Goal: Transaction & Acquisition: Purchase product/service

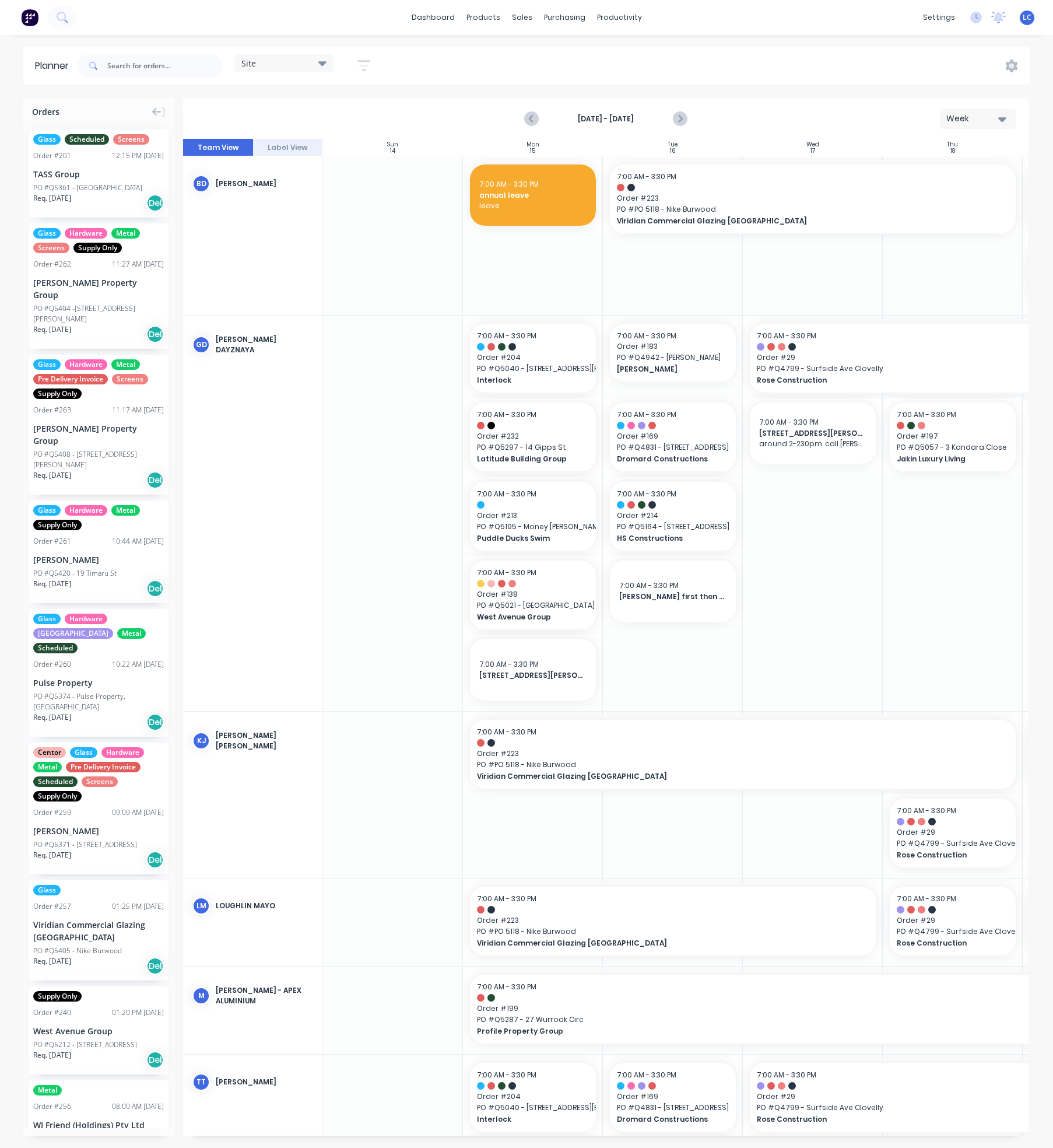
click at [395, 120] on div "[DATE] - [DATE] Week" at bounding box center [606, 119] width 843 height 38
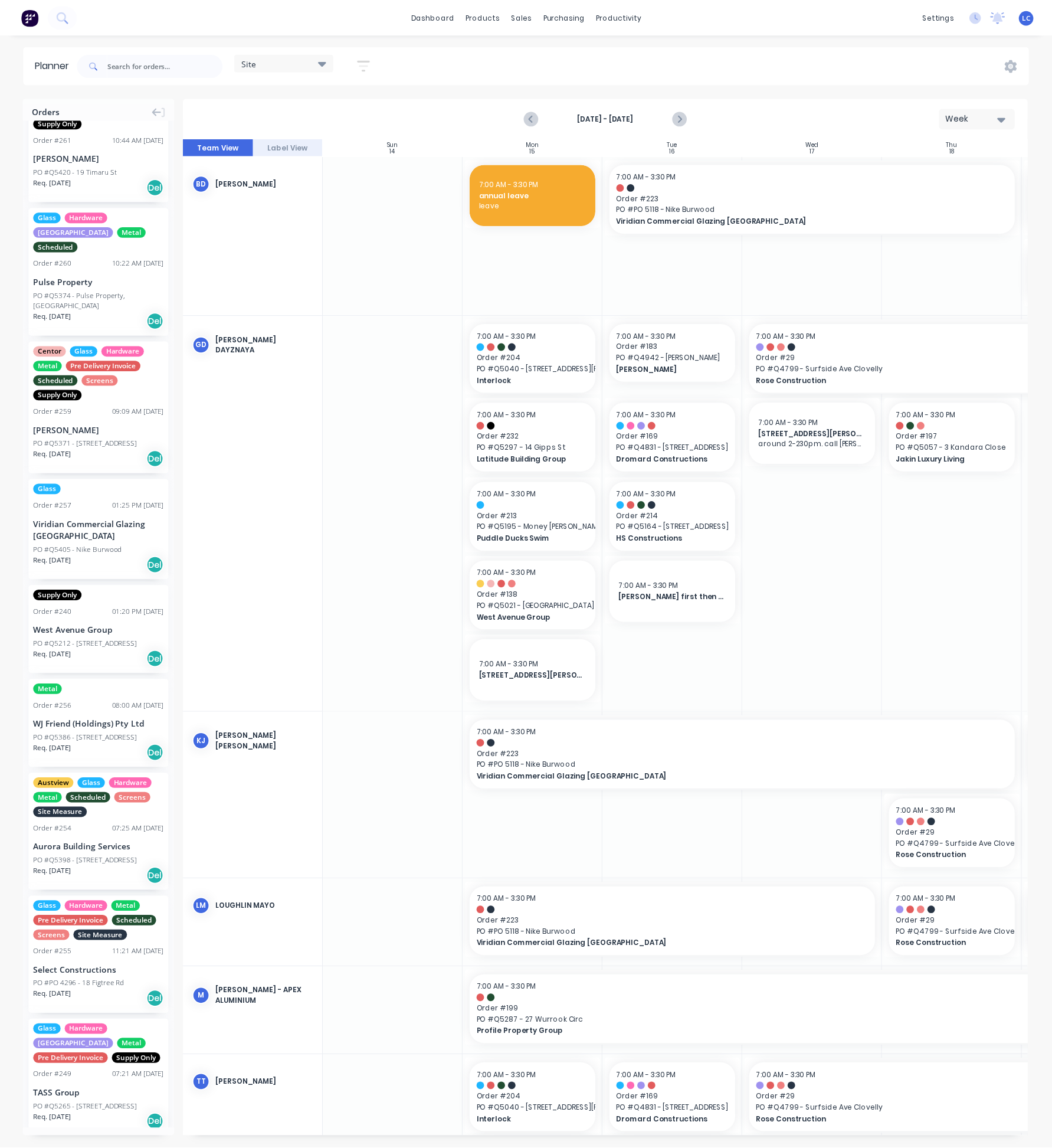
scroll to position [128, 0]
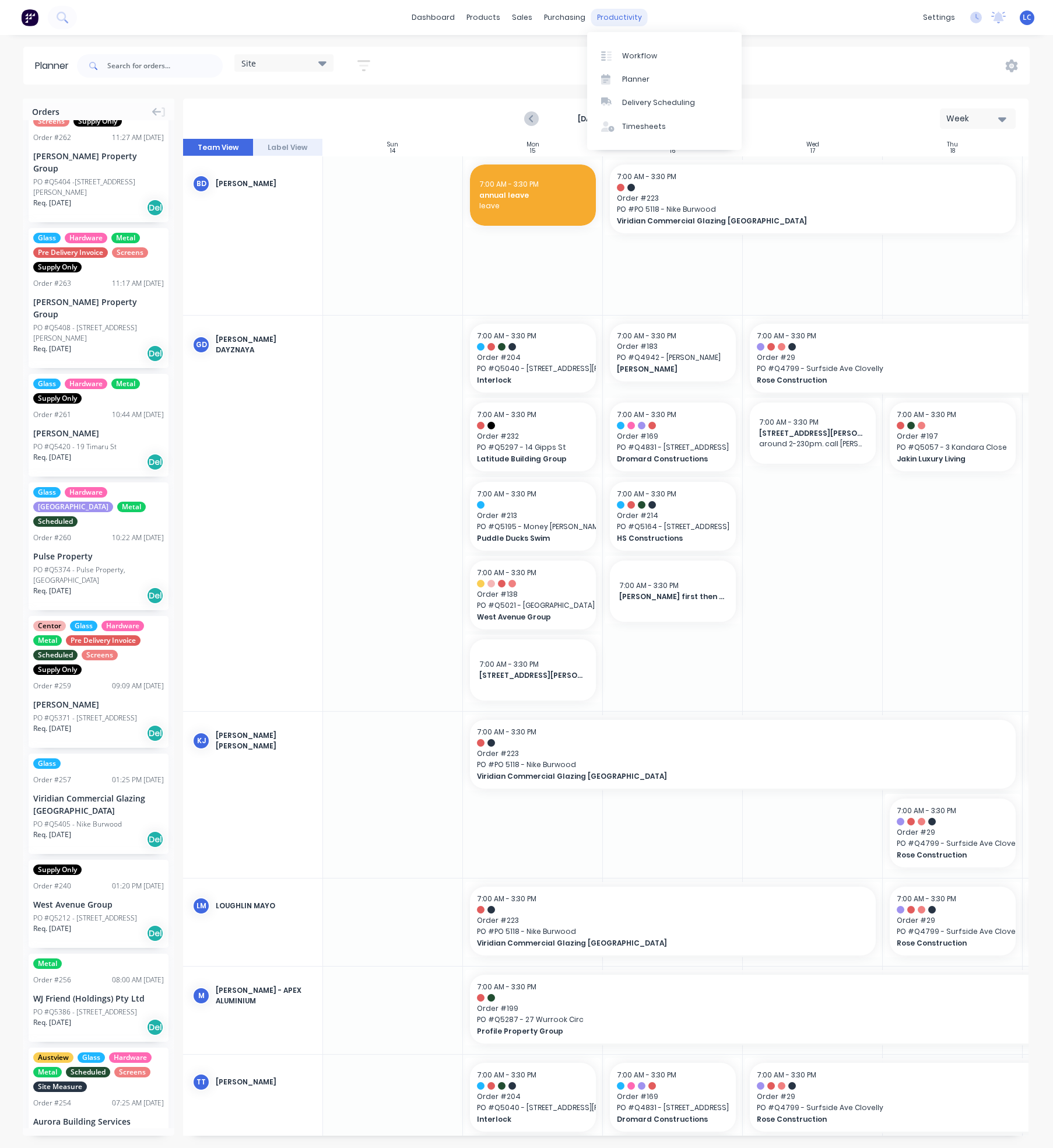
click at [614, 14] on div "productivity" at bounding box center [620, 18] width 56 height 18
click at [628, 53] on div "Workflow" at bounding box center [640, 56] width 35 height 11
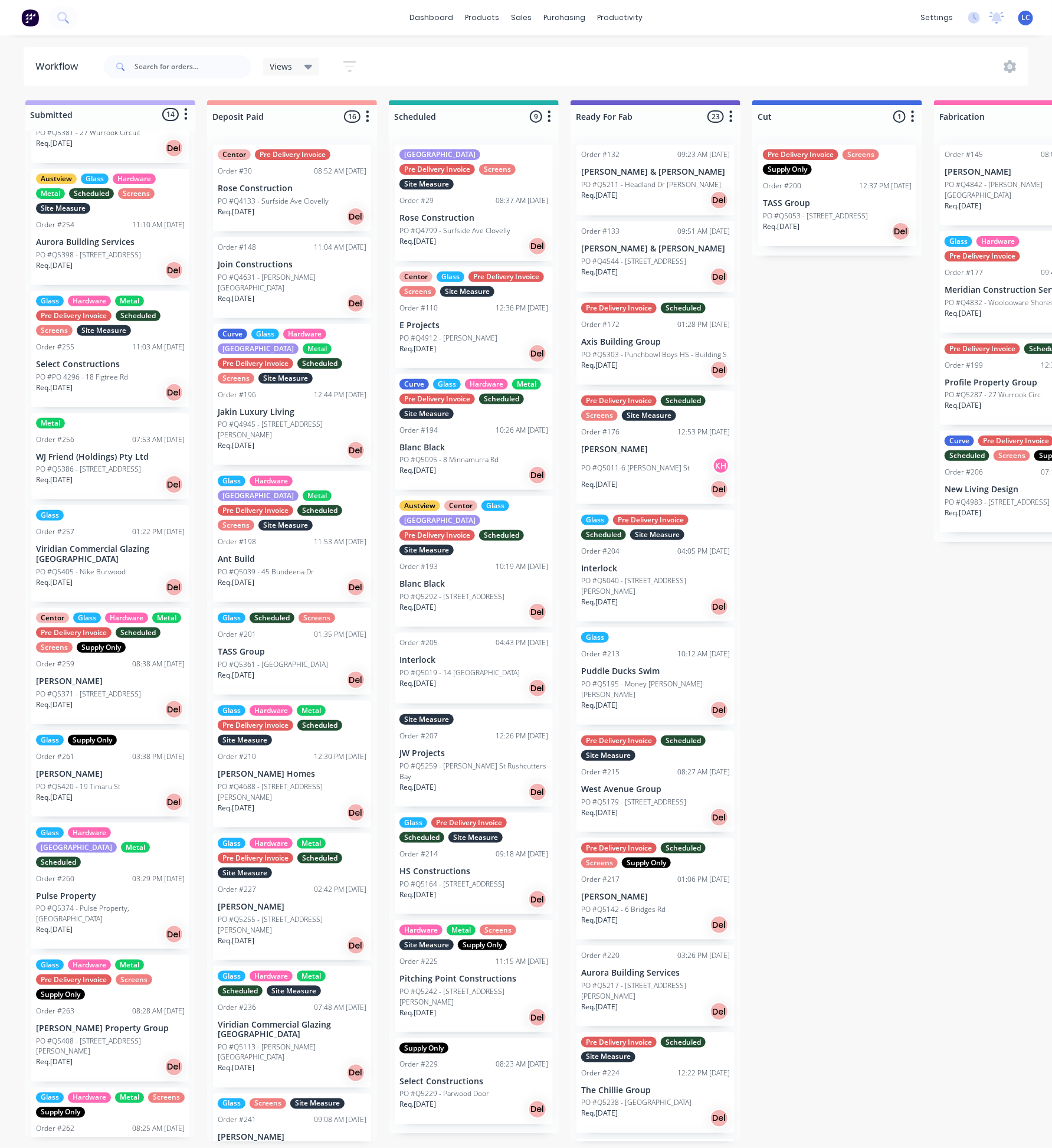
scroll to position [7, 0]
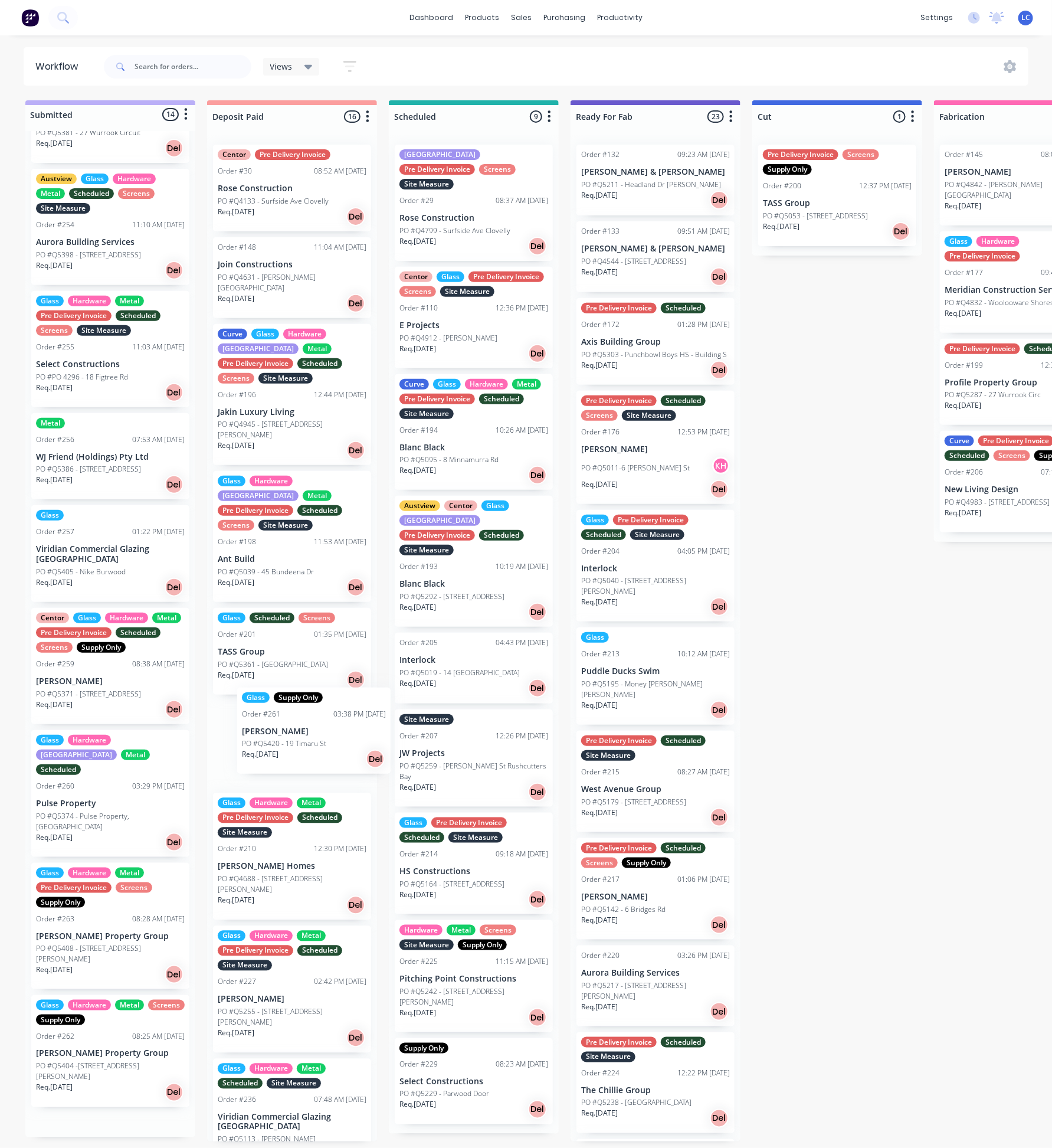
drag, startPoint x: 71, startPoint y: 762, endPoint x: 284, endPoint y: 737, distance: 214.5
click at [284, 737] on div "Submitted 14 Status colour #BAAFF7 hex #BAAFF7 Save Cancel Summaries Total orde…" at bounding box center [1060, 621] width 2139 height 1041
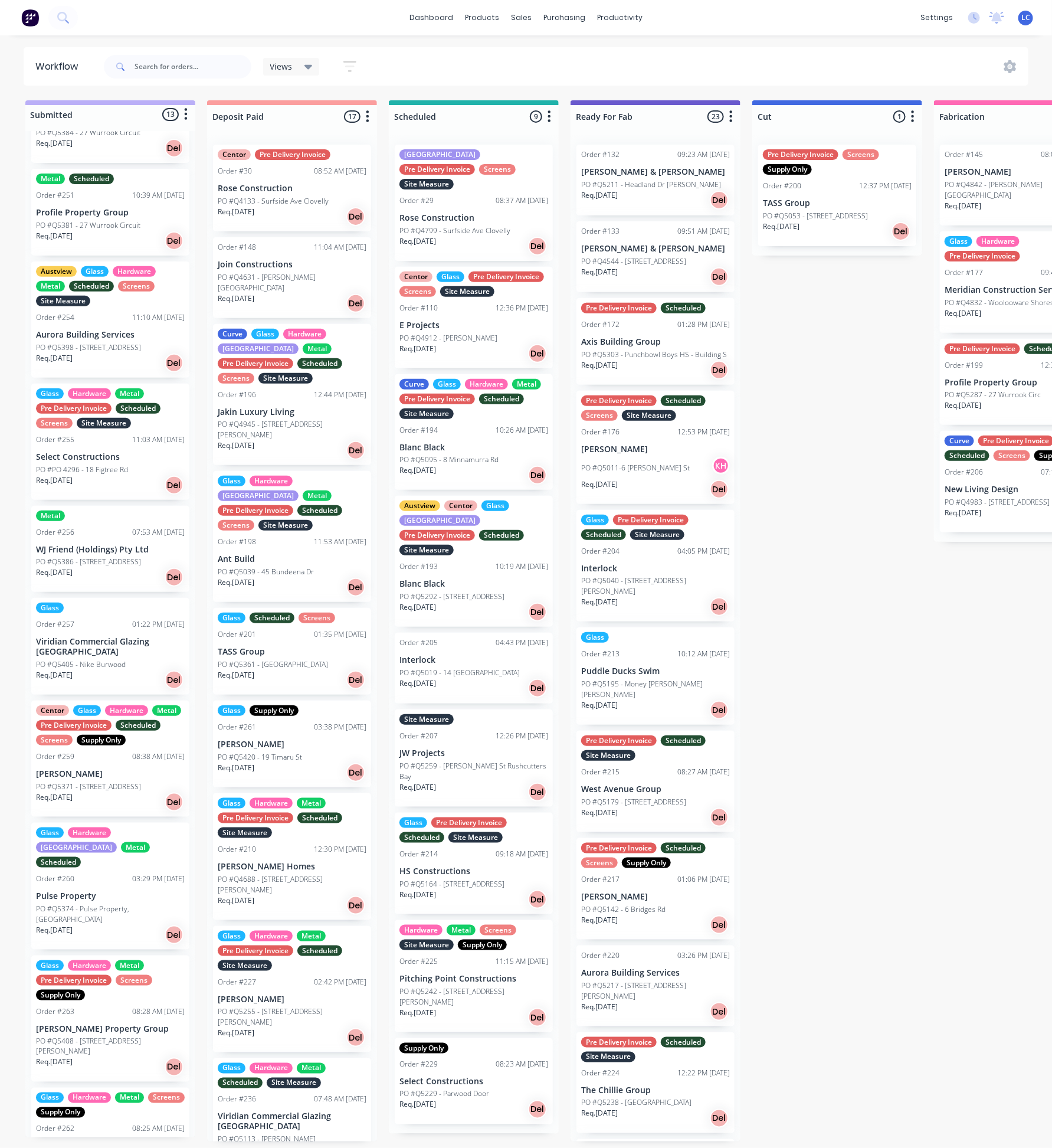
scroll to position [444, 0]
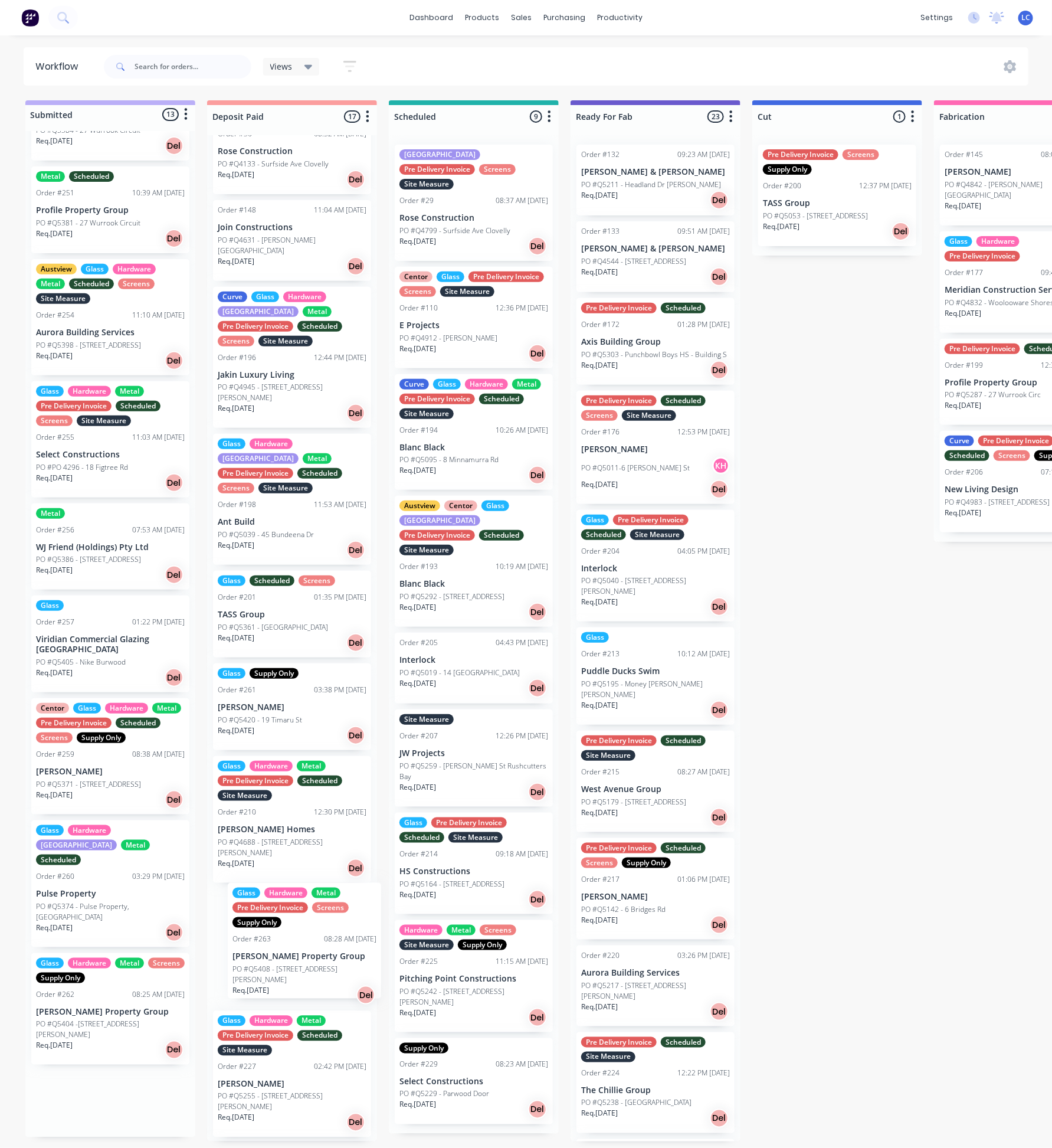
drag, startPoint x: 62, startPoint y: 985, endPoint x: 263, endPoint y: 954, distance: 203.4
click at [263, 954] on div "Submitted 13 Status colour #BAAFF7 hex #BAAFF7 Save Cancel Summaries Total orde…" at bounding box center [1060, 621] width 2139 height 1041
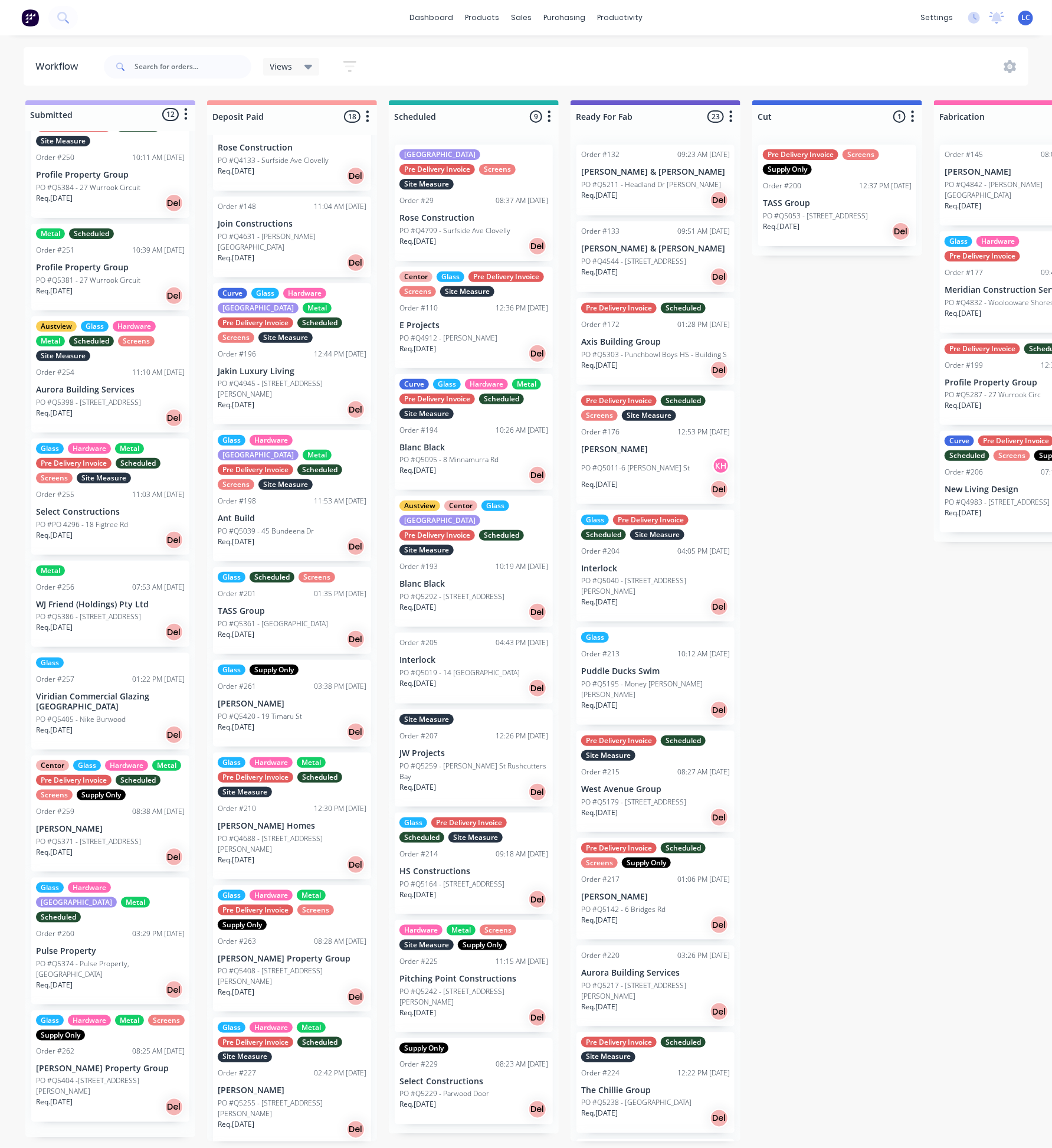
scroll to position [319, 0]
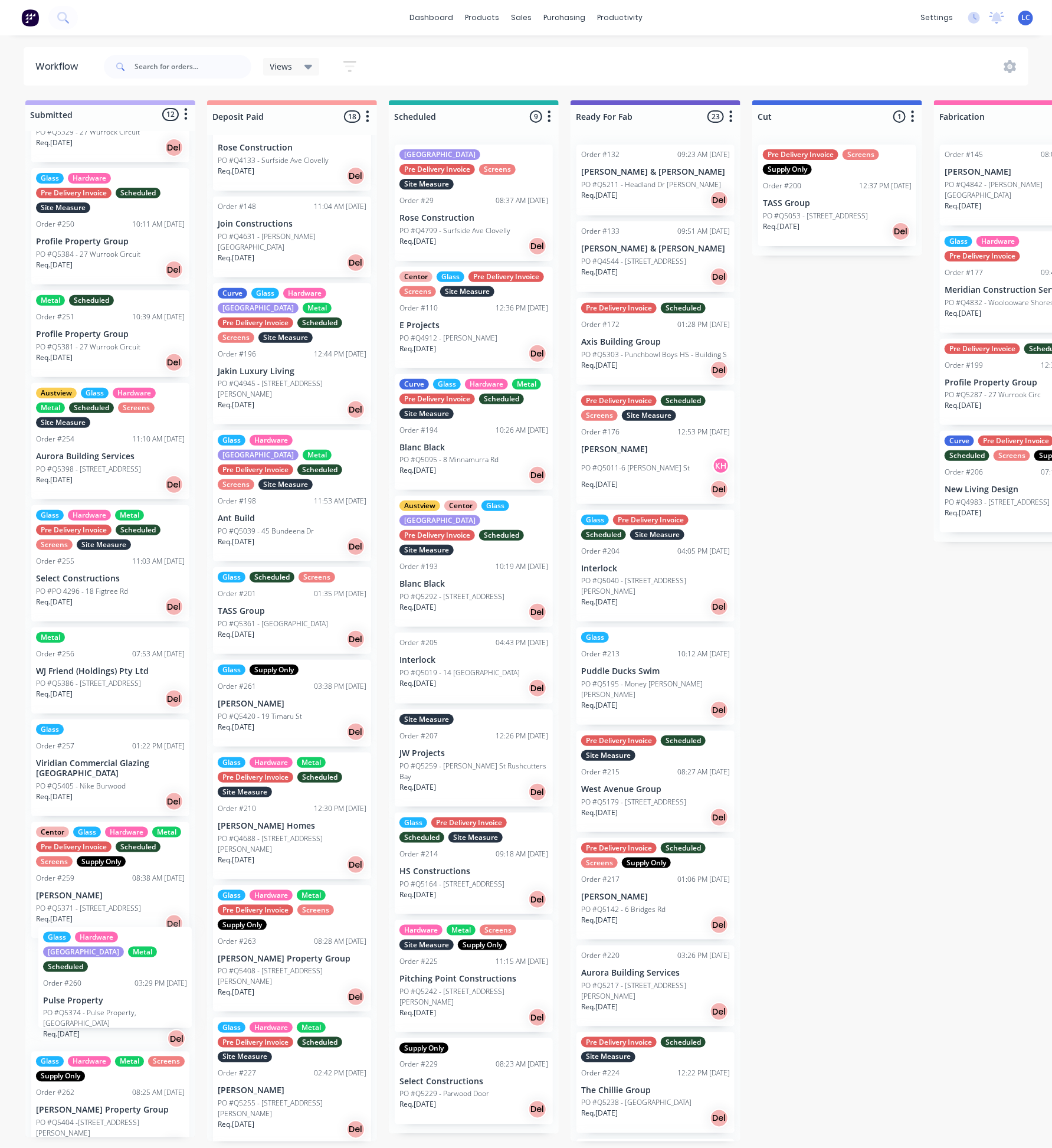
click at [98, 979] on div "DO NOT ORDER - Speak to [PERSON_NAME] Hardware Metal Pre Delivery Invoice Sched…" at bounding box center [111, 634] width 170 height 1007
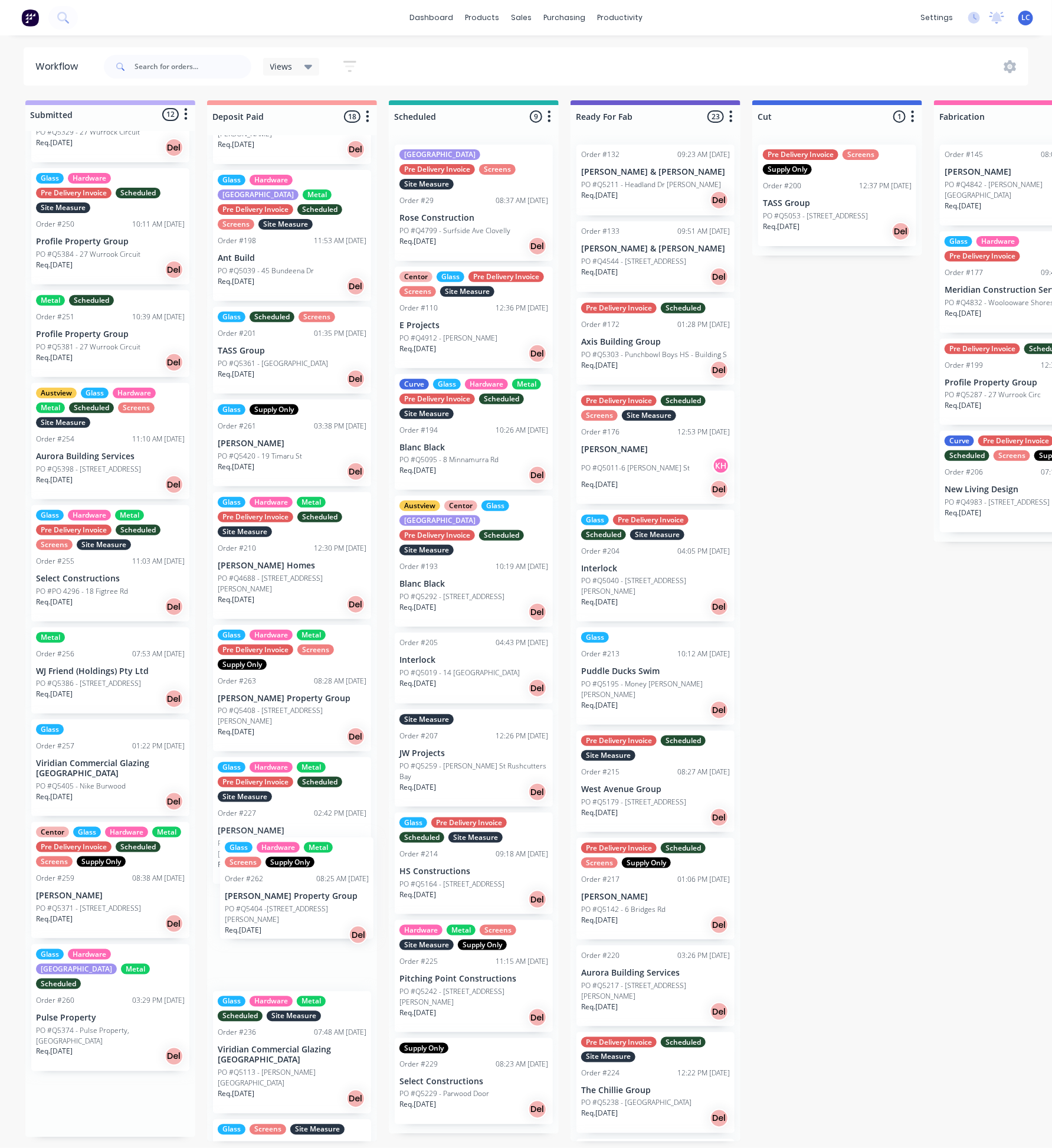
scroll to position [307, 0]
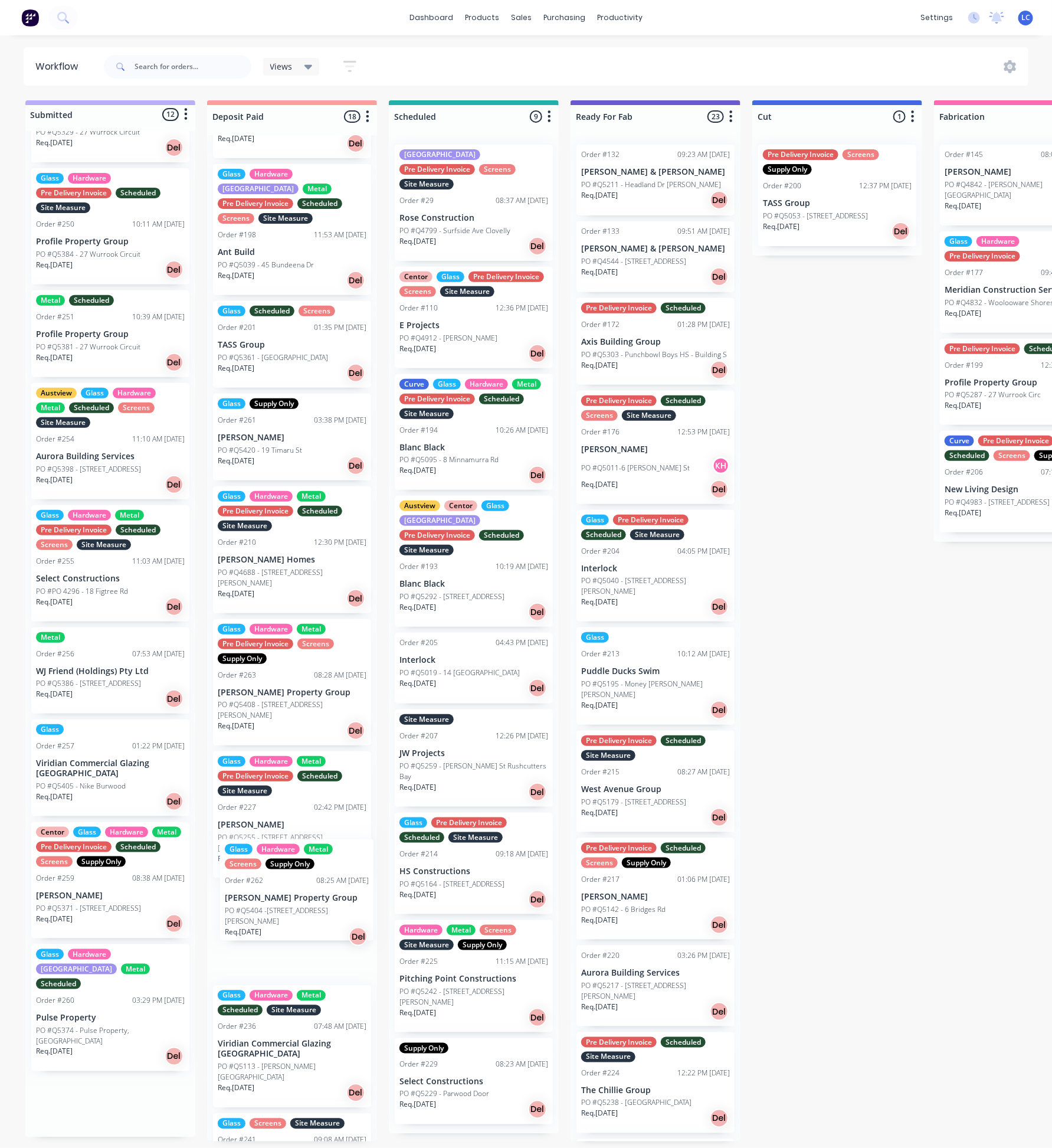
drag, startPoint x: 69, startPoint y: 1062, endPoint x: 266, endPoint y: 867, distance: 277.2
click at [266, 867] on div "Submitted 12 Status colour #BAAFF7 hex #BAAFF7 Save Cancel Summaries Total orde…" at bounding box center [1060, 621] width 2139 height 1041
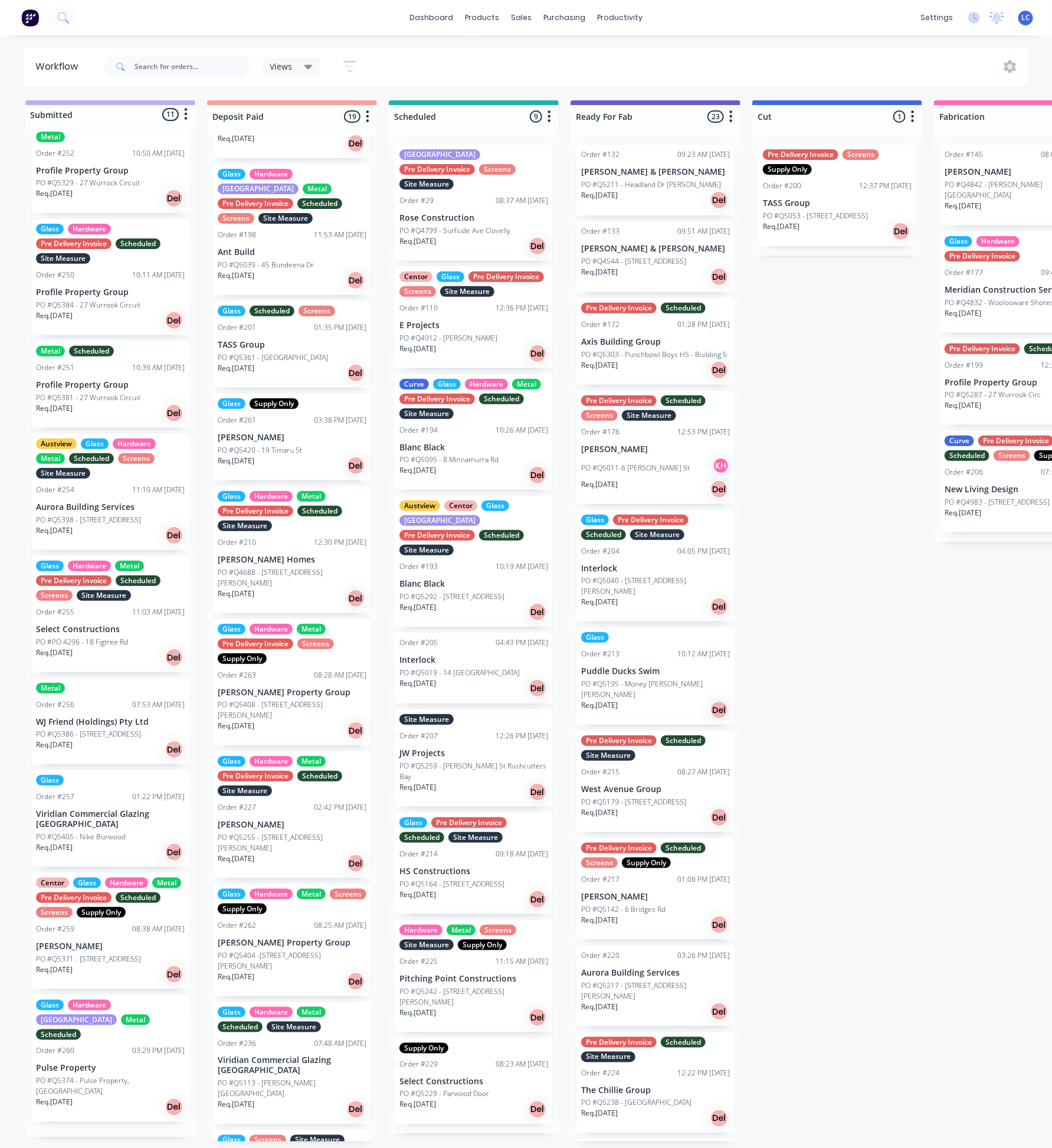
scroll to position [212, 0]
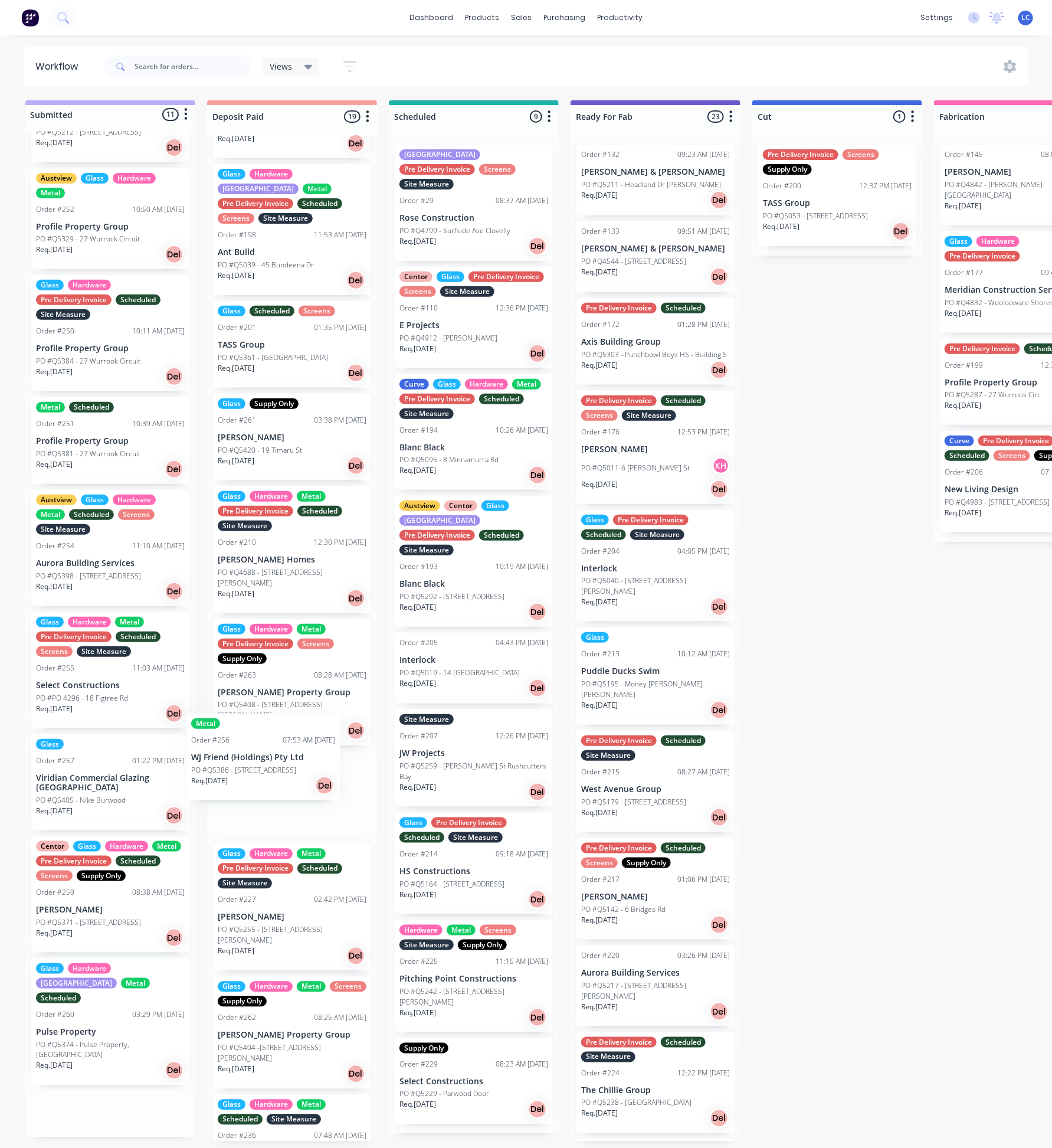
drag, startPoint x: 61, startPoint y: 765, endPoint x: 223, endPoint y: 763, distance: 162.0
click at [223, 763] on div "Submitted 11 Status colour #BAAFF7 hex #BAAFF7 Save Cancel Summaries Total orde…" at bounding box center [1060, 621] width 2139 height 1041
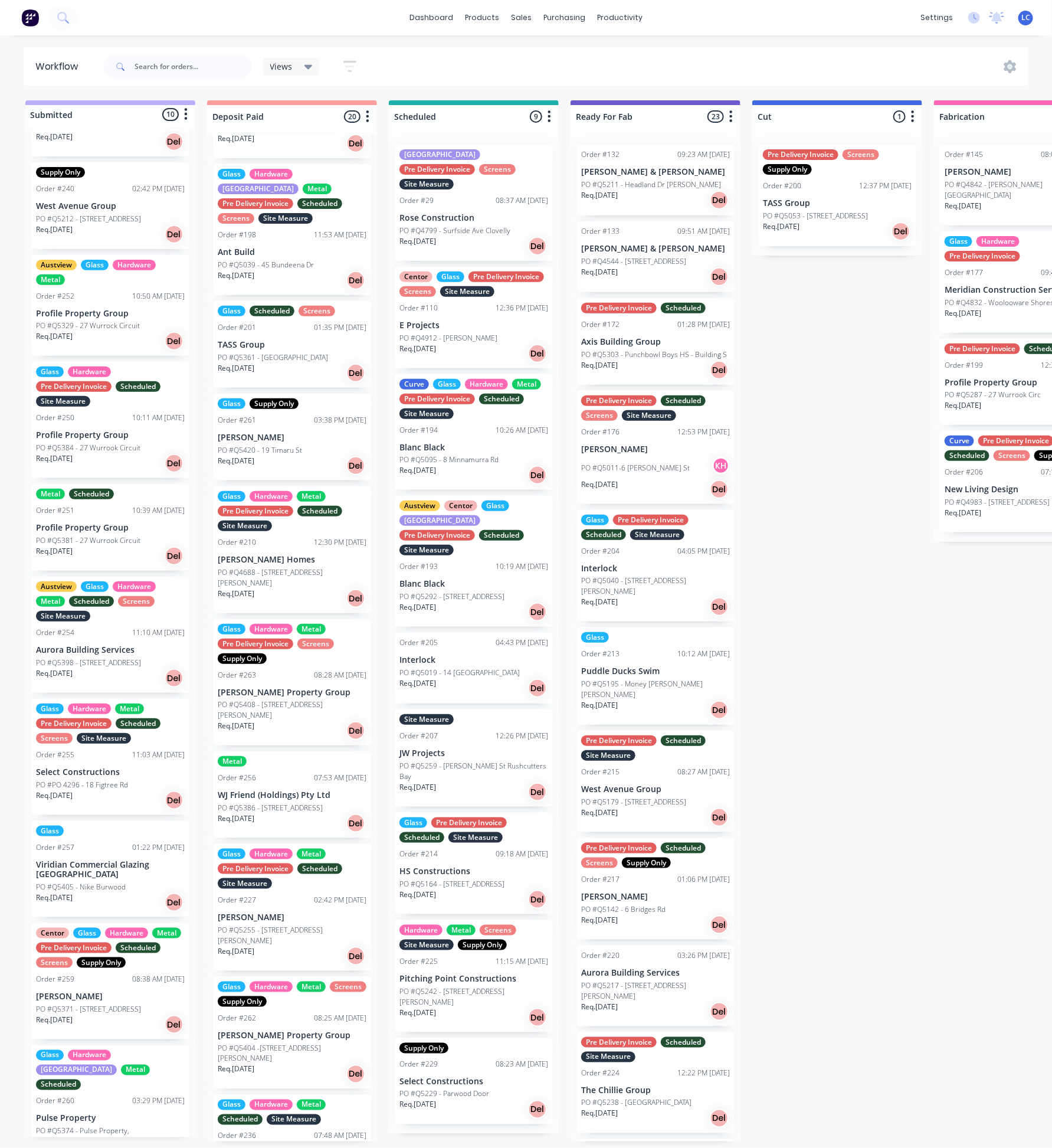
scroll to position [119, 0]
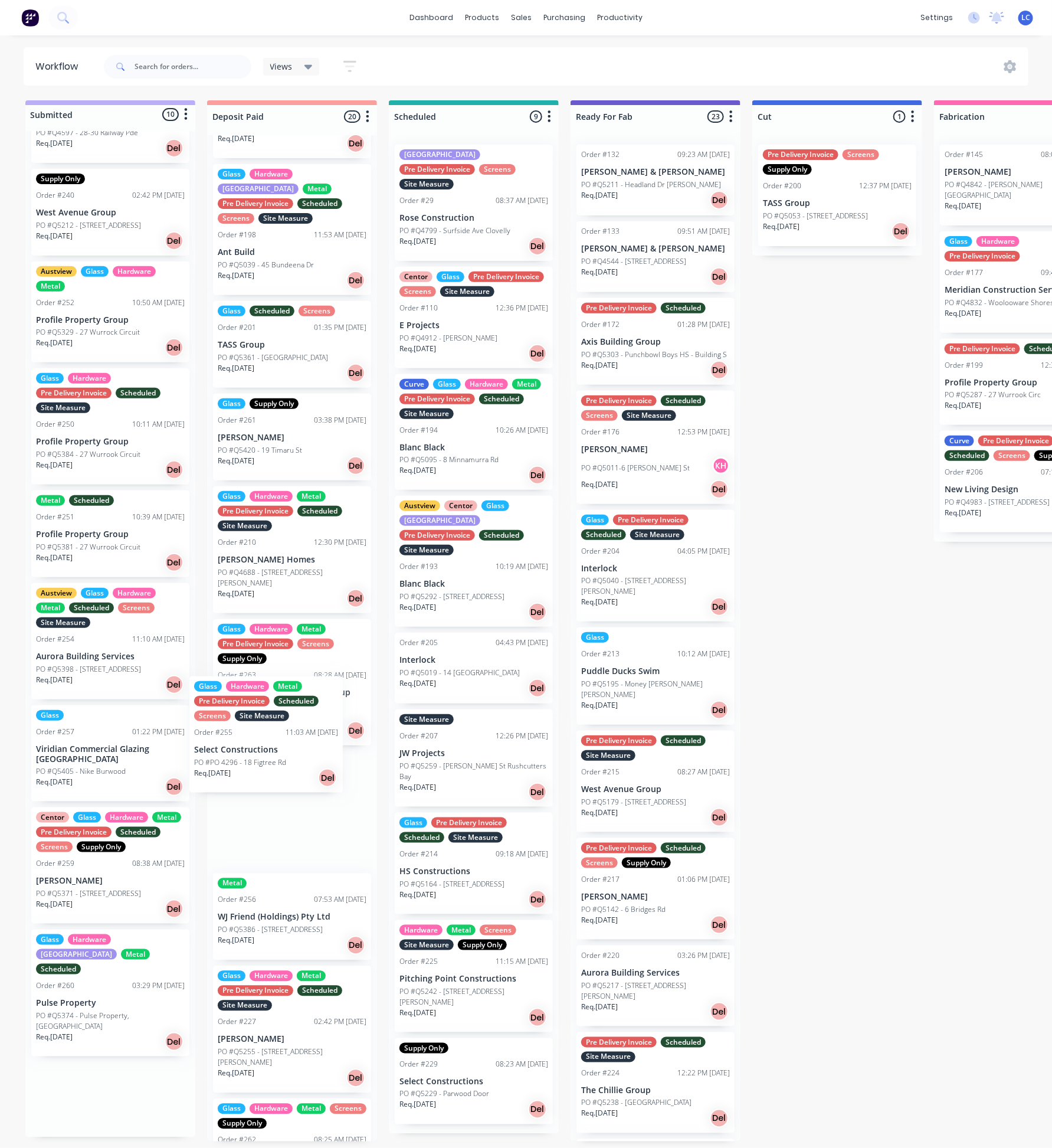
drag, startPoint x: 62, startPoint y: 754, endPoint x: 225, endPoint y: 744, distance: 163.3
click at [225, 744] on div "Submitted 10 Status colour #BAAFF7 hex #BAAFF7 Save Cancel Summaries Total orde…" at bounding box center [1060, 621] width 2139 height 1041
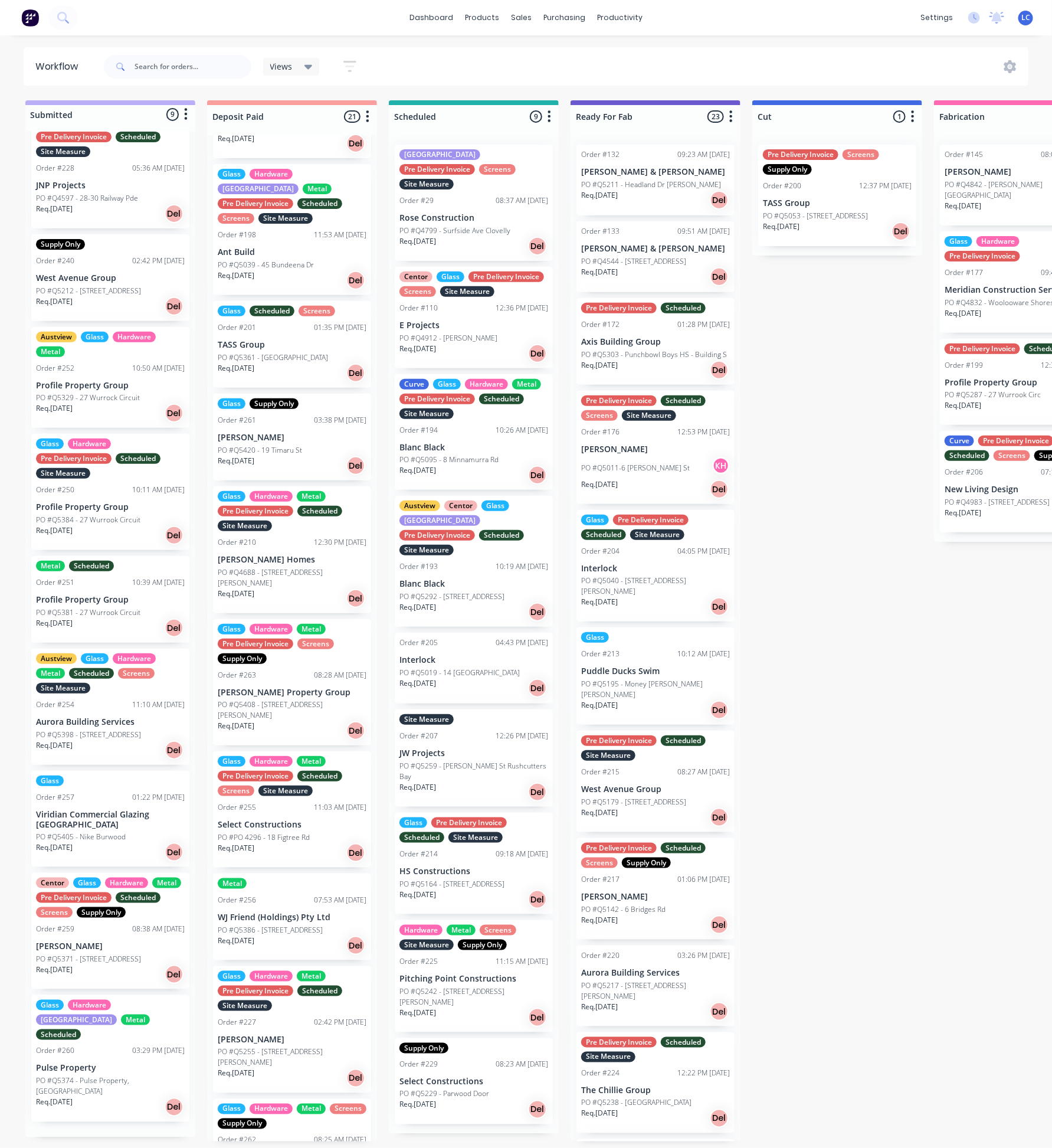
scroll to position [0, 0]
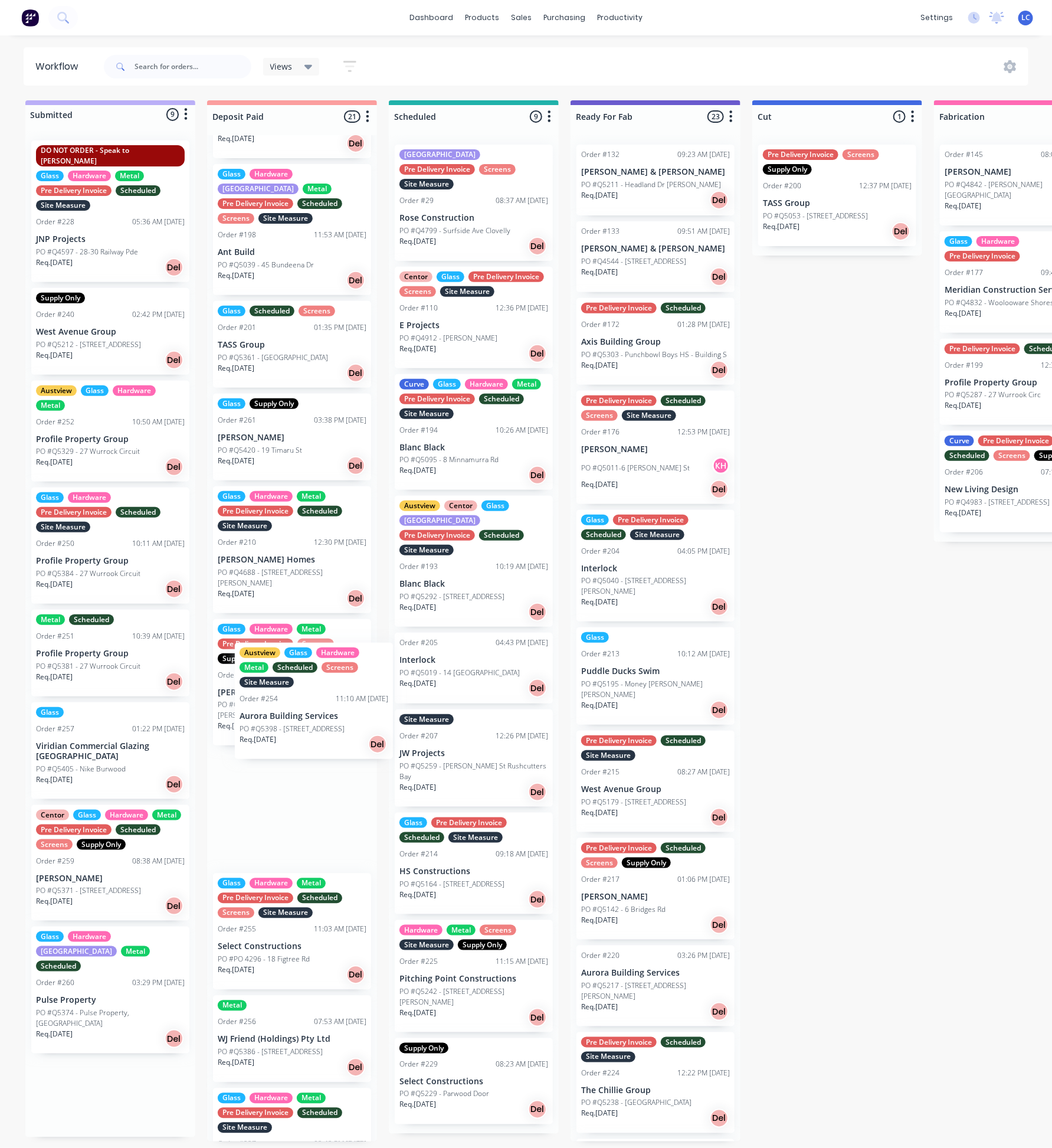
drag, startPoint x: 92, startPoint y: 751, endPoint x: 303, endPoint y: 710, distance: 214.9
click at [303, 710] on div "Submitted 9 Status colour #BAAFF7 hex #BAAFF7 Save Cancel Summaries Total order…" at bounding box center [1060, 621] width 2139 height 1041
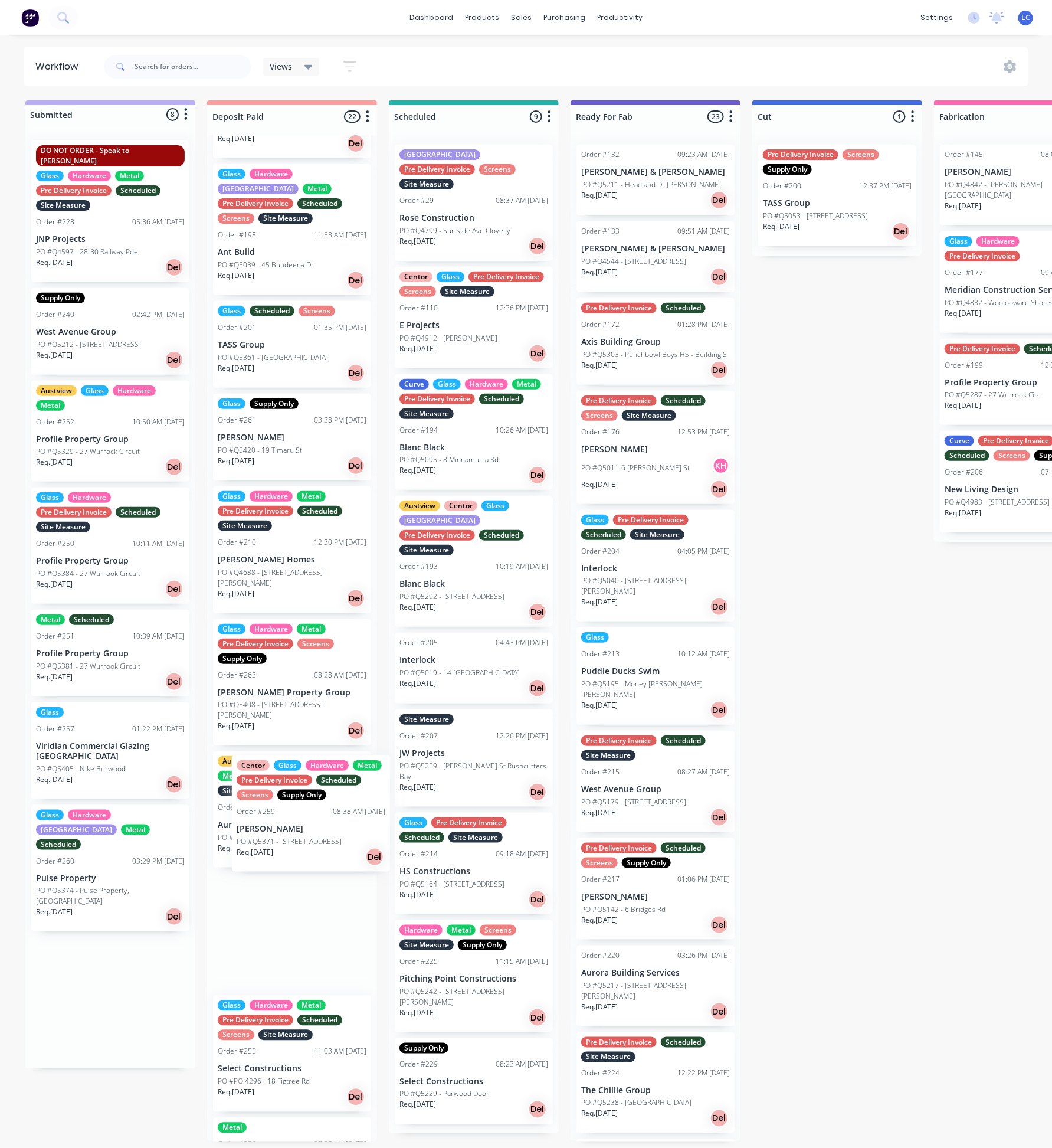
drag, startPoint x: 106, startPoint y: 862, endPoint x: 312, endPoint y: 831, distance: 208.3
click at [312, 831] on div "Submitted 8 Status colour #BAAFF7 hex #BAAFF7 Save Cancel Summaries Total order…" at bounding box center [1060, 621] width 2139 height 1041
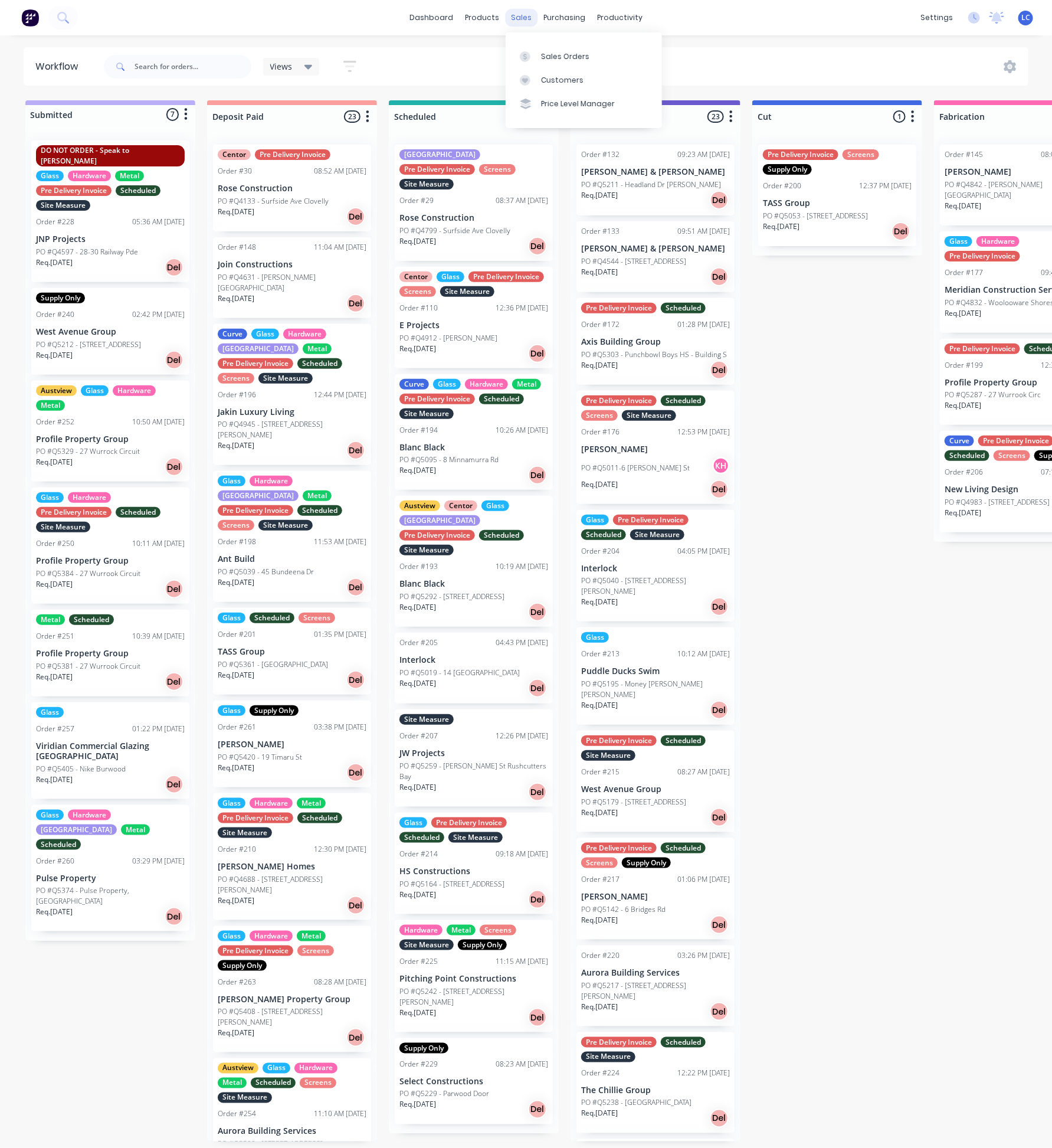
click at [516, 17] on div "sales" at bounding box center [521, 18] width 33 height 18
click at [553, 57] on div "Sales Orders" at bounding box center [565, 56] width 48 height 11
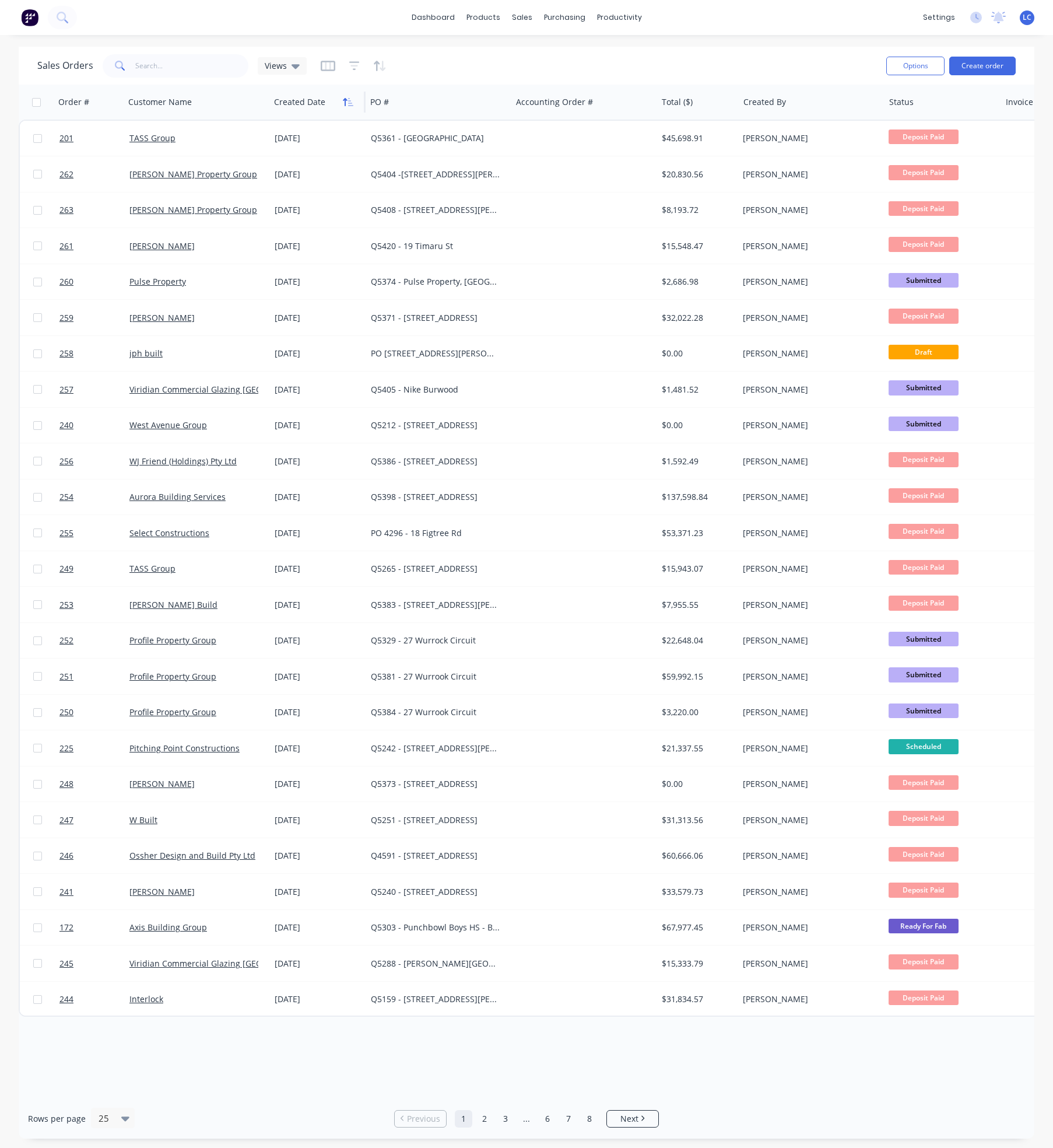
click at [347, 108] on button "button" at bounding box center [348, 102] width 18 height 18
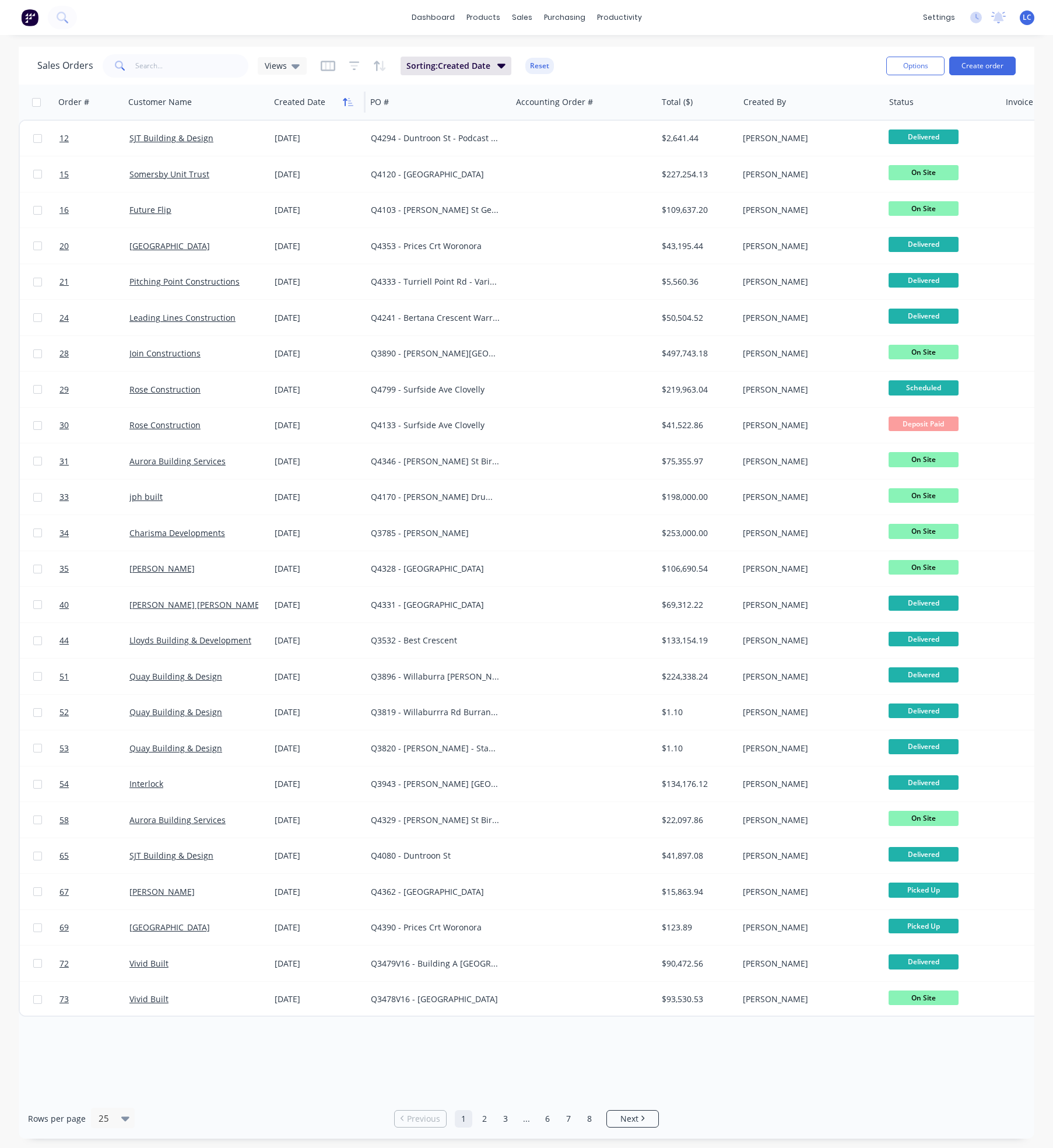
click at [347, 104] on icon "button" at bounding box center [348, 102] width 11 height 9
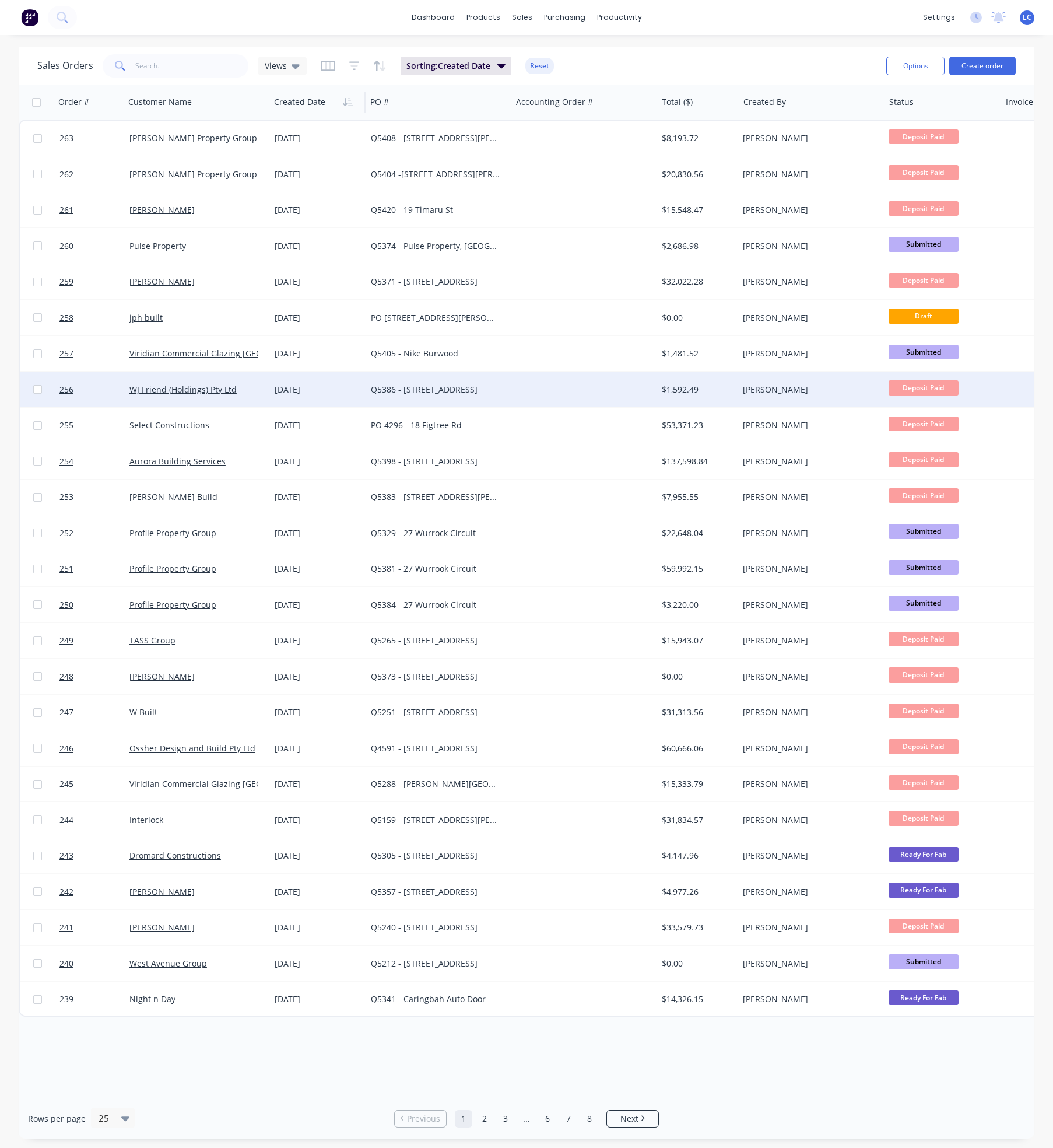
drag, startPoint x: 224, startPoint y: 376, endPoint x: 224, endPoint y: 404, distance: 28.0
click at [224, 404] on div "WJ Friend (Holdings) Pty Ltd" at bounding box center [197, 390] width 145 height 35
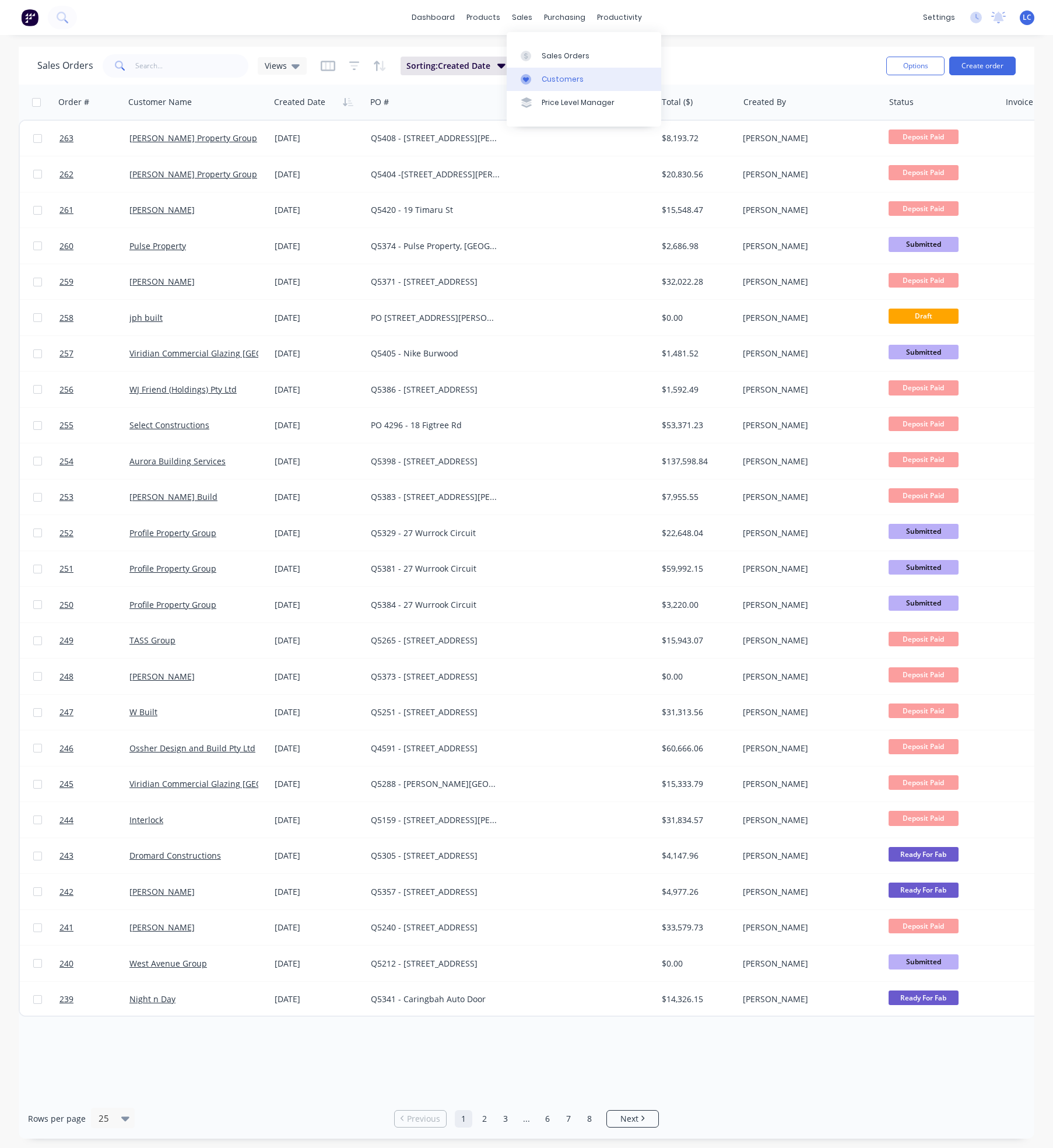
click at [557, 76] on div "Customers" at bounding box center [562, 79] width 42 height 11
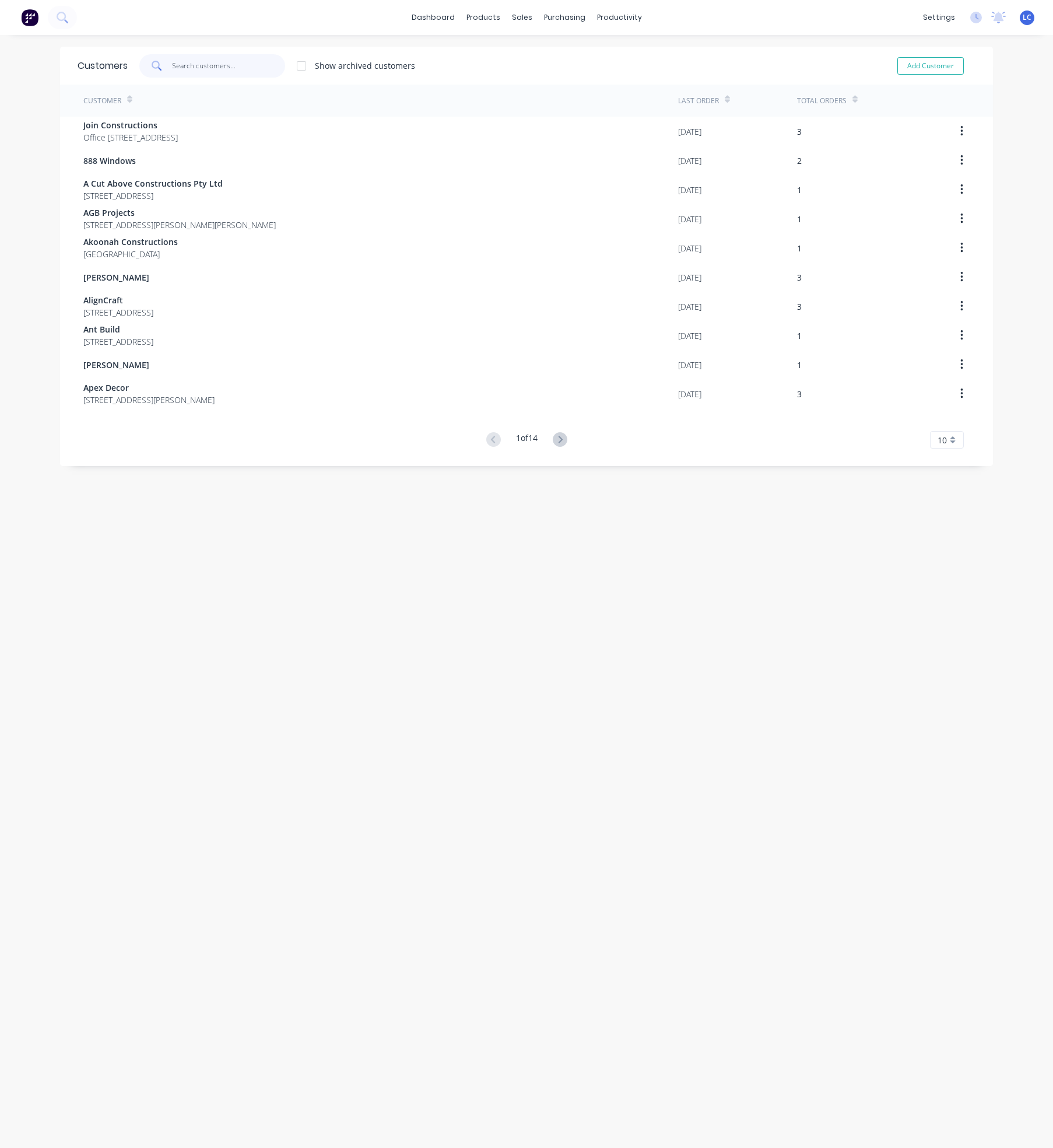
click at [216, 68] on input "text" at bounding box center [229, 66] width 114 height 24
click at [897, 57] on button "Add Customer" at bounding box center [930, 66] width 66 height 18
select select "AU"
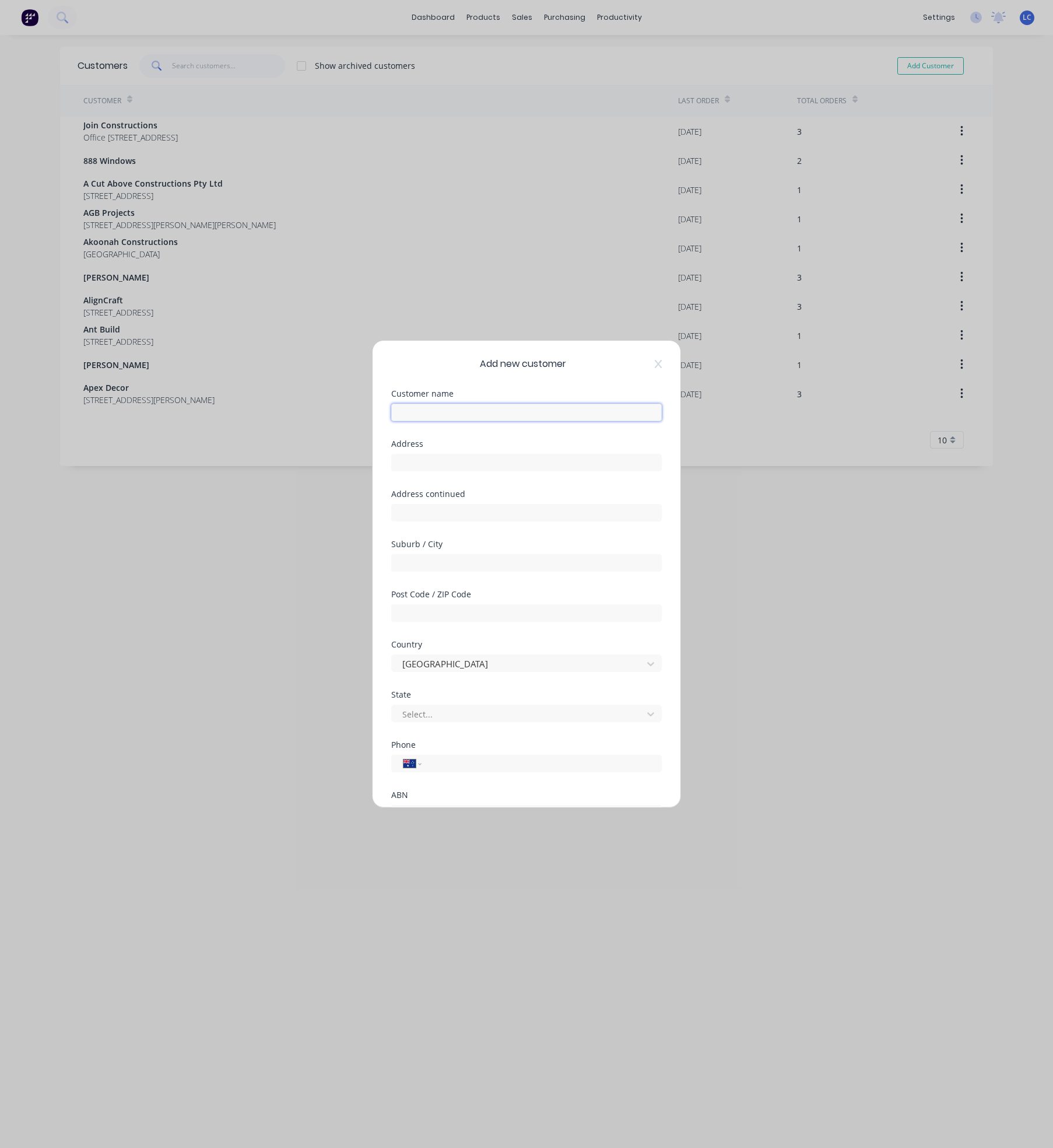
click at [446, 411] on input "text" at bounding box center [526, 412] width 271 height 18
type input "Ellecon"
click at [478, 776] on button "Save" at bounding box center [489, 781] width 64 height 19
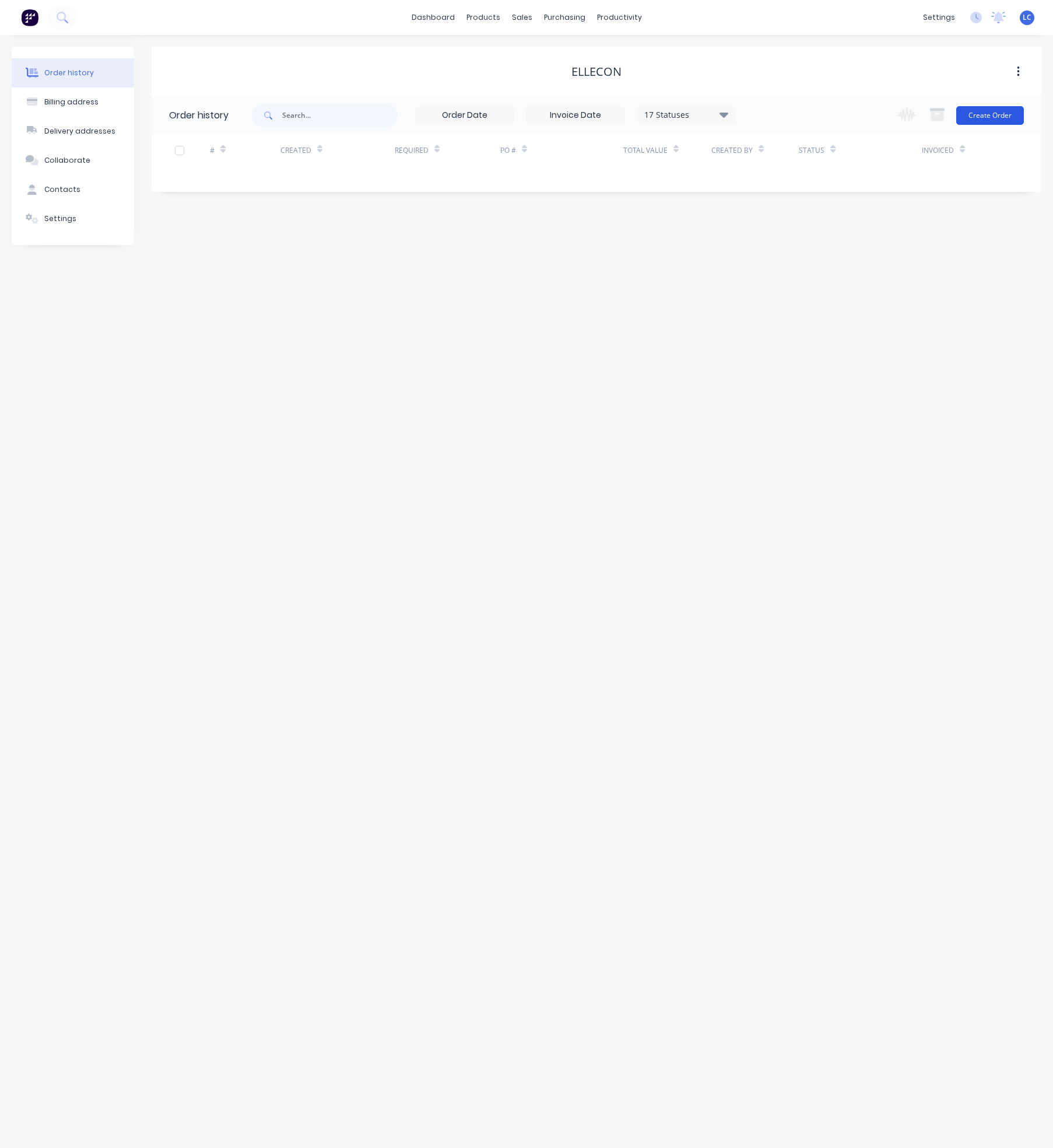
click at [982, 107] on button "Create Order" at bounding box center [990, 116] width 68 height 19
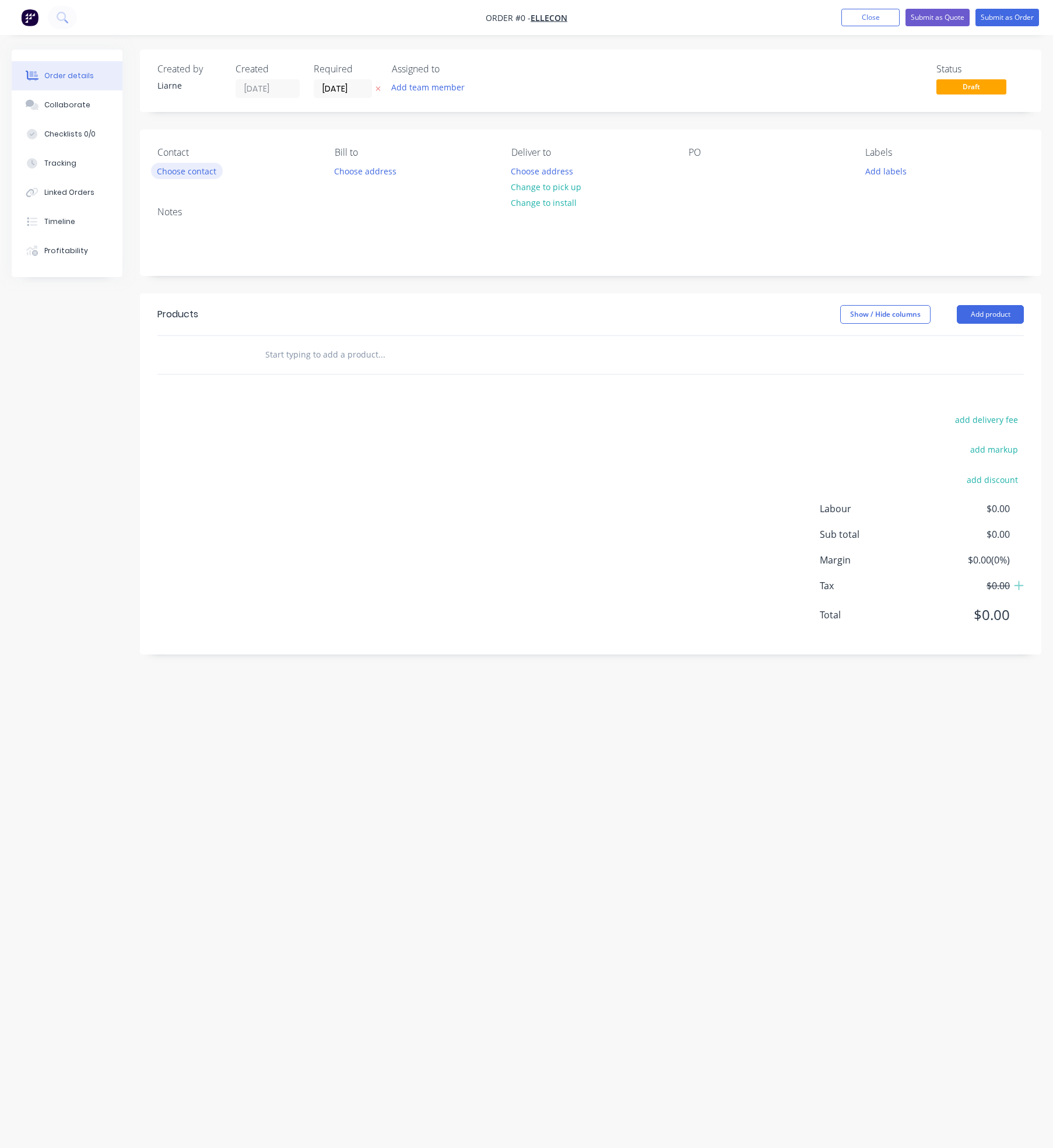
click at [170, 170] on button "Choose contact" at bounding box center [187, 170] width 72 height 16
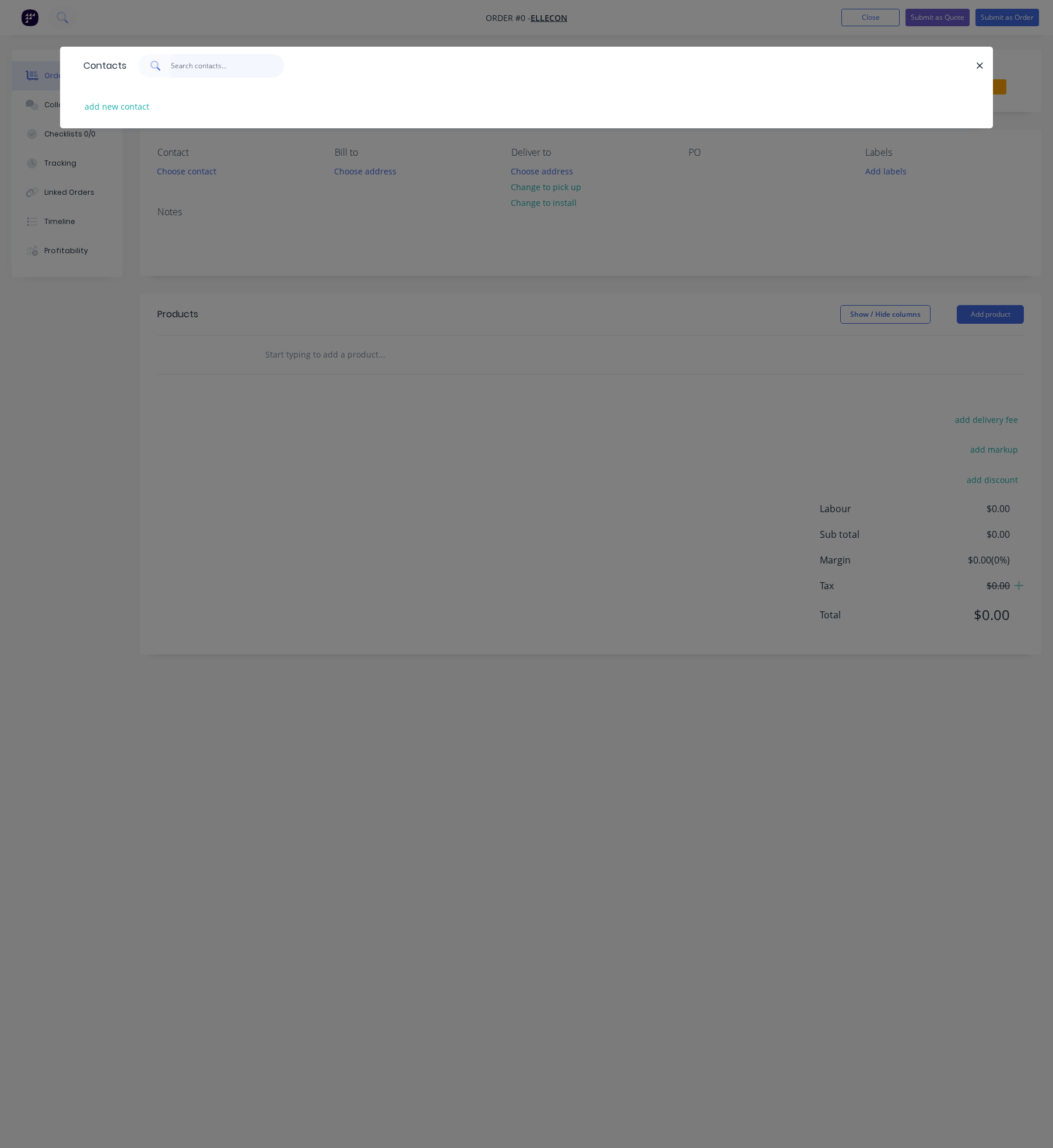
click at [200, 59] on input "text" at bounding box center [228, 66] width 114 height 24
click at [115, 100] on button "add new contact" at bounding box center [117, 106] width 77 height 16
select select "AU"
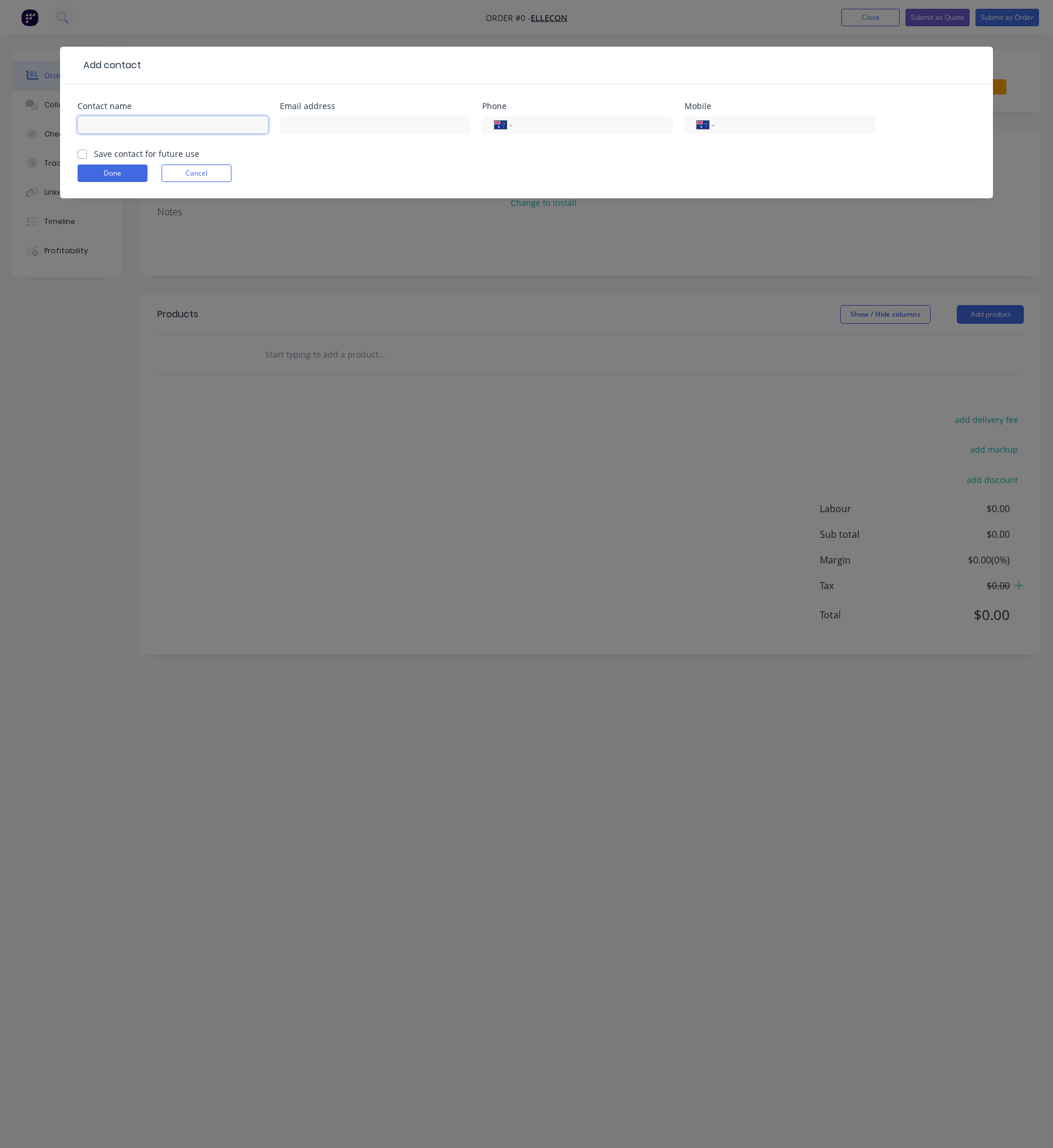
click at [186, 125] on input "text" at bounding box center [173, 125] width 191 height 18
type input "[PERSON_NAME]"
click at [334, 126] on input "text" at bounding box center [375, 125] width 191 height 18
paste input "[PERSON_NAME][EMAIL_ADDRESS][DOMAIN_NAME]"
type input "[PERSON_NAME][EMAIL_ADDRESS][DOMAIN_NAME]"
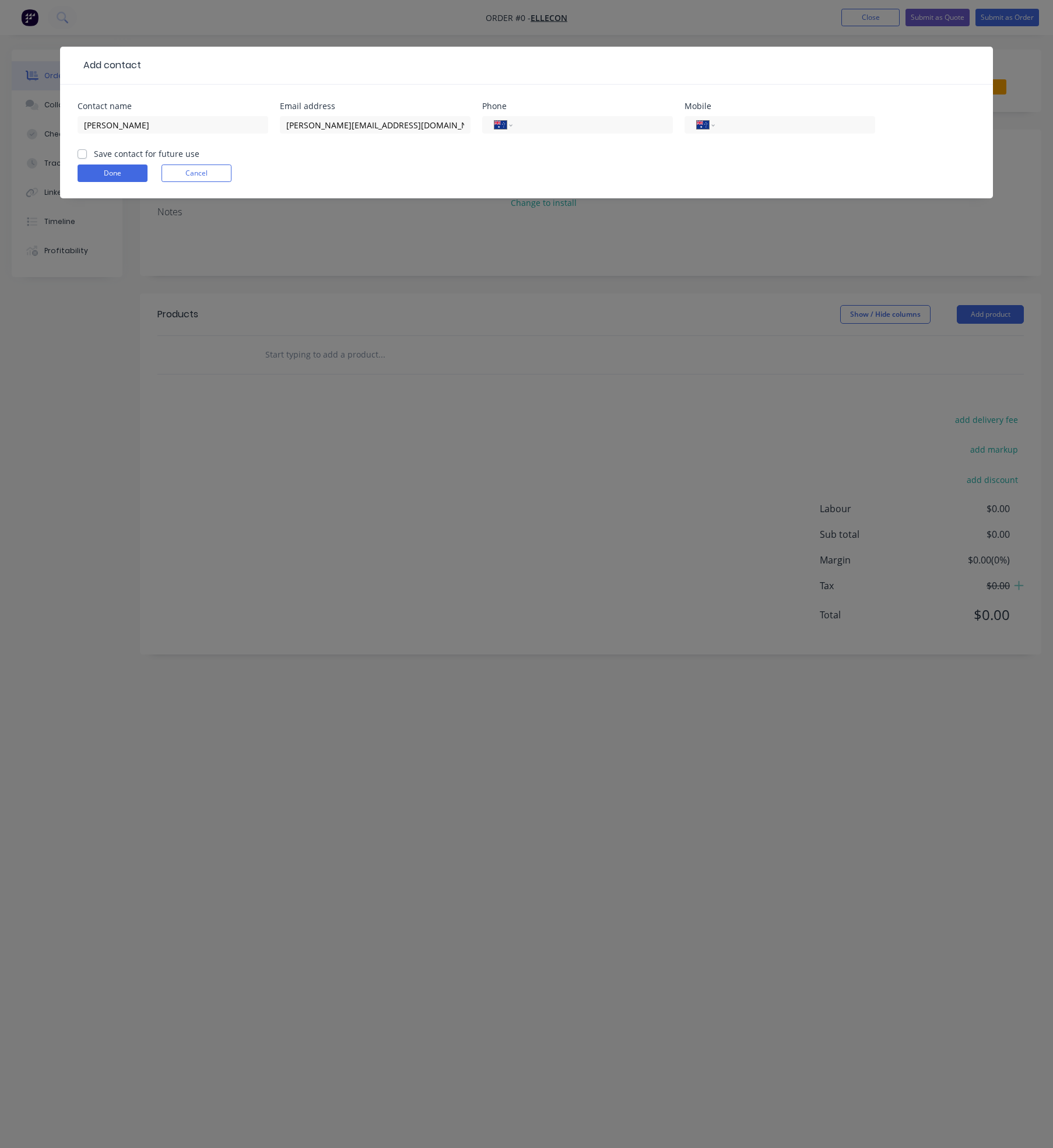
click at [754, 115] on div "International [GEOGRAPHIC_DATA] [GEOGRAPHIC_DATA] [GEOGRAPHIC_DATA] [GEOGRAPHIC…" at bounding box center [780, 130] width 191 height 35
click at [94, 156] on label "Save contact for future use" at bounding box center [147, 153] width 106 height 12
click at [83, 156] on input "Save contact for future use" at bounding box center [82, 153] width 9 height 11
checkbox input "true"
click at [109, 167] on button "Done" at bounding box center [112, 173] width 70 height 18
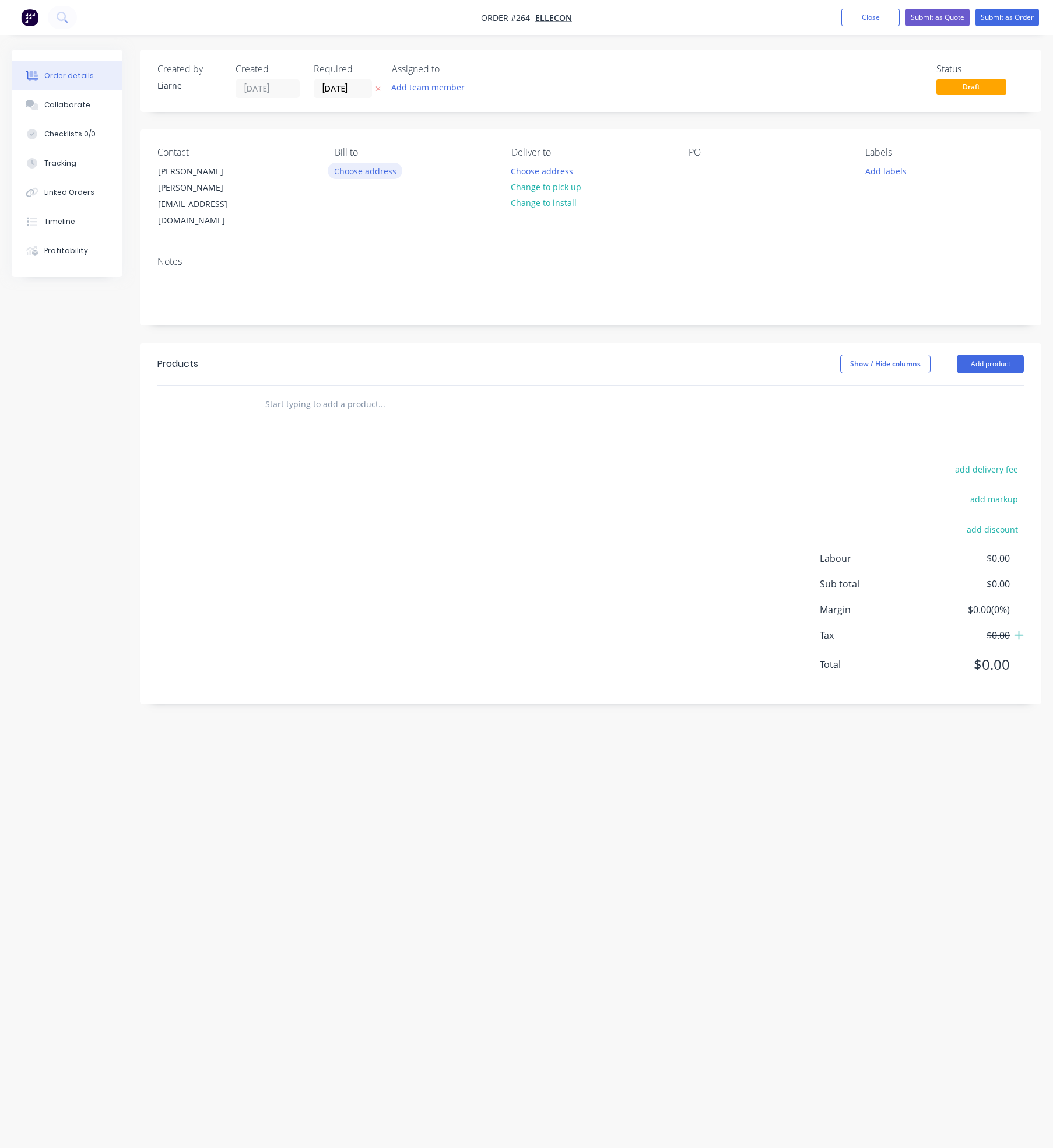
click at [378, 170] on button "Choose address" at bounding box center [365, 170] width 75 height 16
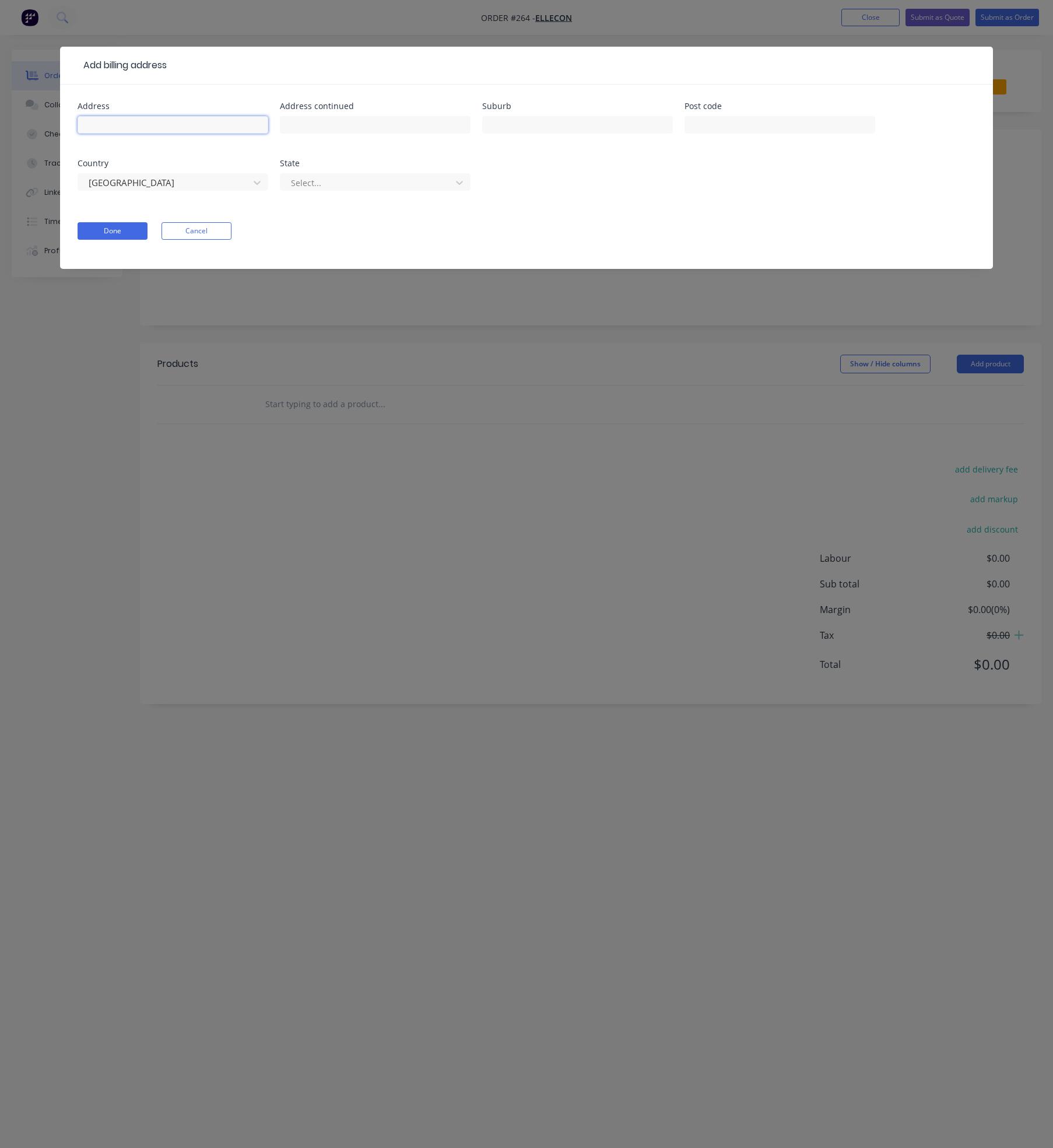
click at [154, 126] on input "text" at bounding box center [173, 125] width 191 height 18
type input "[STREET_ADDRESS],"
type input "[PERSON_NAME] Bay"
type input "[STREET_ADDRESS]"
click at [112, 228] on button "Done" at bounding box center [112, 231] width 70 height 18
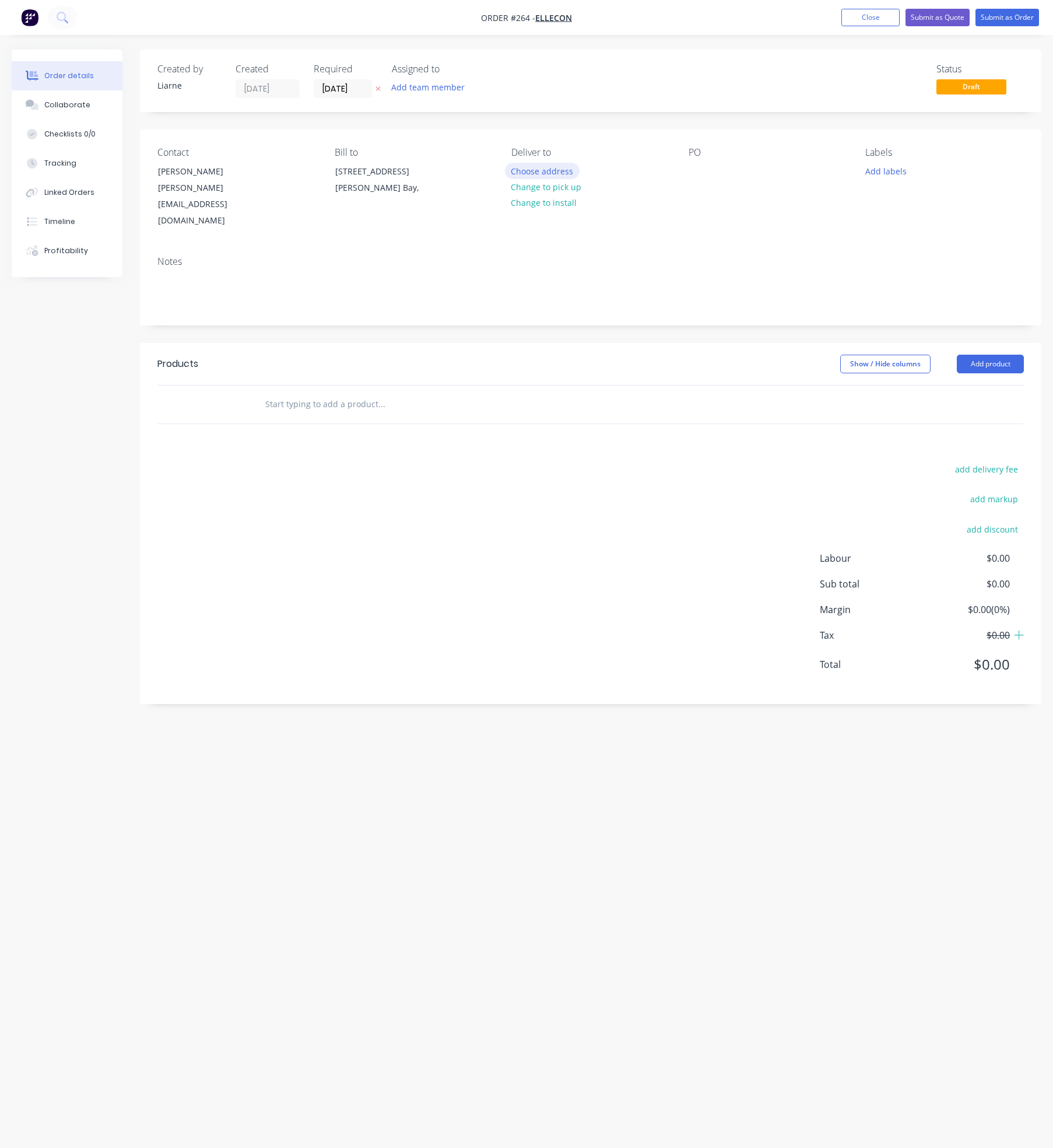
click at [574, 165] on button "Choose address" at bounding box center [542, 170] width 75 height 16
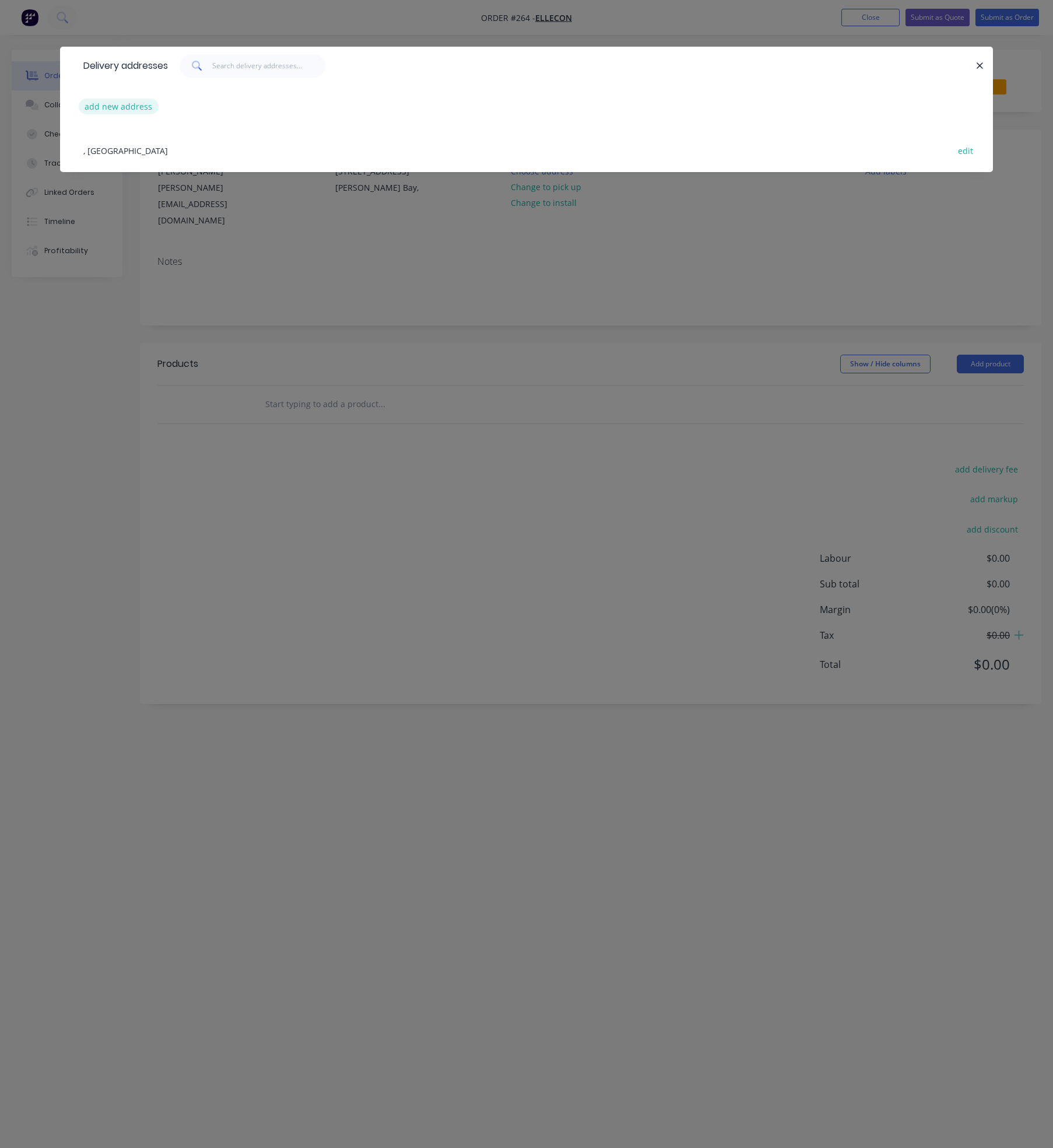
click at [116, 104] on button "add new address" at bounding box center [119, 106] width 80 height 16
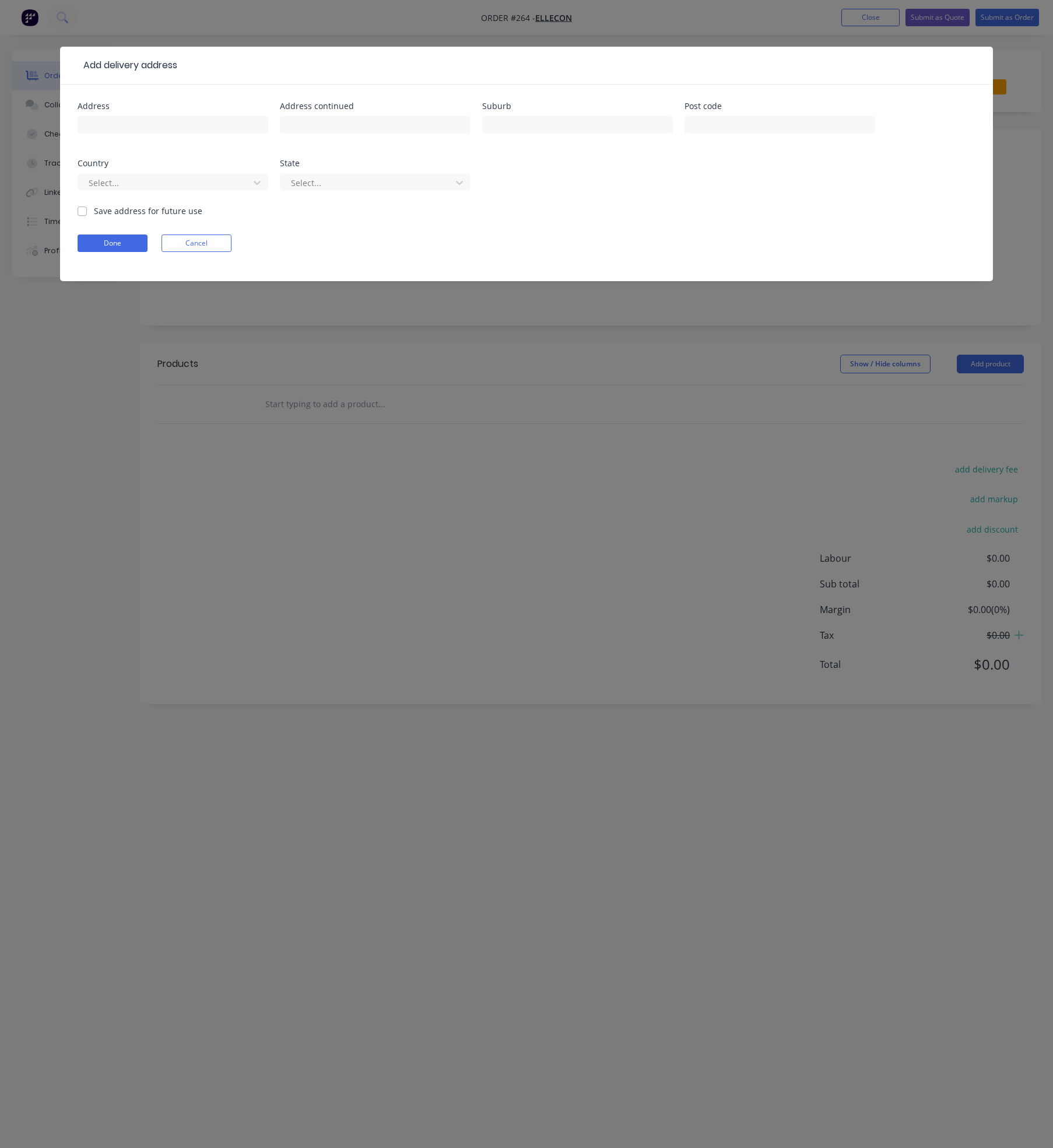
click at [115, 113] on div at bounding box center [173, 130] width 191 height 35
click at [111, 124] on input "text" at bounding box center [173, 125] width 191 height 18
paste input "[STREET_ADDRESS]"
type input "[STREET_ADDRESS]"
click at [626, 130] on input "text" at bounding box center [577, 125] width 191 height 18
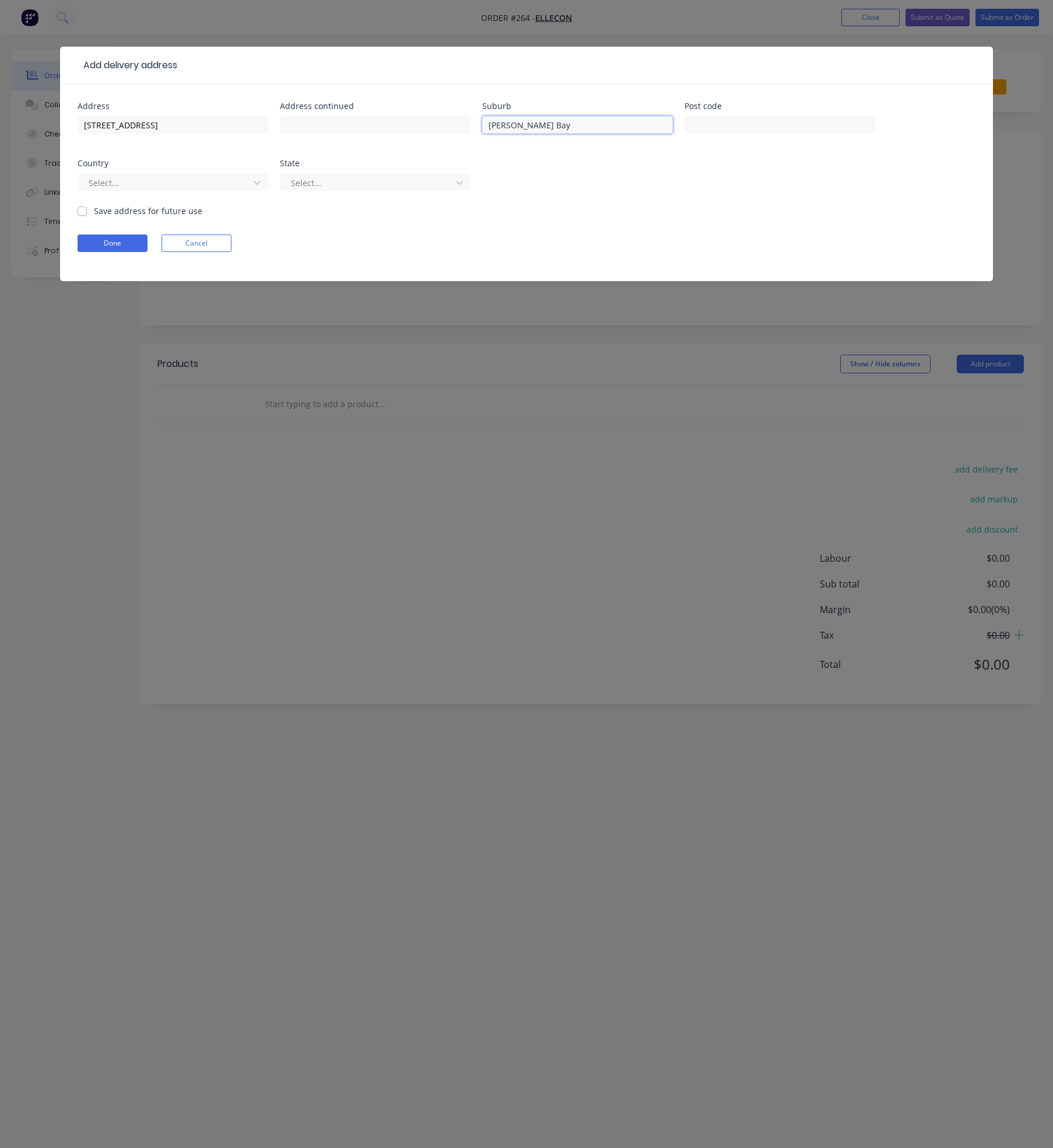
type input "[PERSON_NAME] Bay"
click at [94, 212] on label "Save address for future use" at bounding box center [148, 210] width 109 height 12
click at [80, 212] on input "Save address for future use" at bounding box center [82, 210] width 9 height 11
checkbox input "true"
click at [95, 244] on button "Done" at bounding box center [112, 243] width 70 height 18
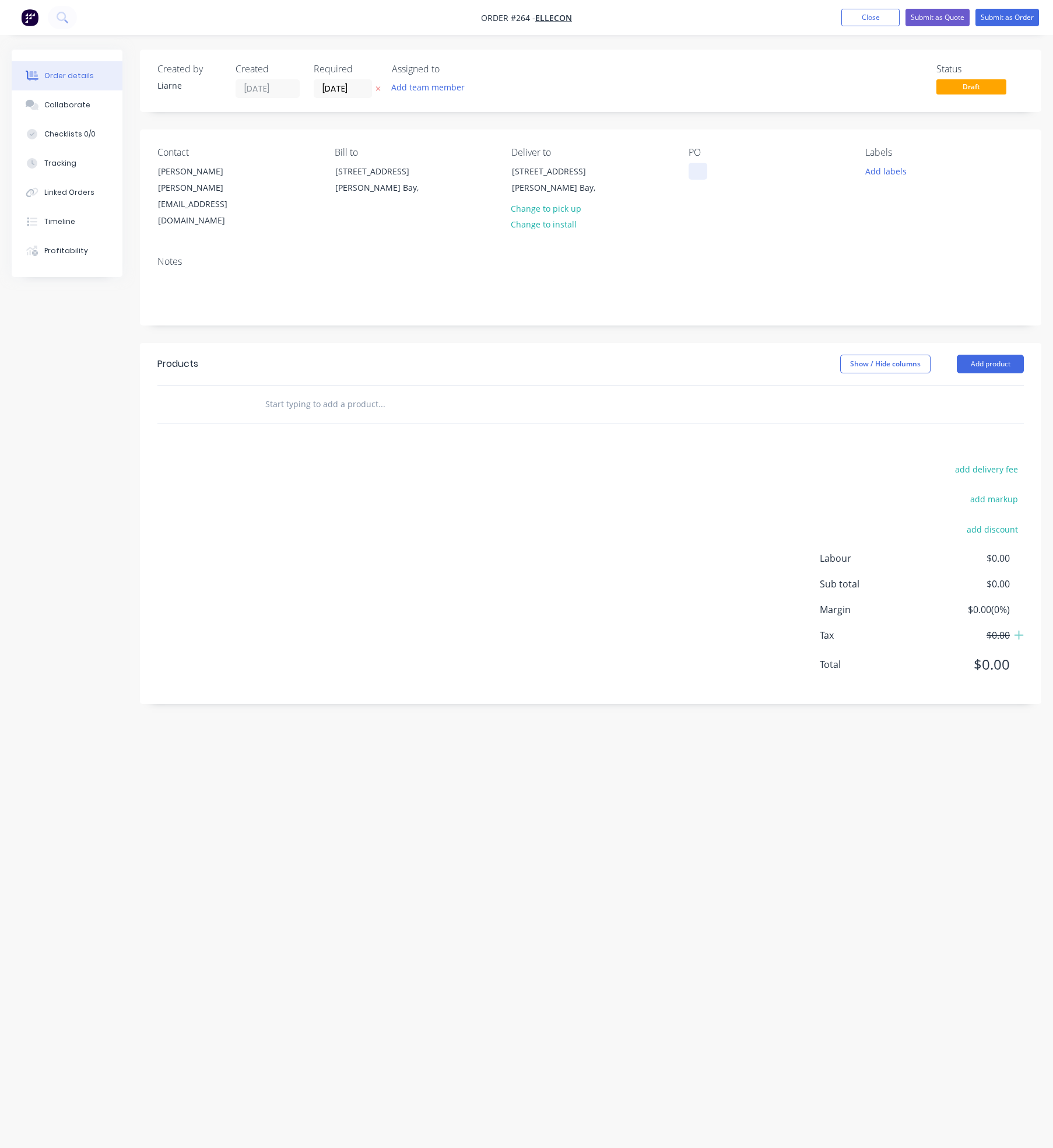
click at [707, 165] on div at bounding box center [698, 171] width 19 height 17
click at [891, 166] on button "Add labels" at bounding box center [885, 170] width 53 height 16
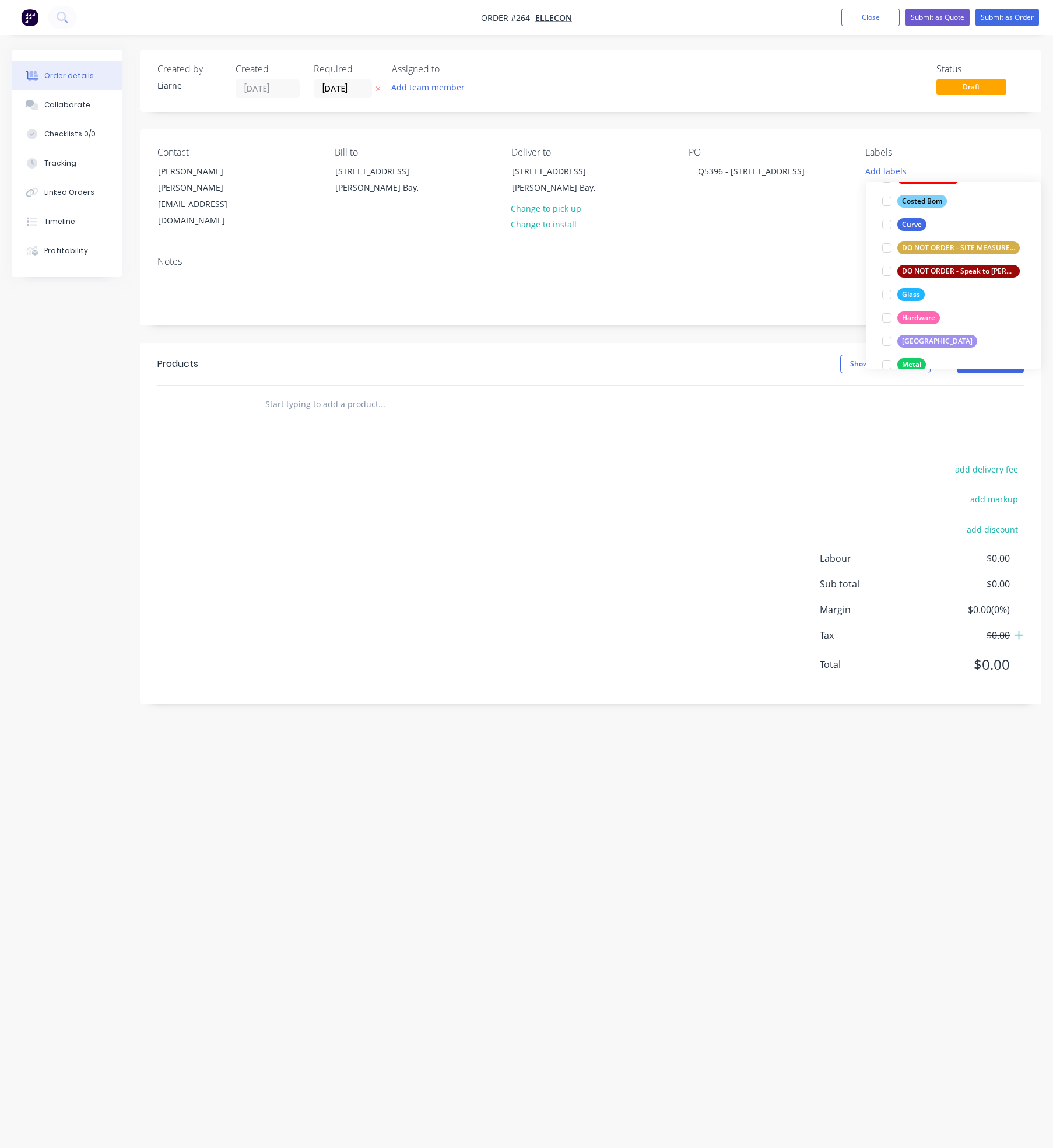
scroll to position [175, 0]
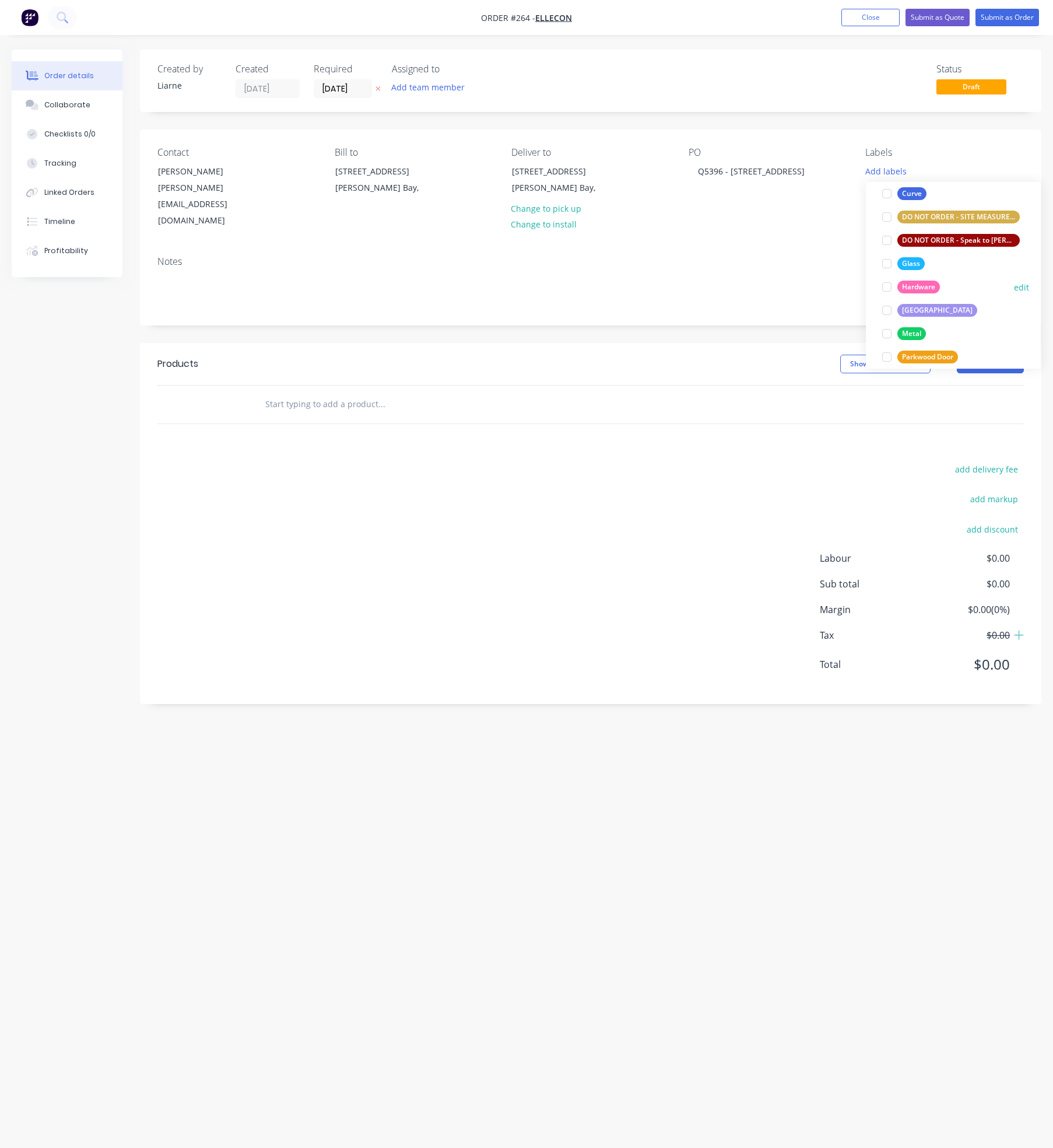
click at [889, 287] on div at bounding box center [887, 287] width 23 height 24
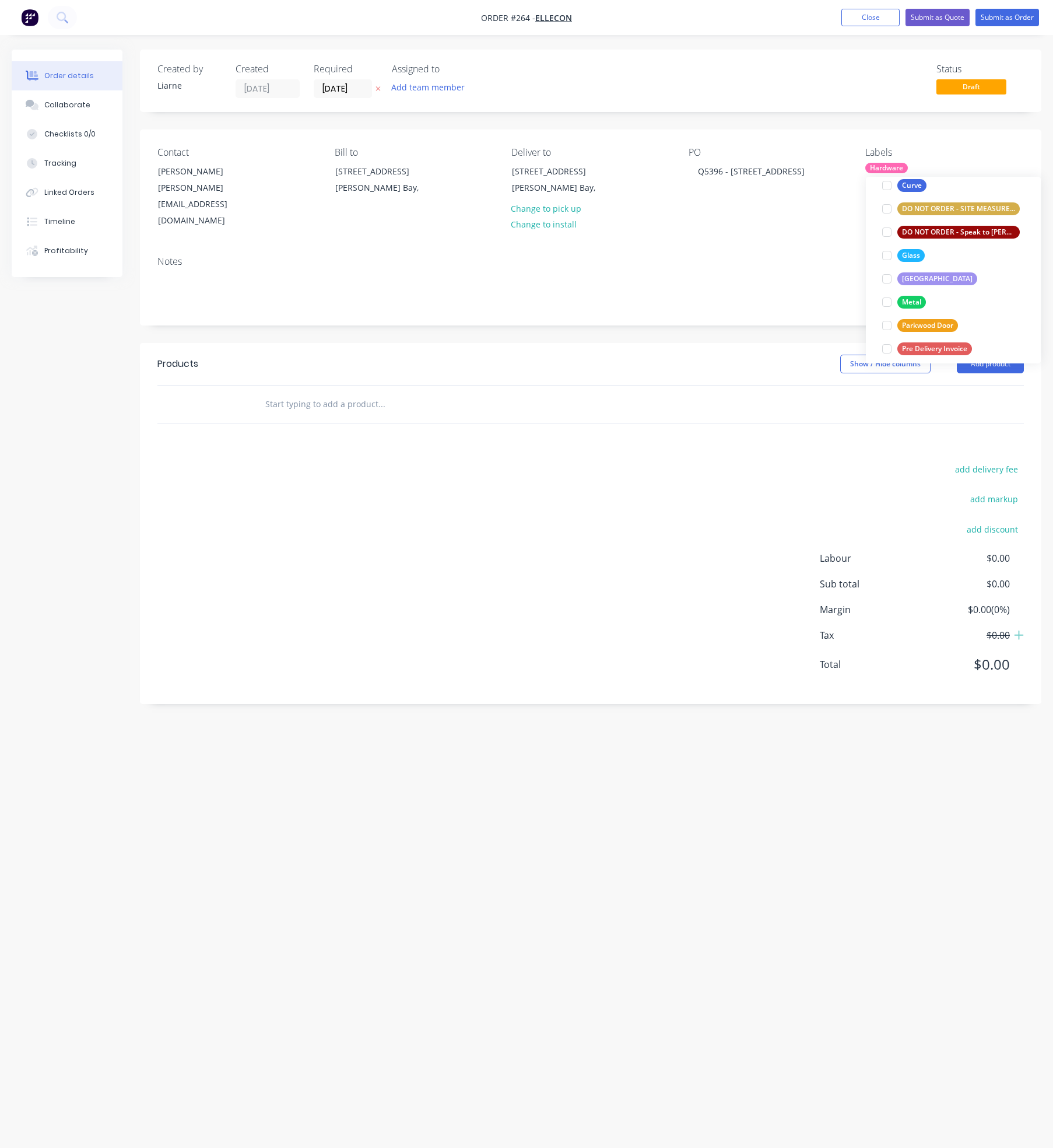
scroll to position [263, 0]
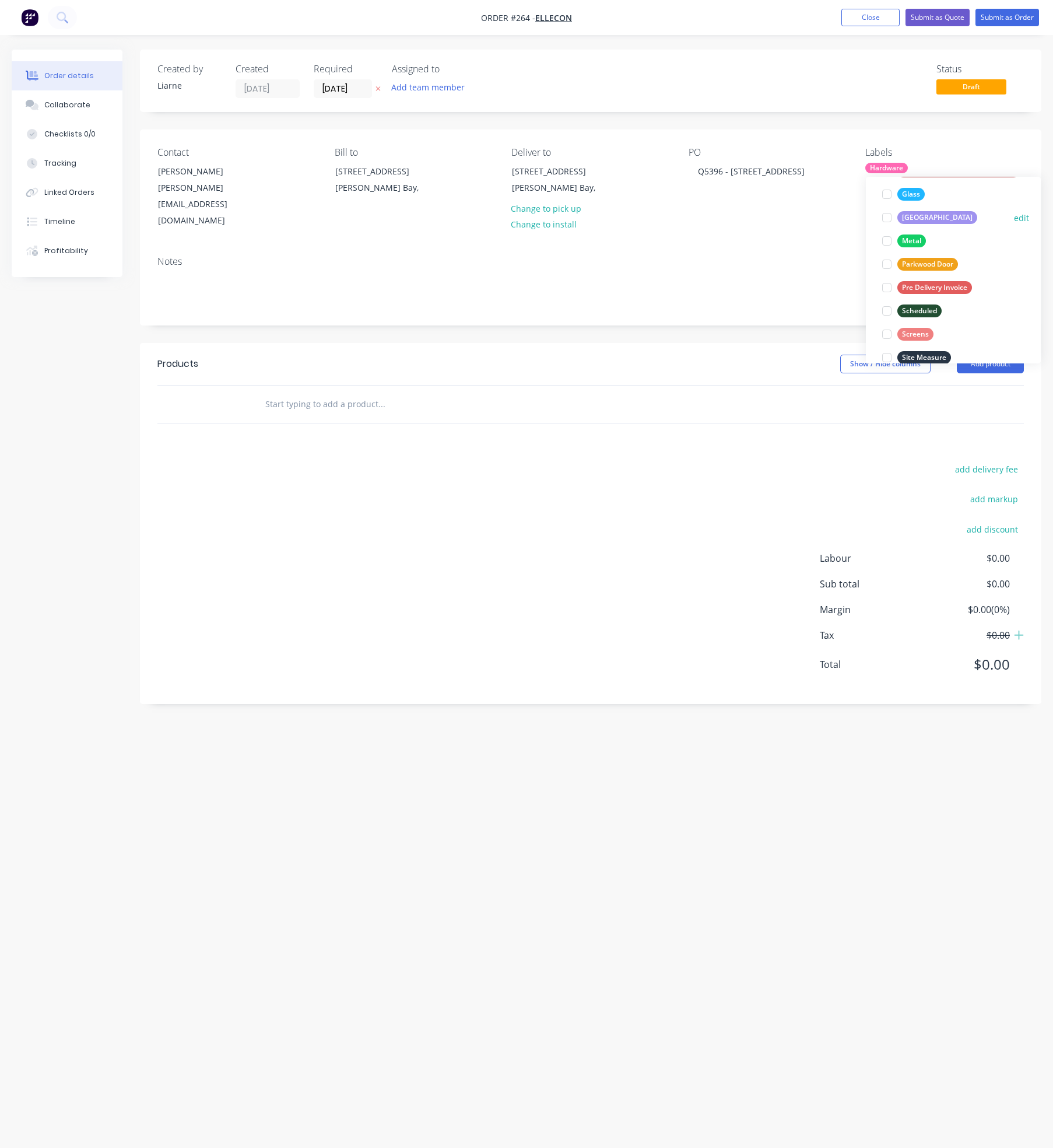
click at [887, 217] on div at bounding box center [887, 217] width 23 height 24
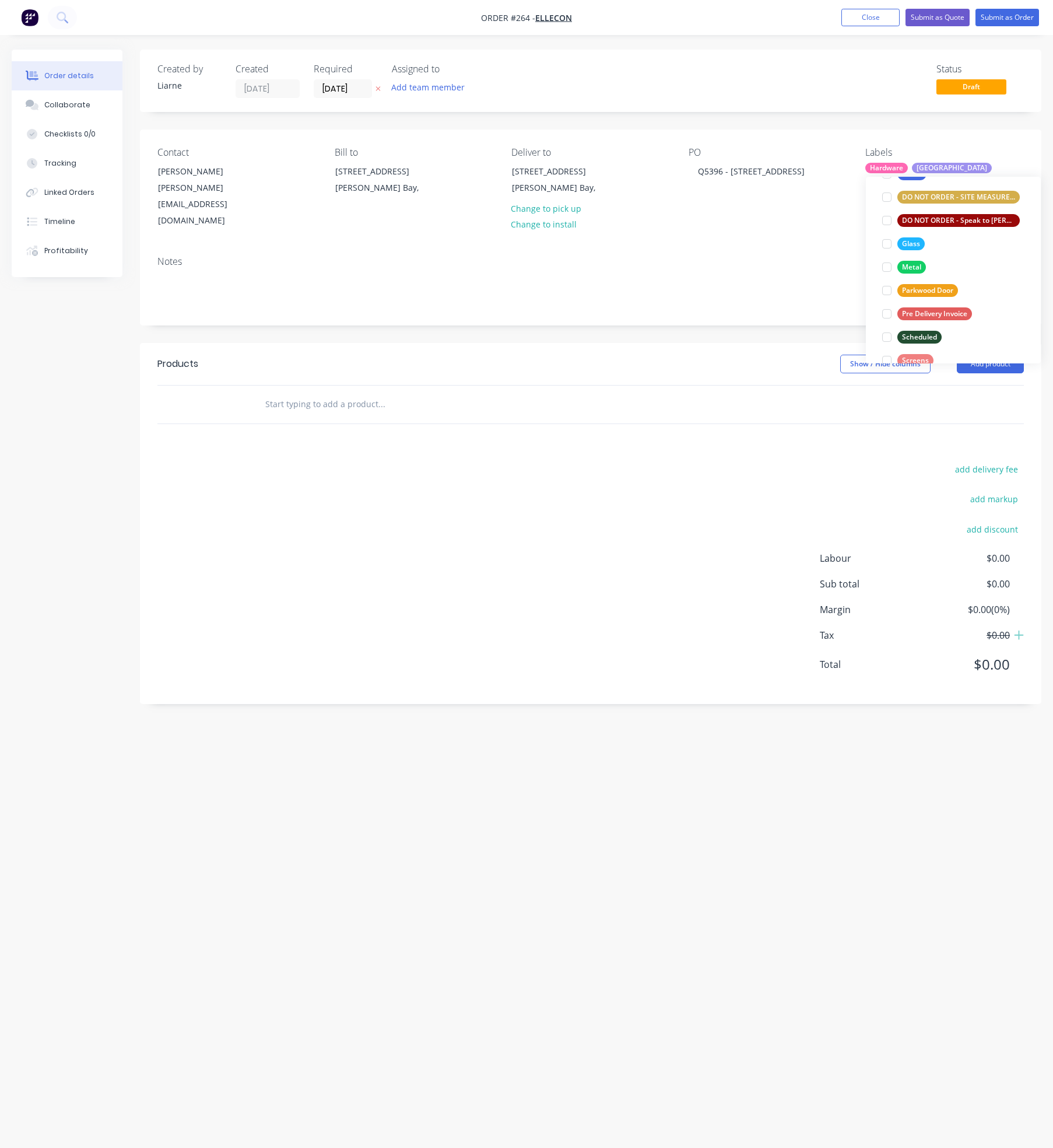
scroll to position [251, 0]
click at [887, 223] on div at bounding box center [887, 229] width 23 height 24
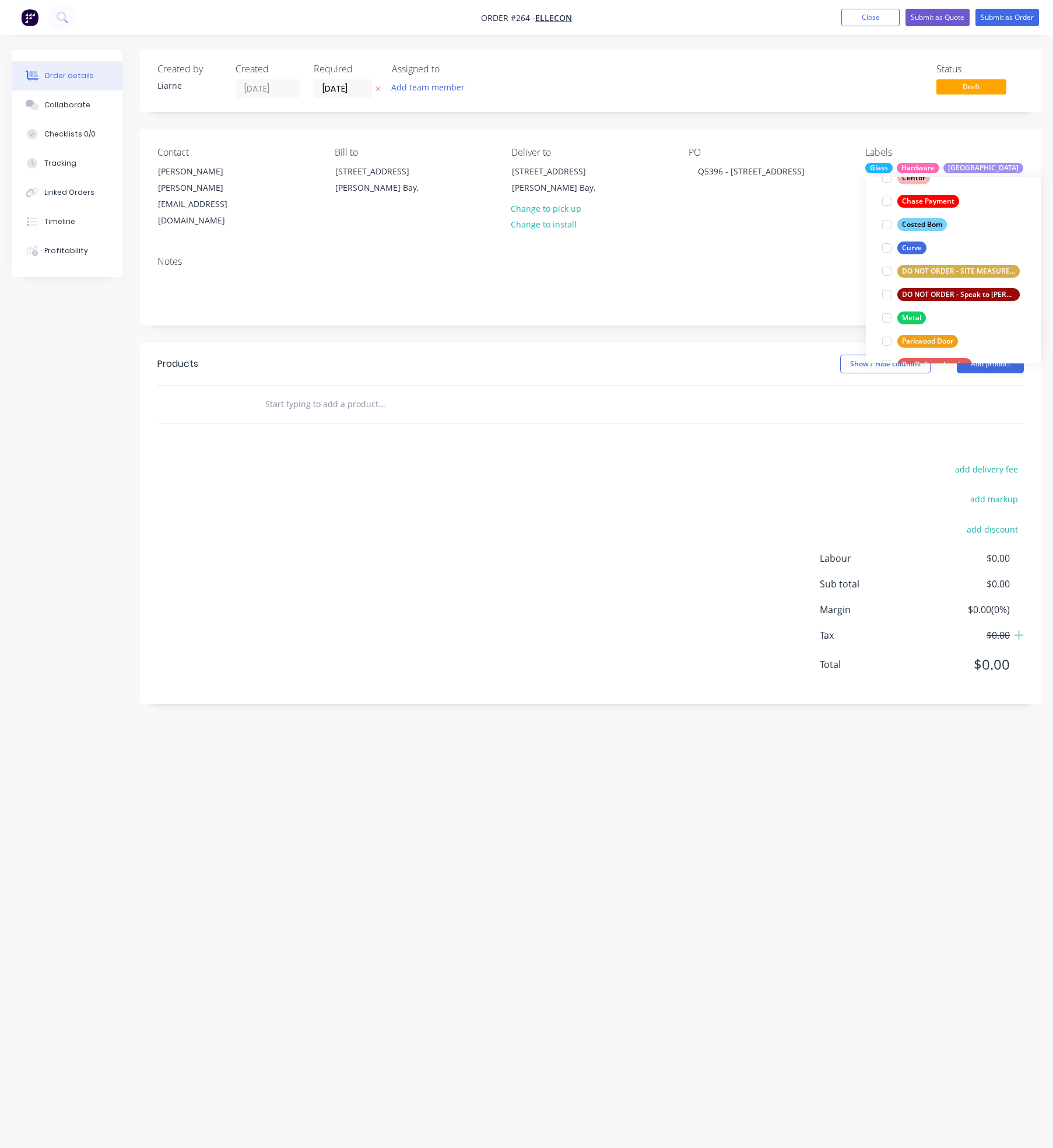
scroll to position [216, 0]
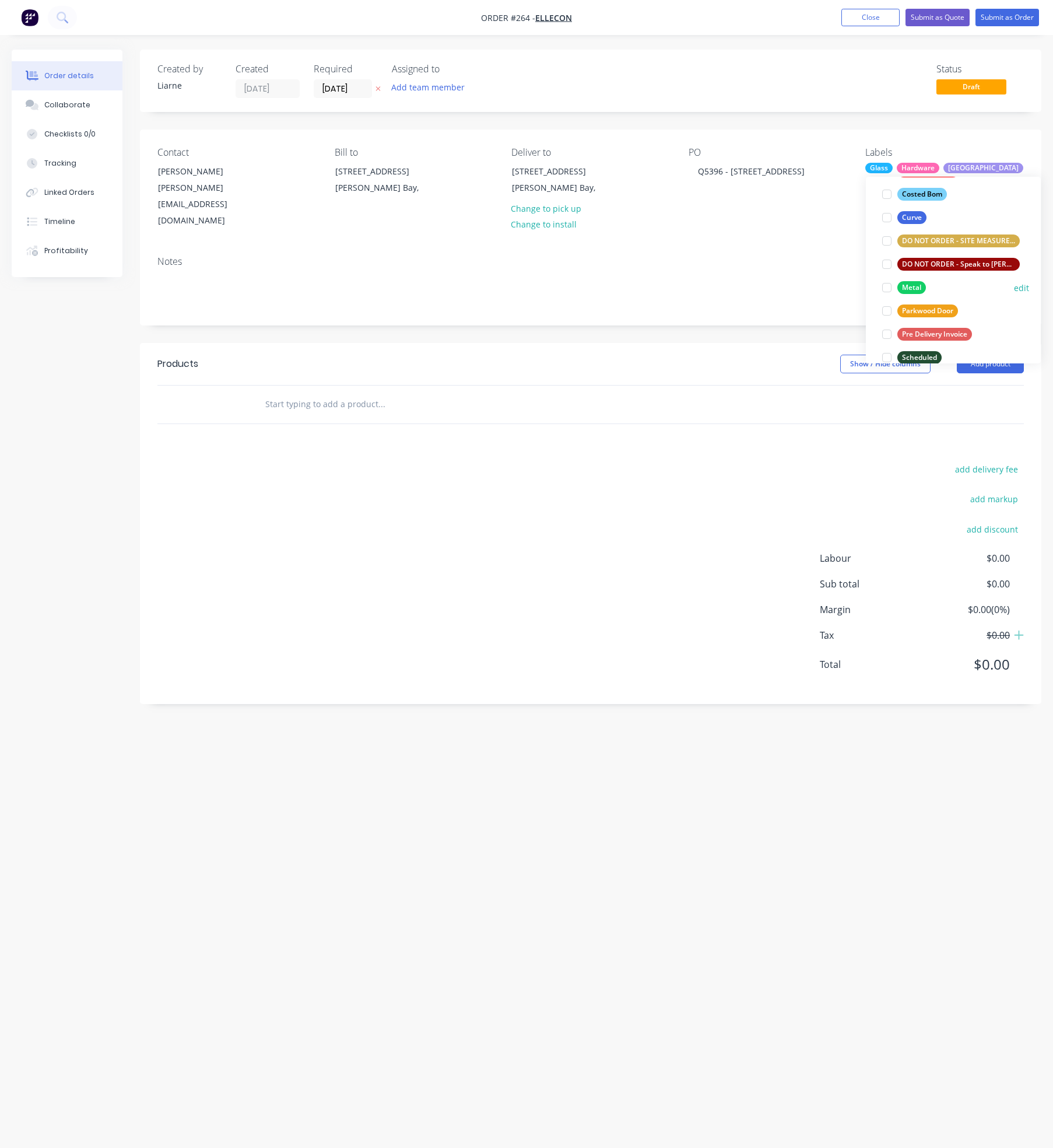
click at [889, 291] on div at bounding box center [887, 288] width 23 height 24
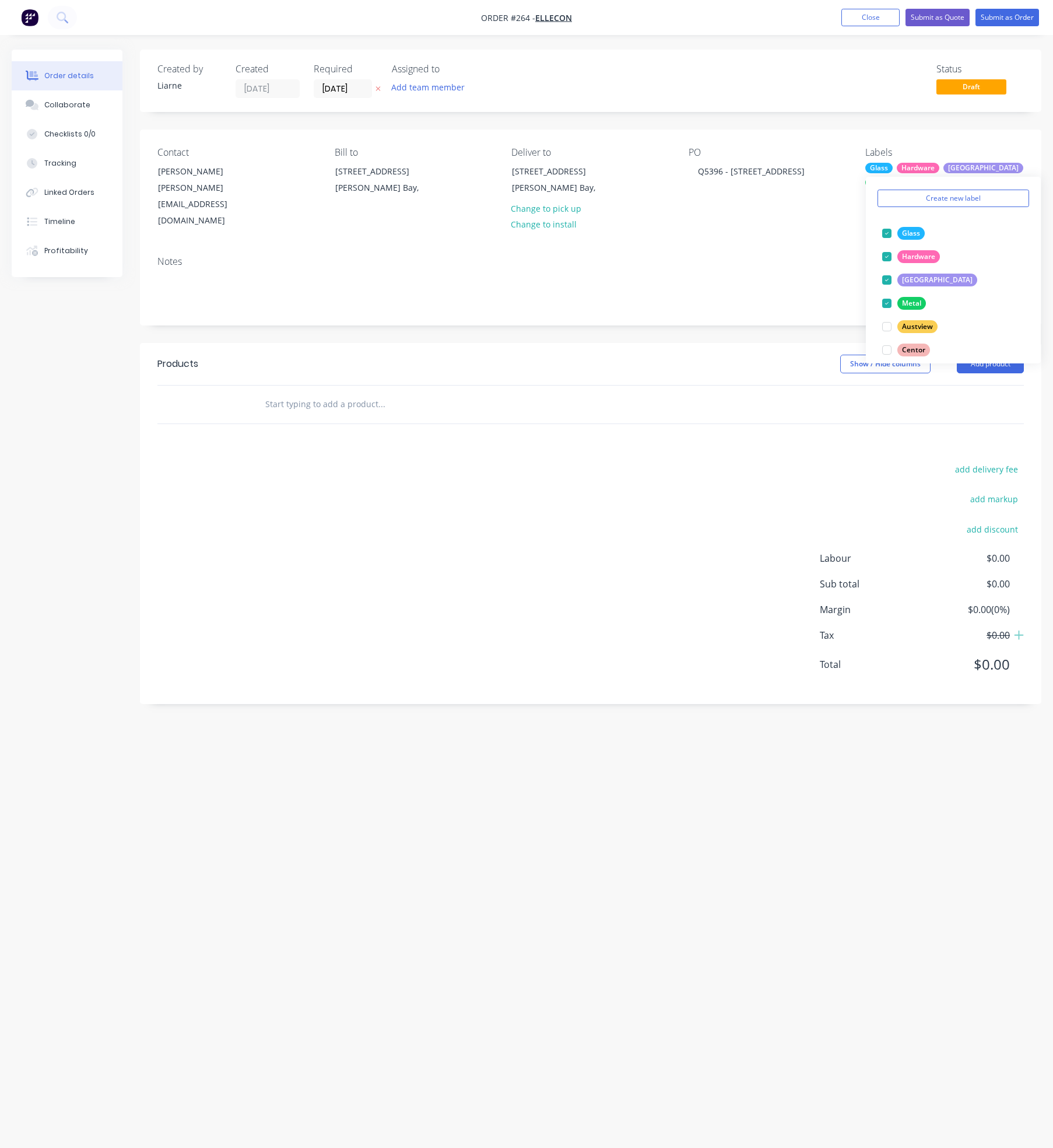
scroll to position [0, 0]
click at [109, 993] on div "Created by [PERSON_NAME] Created [DATE] Required [DATE] Assigned to Add team me…" at bounding box center [526, 552] width 1030 height 1005
click at [917, 190] on div "Labels Glass Hardware Louvre Metal" at bounding box center [944, 188] width 159 height 82
click at [937, 167] on div "Hardware" at bounding box center [918, 168] width 42 height 11
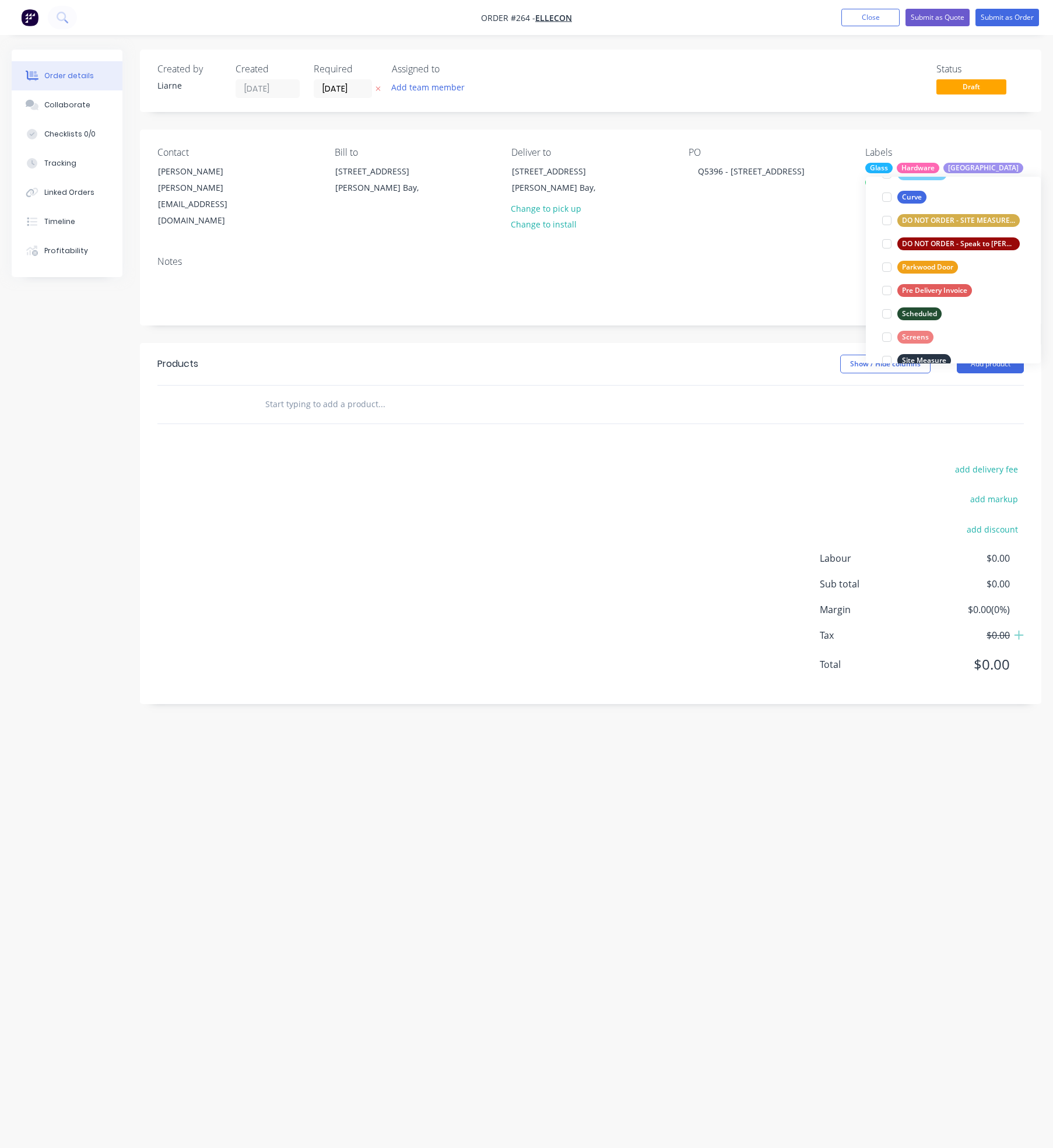
scroll to position [303, 0]
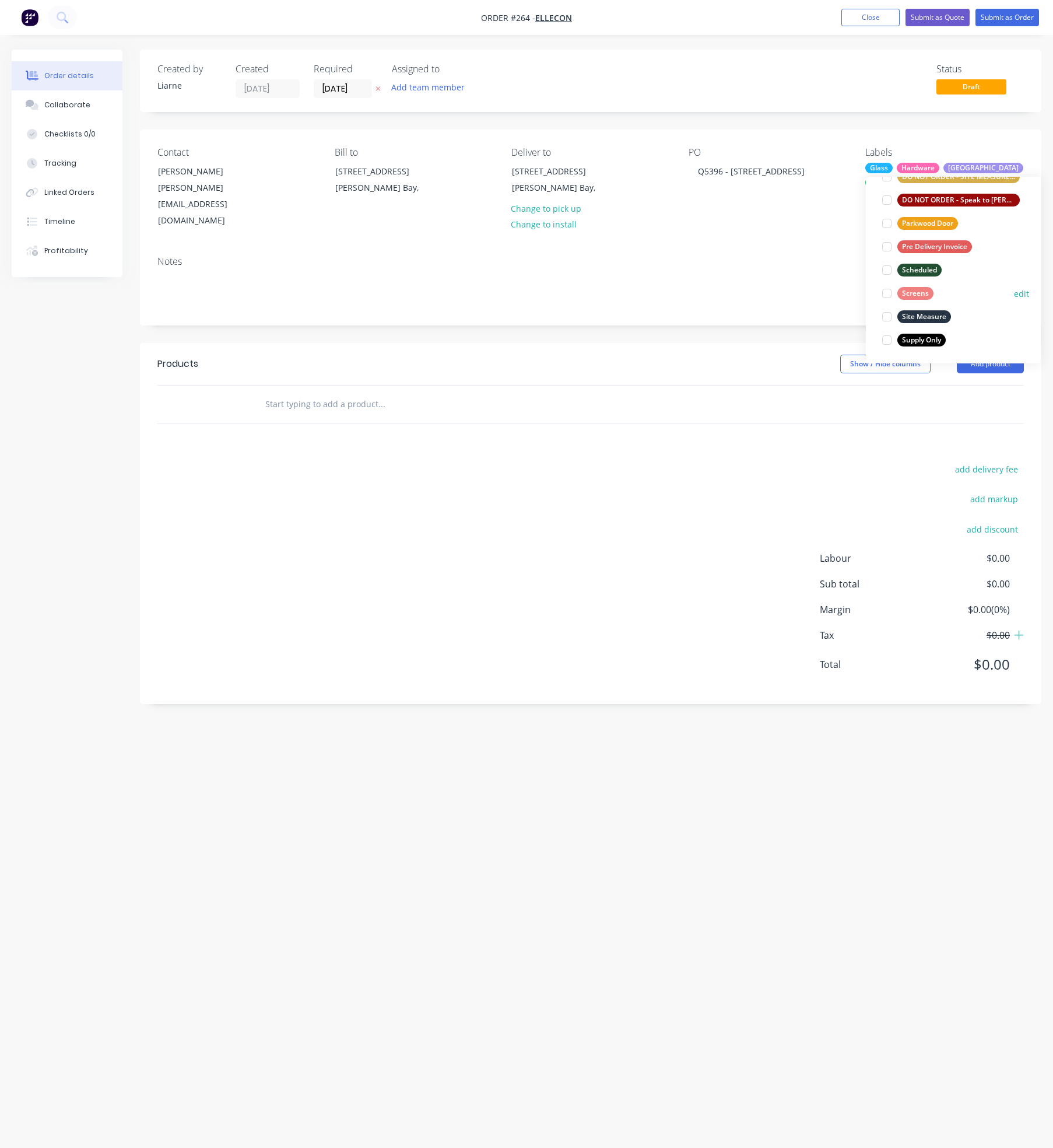
click at [884, 288] on div at bounding box center [887, 294] width 23 height 24
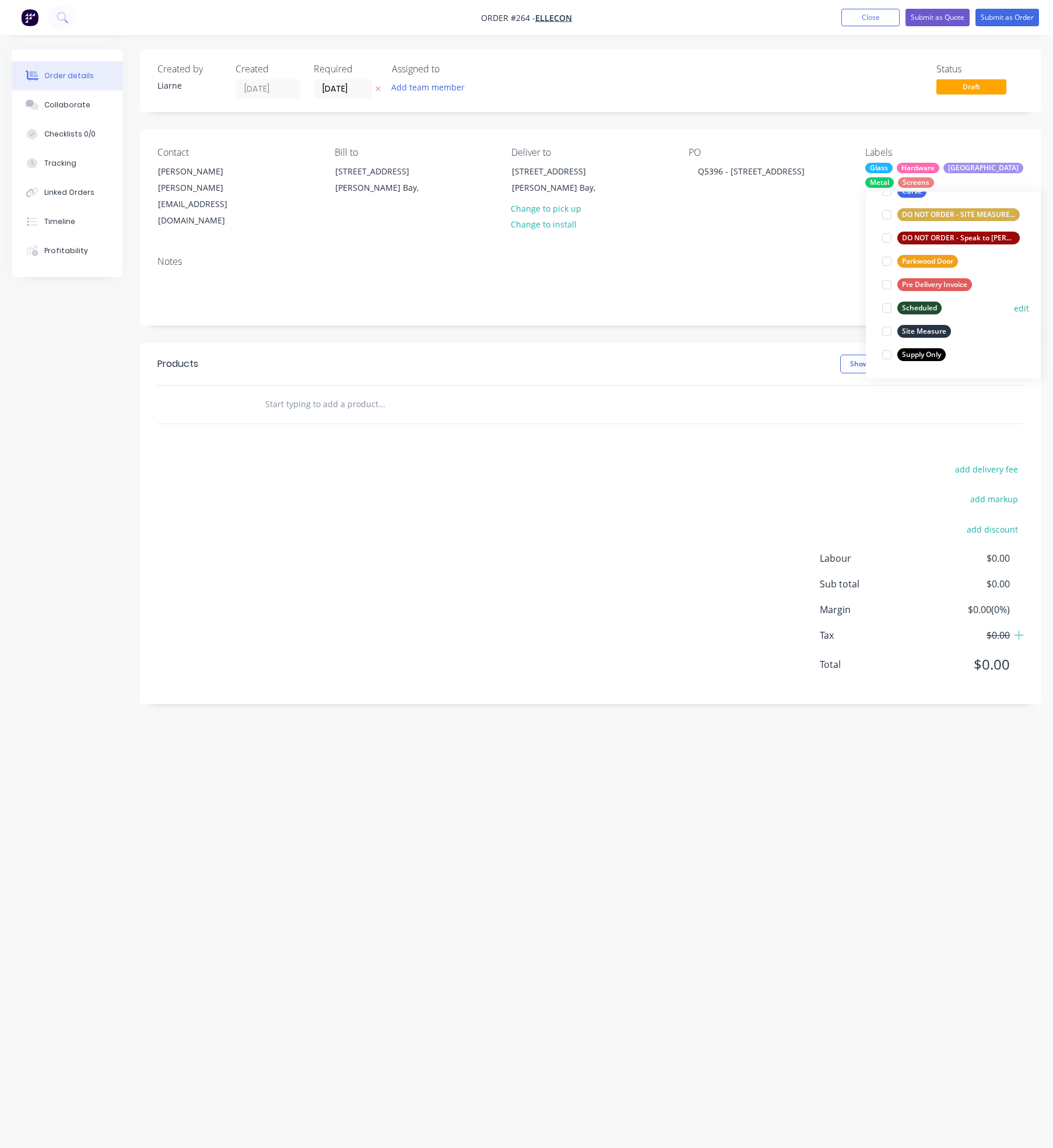
click at [885, 304] on div at bounding box center [887, 308] width 23 height 24
click at [885, 333] on div at bounding box center [887, 332] width 23 height 24
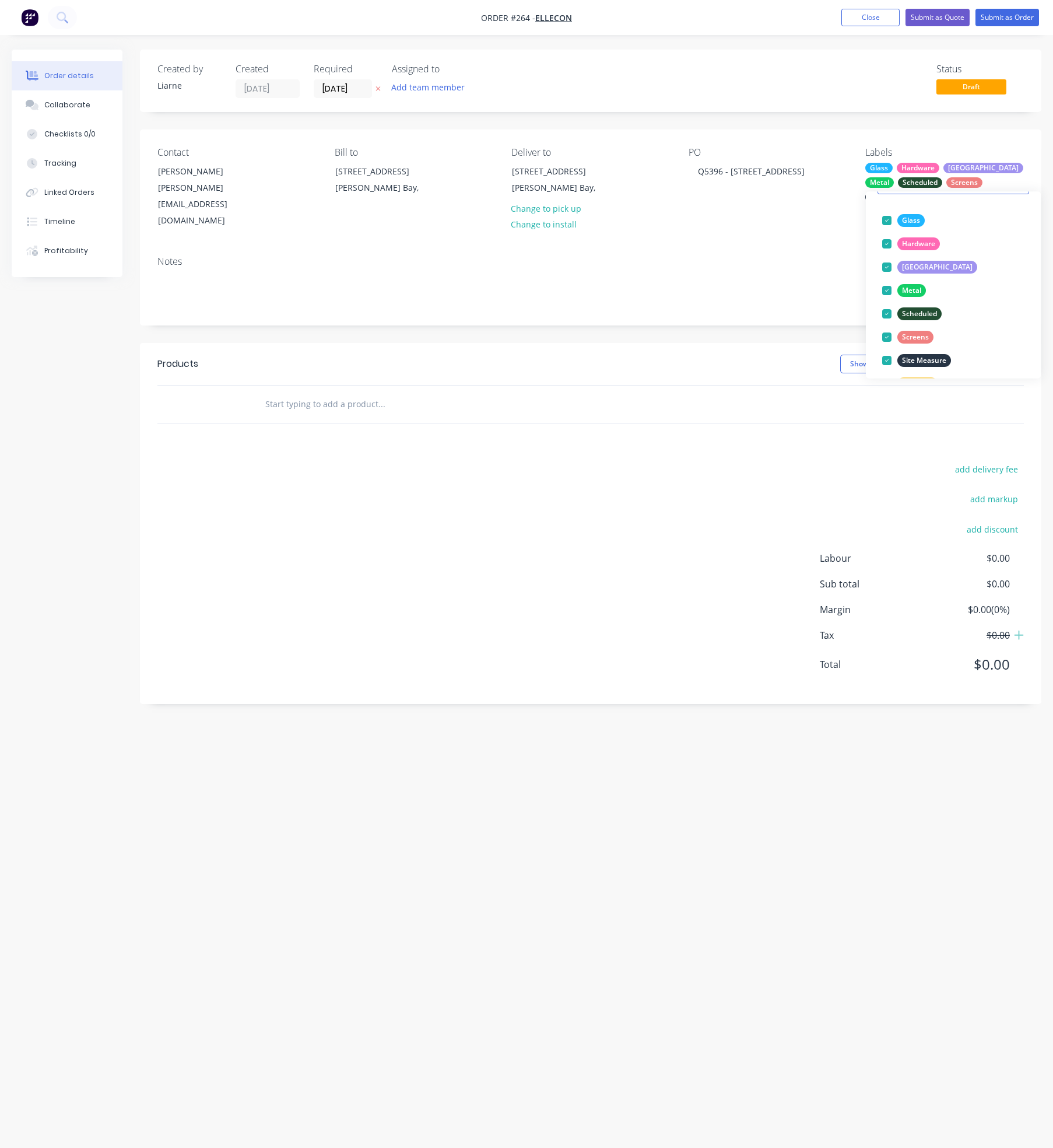
scroll to position [0, 0]
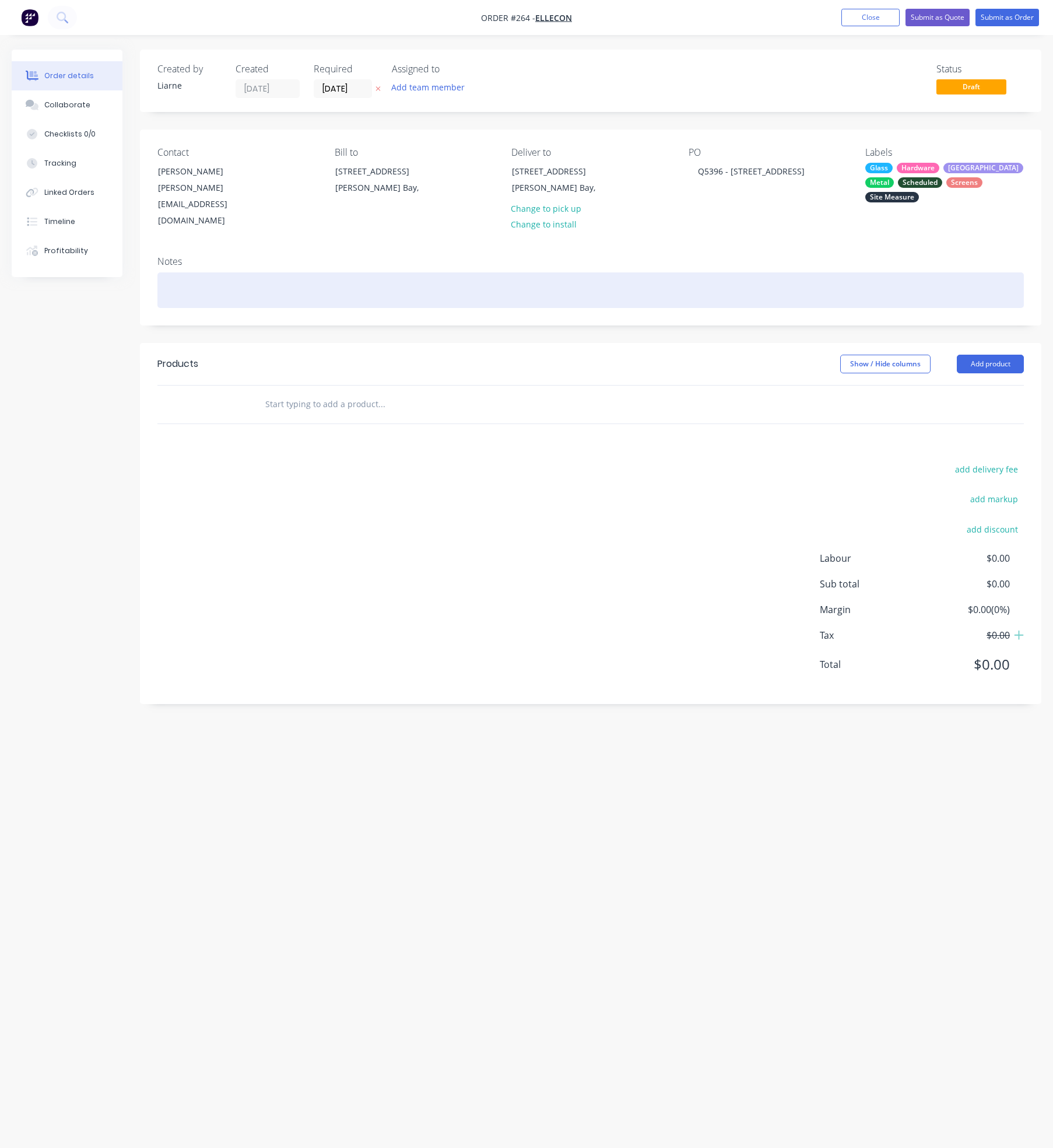
click at [726, 273] on div at bounding box center [590, 290] width 866 height 36
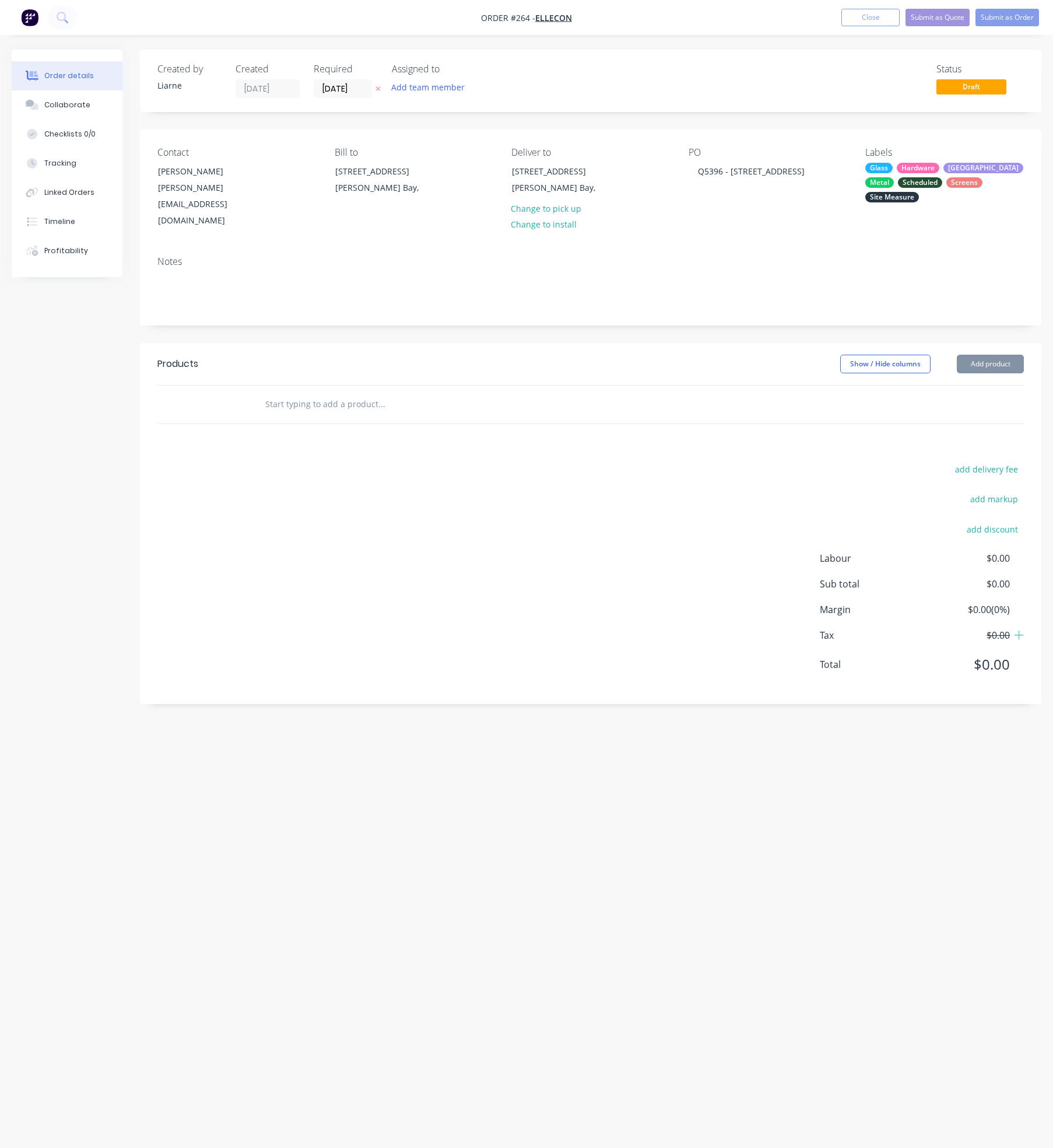
click at [305, 392] on input "text" at bounding box center [381, 404] width 233 height 24
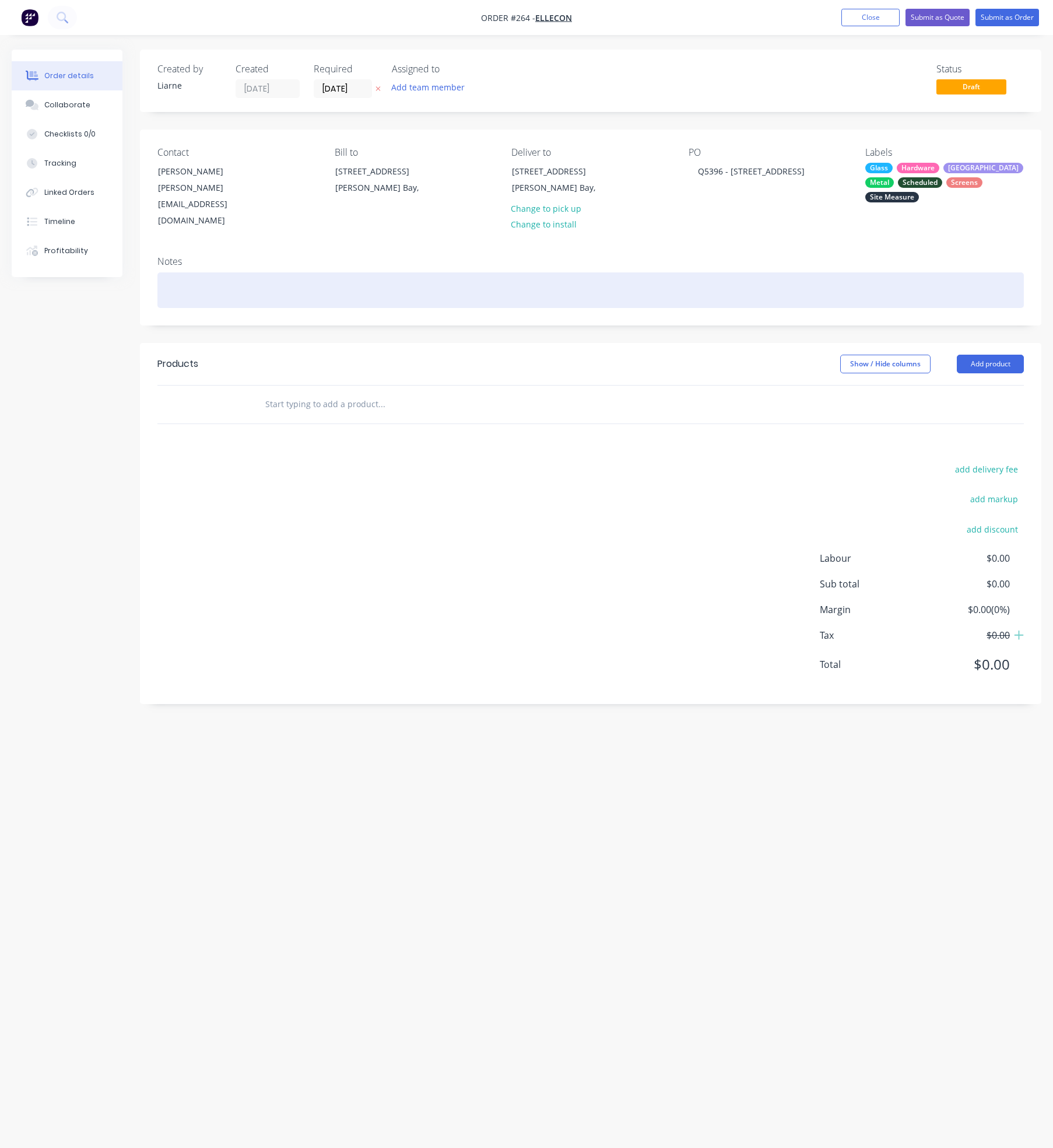
click at [198, 273] on div at bounding box center [590, 290] width 866 height 36
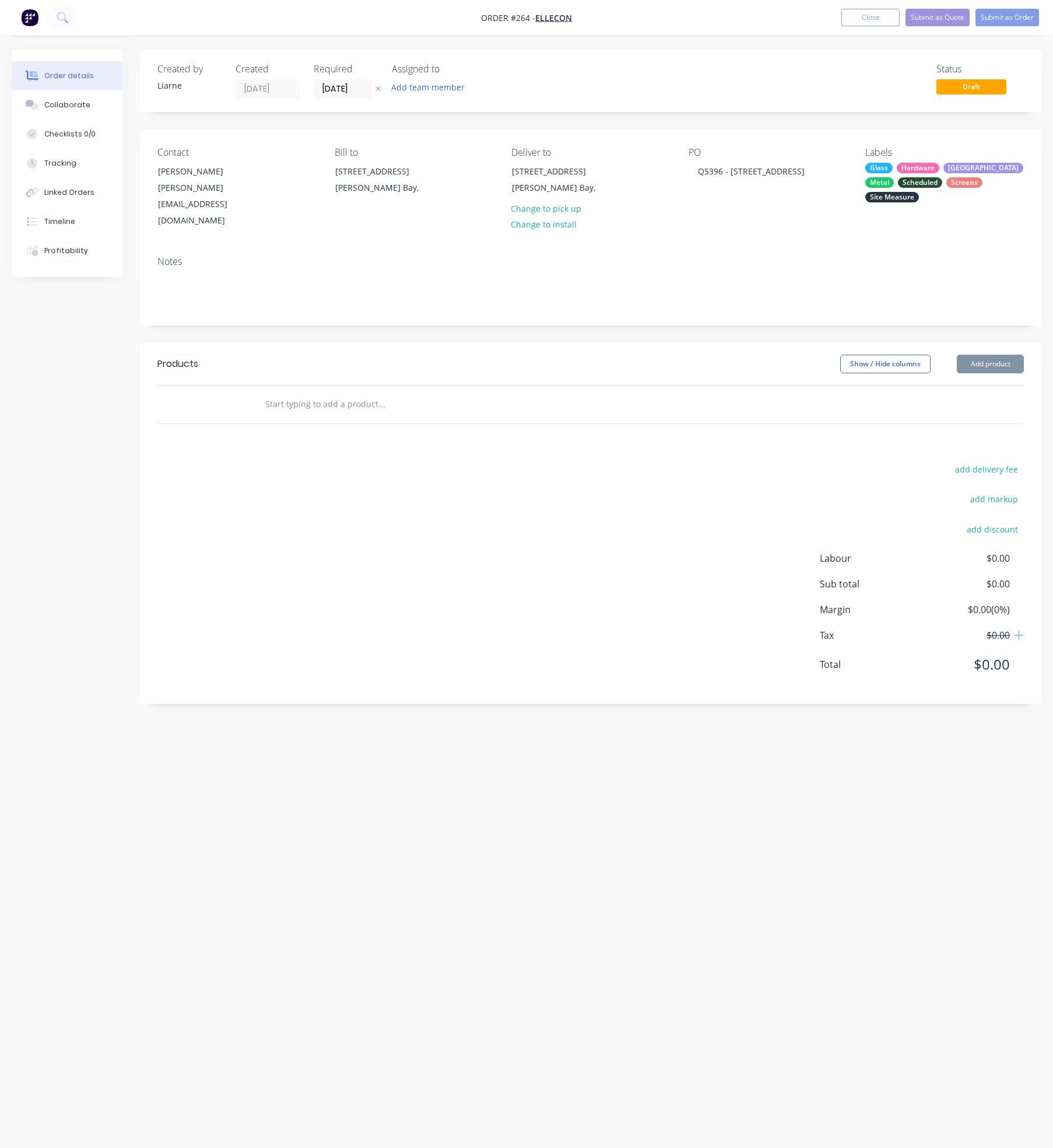
drag, startPoint x: 270, startPoint y: 381, endPoint x: 279, endPoint y: 377, distance: 9.8
click at [270, 392] on input "text" at bounding box center [381, 404] width 233 height 24
click at [265, 392] on input "text" at bounding box center [381, 404] width 233 height 24
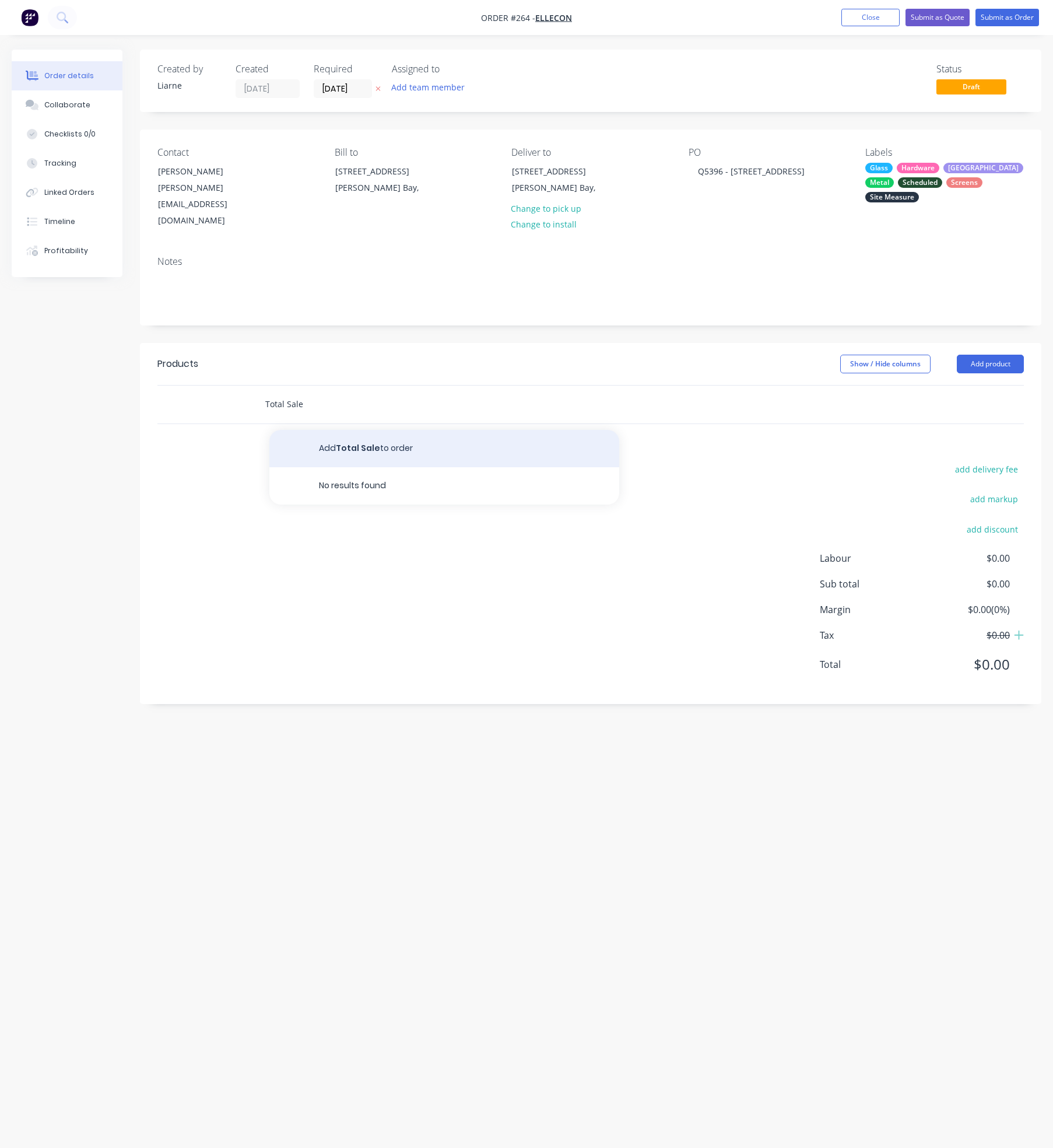
type input "Total Sale"
click at [355, 430] on button "Add Total Sale to order" at bounding box center [445, 449] width 350 height 38
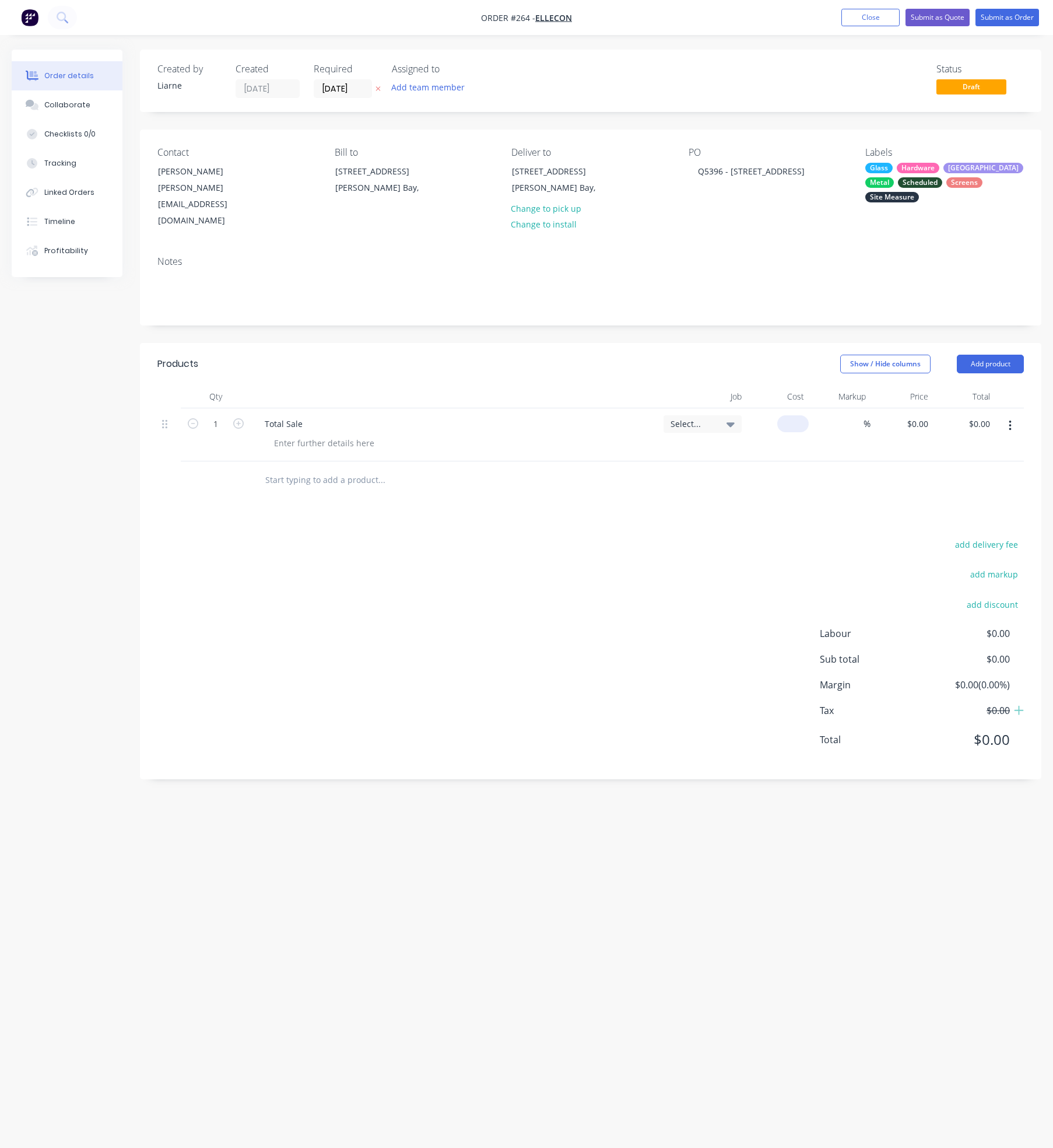
click at [793, 415] on div "$0.00" at bounding box center [793, 424] width 32 height 17
type input "$76,537.56"
click at [978, 355] on button "Add product" at bounding box center [990, 364] width 67 height 19
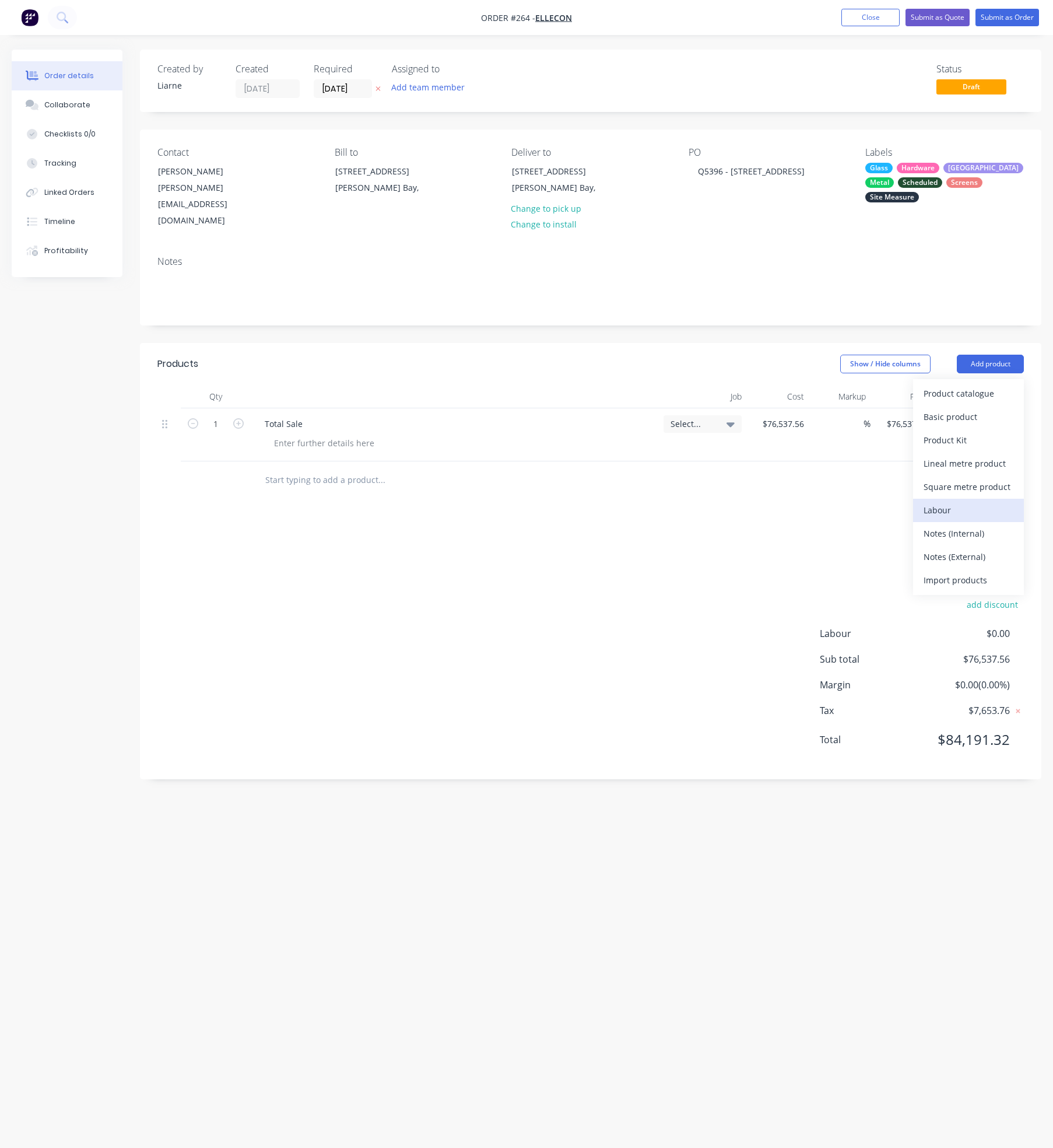
click at [931, 502] on div "Labour" at bounding box center [968, 510] width 90 height 17
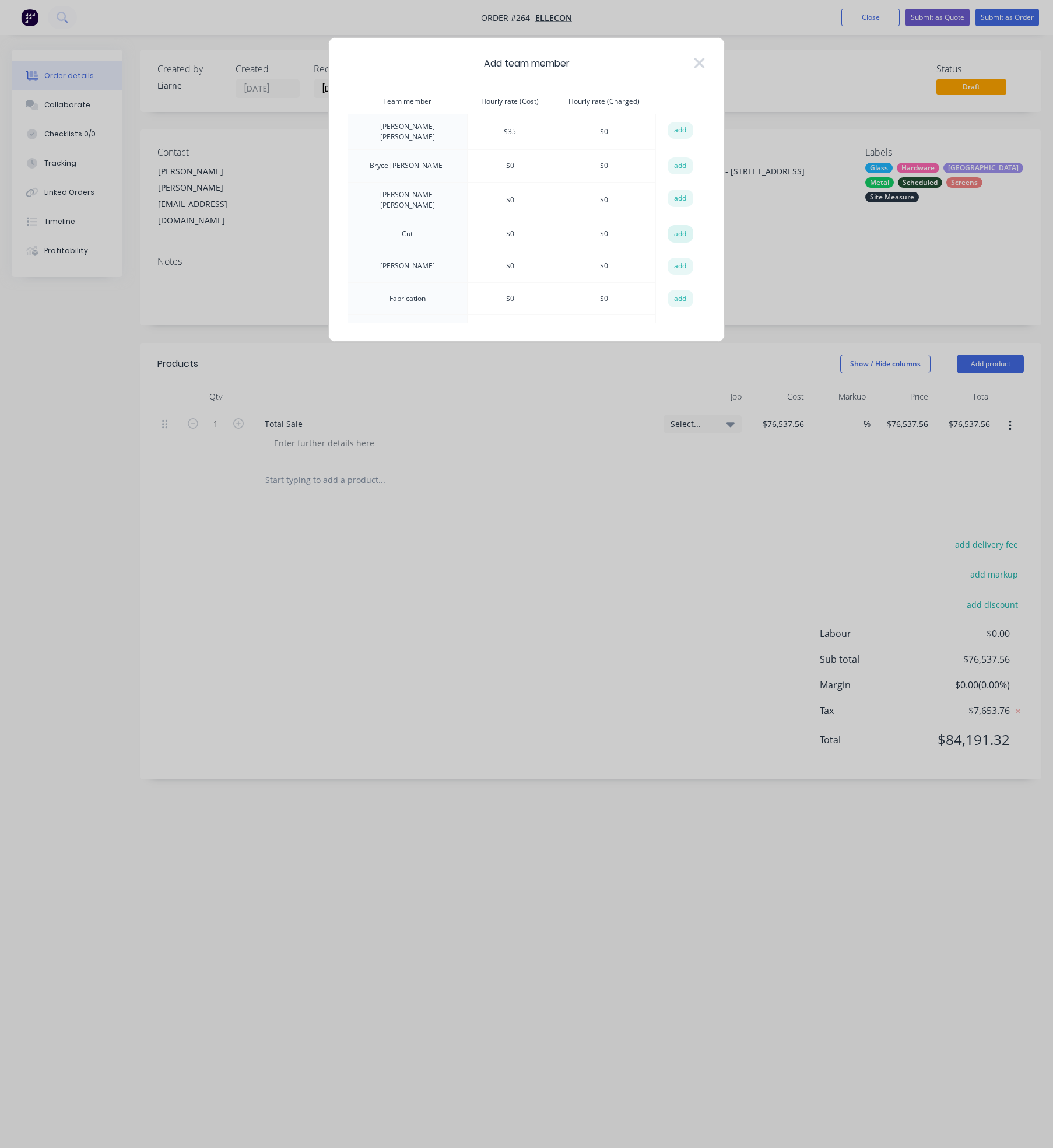
click at [681, 228] on button "add" at bounding box center [681, 234] width 26 height 18
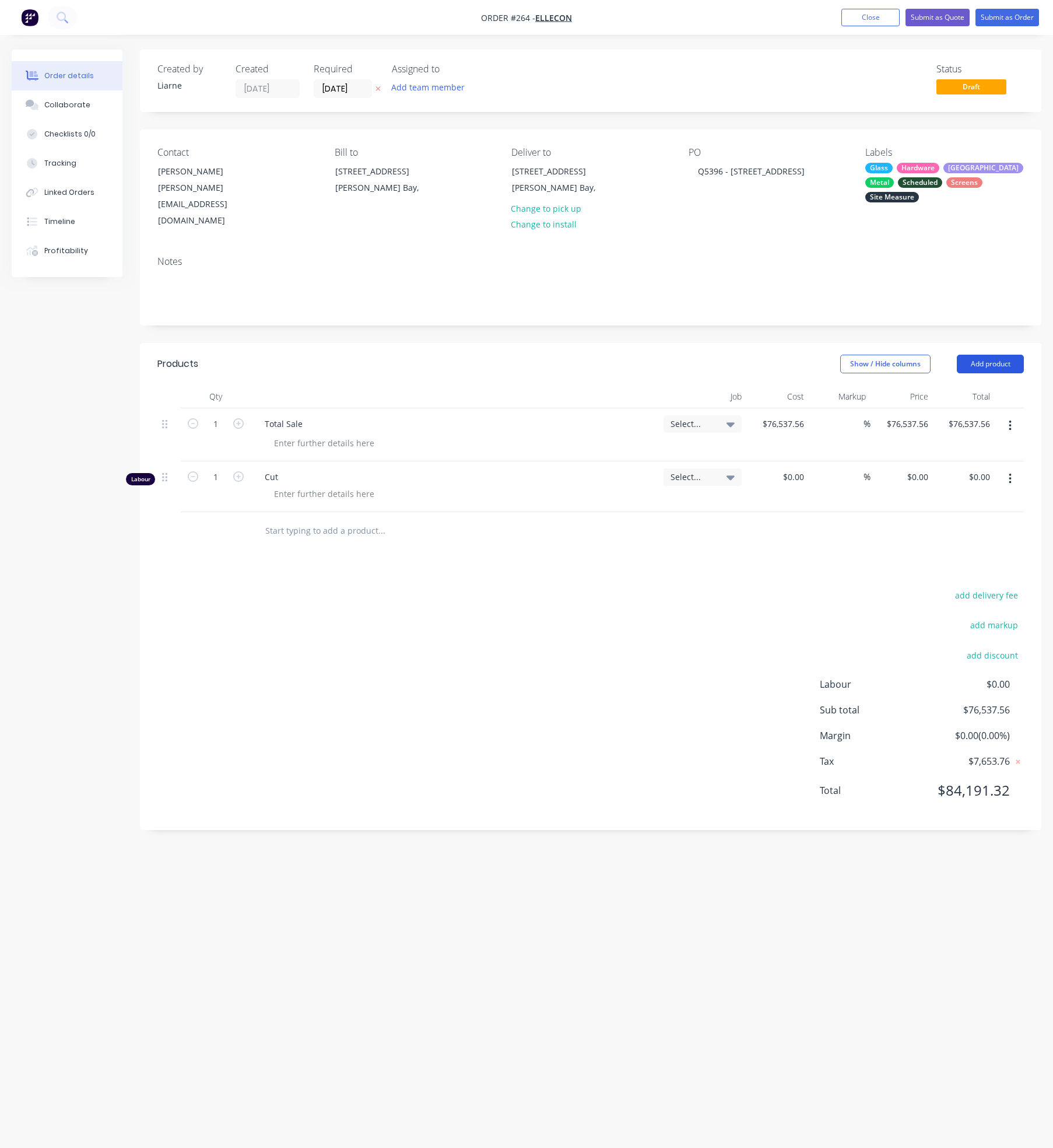
click at [978, 355] on button "Add product" at bounding box center [990, 364] width 67 height 19
click at [928, 502] on div "Labour" at bounding box center [968, 510] width 90 height 17
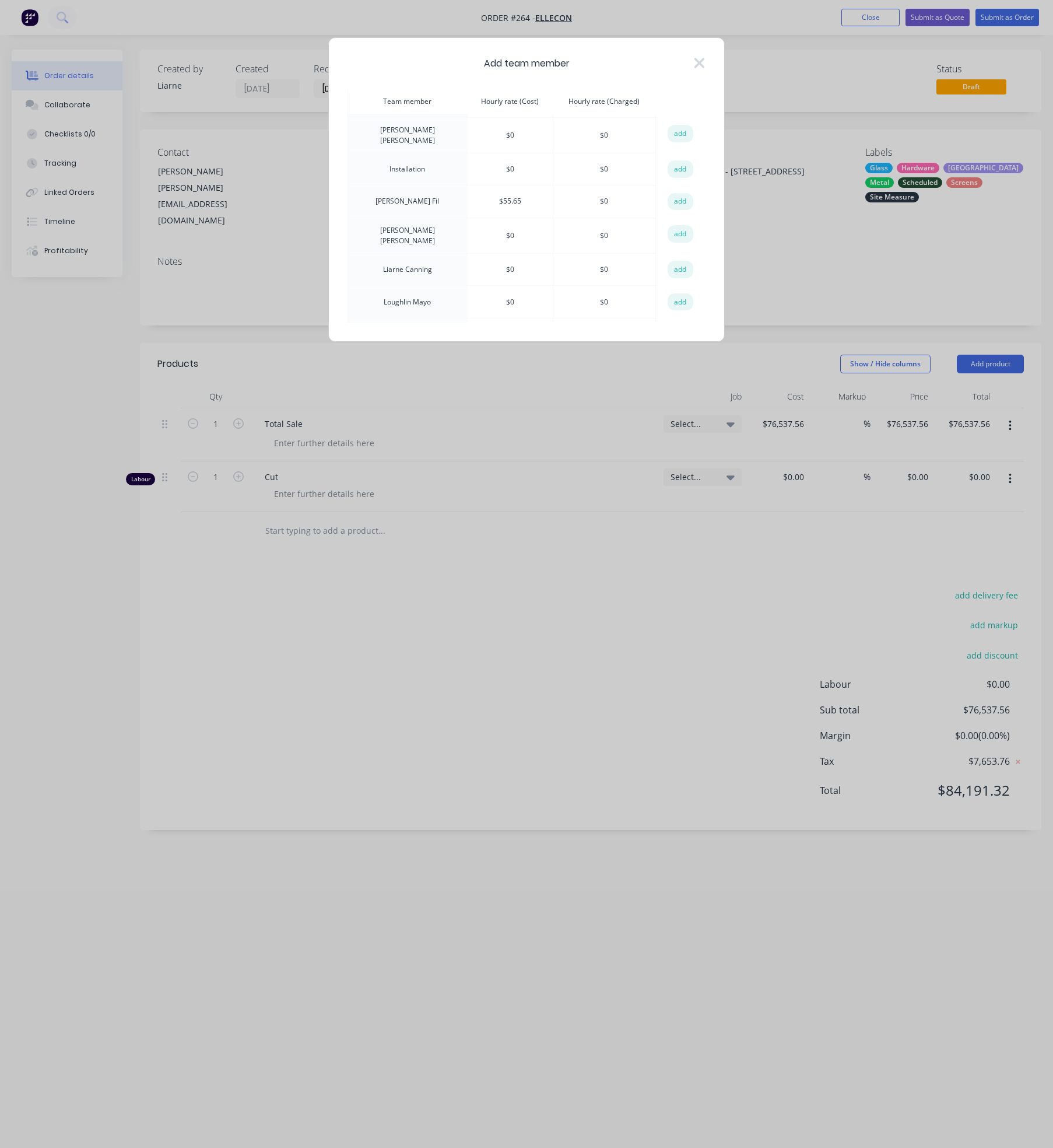
scroll to position [350, 0]
click at [682, 251] on button "add" at bounding box center [681, 247] width 26 height 18
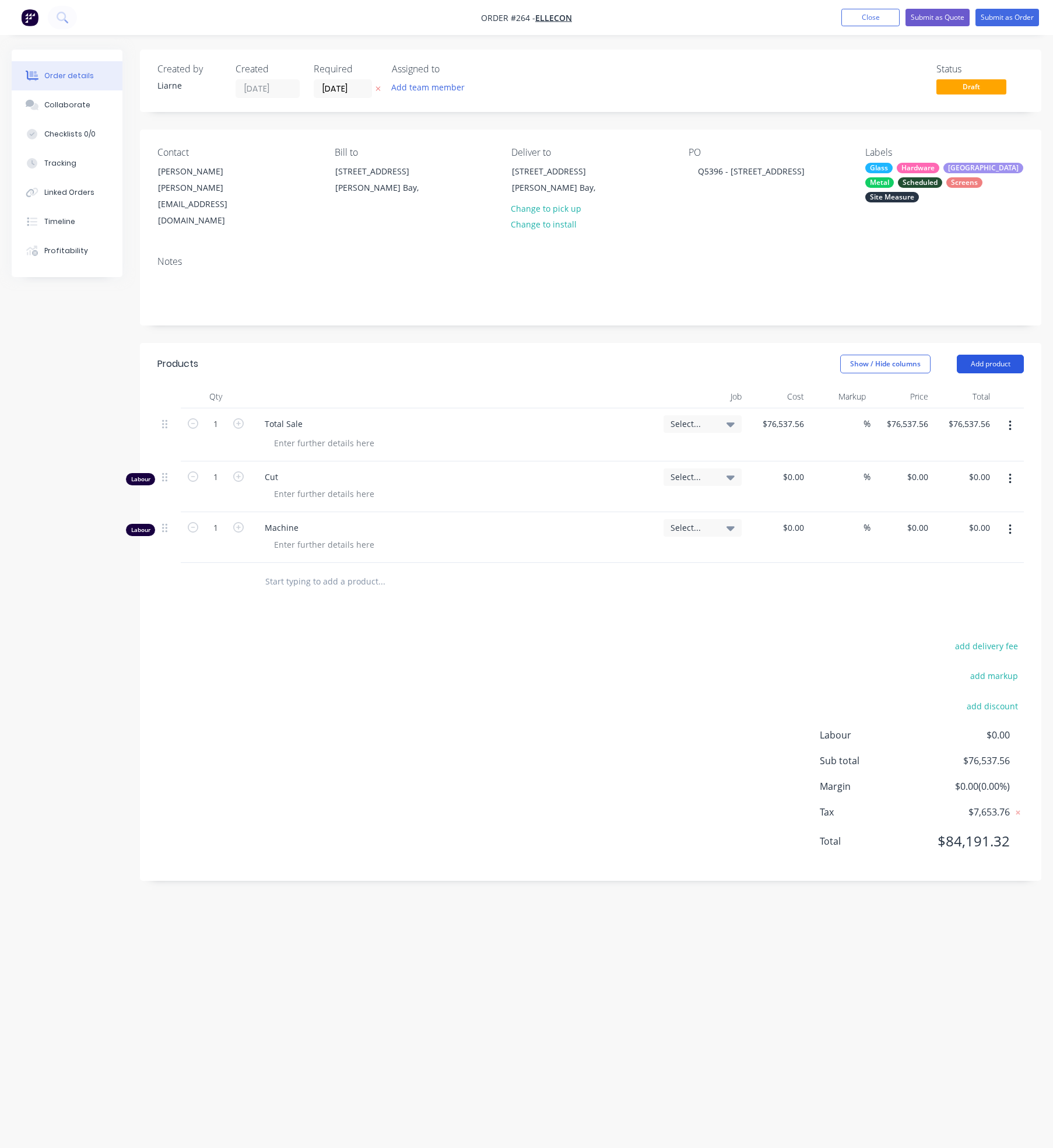
click at [995, 355] on button "Add product" at bounding box center [990, 364] width 67 height 19
click at [947, 499] on button "Labour" at bounding box center [968, 511] width 111 height 24
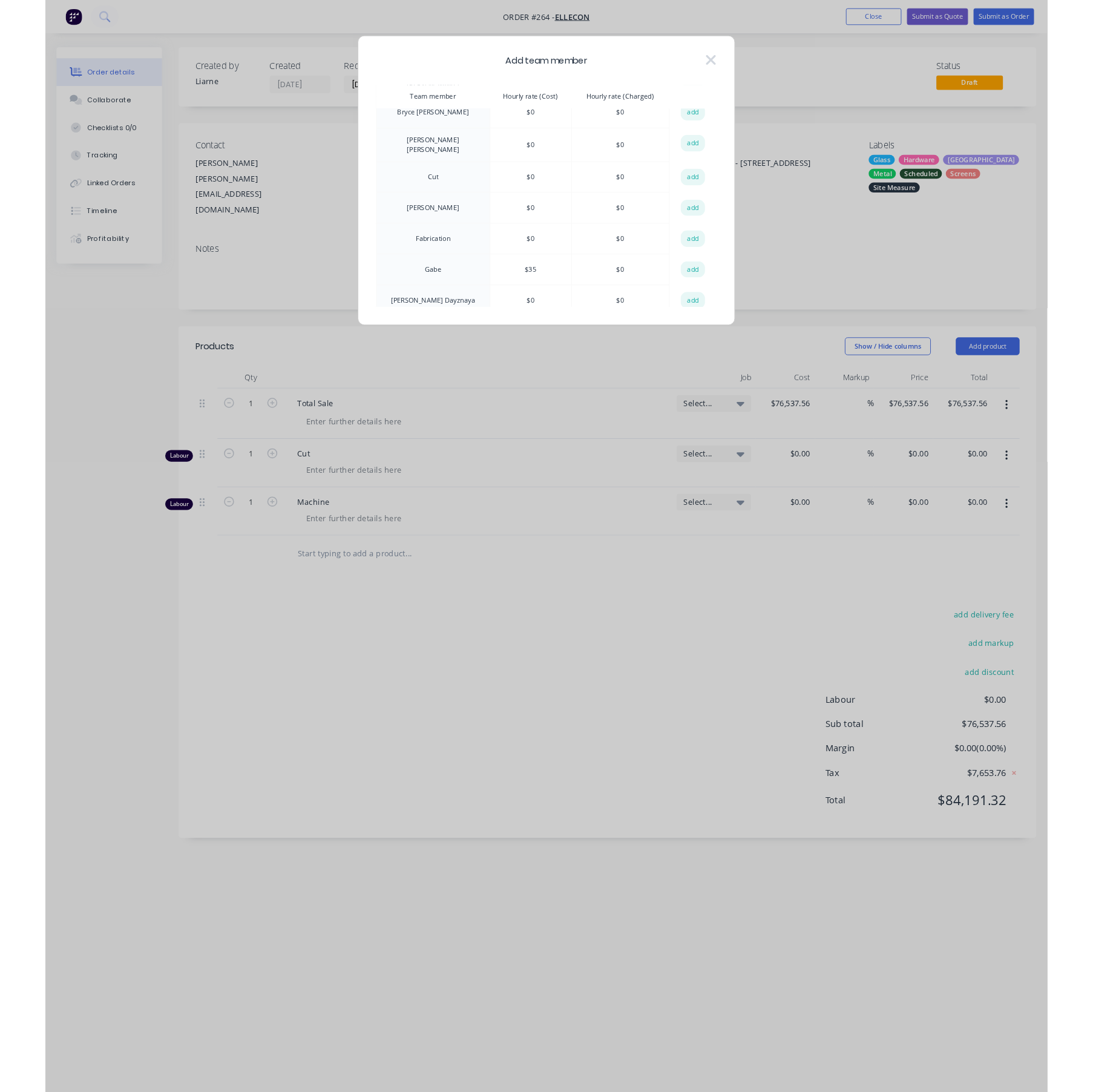
scroll to position [91, 0]
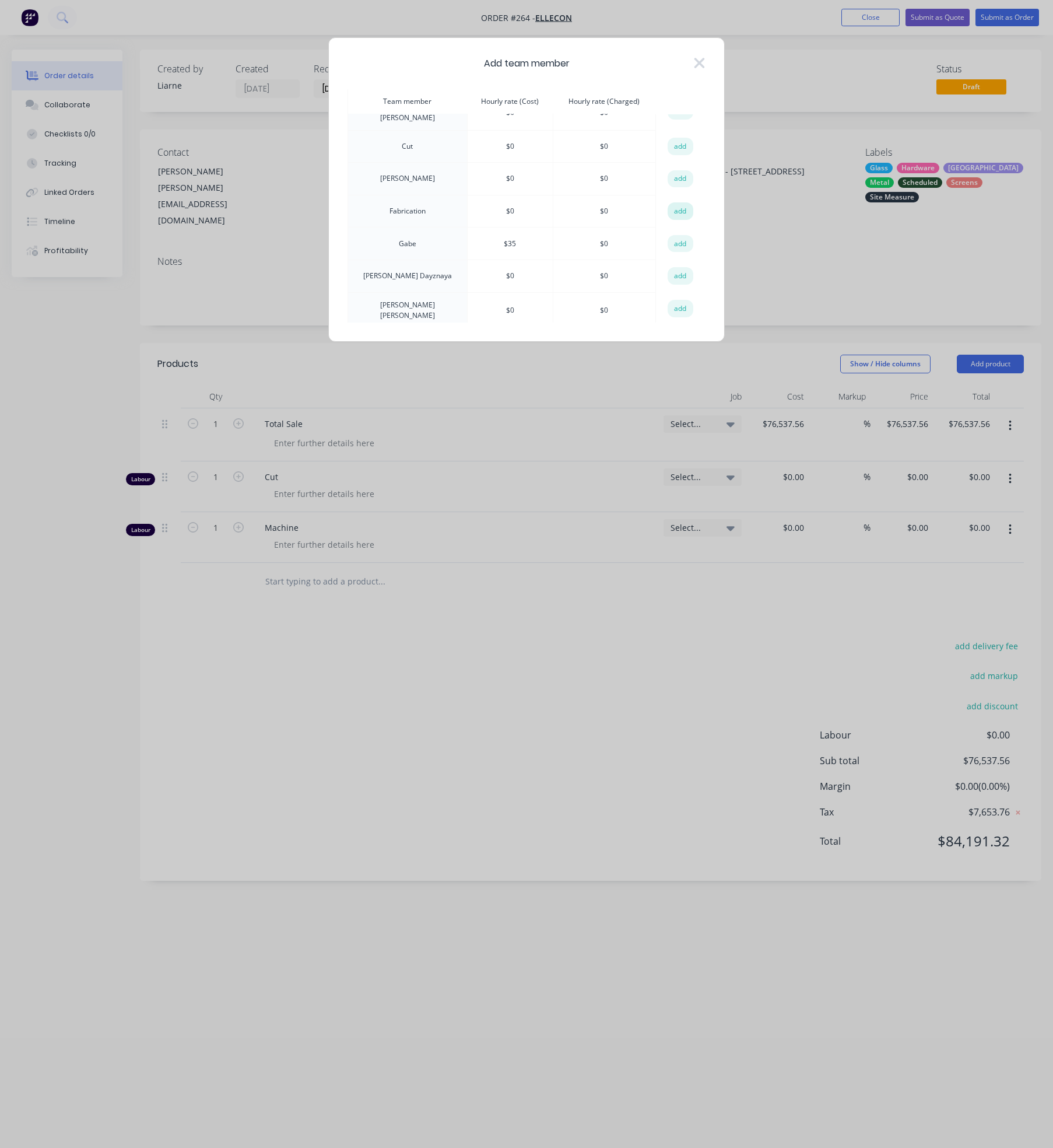
click at [674, 210] on button "add" at bounding box center [681, 211] width 26 height 18
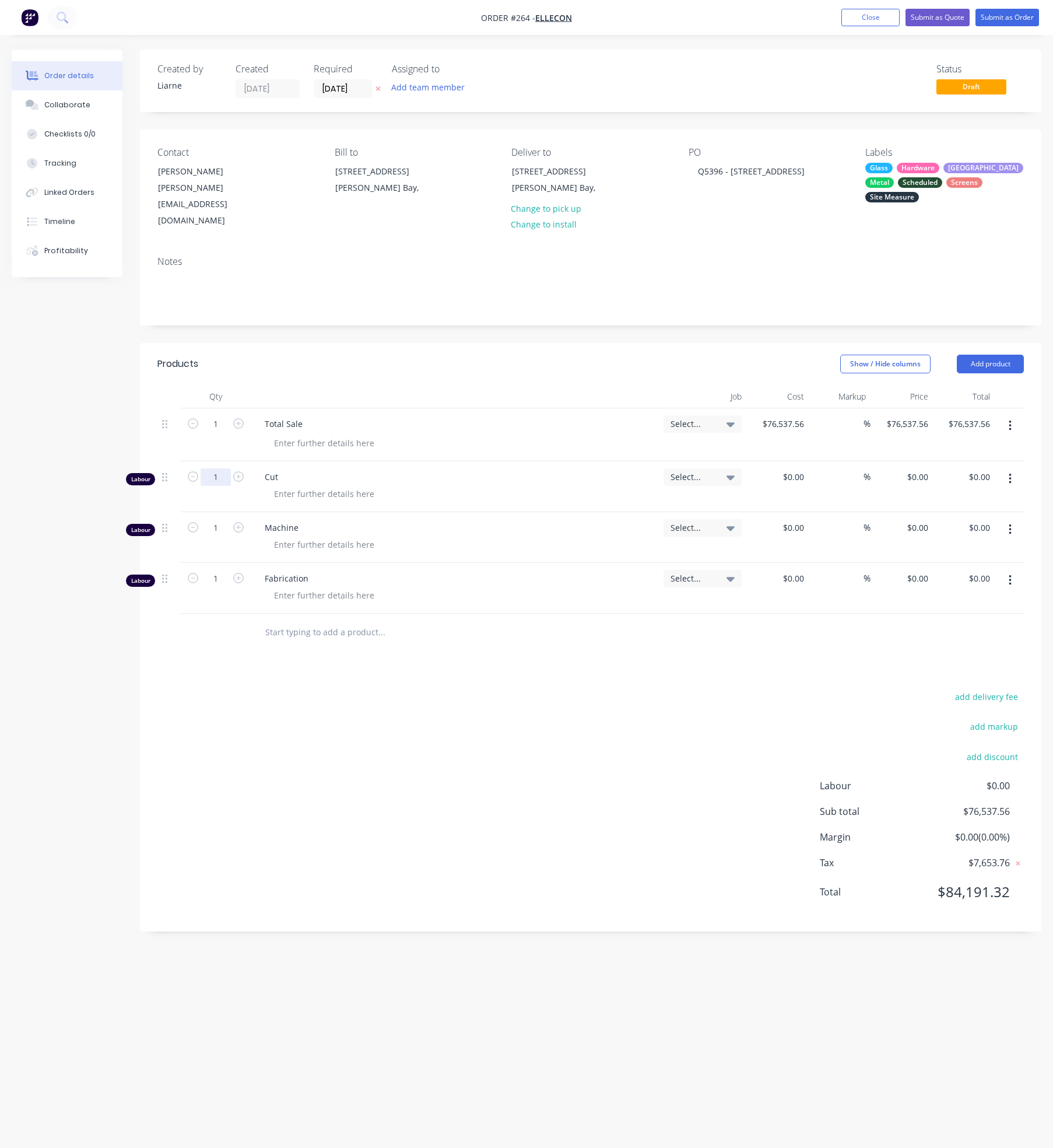
click at [222, 468] on input "1" at bounding box center [216, 477] width 31 height 18
type input "13.75"
type input "$0.00"
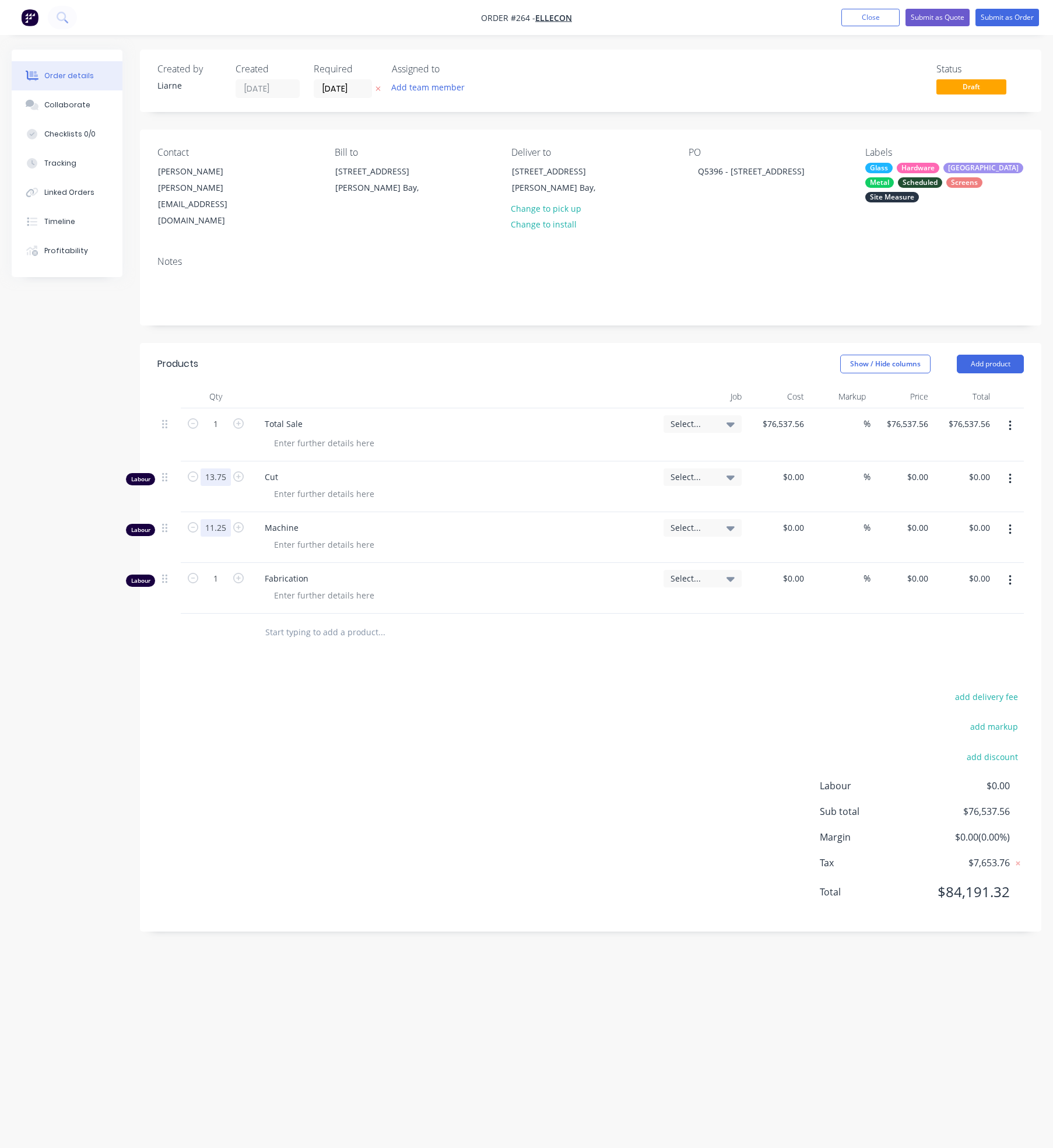
type input "11.25"
type input "$0.00"
type input "29.5"
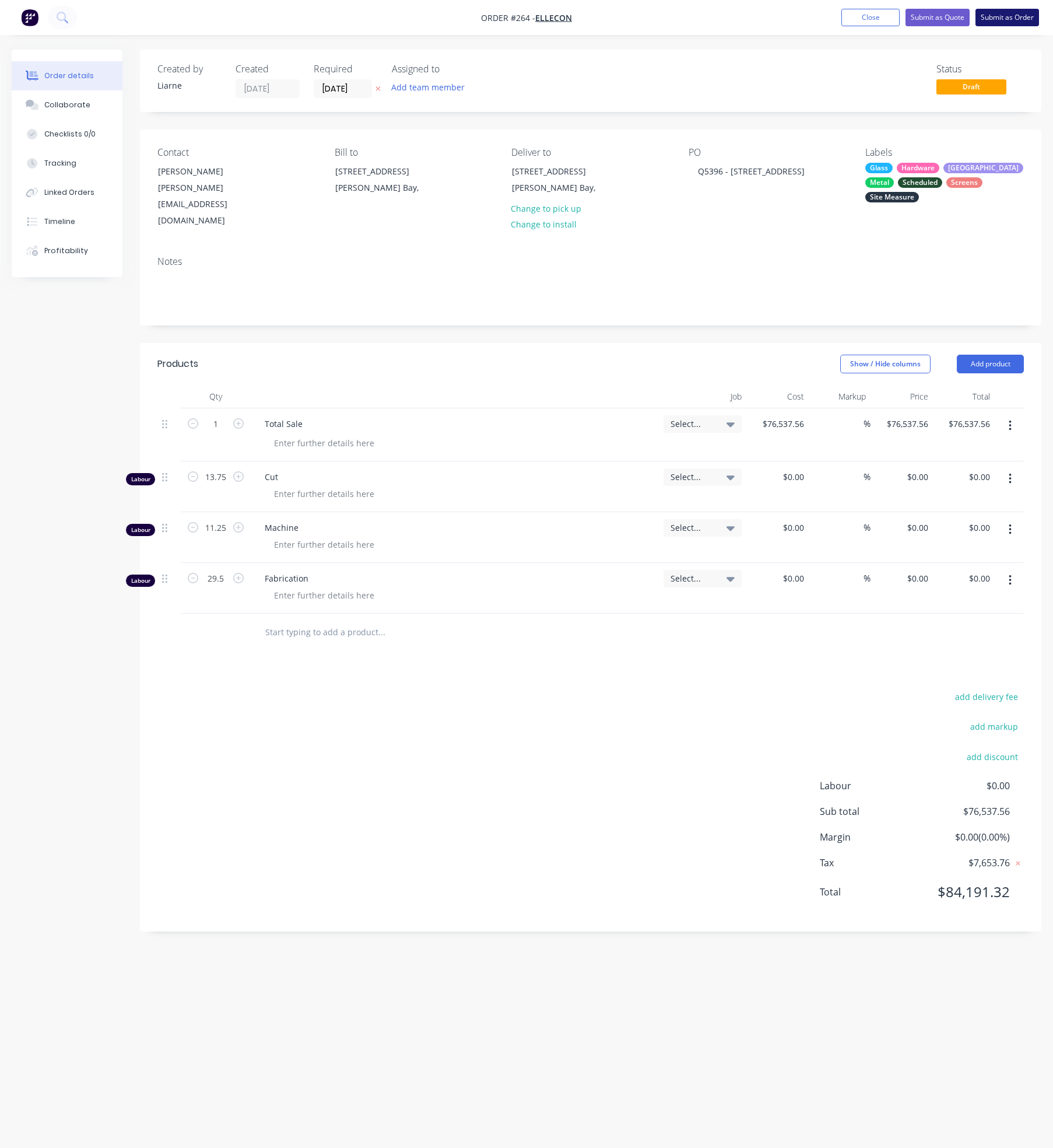
click at [998, 20] on button "Submit as Order" at bounding box center [1007, 18] width 63 height 18
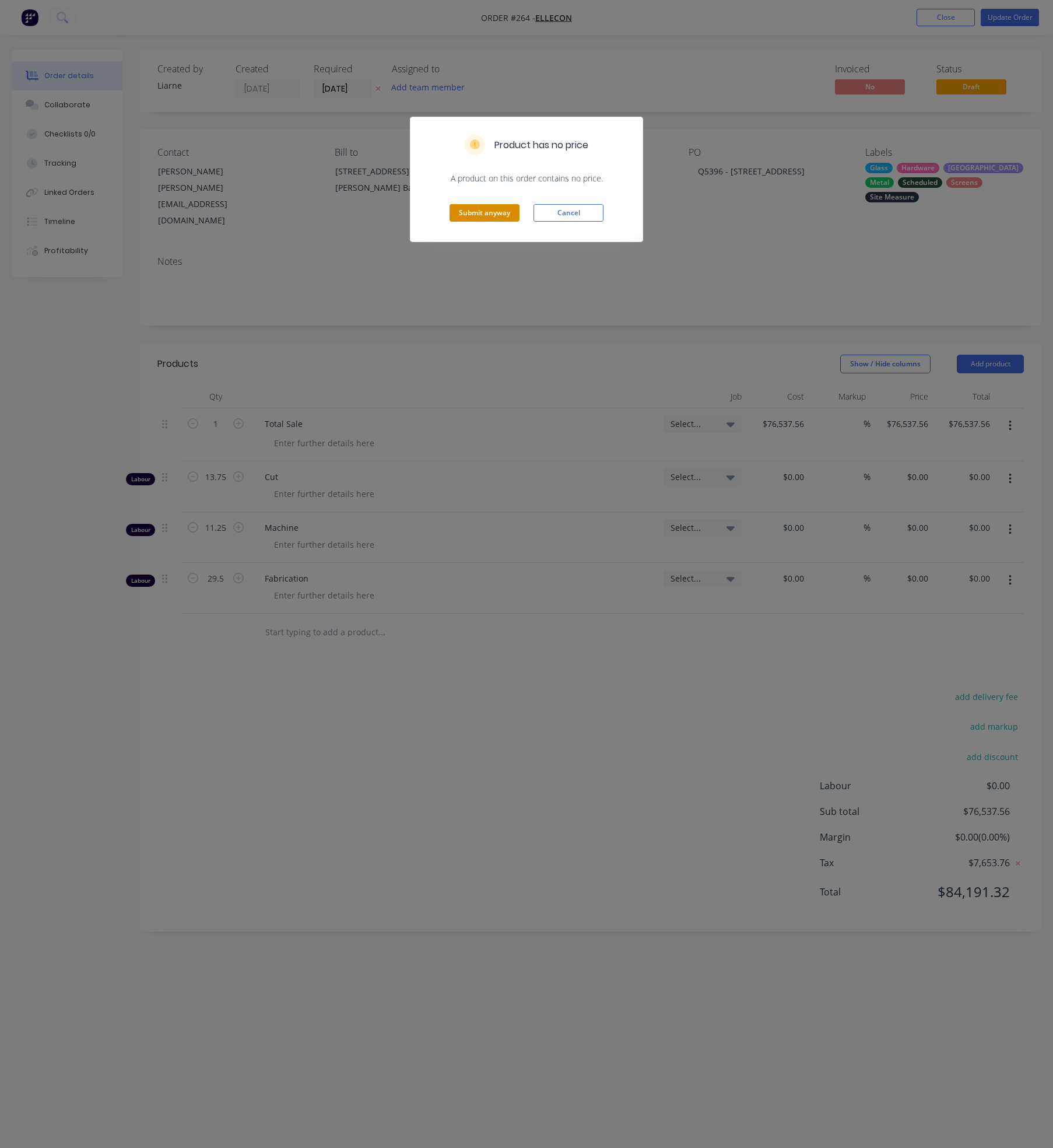
click at [487, 214] on button "Submit anyway" at bounding box center [484, 213] width 70 height 18
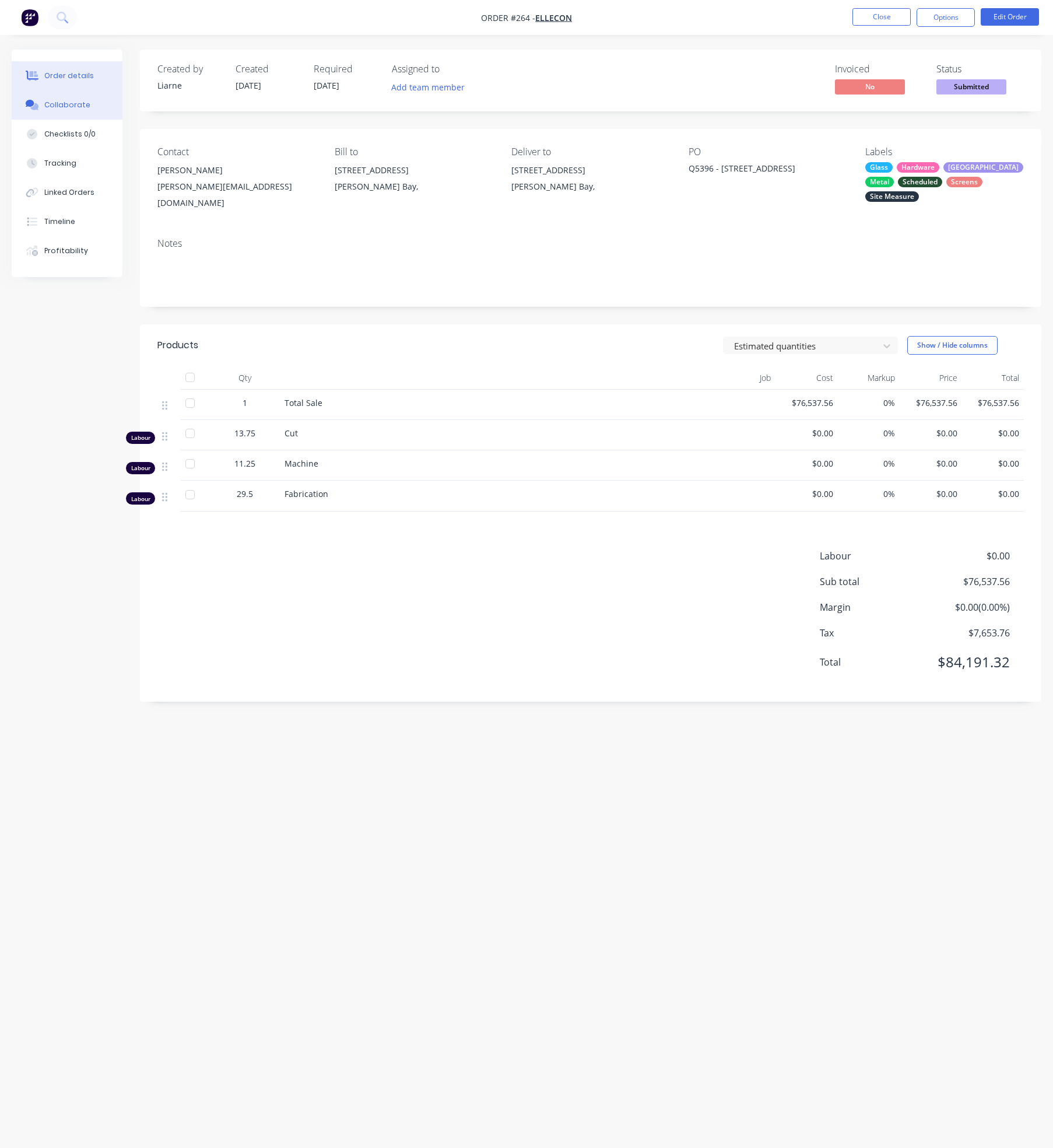
click at [65, 105] on div "Collaborate" at bounding box center [67, 105] width 46 height 11
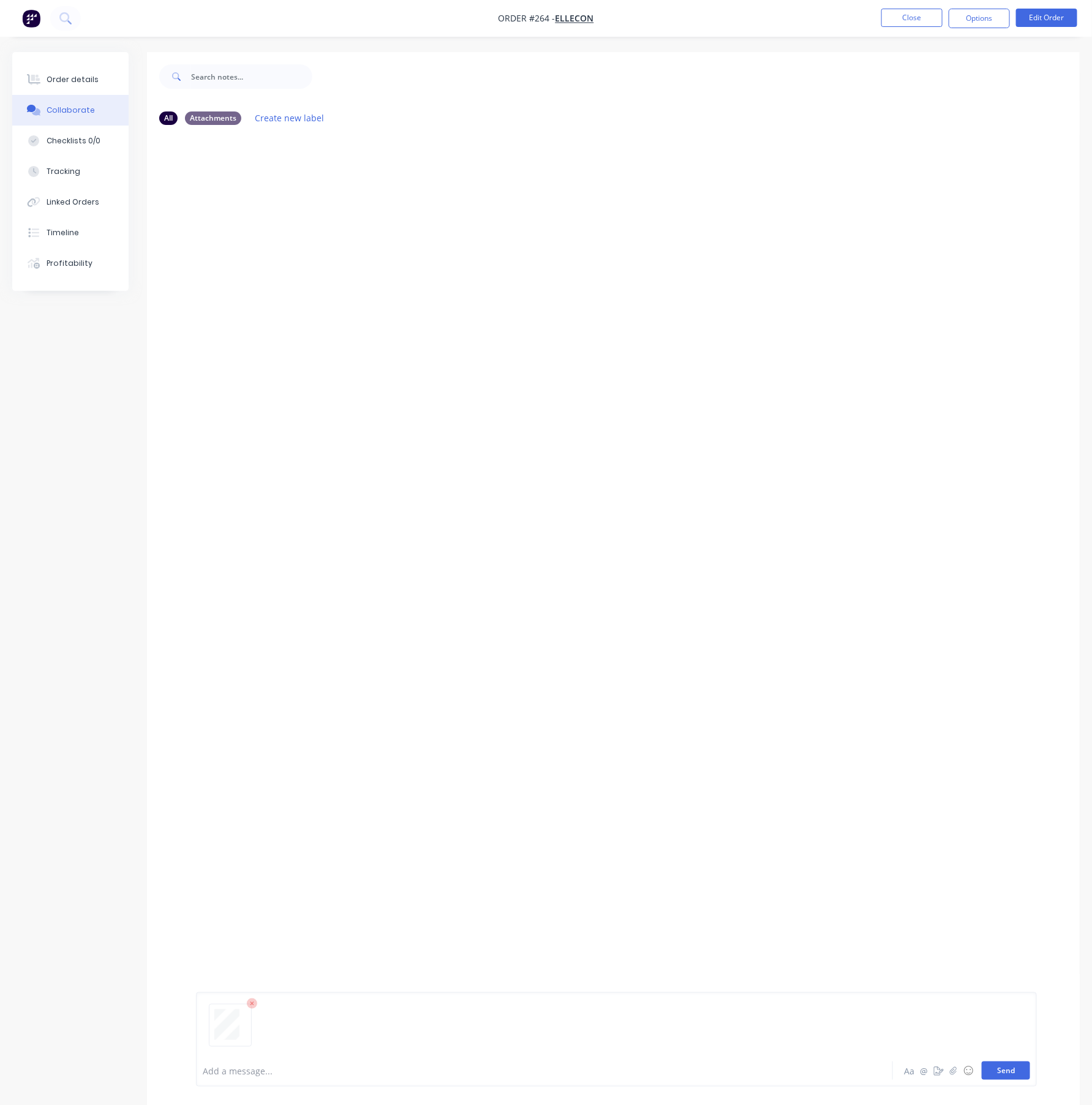
click at [1016, 1075] on button "Send" at bounding box center [1006, 1070] width 48 height 19
click at [908, 19] on button "Close" at bounding box center [912, 18] width 61 height 19
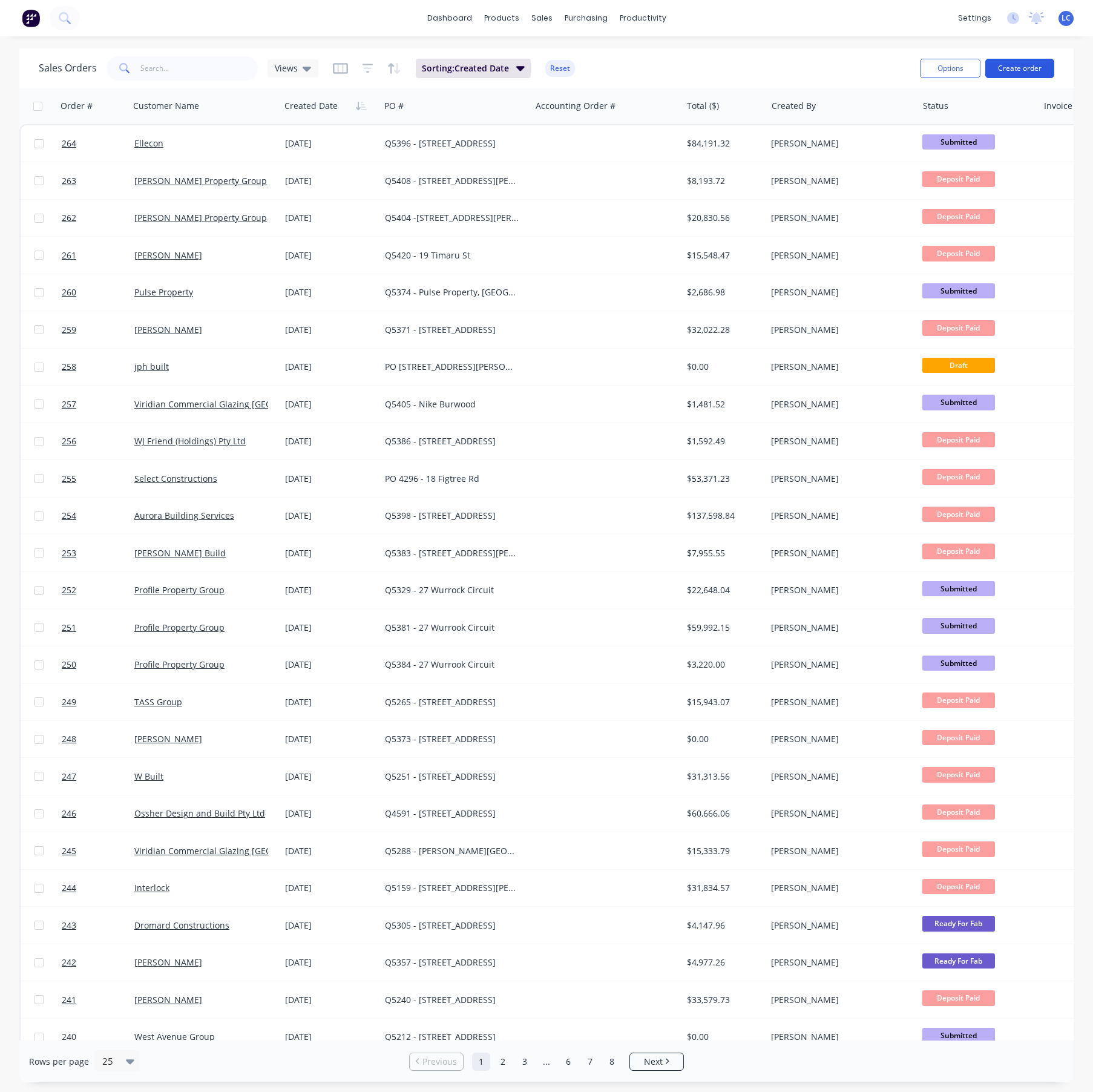
click at [1022, 62] on button "Create order" at bounding box center [1019, 68] width 69 height 20
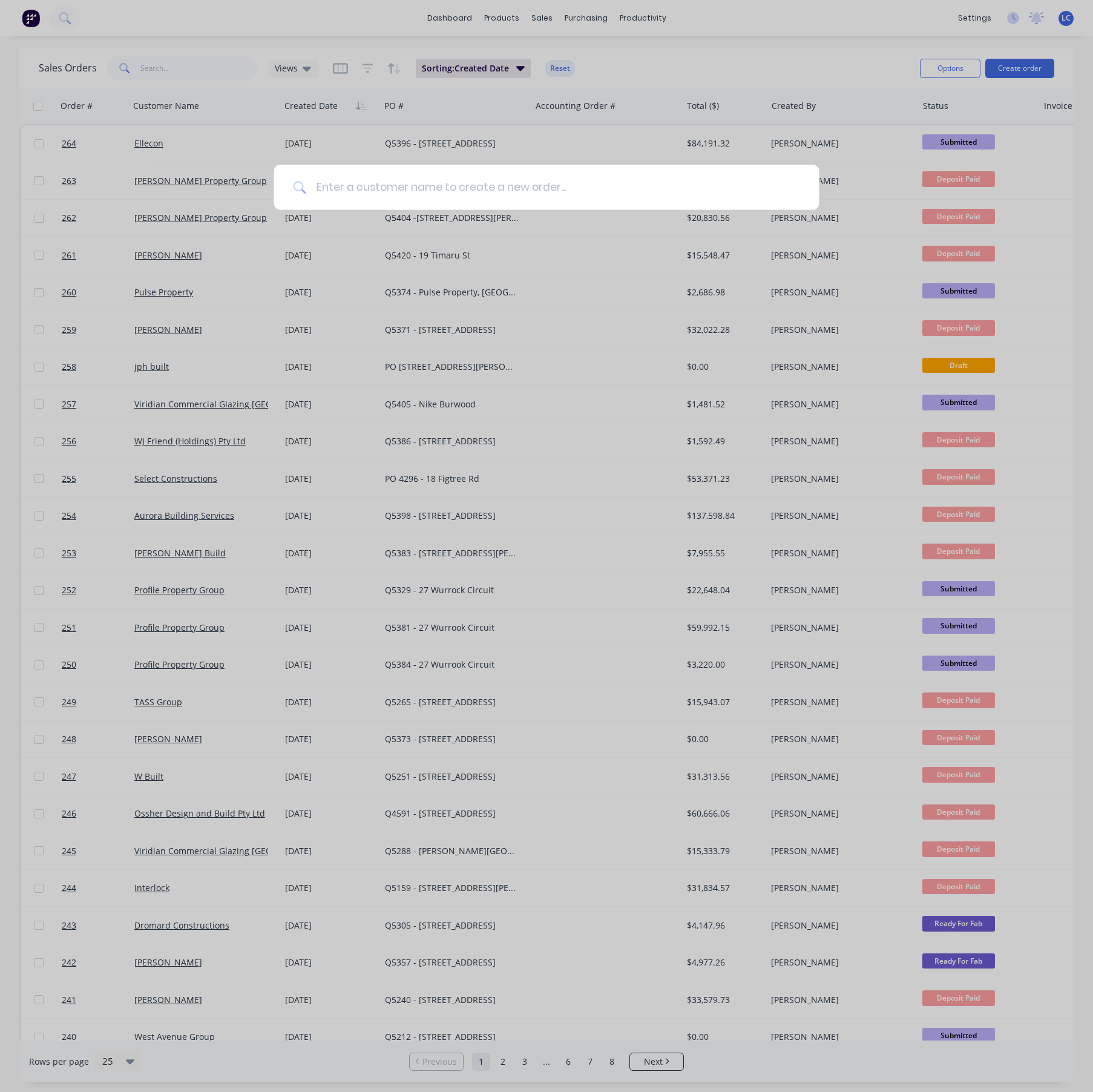
click at [405, 191] on input at bounding box center [552, 187] width 493 height 45
click at [733, 65] on div at bounding box center [546, 546] width 1093 height 1092
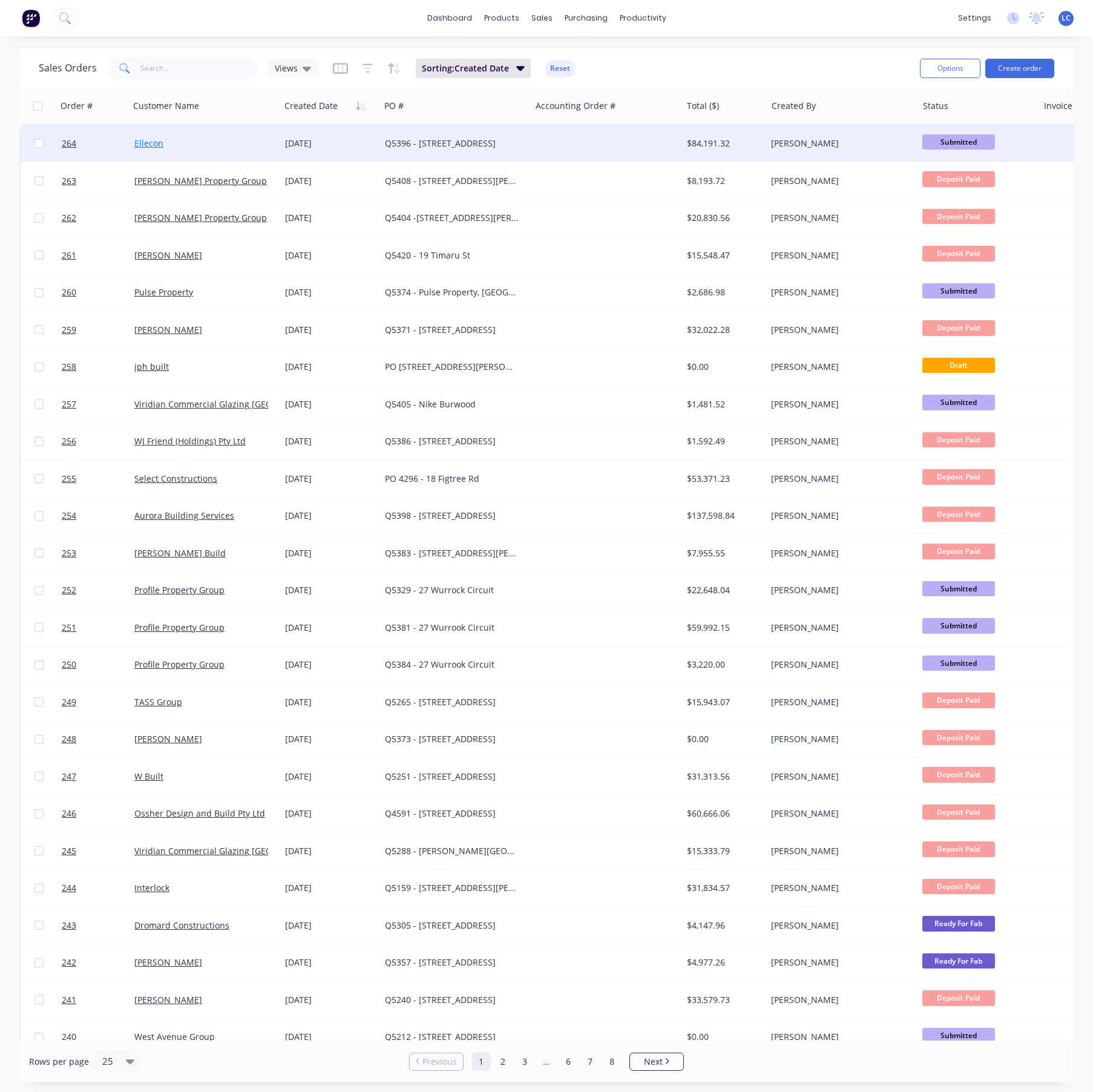
click at [141, 145] on link "Ellecon" at bounding box center [149, 143] width 29 height 12
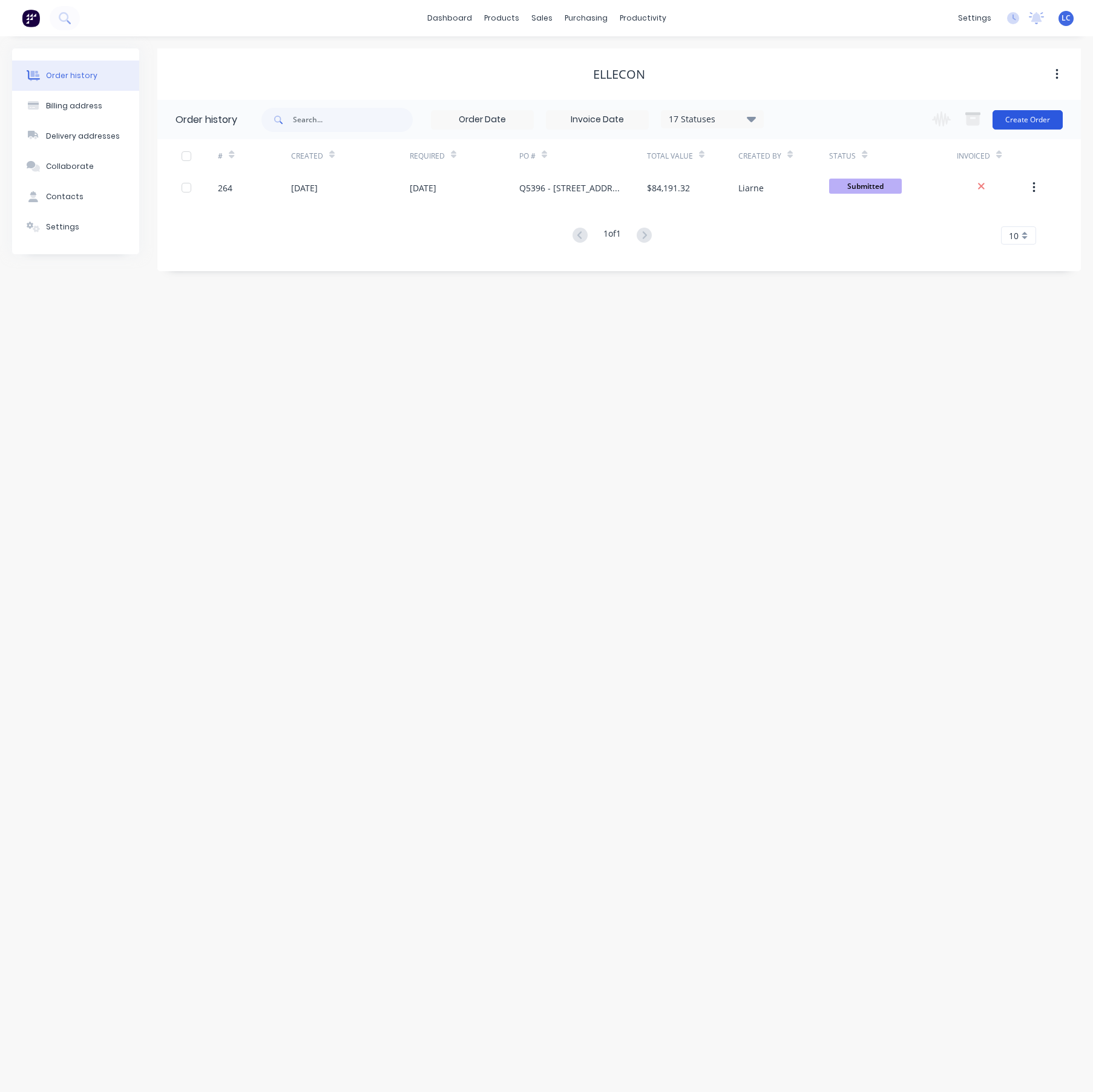
click at [1024, 116] on button "Create Order" at bounding box center [1027, 120] width 70 height 20
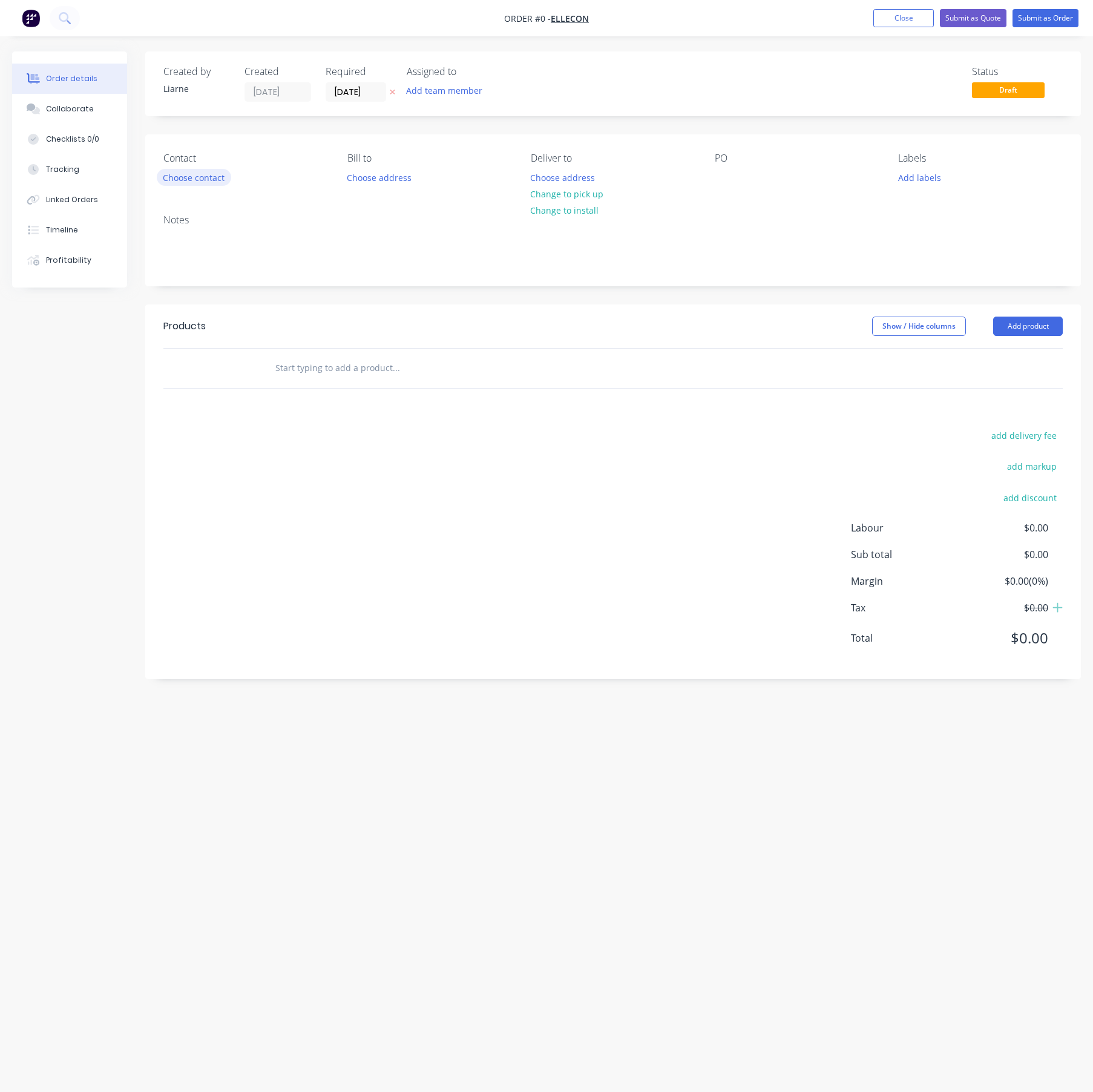
click at [205, 179] on button "Choose contact" at bounding box center [194, 177] width 74 height 16
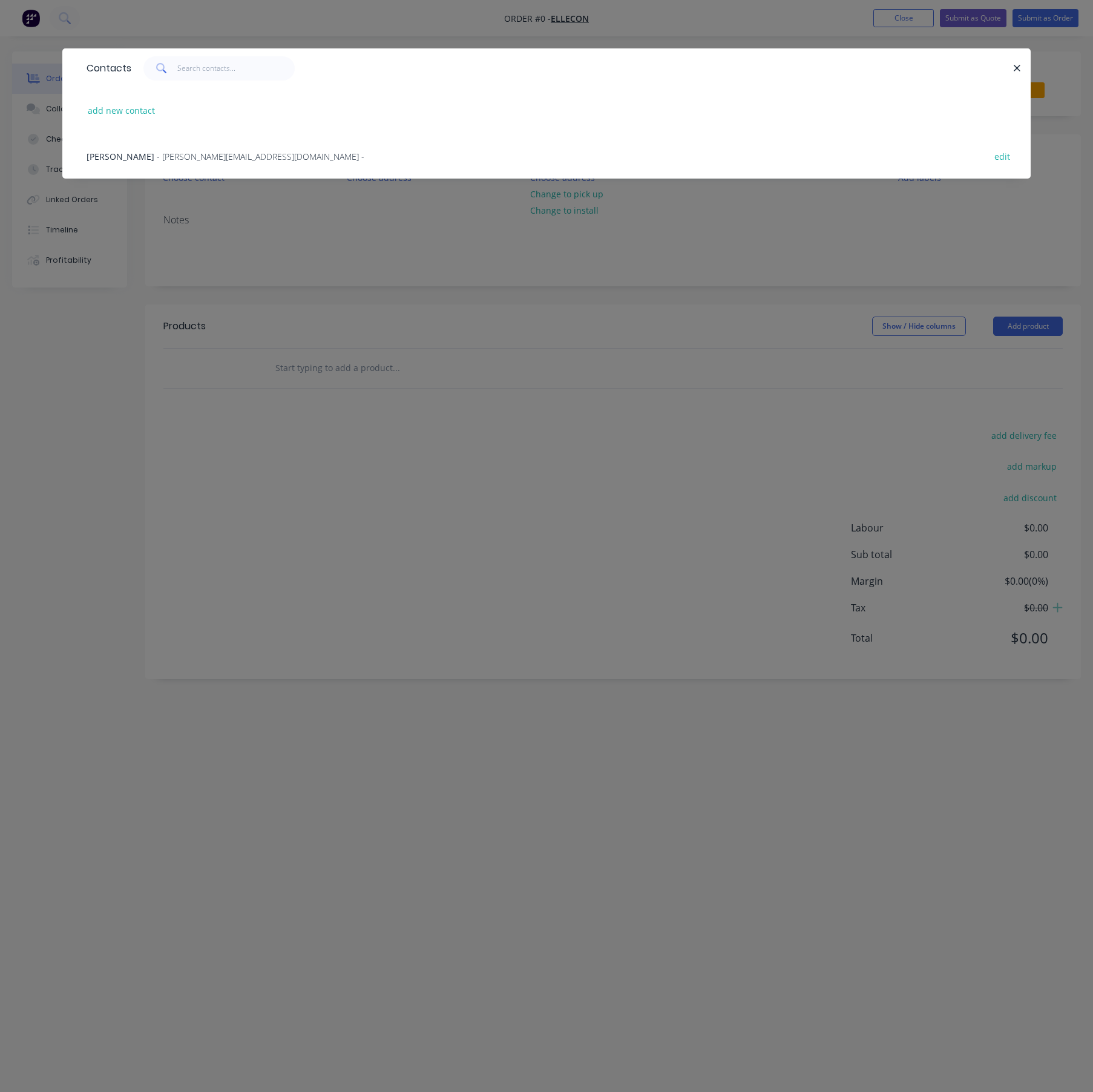
click at [126, 160] on span "[PERSON_NAME]" at bounding box center [120, 156] width 68 height 12
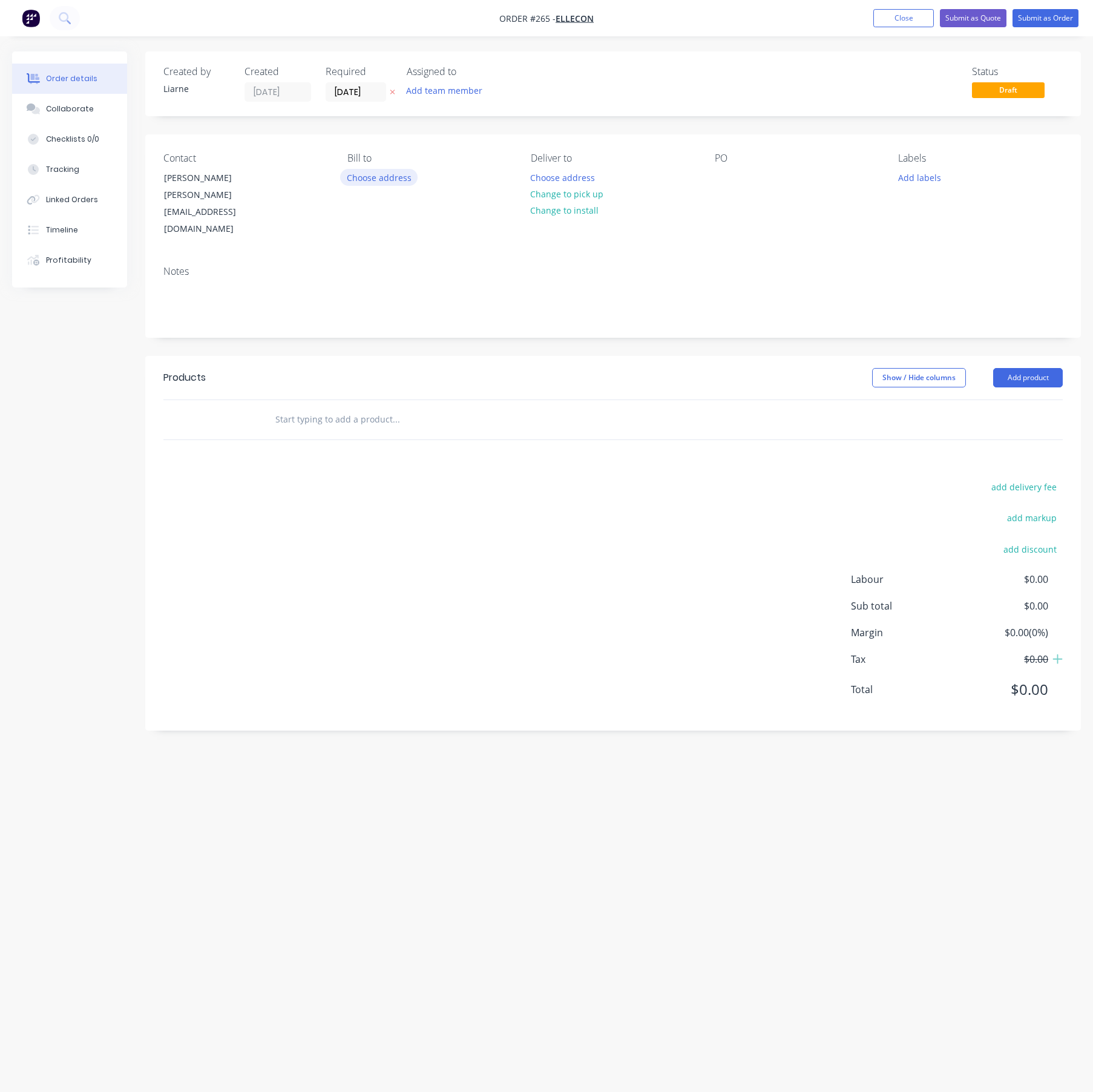
click at [373, 179] on button "Choose address" at bounding box center [379, 177] width 77 height 16
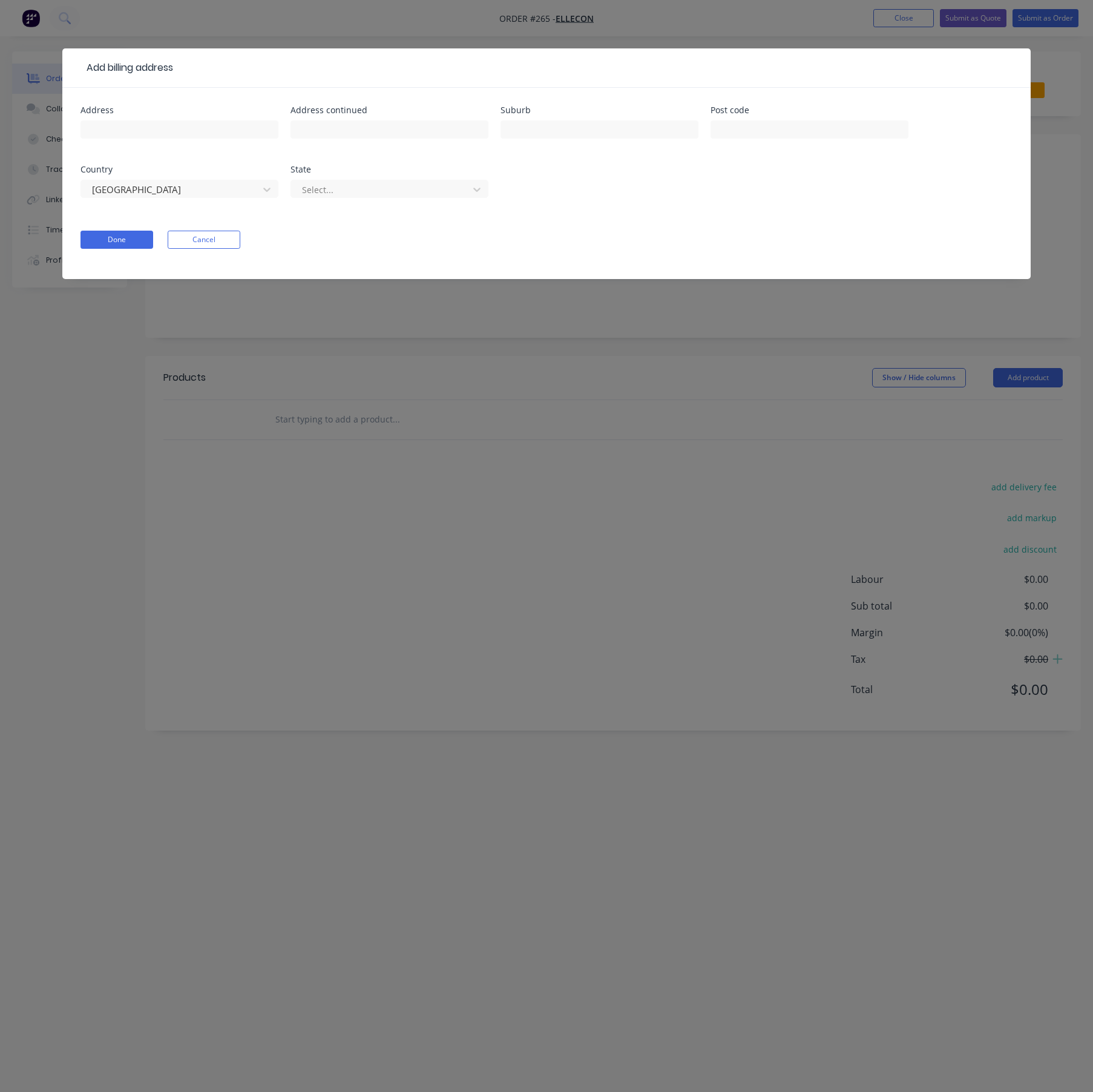
click at [373, 179] on div "Select..." at bounding box center [390, 194] width 198 height 36
drag, startPoint x: 116, startPoint y: 241, endPoint x: 363, endPoint y: 211, distance: 248.8
click at [124, 240] on button "Done" at bounding box center [116, 240] width 73 height 18
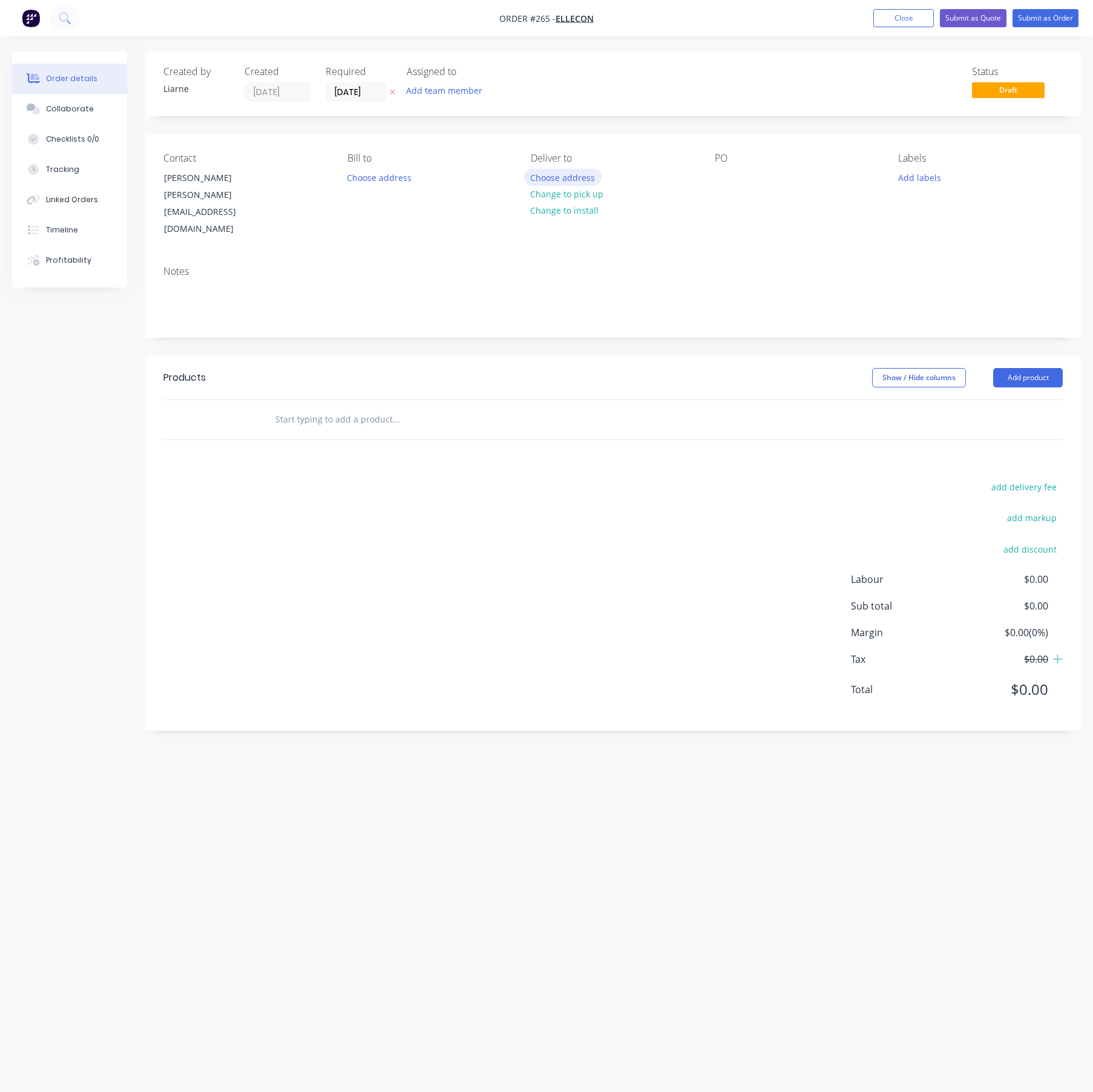
click at [564, 175] on button "Choose address" at bounding box center [563, 177] width 77 height 16
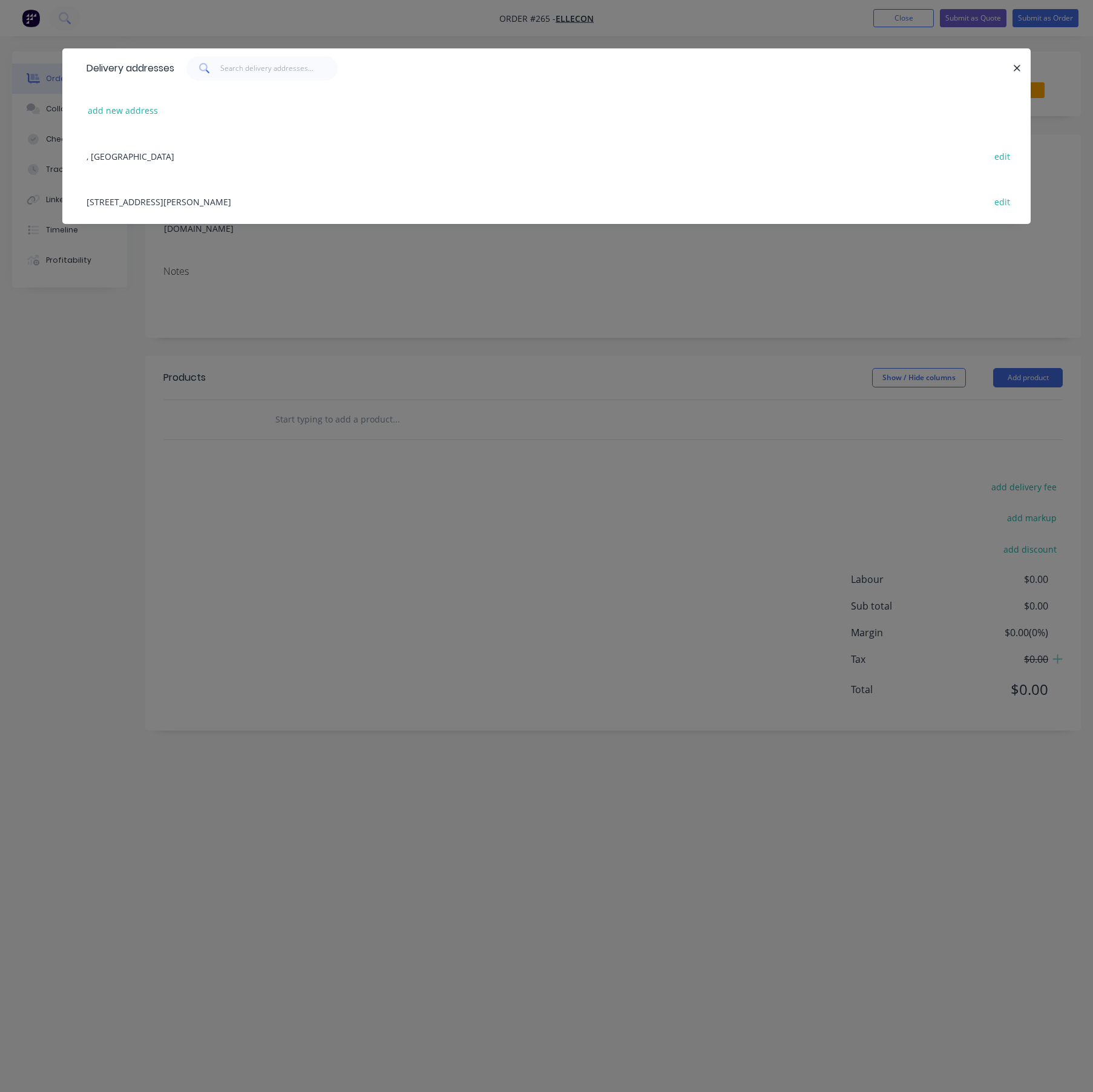
click at [134, 199] on div "[STREET_ADDRESS][PERSON_NAME] edit" at bounding box center [546, 201] width 932 height 45
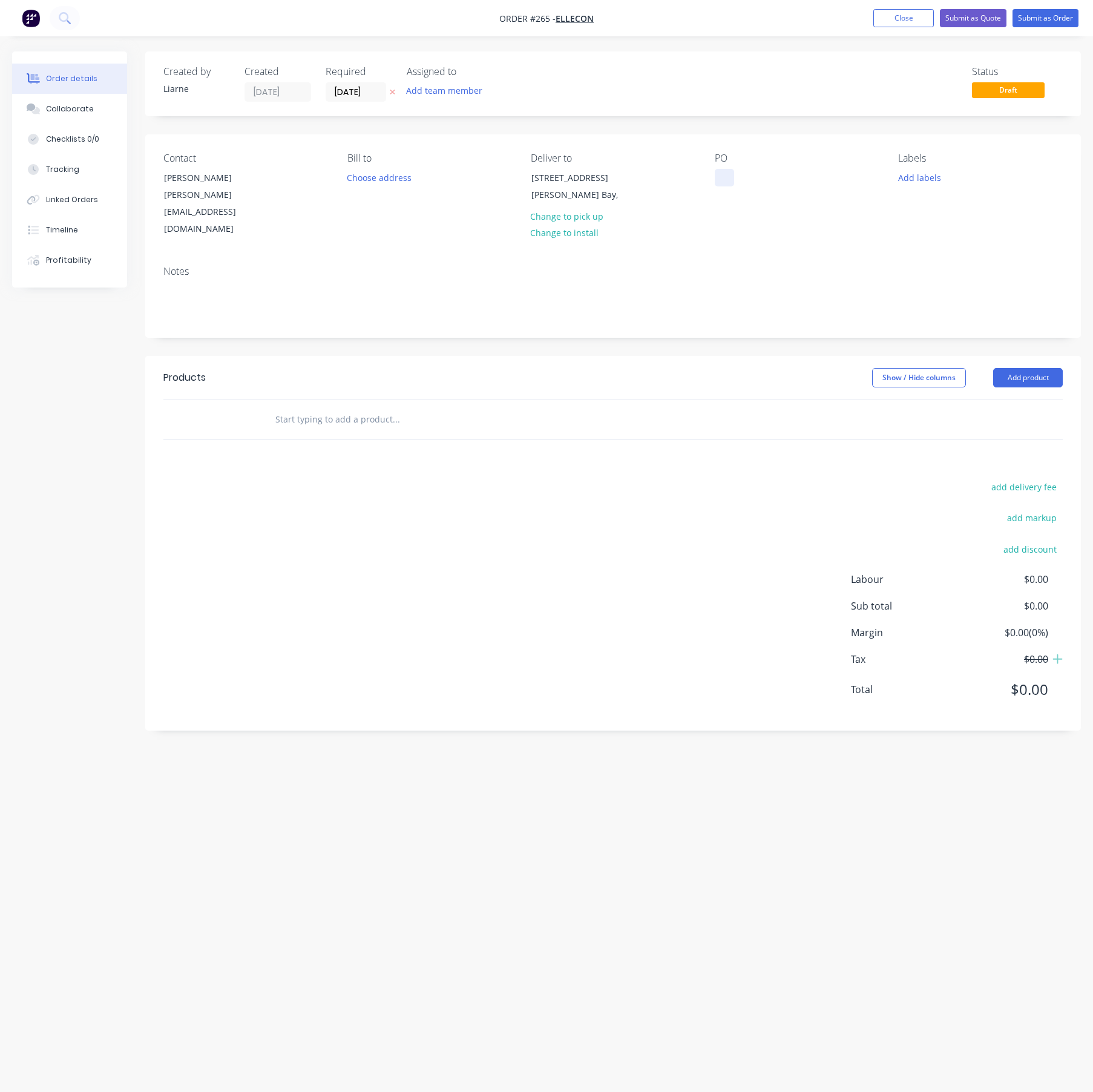
click at [717, 175] on div at bounding box center [724, 177] width 20 height 18
click at [926, 179] on button "Add labels" at bounding box center [919, 177] width 55 height 16
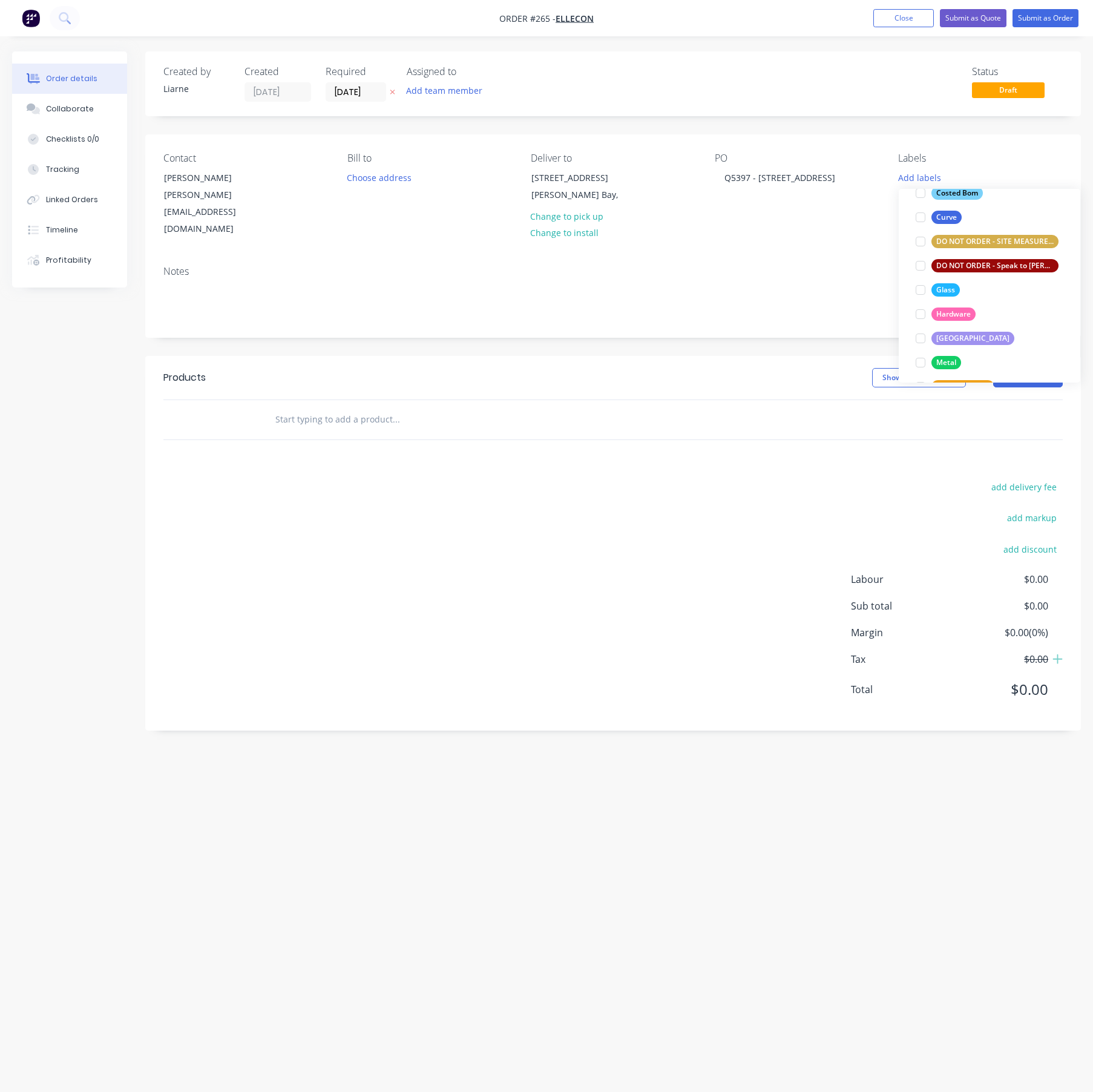
scroll to position [182, 0]
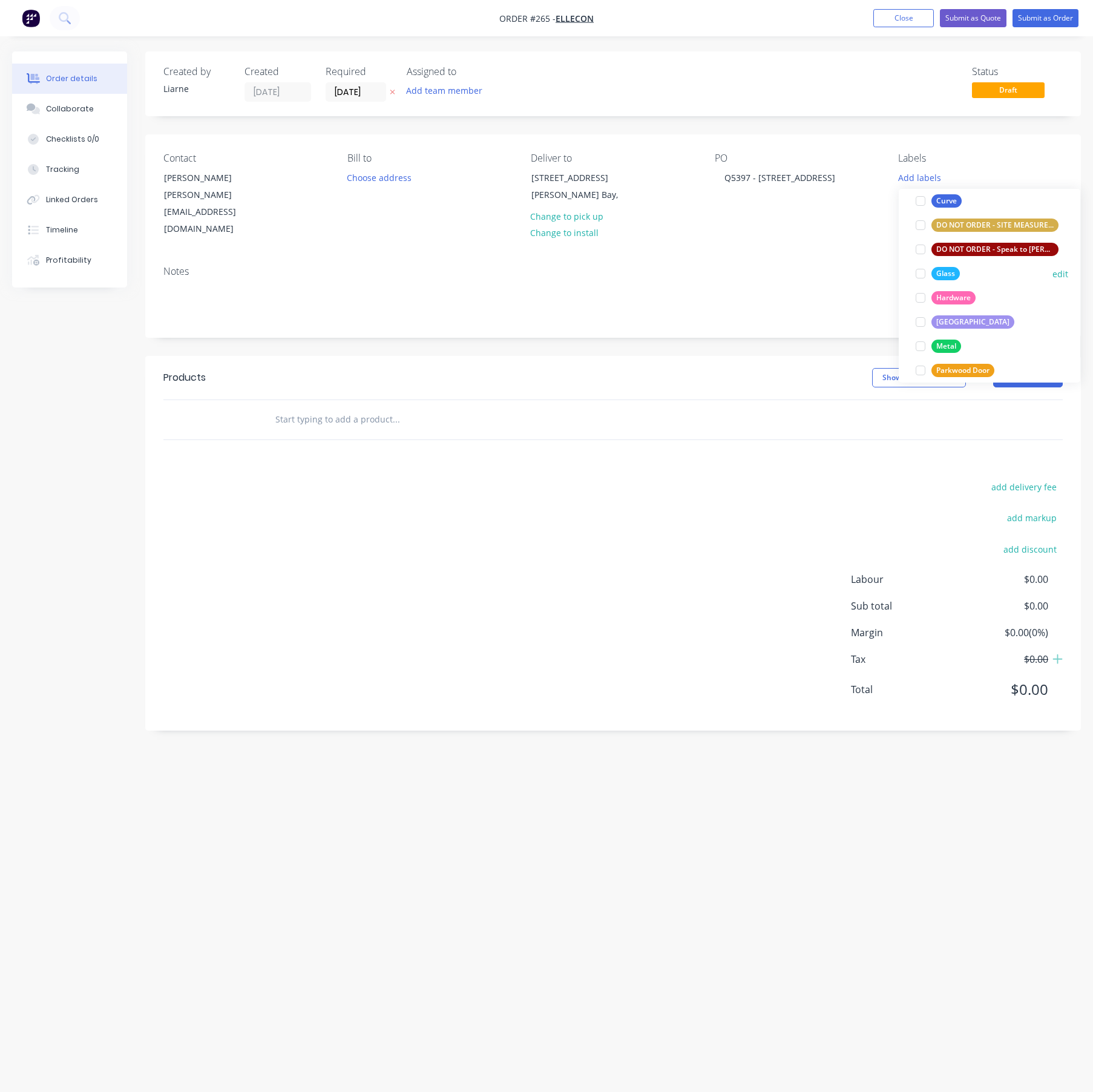
click at [919, 275] on div at bounding box center [920, 274] width 24 height 24
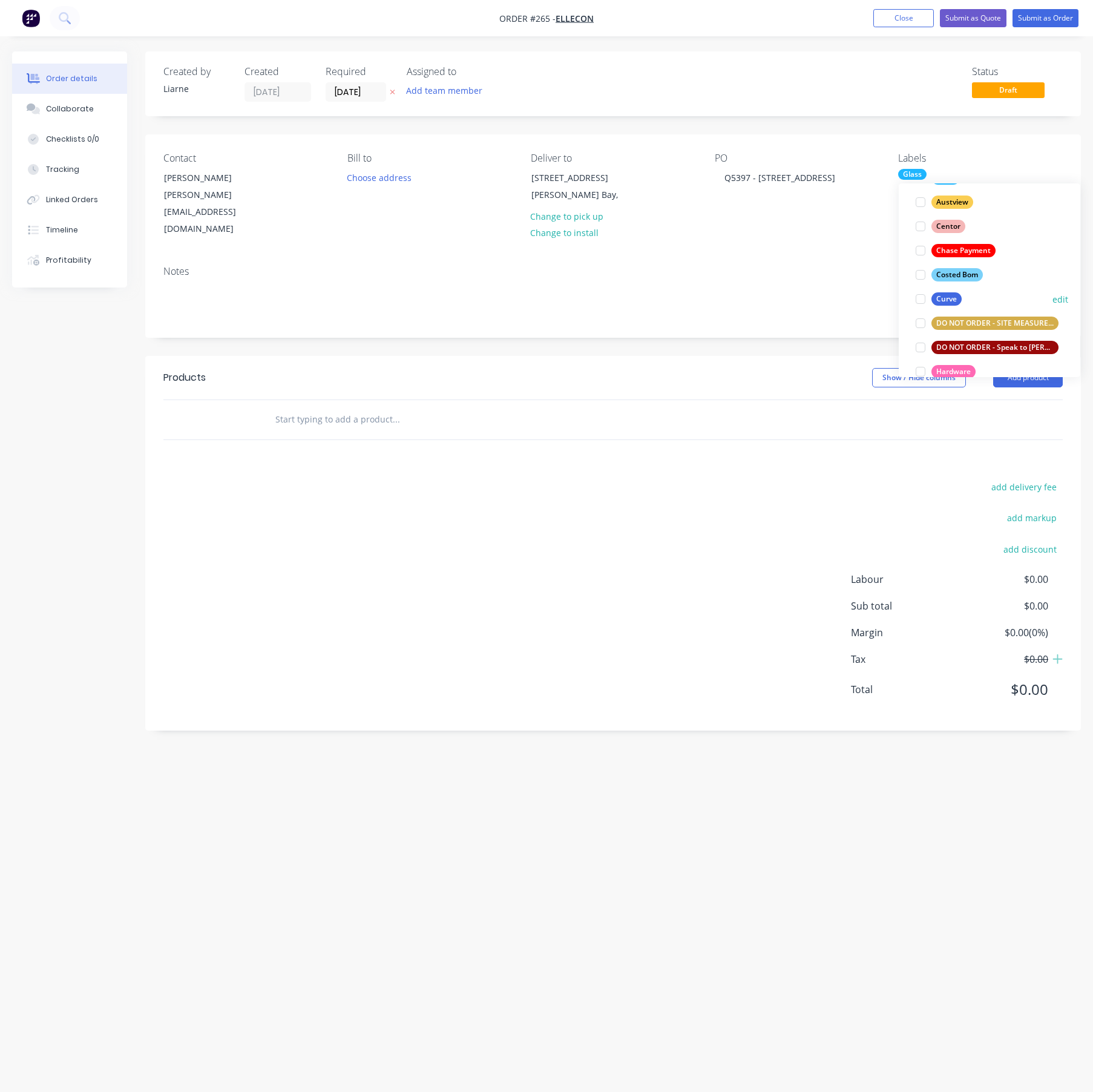
scroll to position [193, 0]
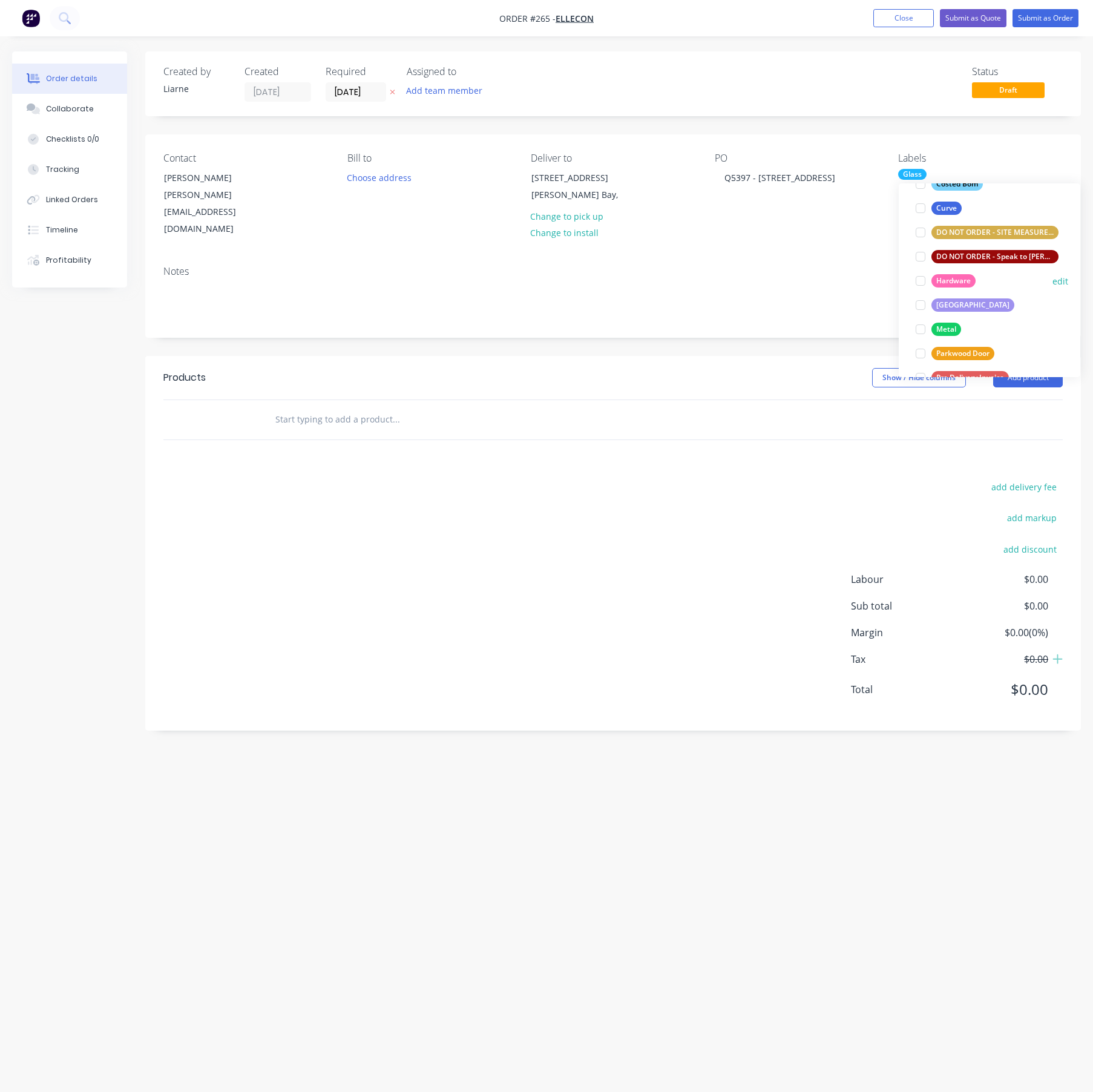
click at [919, 280] on div at bounding box center [920, 281] width 24 height 24
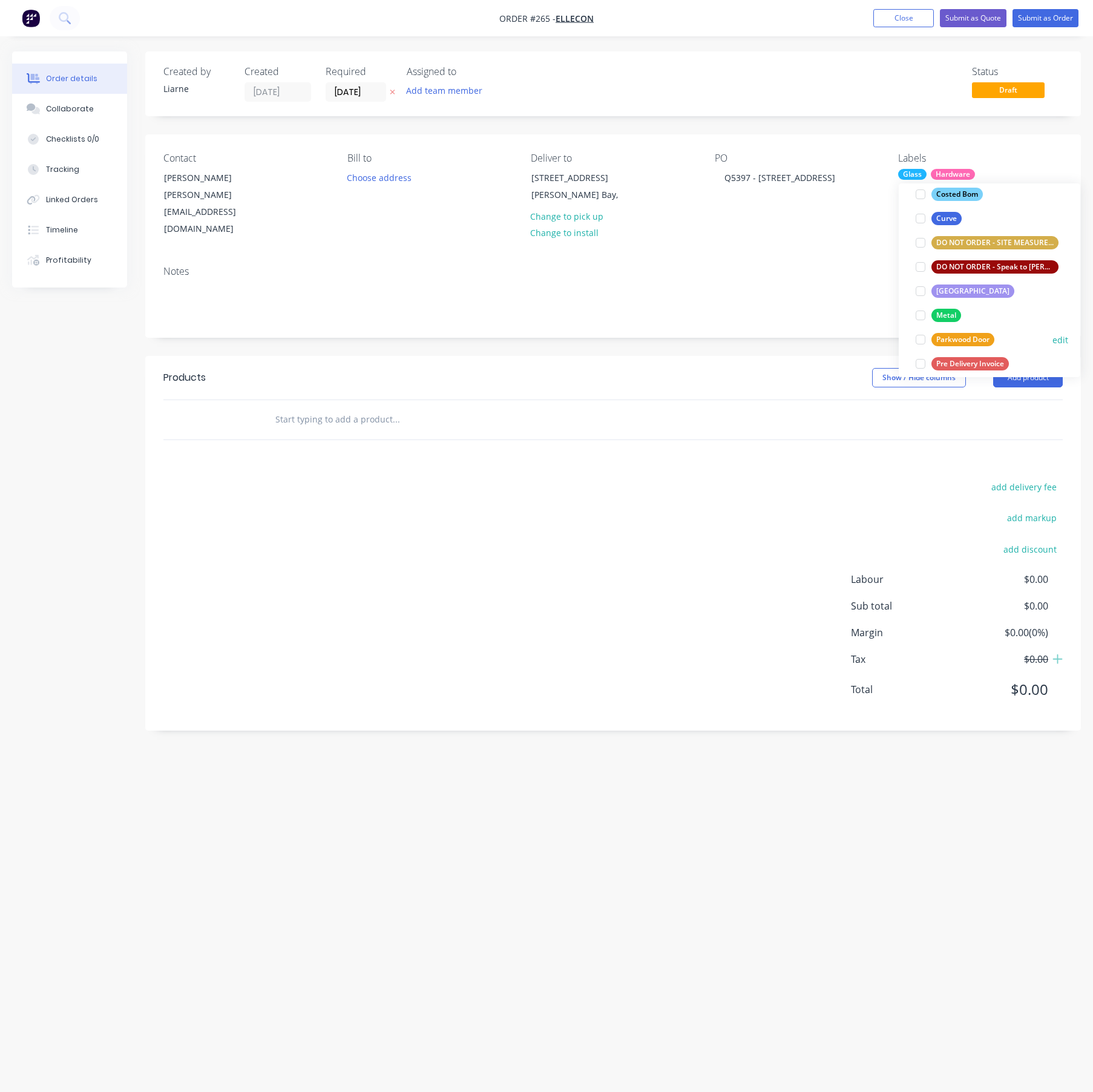
scroll to position [206, 0]
click at [921, 291] on div at bounding box center [920, 293] width 24 height 24
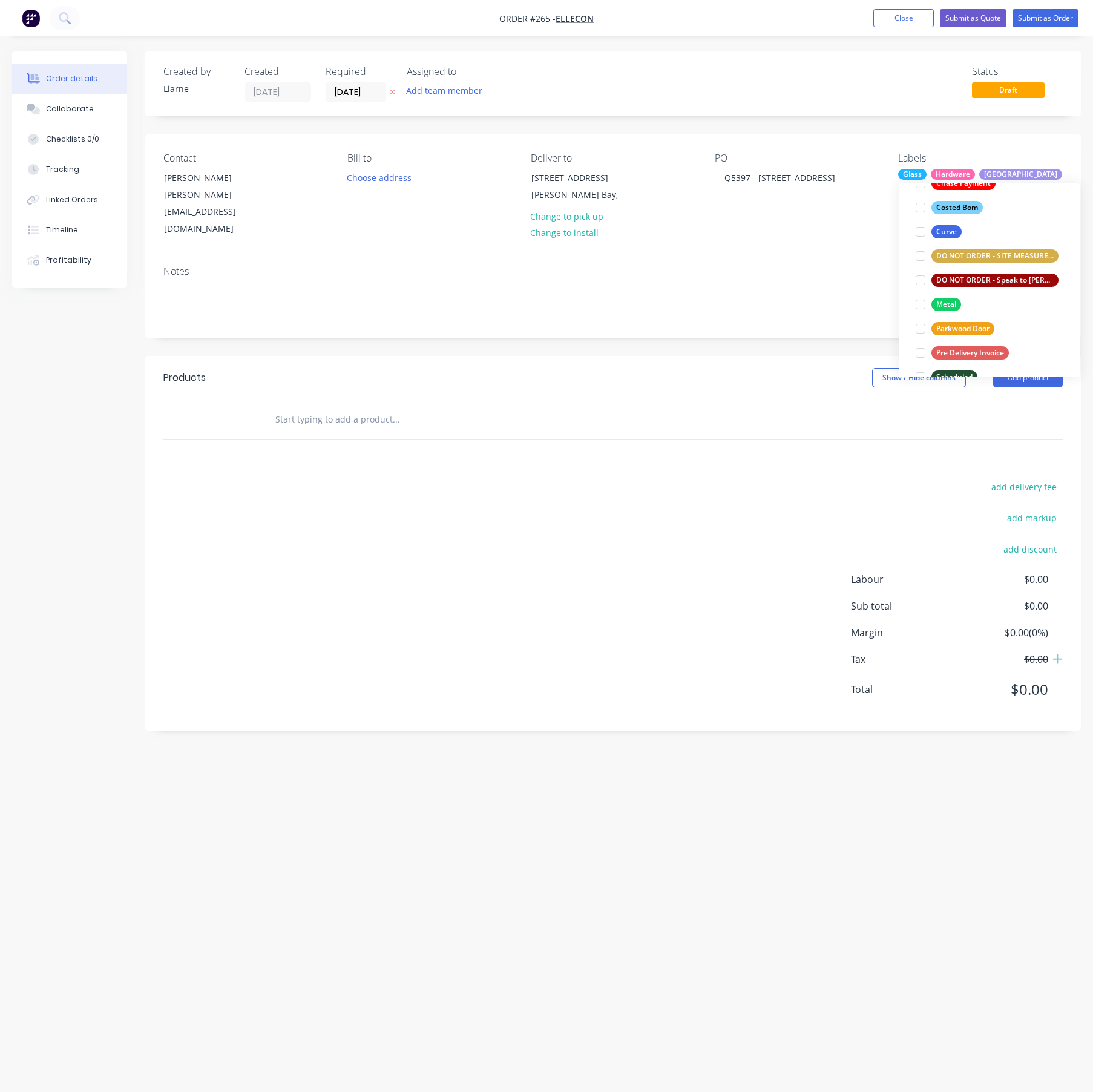
scroll to position [309, 0]
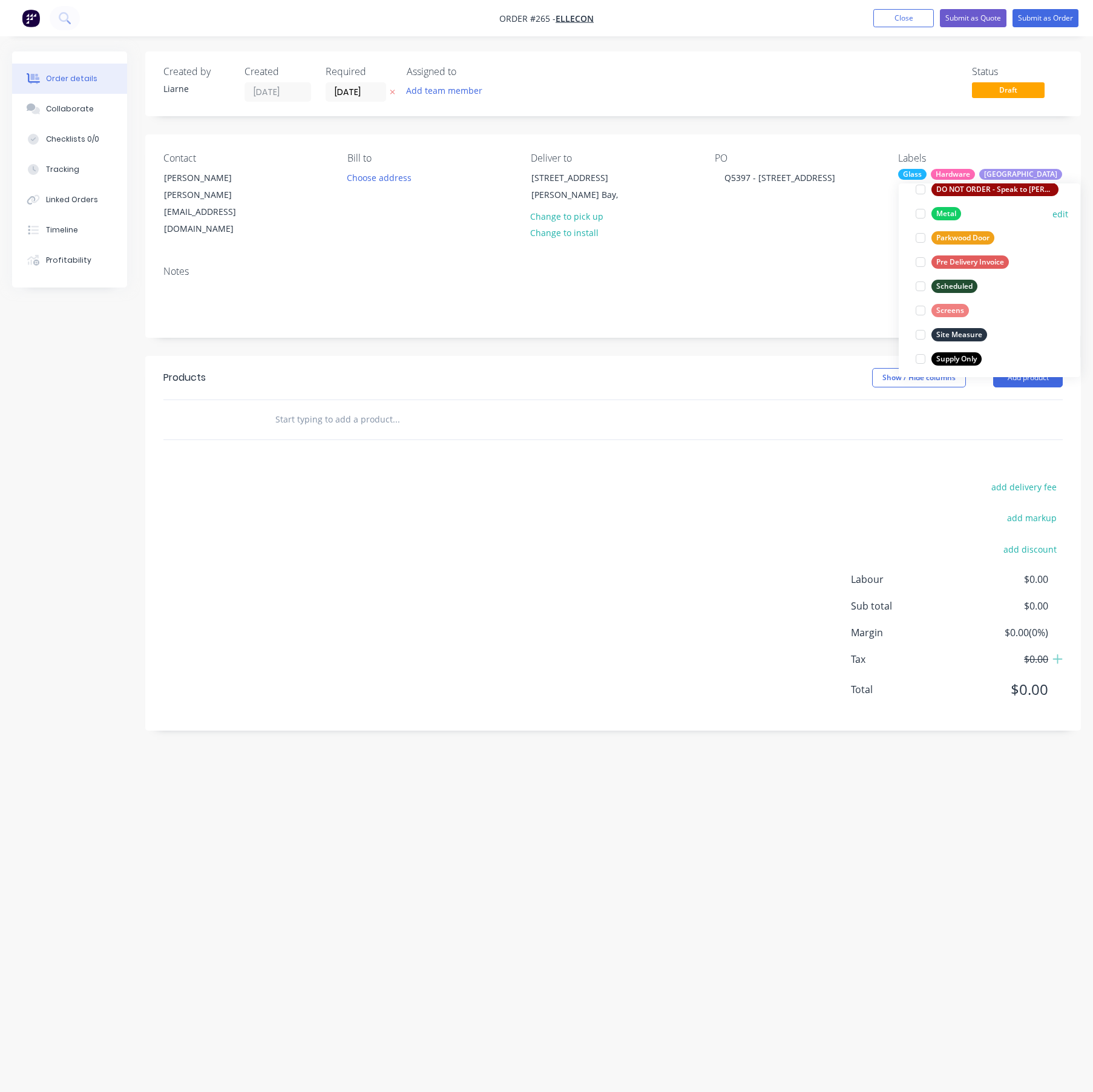
click at [920, 216] on div at bounding box center [920, 214] width 24 height 24
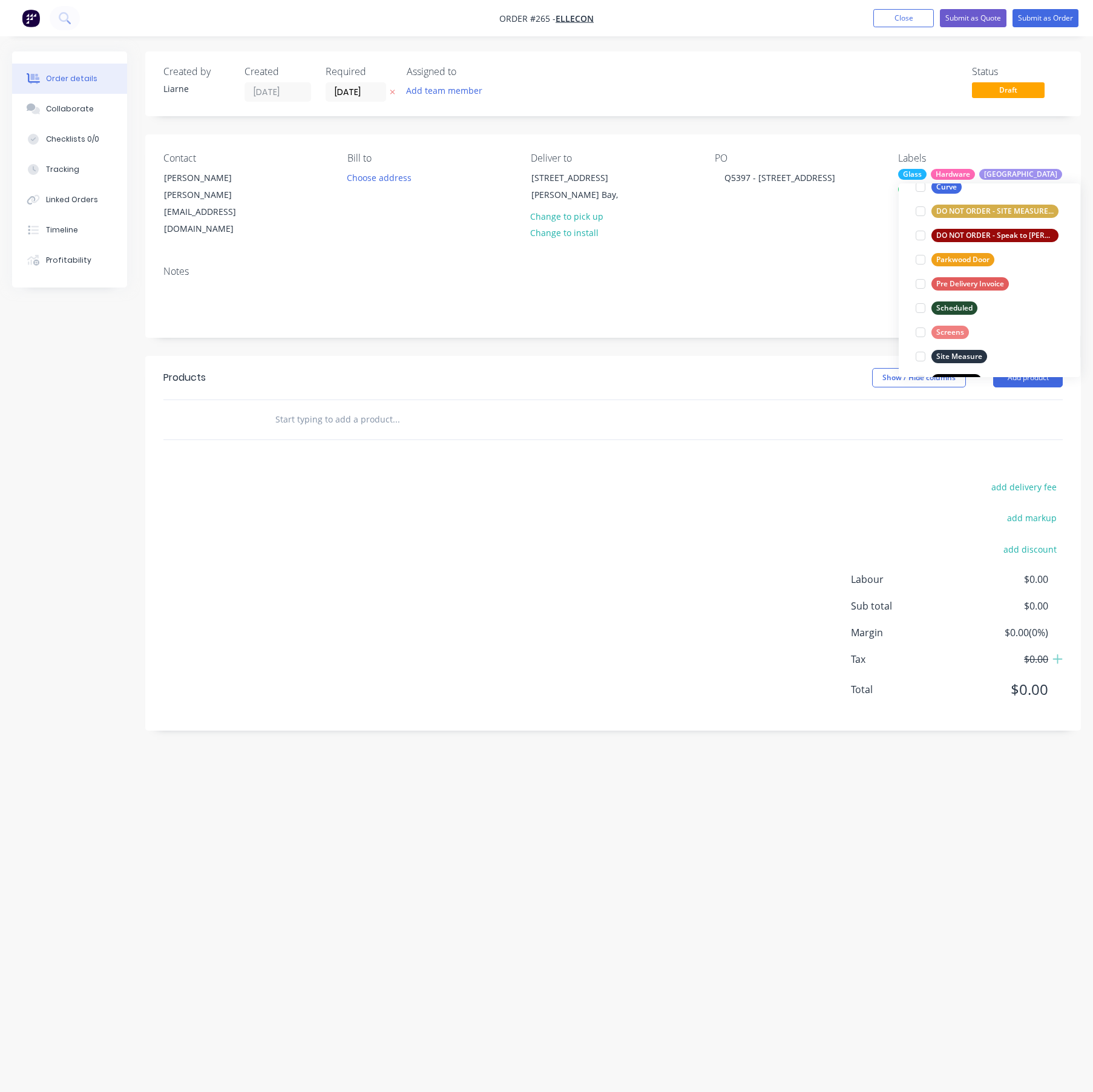
scroll to position [315, 0]
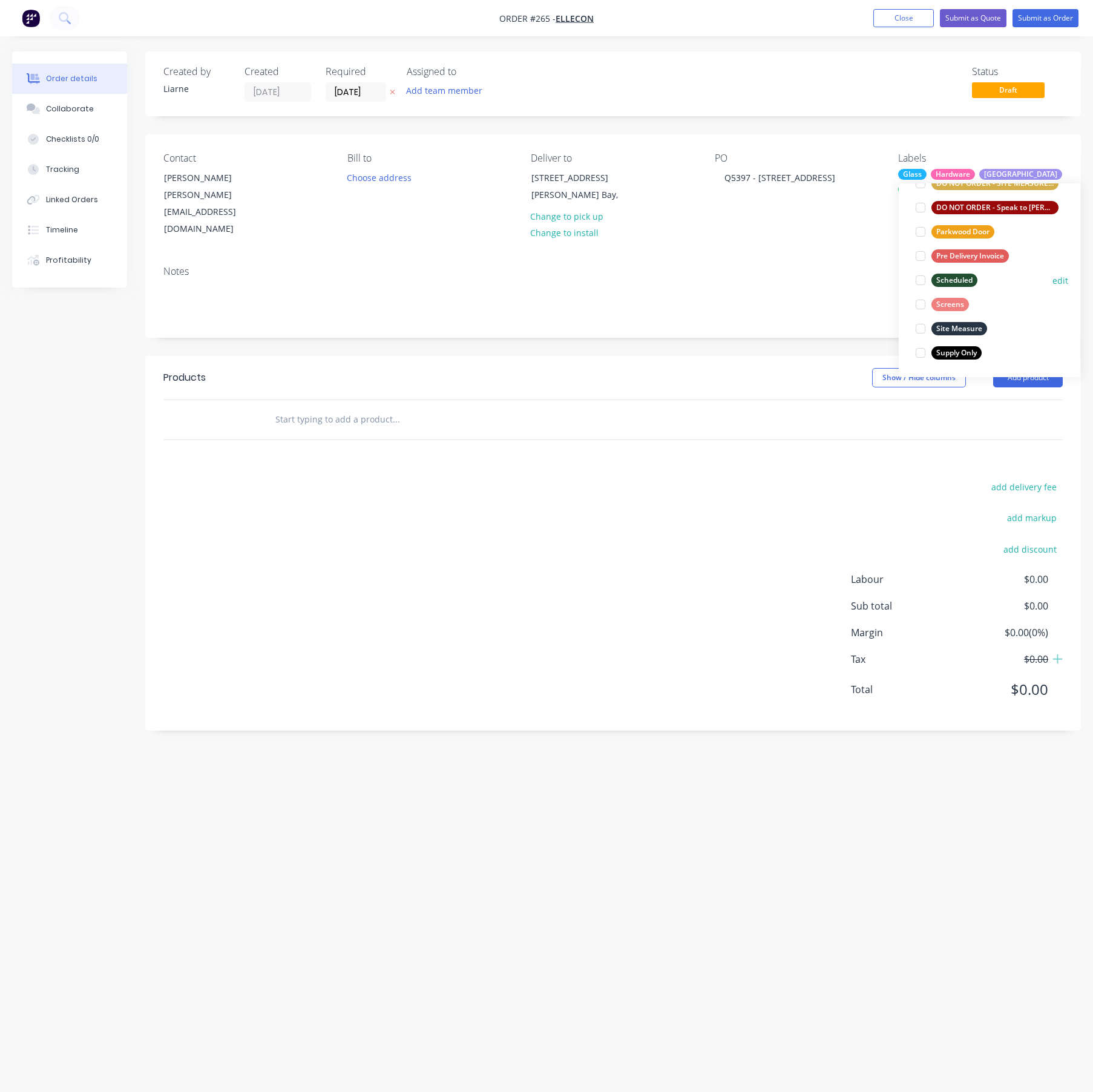
click at [916, 282] on div at bounding box center [920, 280] width 24 height 24
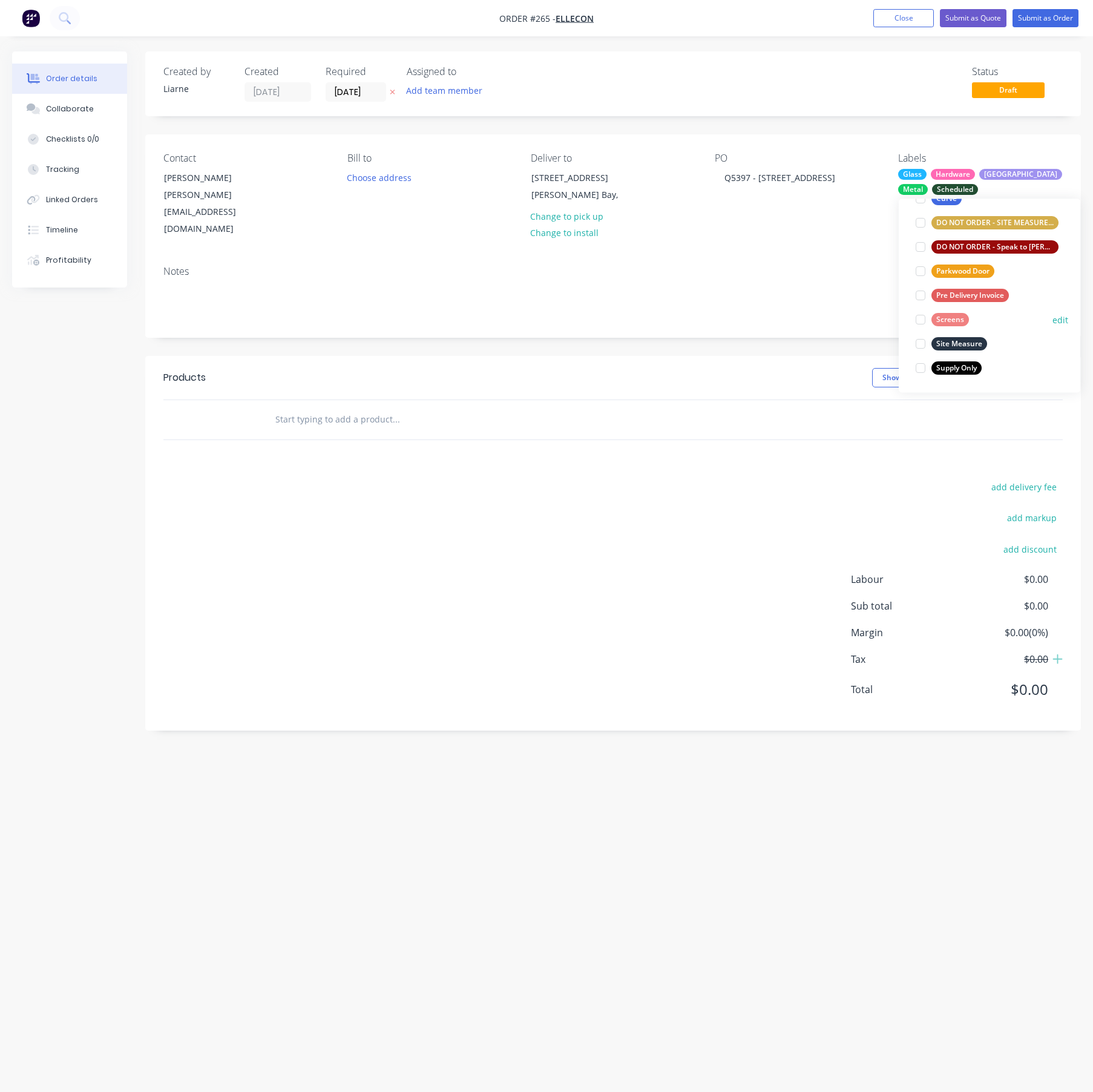
click at [920, 319] on div at bounding box center [920, 320] width 24 height 24
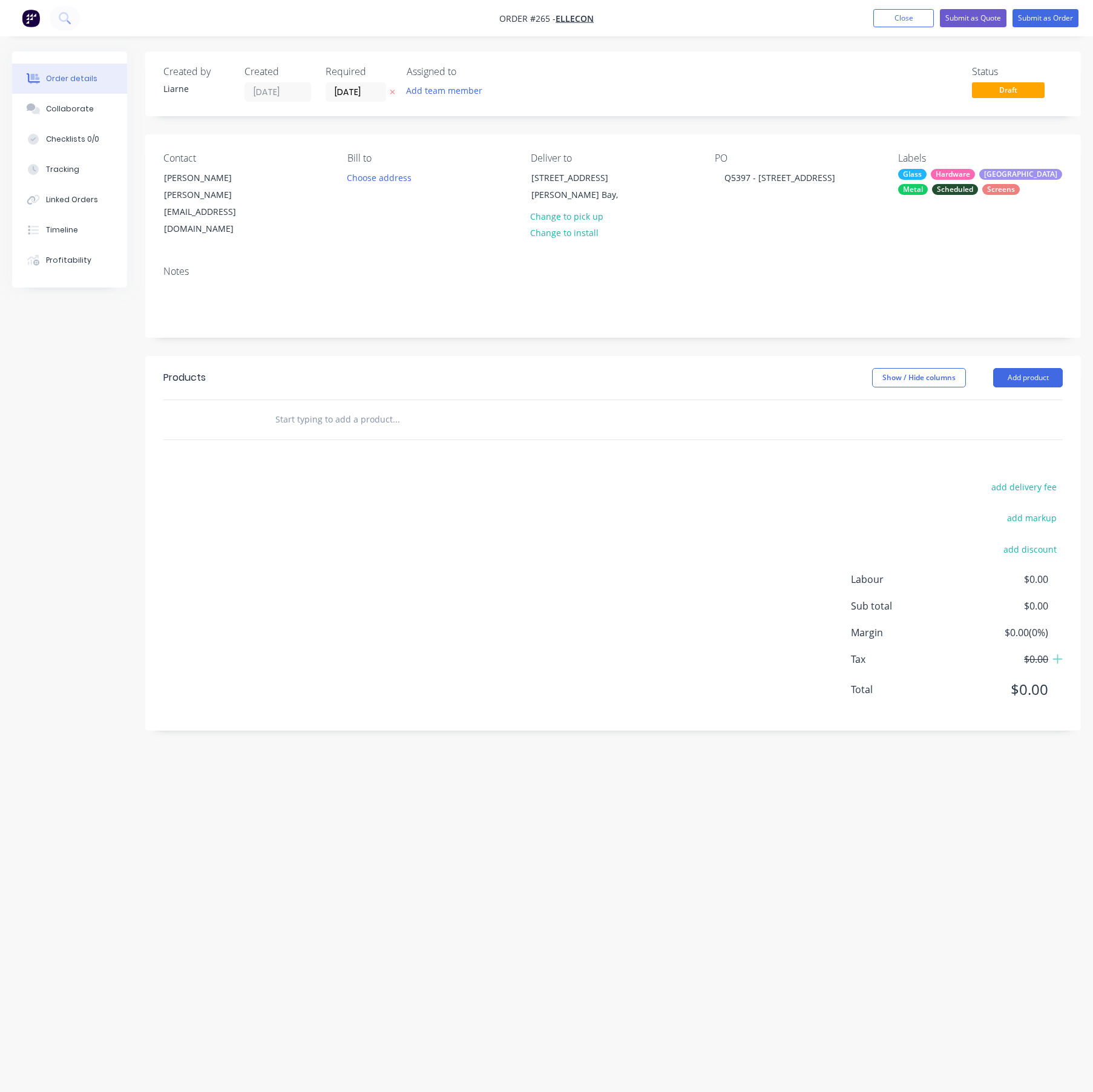
click at [832, 256] on div "Notes" at bounding box center [613, 296] width 936 height 81
click at [346, 407] on input "text" at bounding box center [396, 419] width 242 height 24
click at [291, 407] on input "text" at bounding box center [396, 419] width 242 height 24
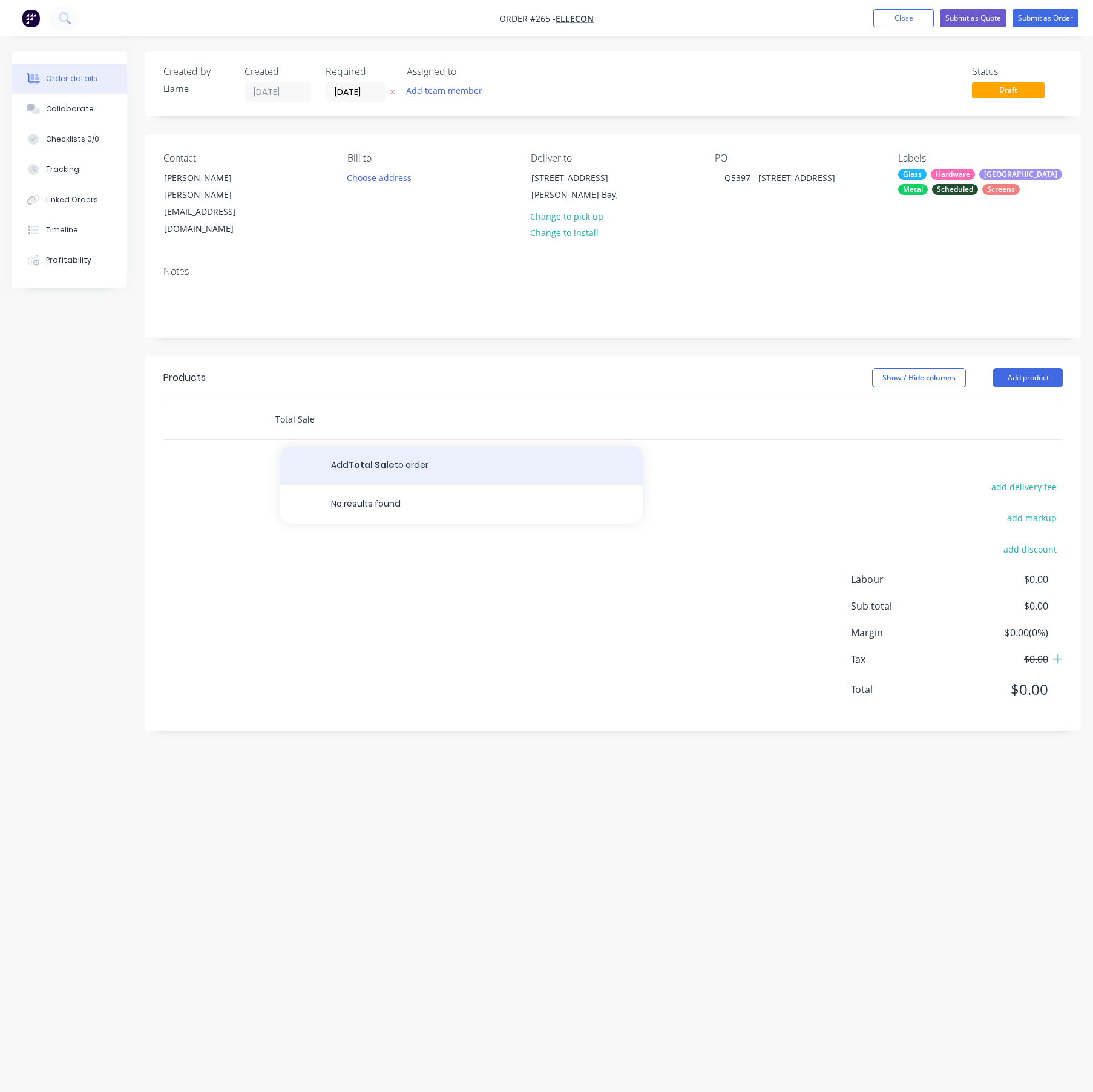
type input "Total Sale"
click at [363, 446] on button "Add Total Sale to order" at bounding box center [461, 466] width 363 height 39
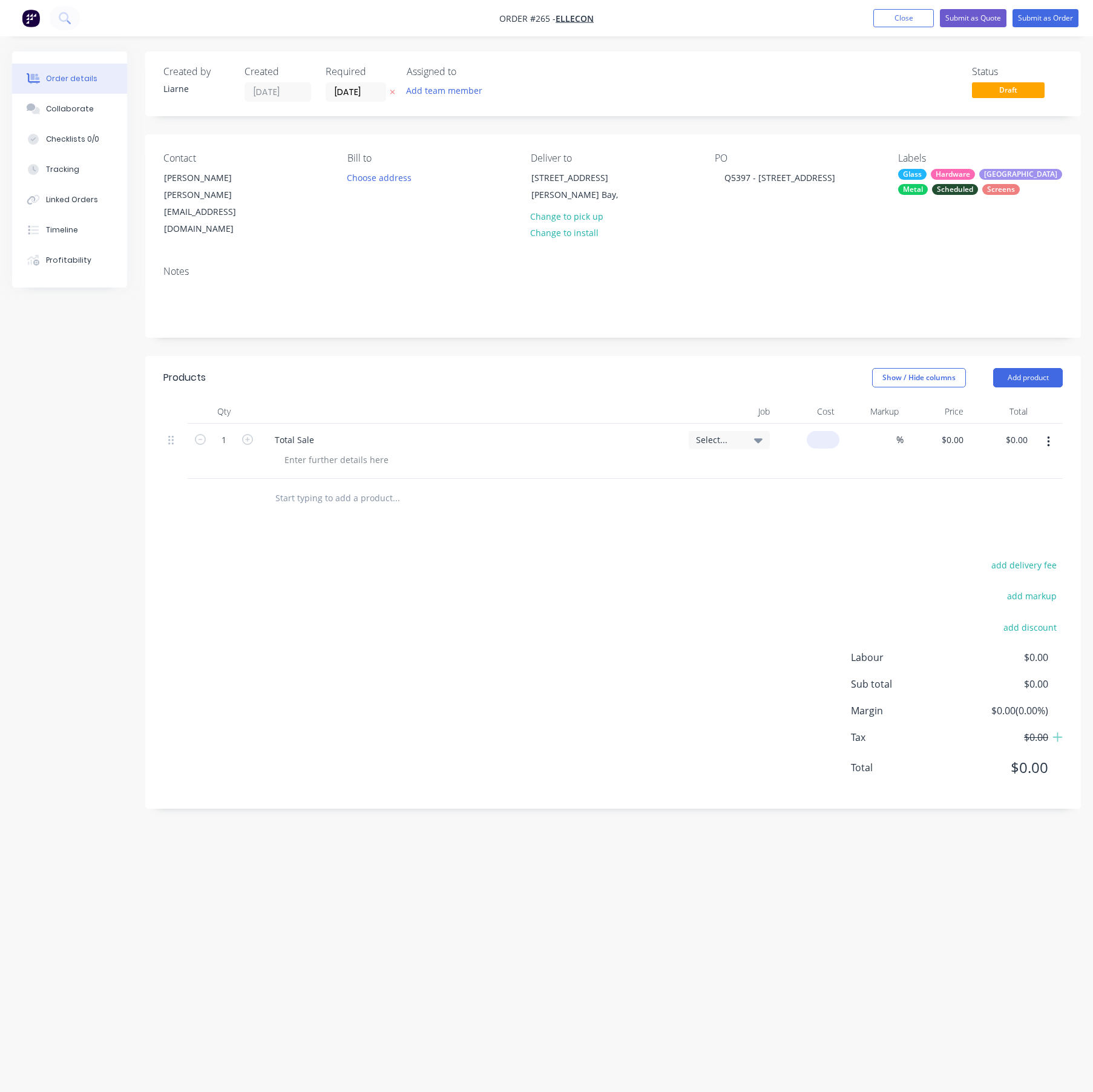
click at [822, 431] on div "$0.00" at bounding box center [823, 440] width 33 height 18
type input "$27,532.75"
click at [1036, 368] on button "Add product" at bounding box center [1028, 378] width 69 height 20
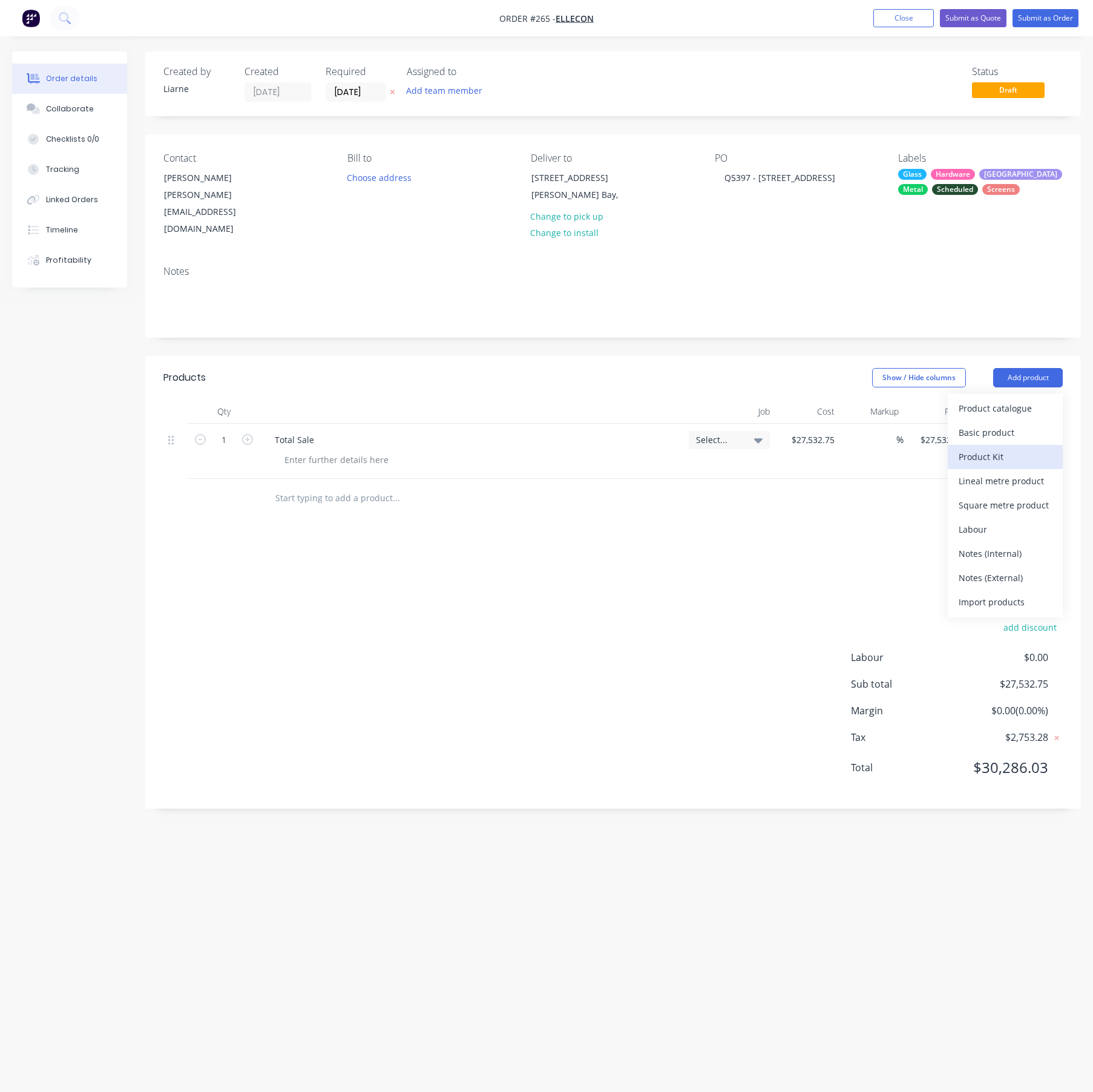
click at [980, 448] on div "Product Kit" at bounding box center [1005, 457] width 93 height 18
click at [1032, 368] on button "Add product" at bounding box center [1028, 378] width 69 height 20
click at [1023, 368] on button "Add product" at bounding box center [1028, 378] width 69 height 20
click at [1016, 368] on button "Add product" at bounding box center [1028, 378] width 69 height 20
click at [353, 486] on input "text" at bounding box center [396, 498] width 242 height 24
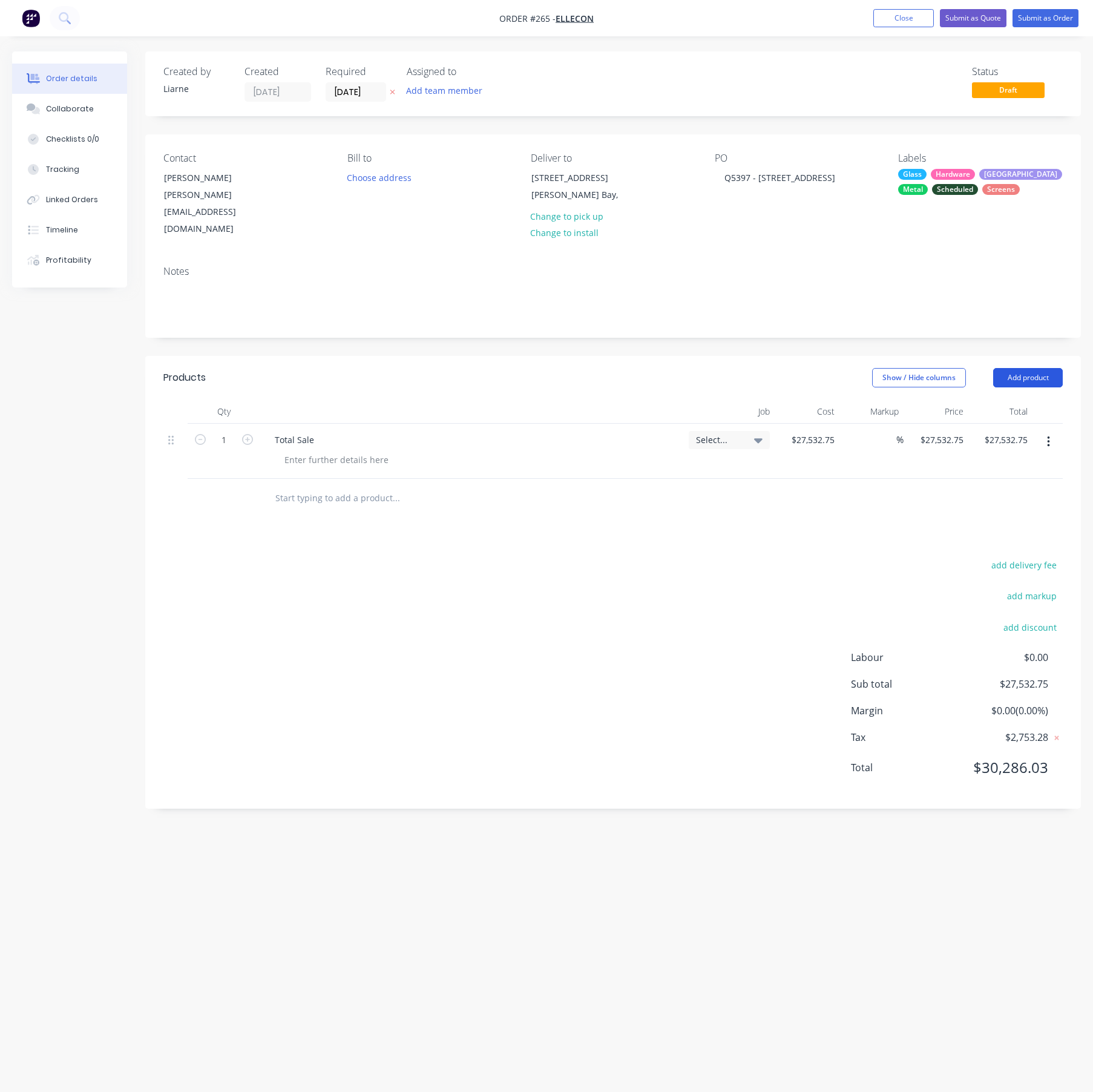
click at [1015, 368] on button "Add product" at bounding box center [1028, 378] width 69 height 20
click at [721, 362] on header "Products Show / Hide columns Add product Product kit type Standard pricing Cust…" at bounding box center [613, 377] width 936 height 43
click at [407, 451] on div at bounding box center [477, 460] width 404 height 18
click at [1021, 368] on button "Add product" at bounding box center [1028, 378] width 69 height 20
click at [966, 472] on div "Back" at bounding box center [1005, 480] width 93 height 18
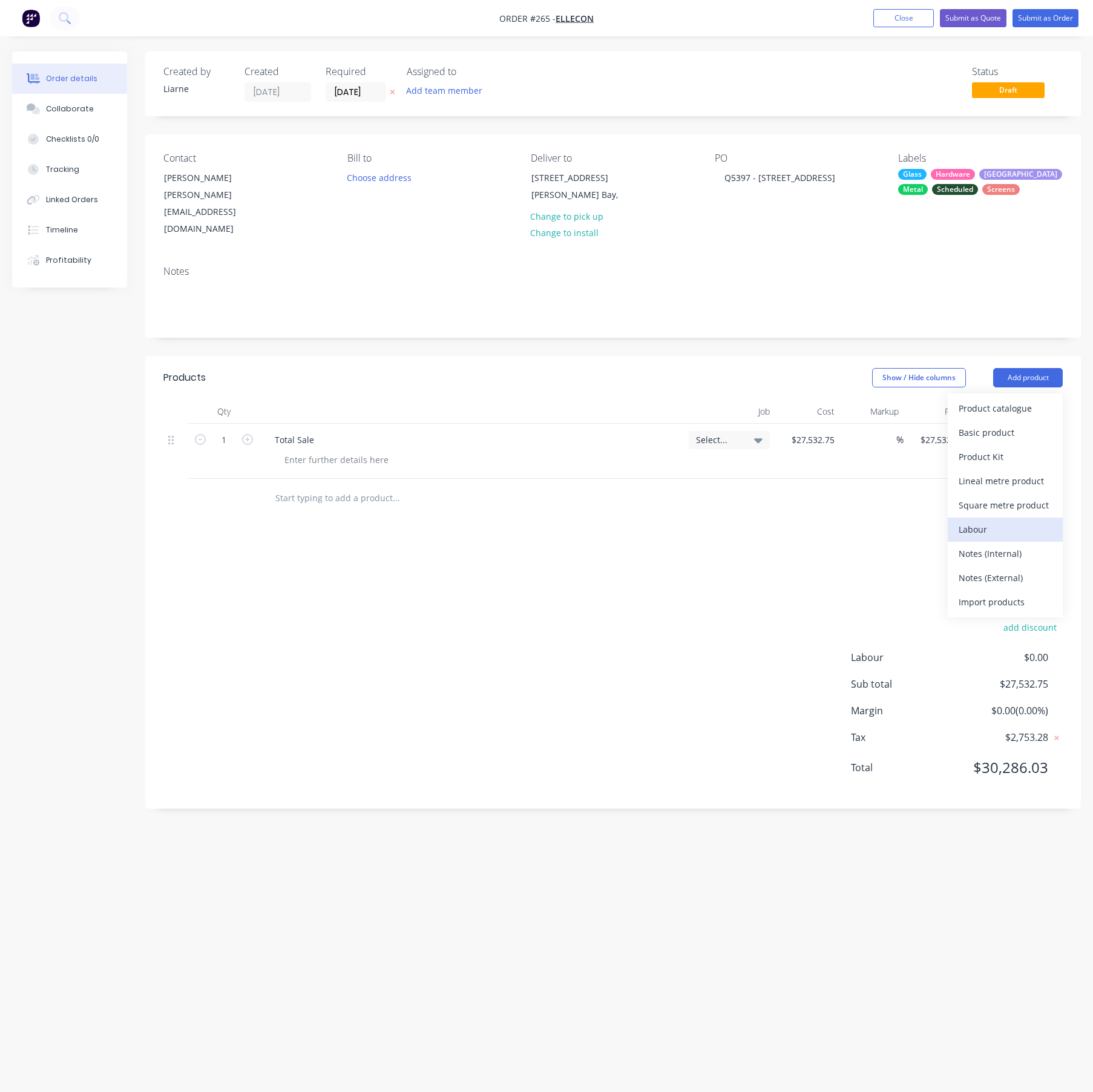
click at [966, 521] on div "Labour" at bounding box center [1005, 529] width 93 height 18
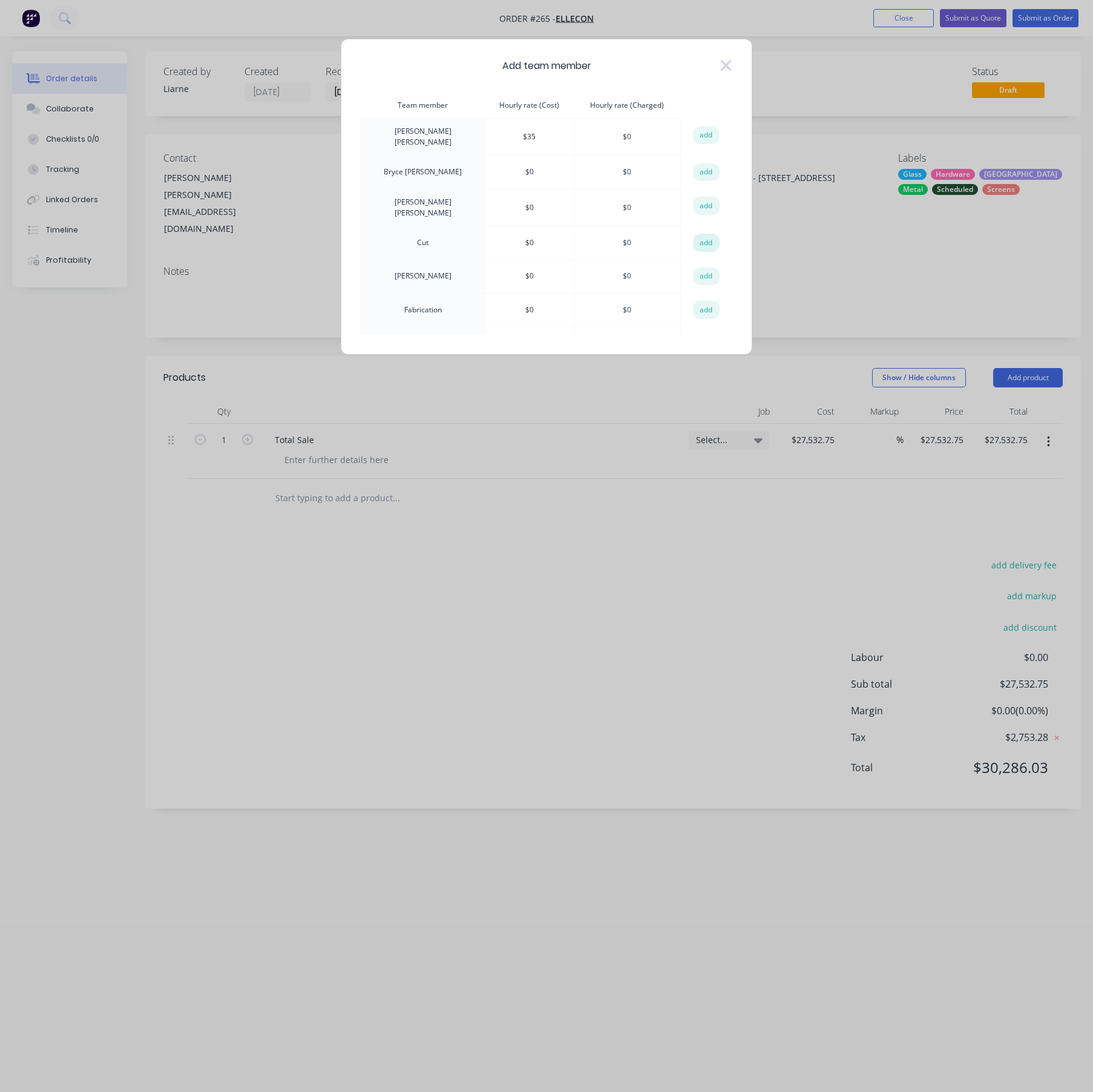
click at [701, 240] on button "add" at bounding box center [707, 243] width 27 height 18
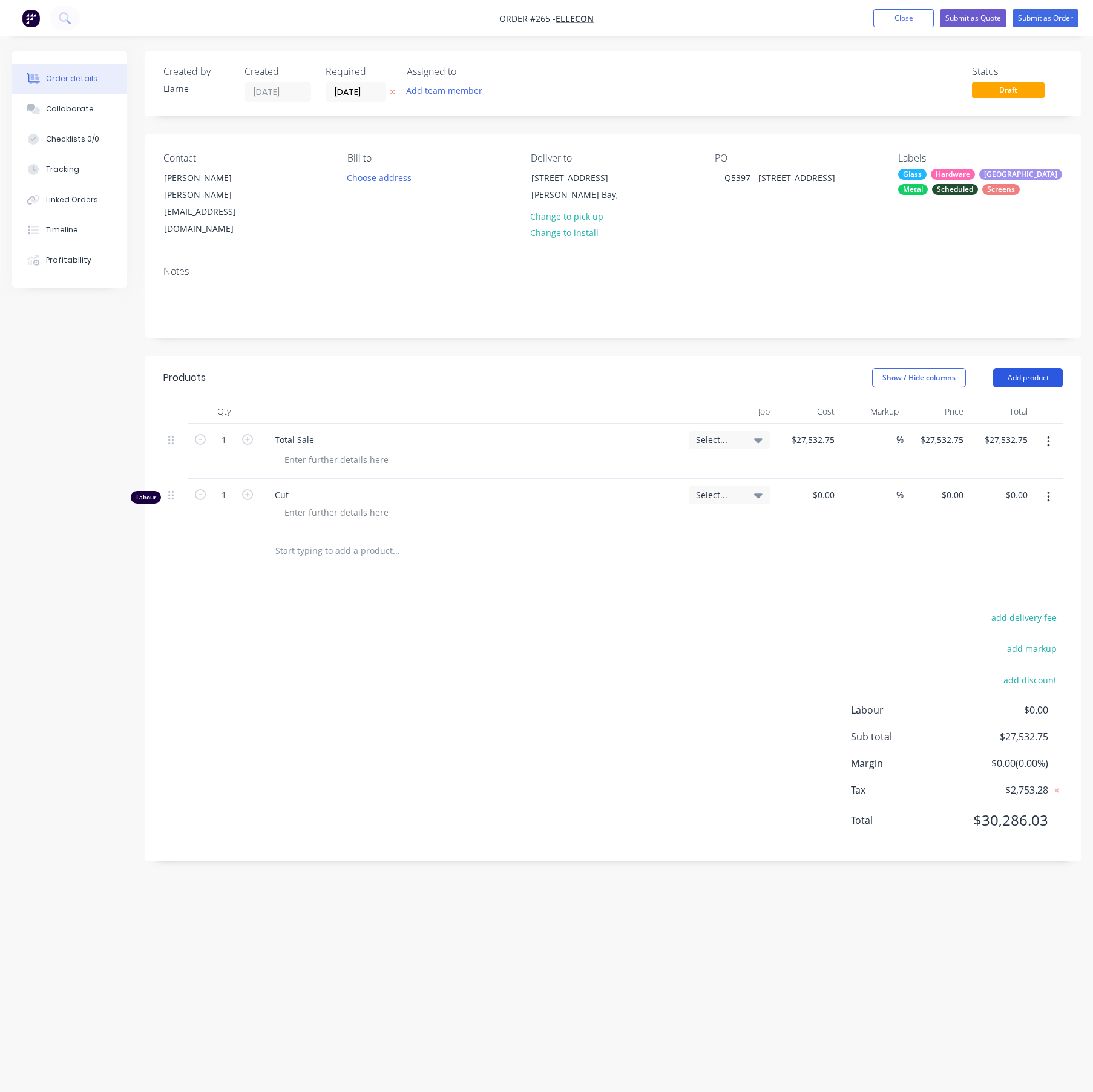
click at [1023, 368] on button "Add product" at bounding box center [1028, 378] width 69 height 20
click at [984, 521] on div "Labour" at bounding box center [1005, 529] width 93 height 18
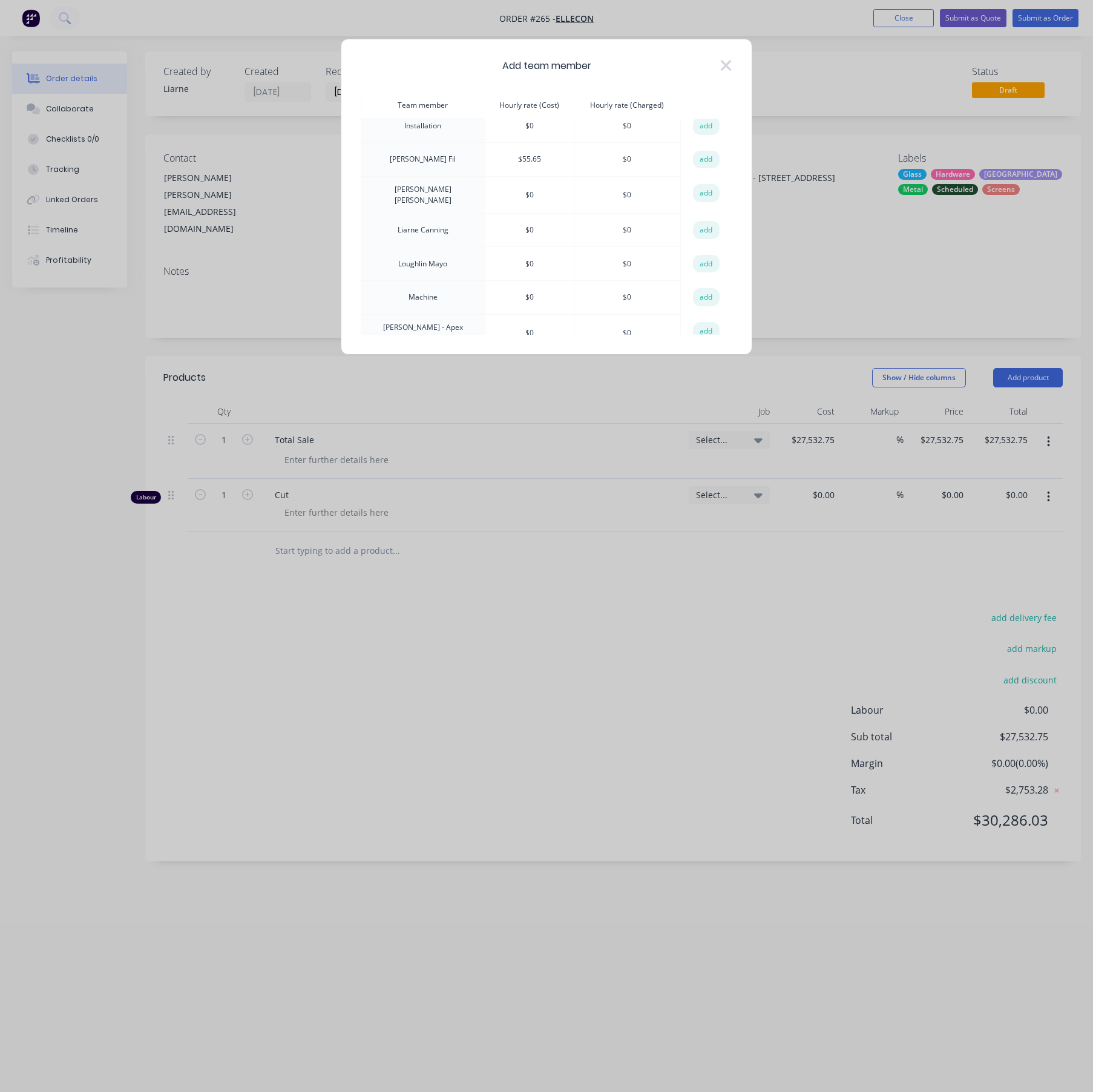
scroll to position [363, 0]
click at [702, 253] on button "add" at bounding box center [707, 256] width 27 height 18
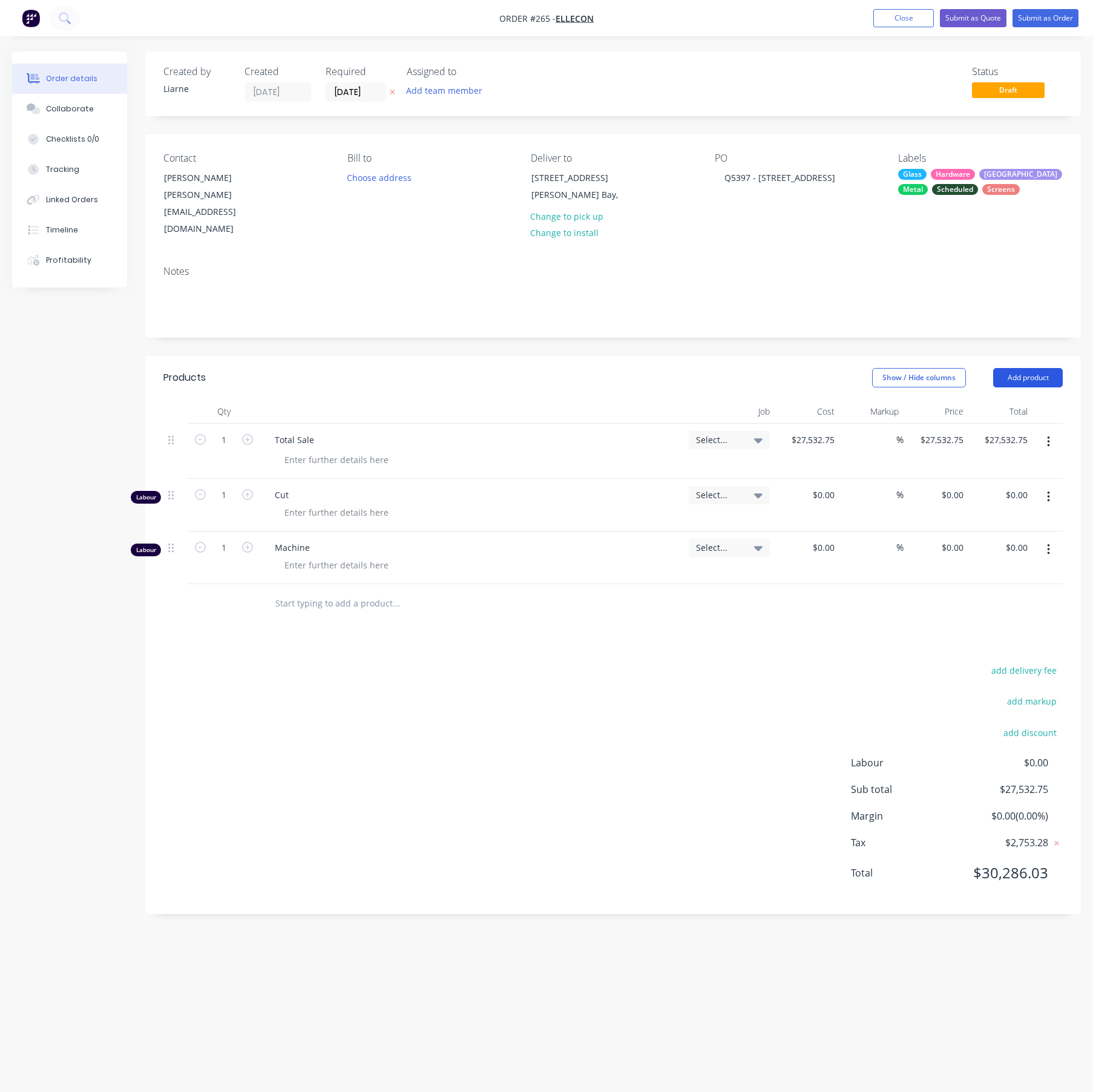
click at [1028, 368] on button "Add product" at bounding box center [1028, 378] width 69 height 20
click at [966, 521] on div "Labour" at bounding box center [1005, 529] width 93 height 18
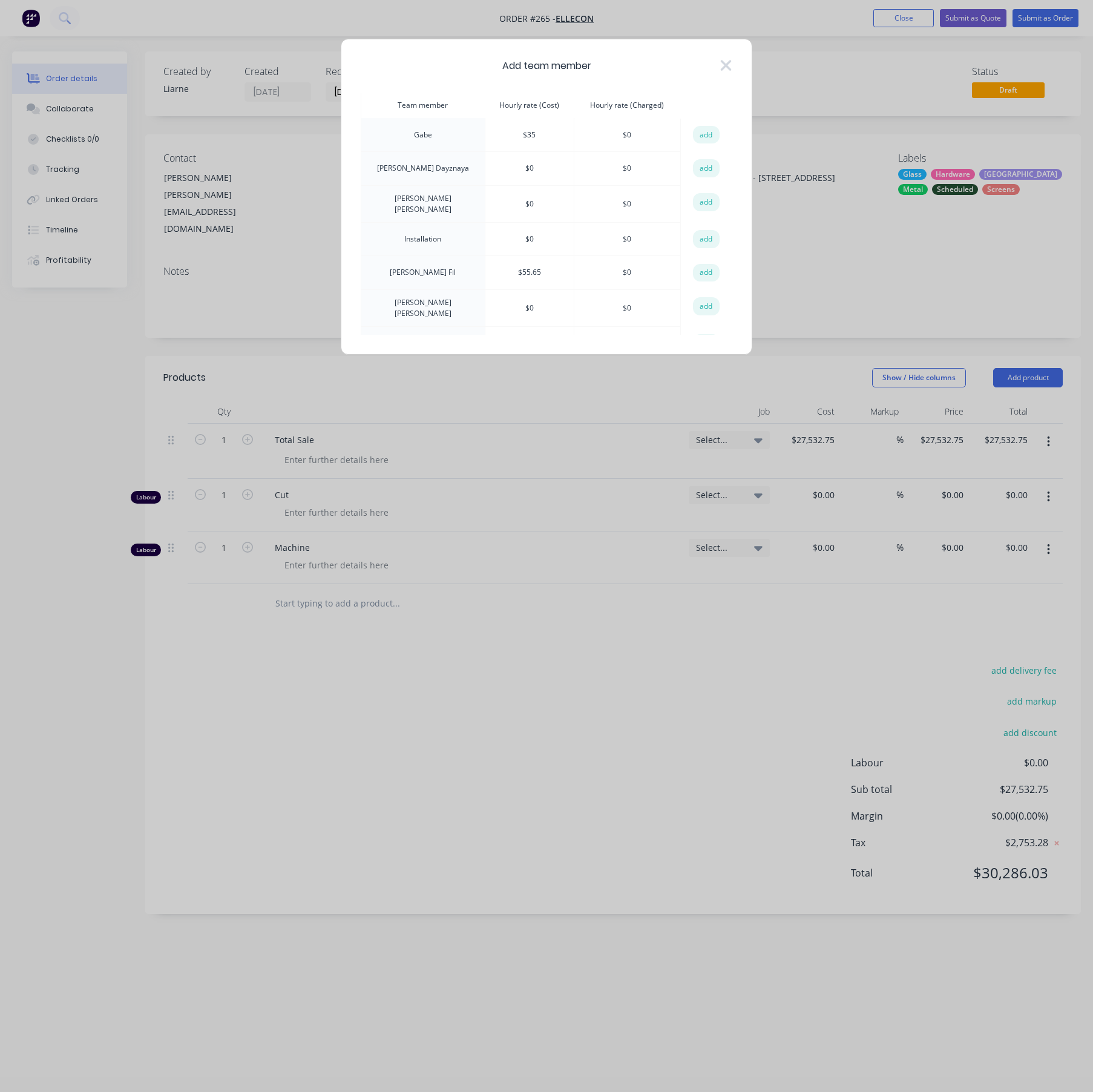
scroll to position [118, 0]
click at [701, 189] on button "add" at bounding box center [707, 192] width 27 height 18
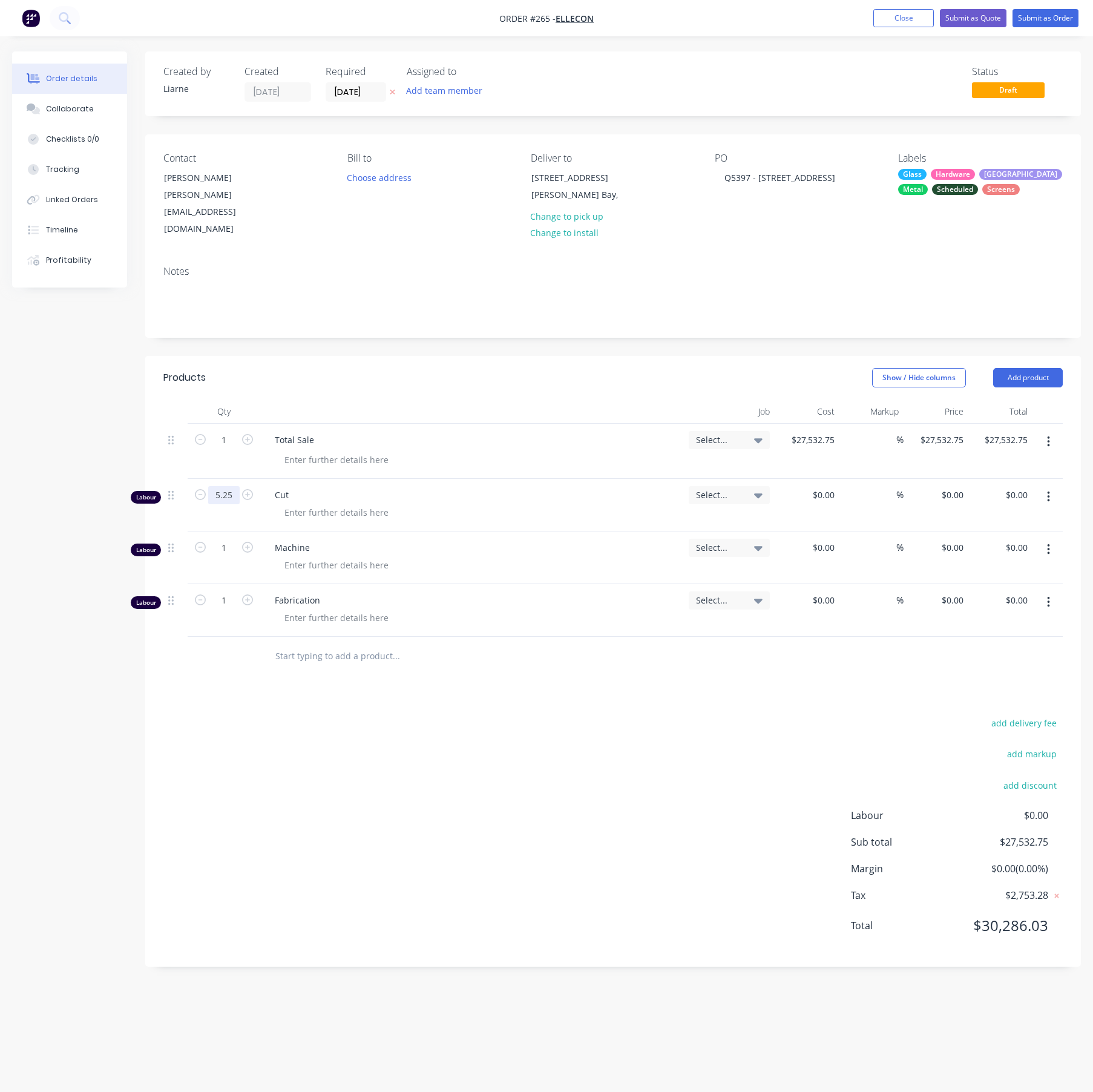
type input "5.25"
click at [227, 539] on input "1" at bounding box center [224, 548] width 32 height 18
type input "2.75"
type input "9.75"
click at [354, 715] on div "add delivery fee add markup add discount Labour $0.00 Sub total $27,532.75 Marg…" at bounding box center [613, 831] width 899 height 234
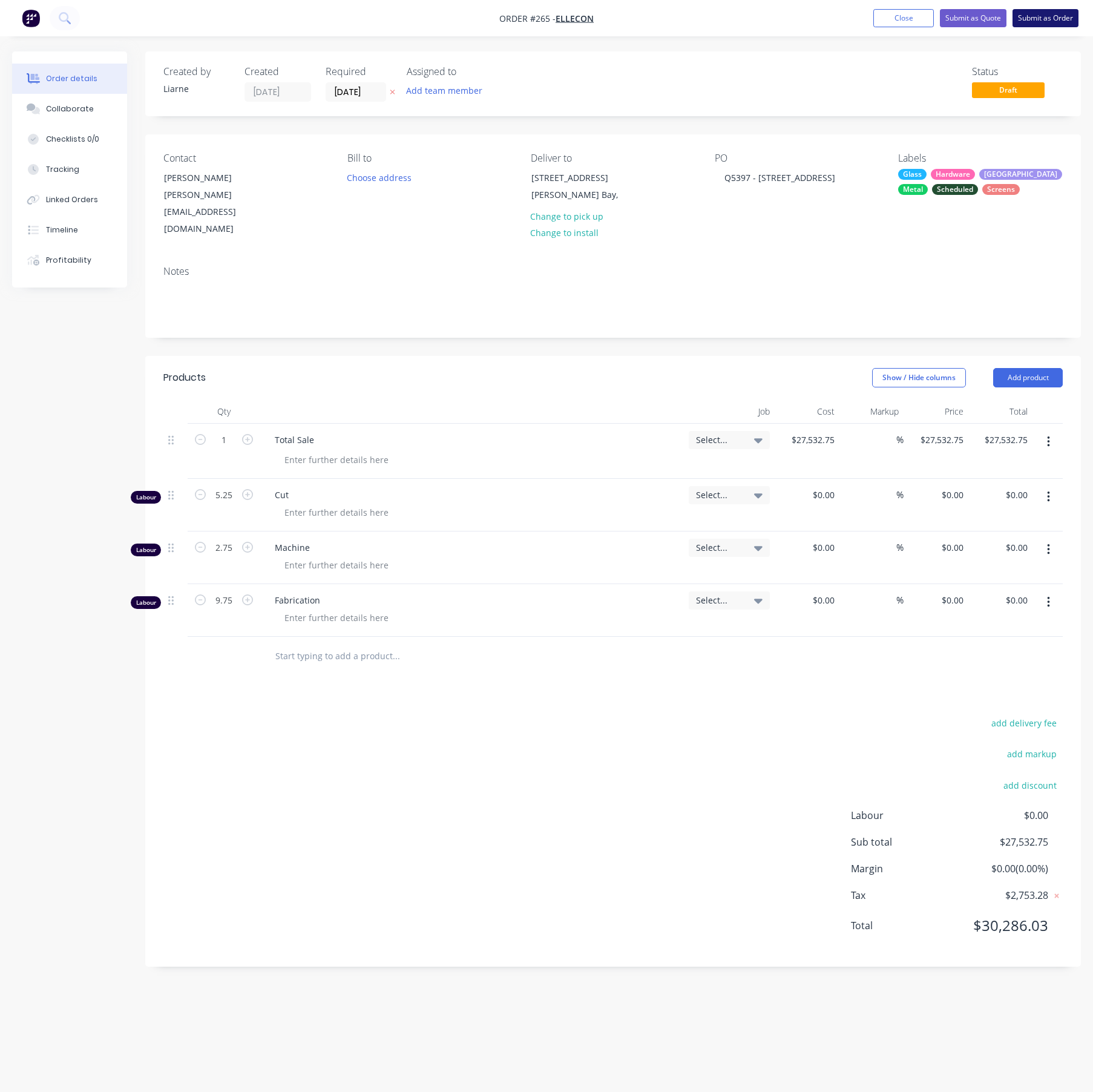
click at [1062, 9] on button "Submit as Order" at bounding box center [1045, 18] width 66 height 18
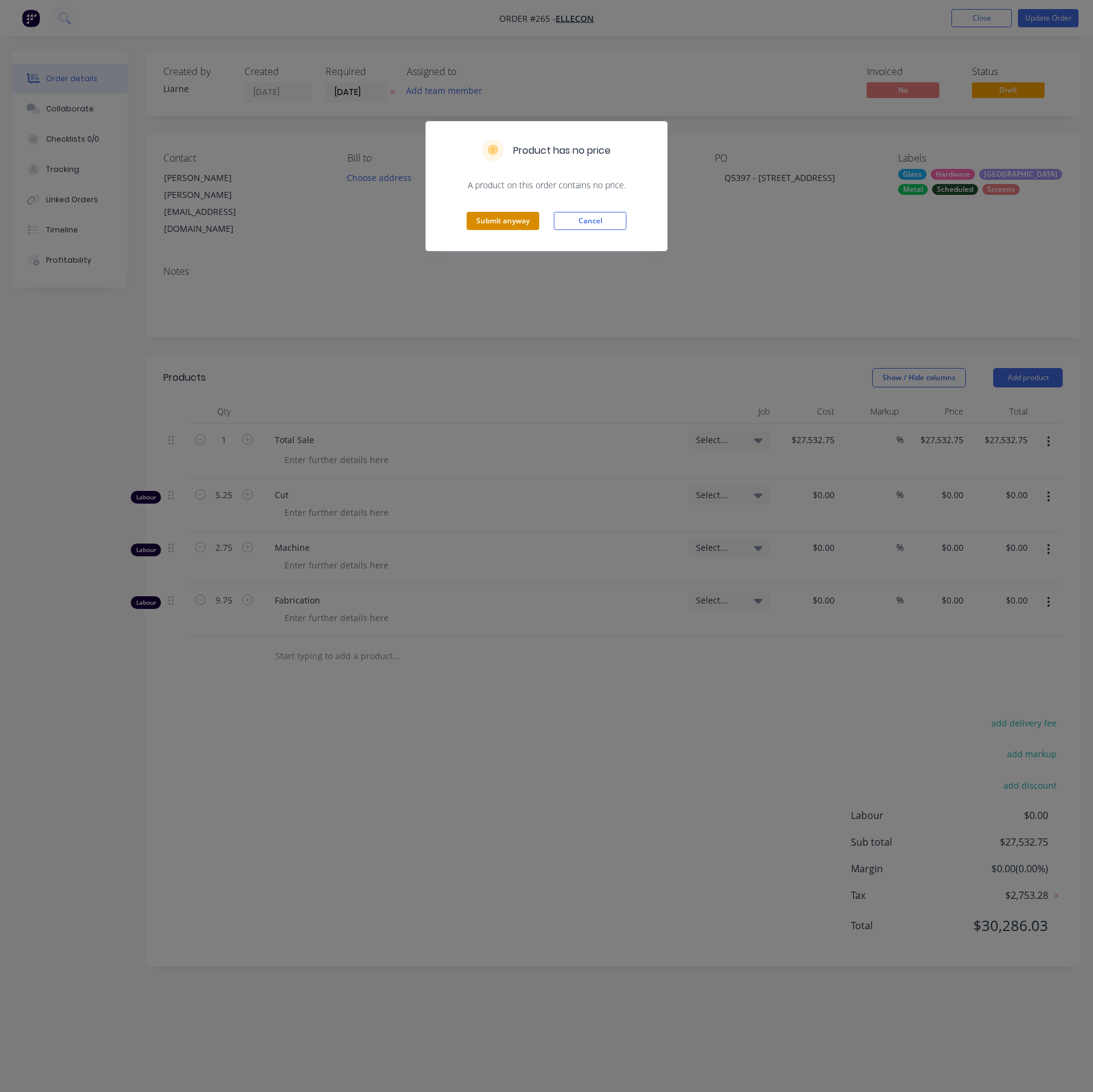
click at [501, 214] on button "Submit anyway" at bounding box center [502, 221] width 73 height 18
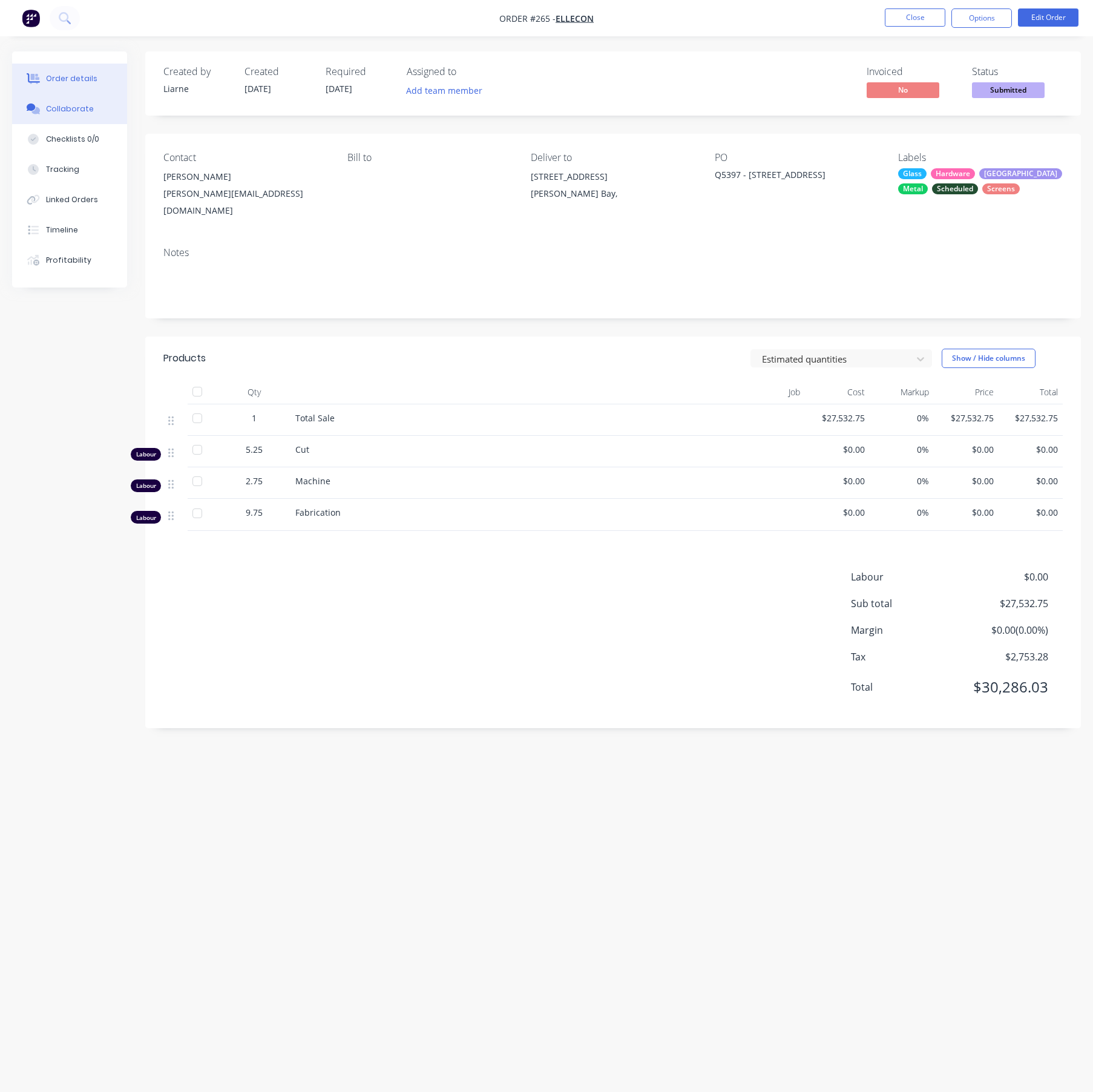
click at [80, 104] on div "Collaborate" at bounding box center [69, 109] width 48 height 11
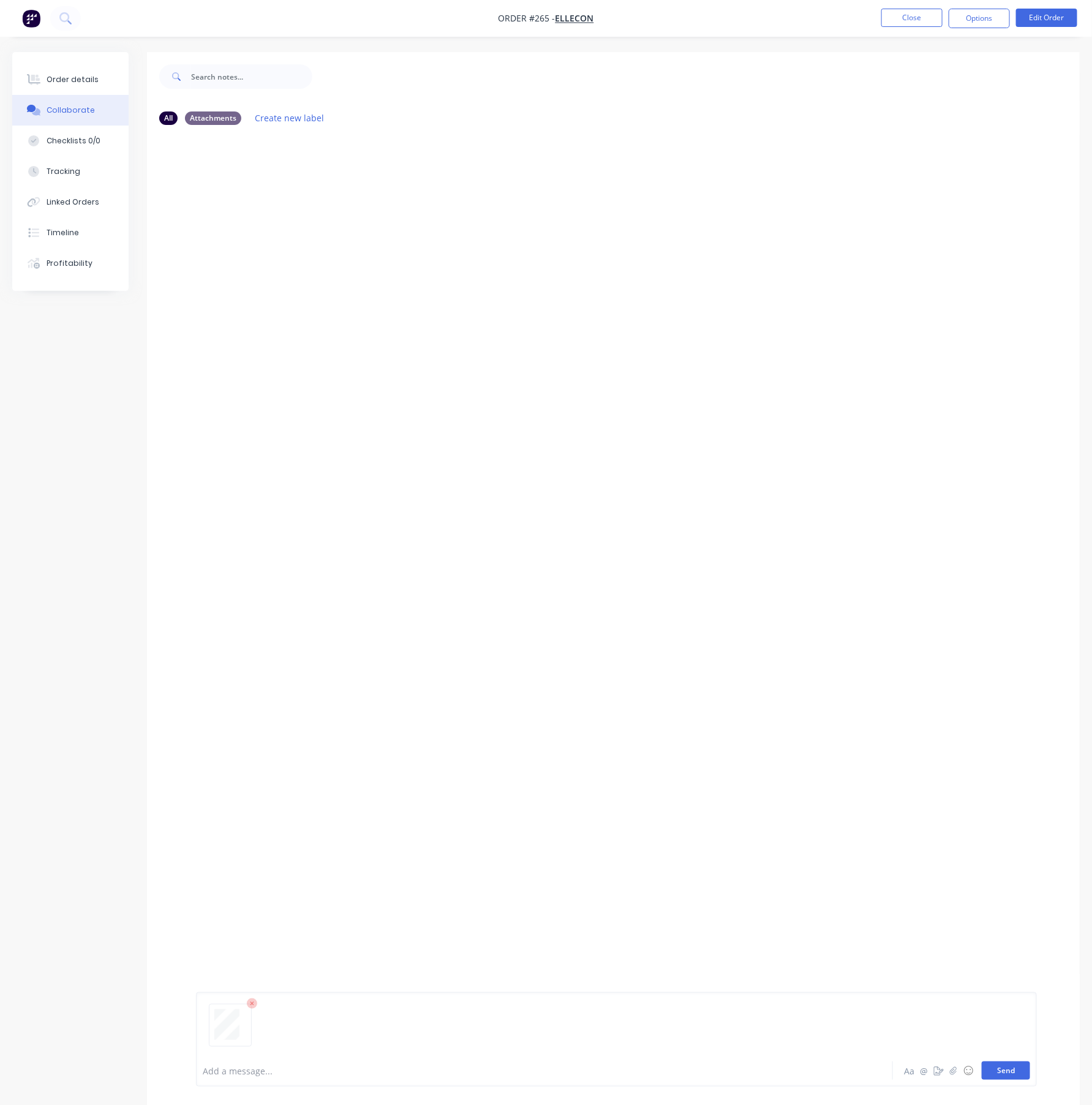
click at [1016, 1067] on button "Send" at bounding box center [1006, 1070] width 48 height 19
click at [75, 76] on div "Order details" at bounding box center [72, 80] width 52 height 11
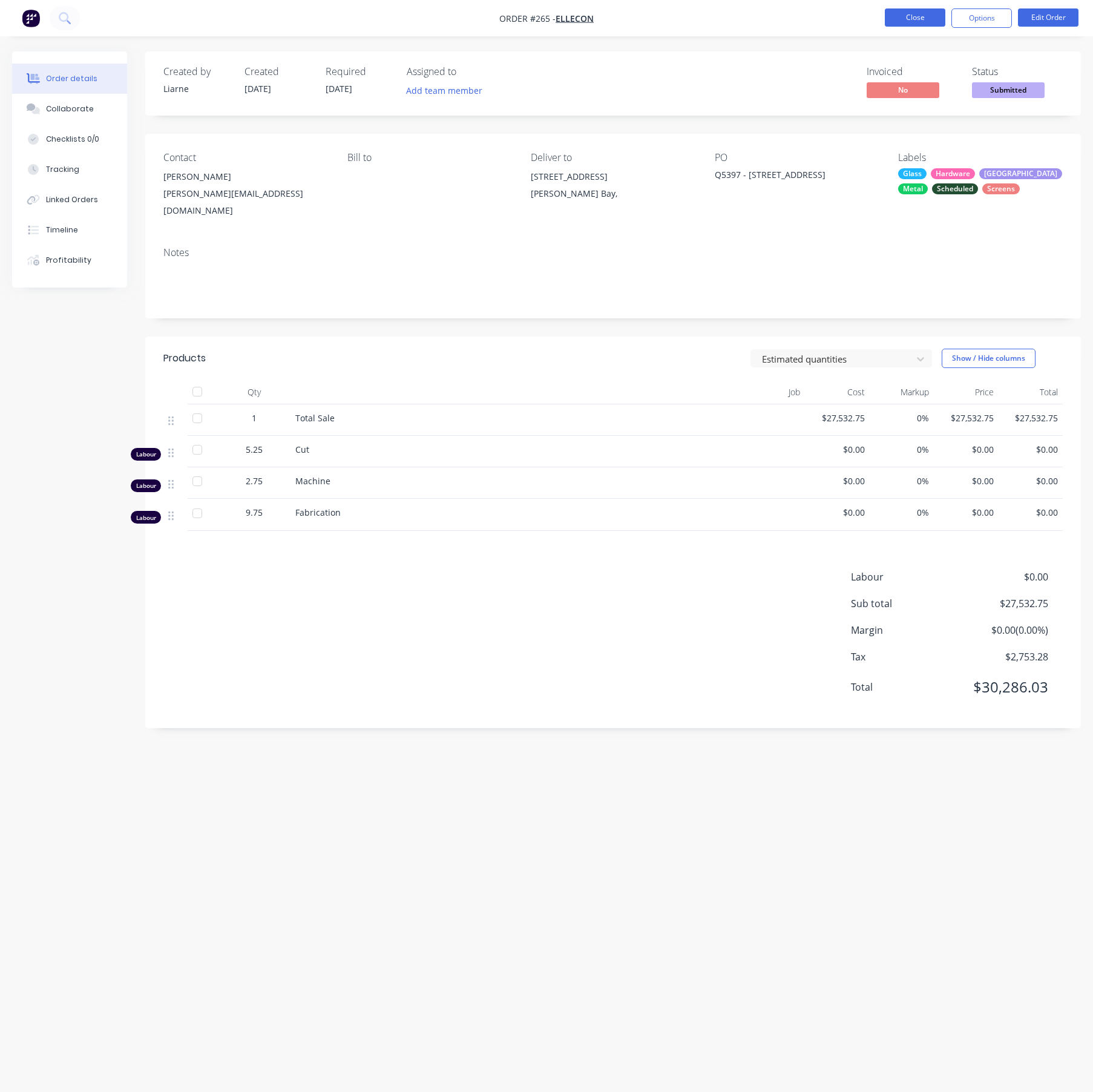
click at [921, 11] on button "Close" at bounding box center [914, 18] width 60 height 18
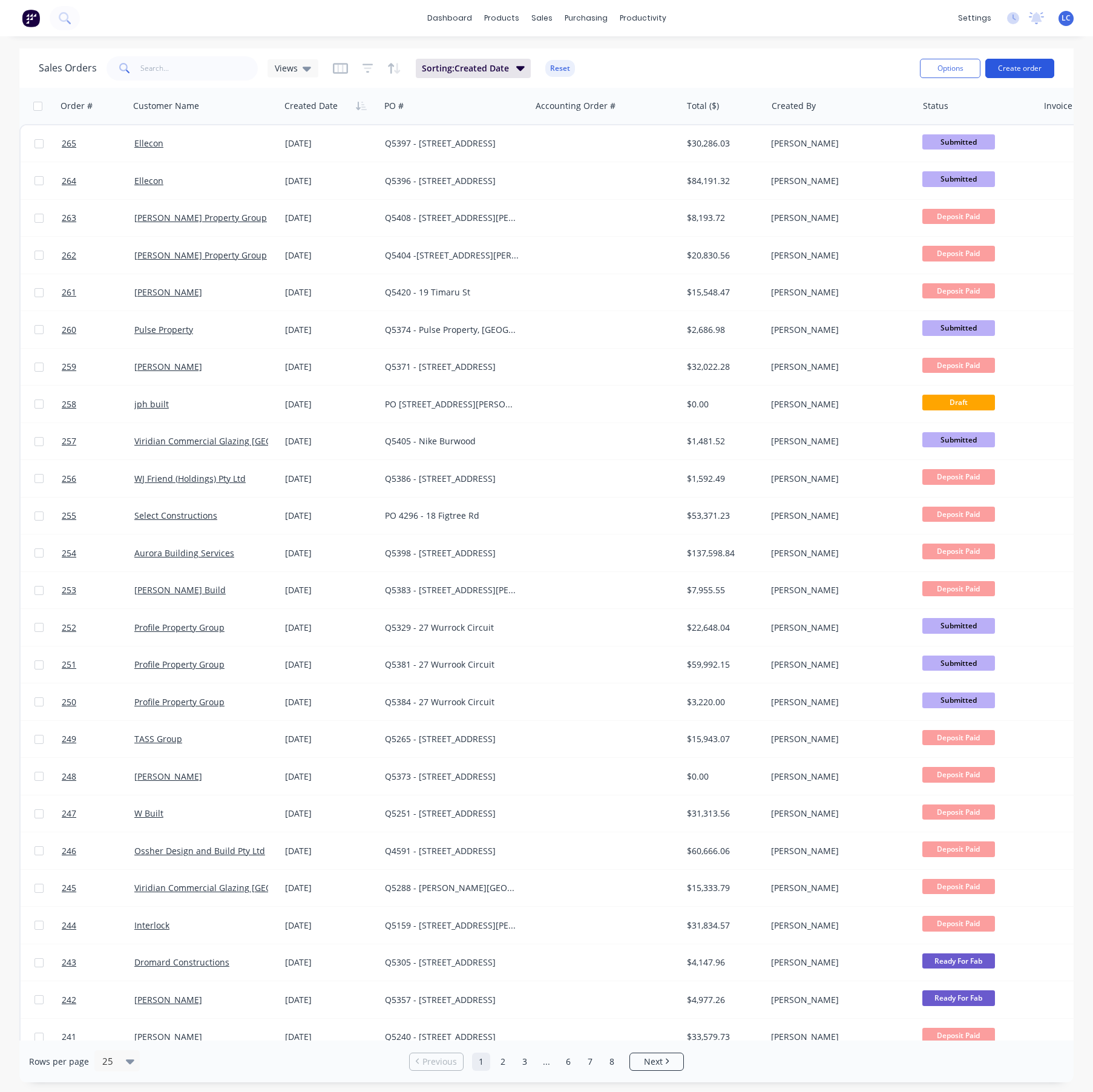
click at [1019, 66] on button "Create order" at bounding box center [1019, 68] width 69 height 20
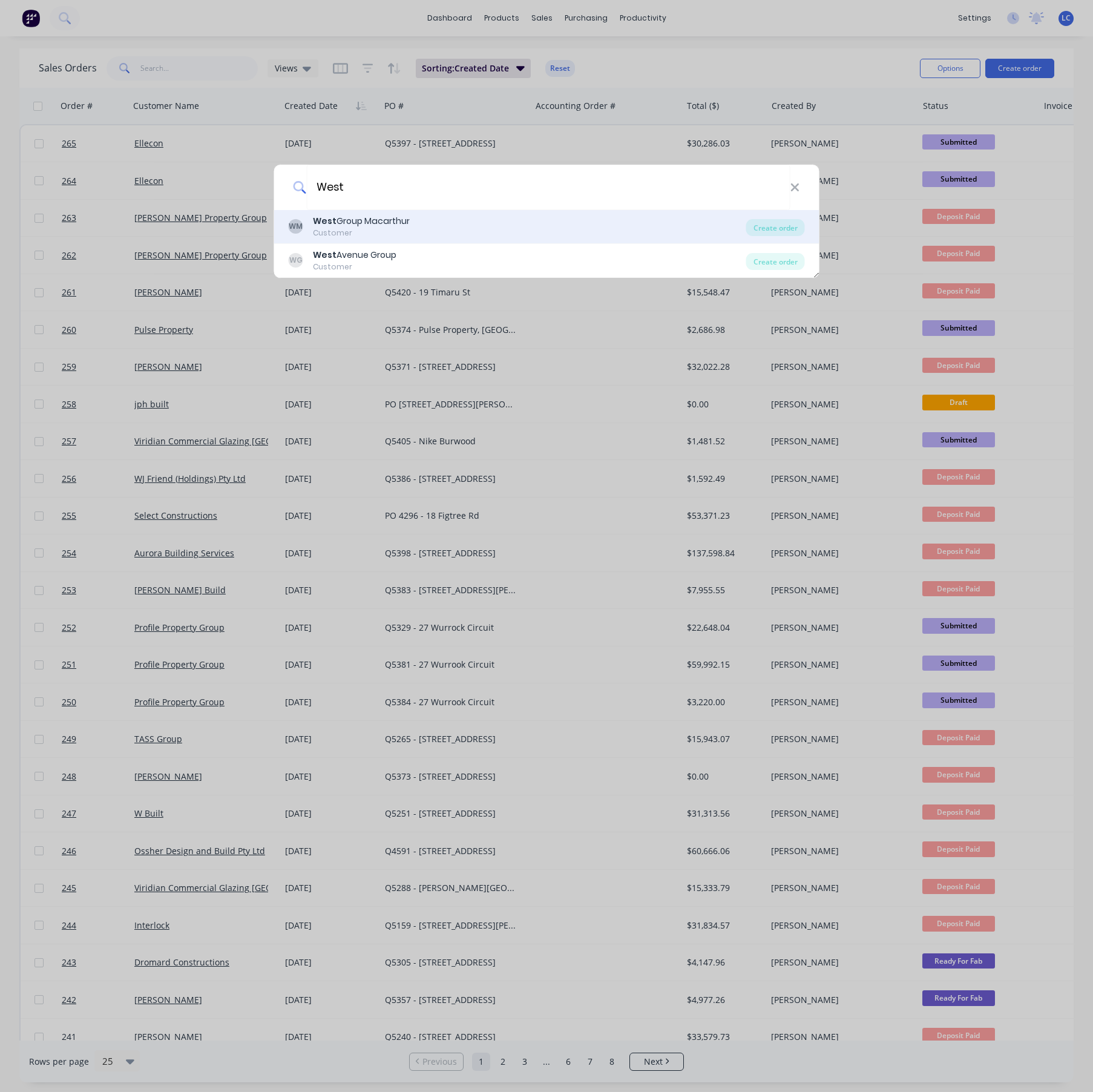
type input "West"
click at [357, 223] on div "West Group Macarthur" at bounding box center [361, 221] width 97 height 13
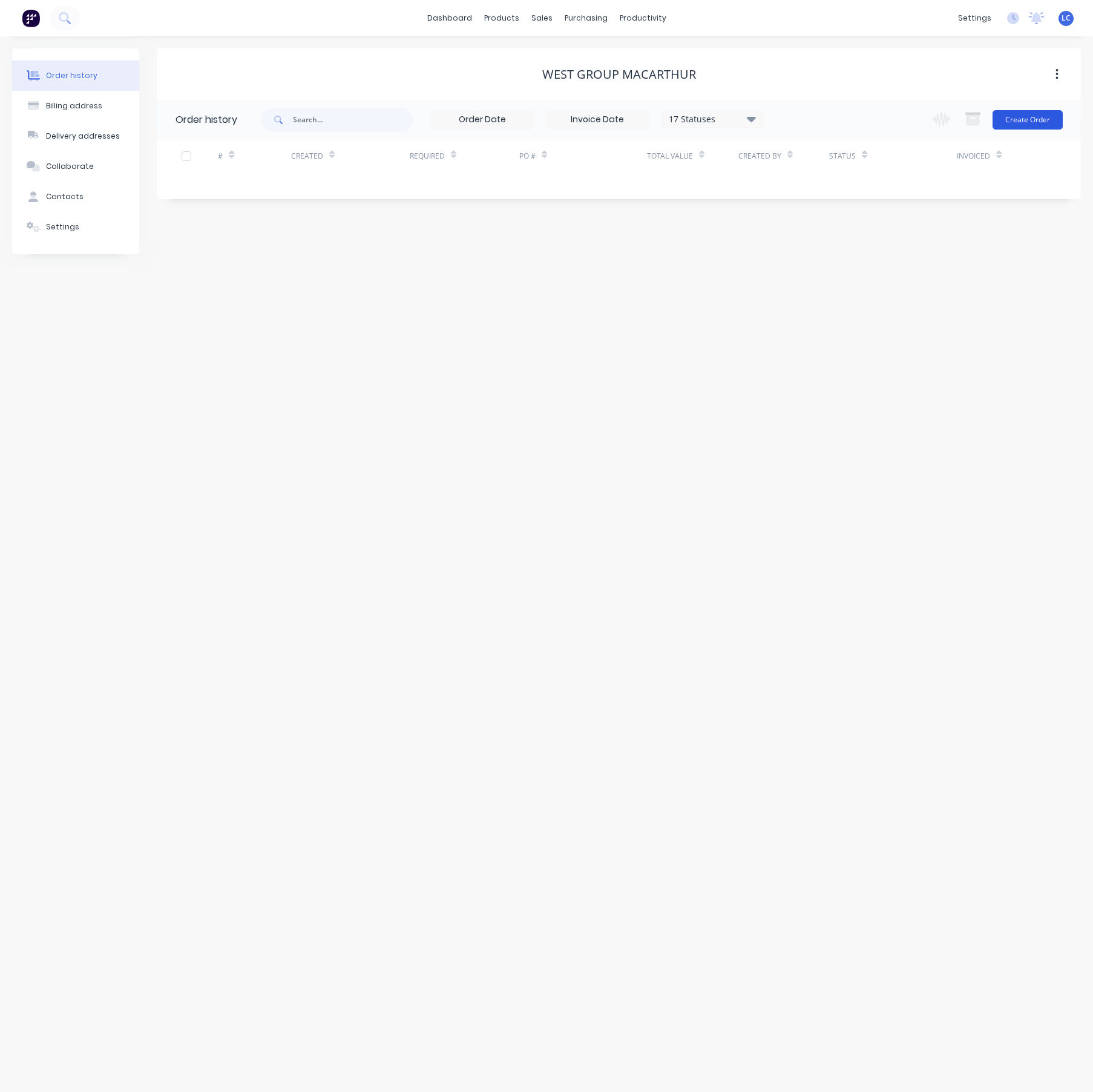
click at [1036, 119] on button "Create Order" at bounding box center [1027, 120] width 70 height 20
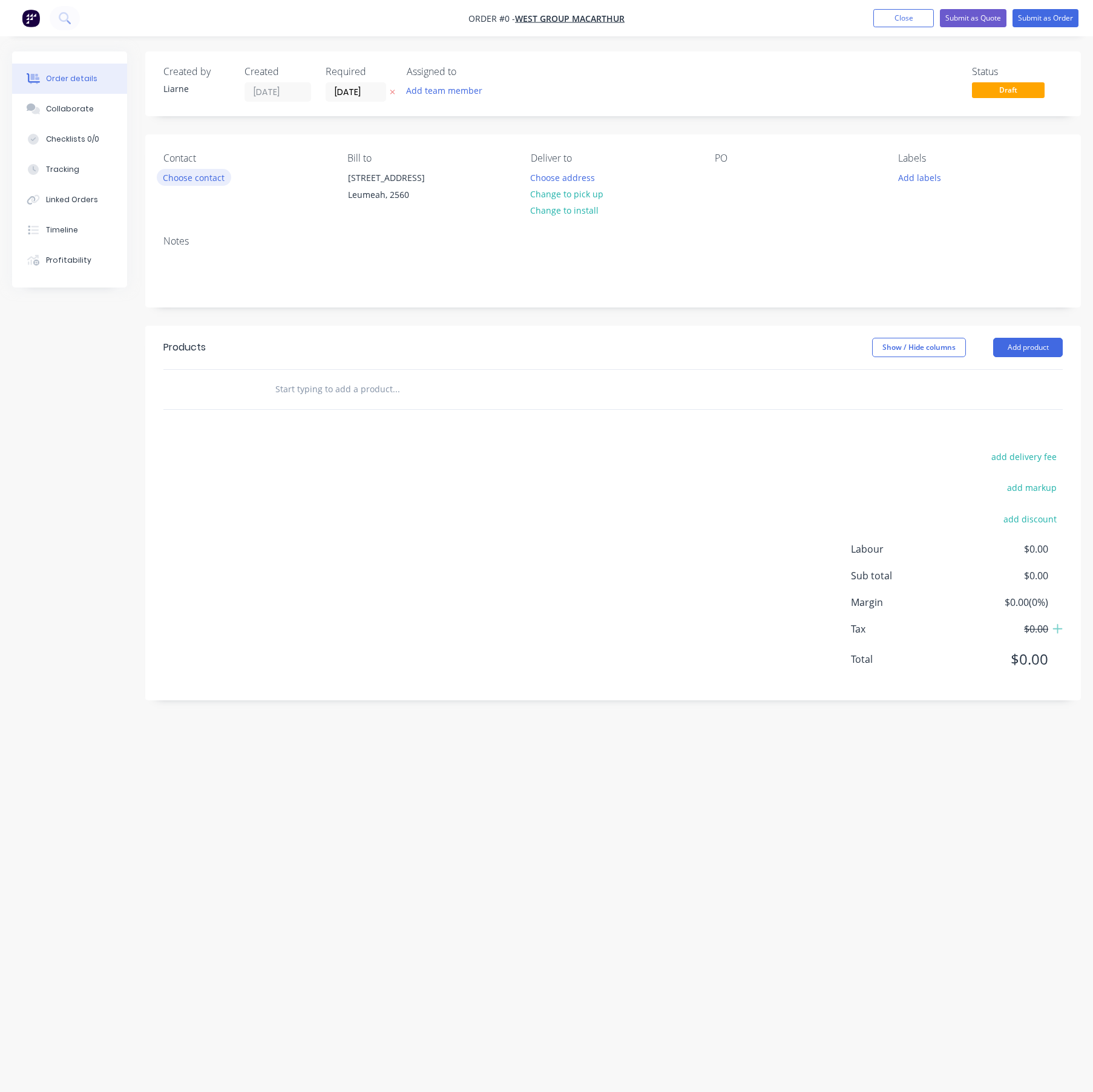
click at [193, 171] on button "Choose contact" at bounding box center [194, 177] width 74 height 16
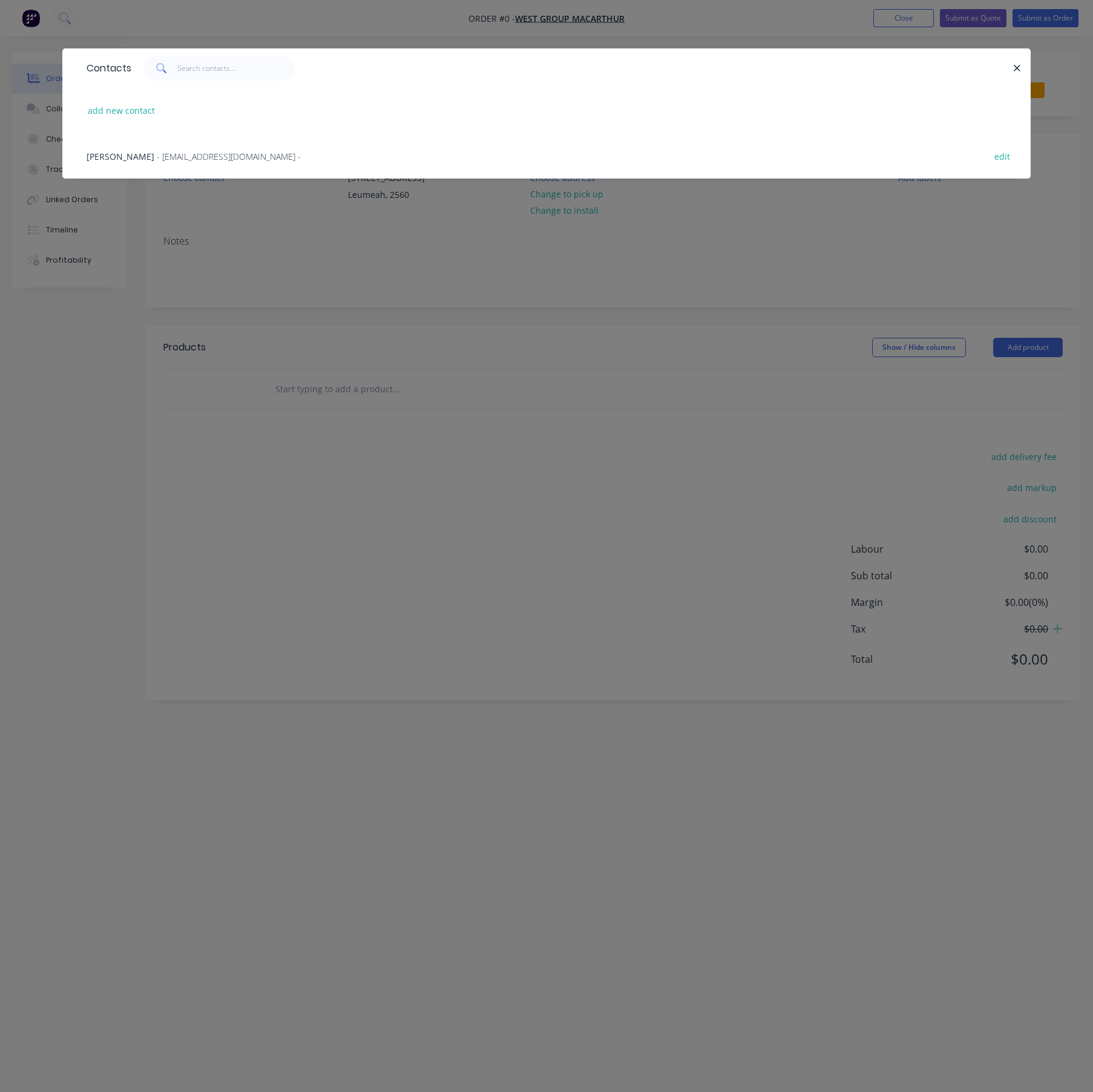
click at [197, 156] on span "- [EMAIL_ADDRESS][DOMAIN_NAME] -" at bounding box center [229, 156] width 144 height 12
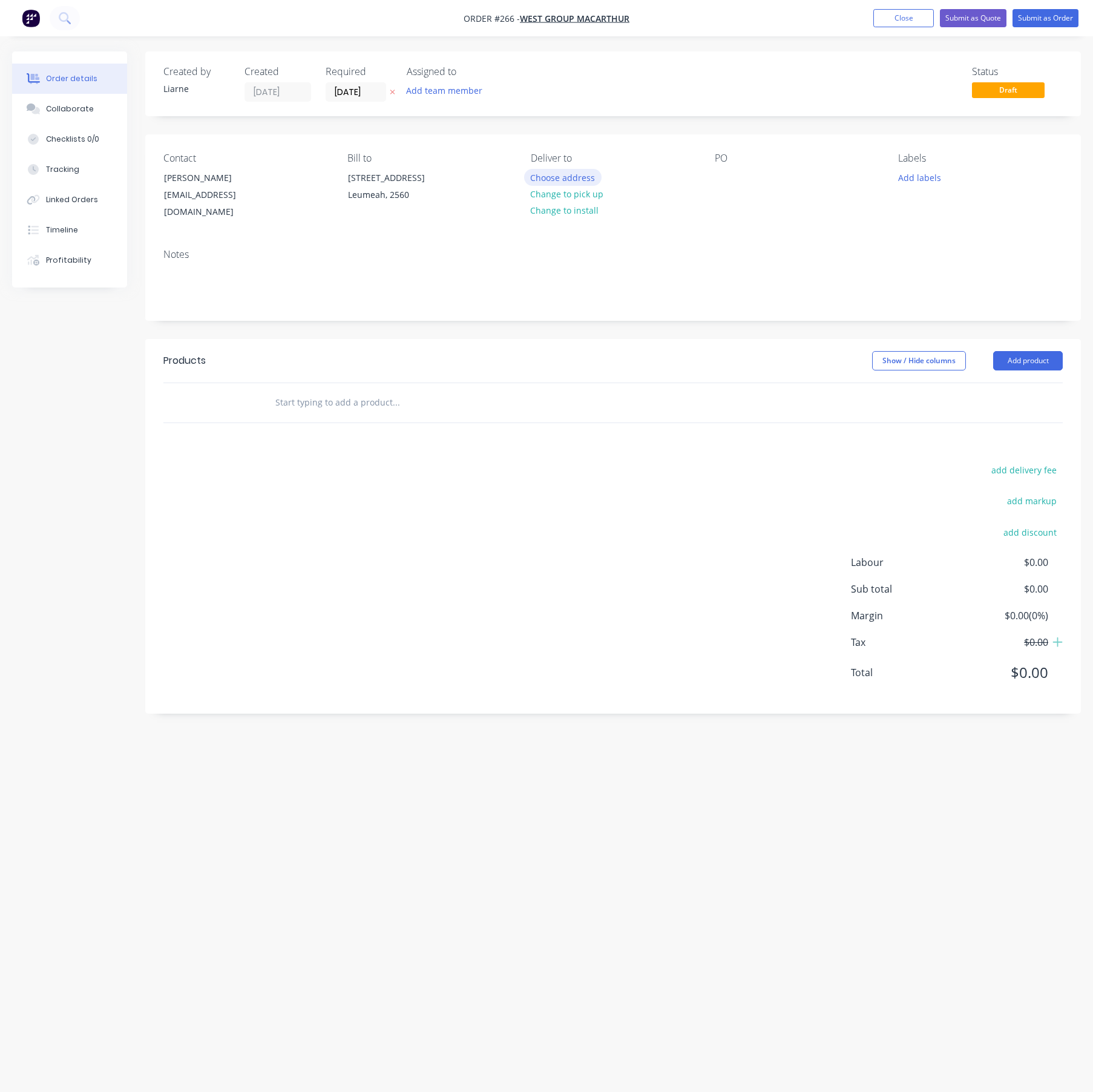
click at [572, 175] on button "Choose address" at bounding box center [563, 177] width 77 height 16
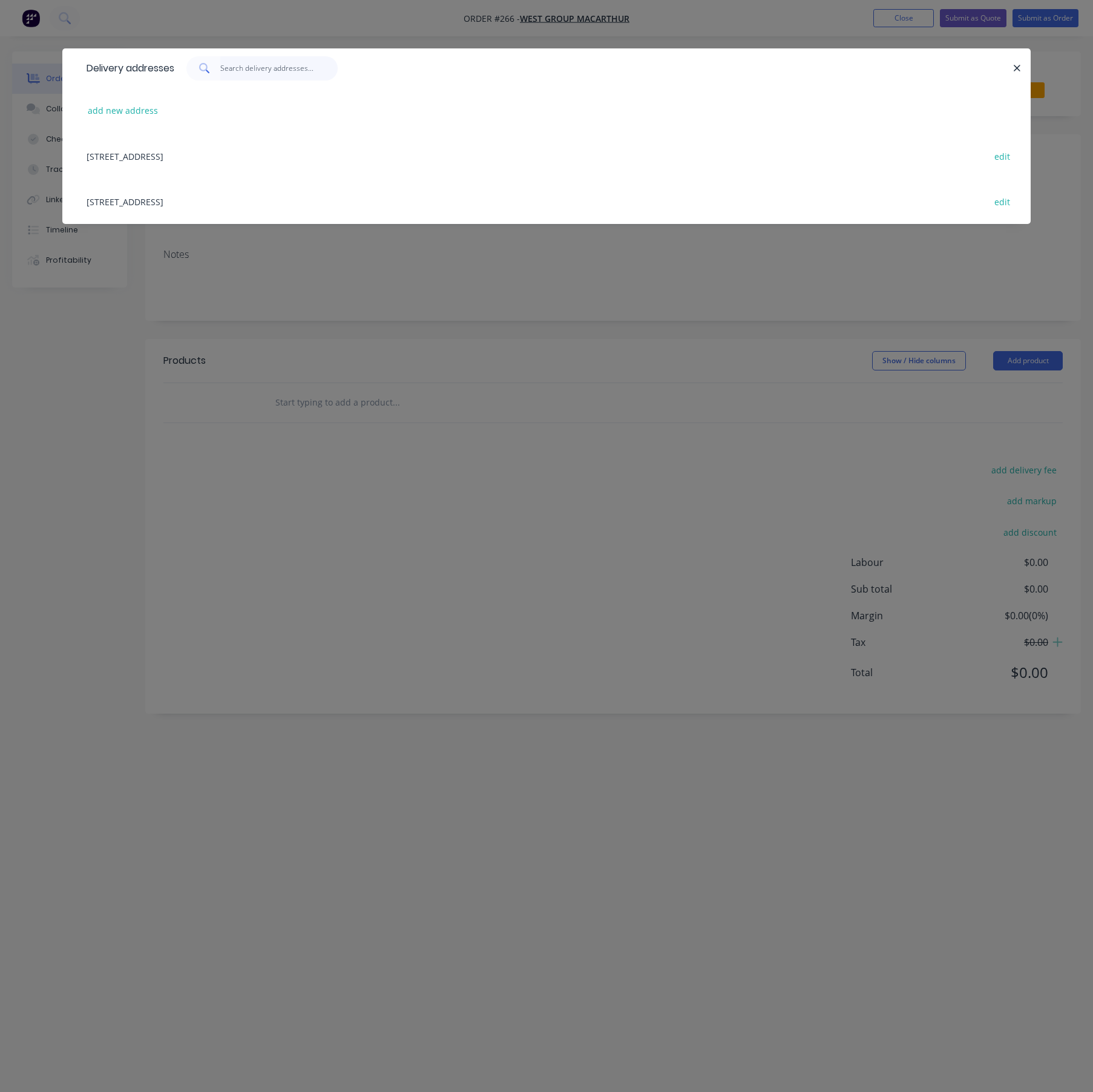
click at [256, 64] on input "text" at bounding box center [279, 68] width 118 height 24
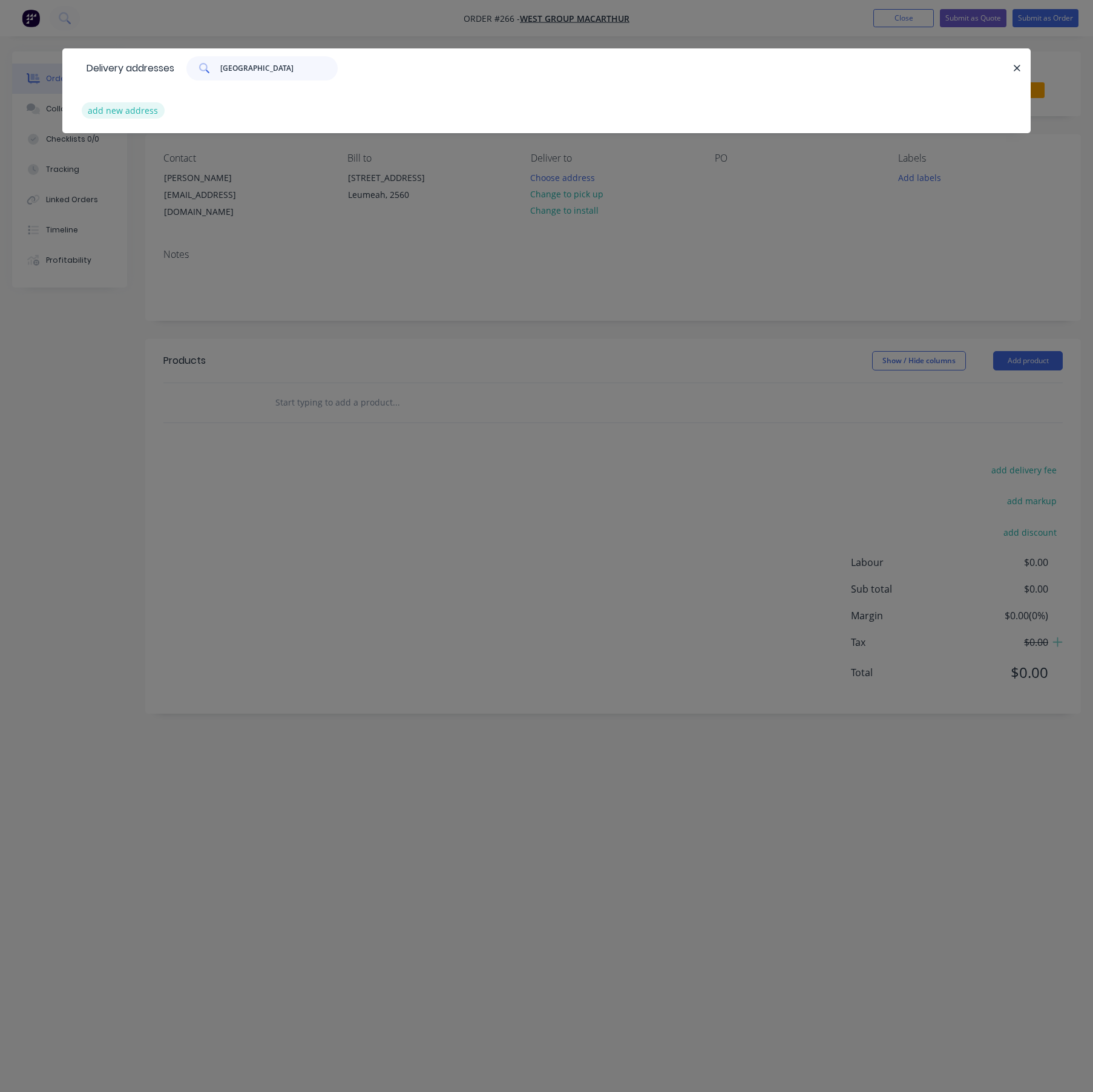
type input "[GEOGRAPHIC_DATA]"
click at [138, 110] on button "add new address" at bounding box center [123, 110] width 83 height 16
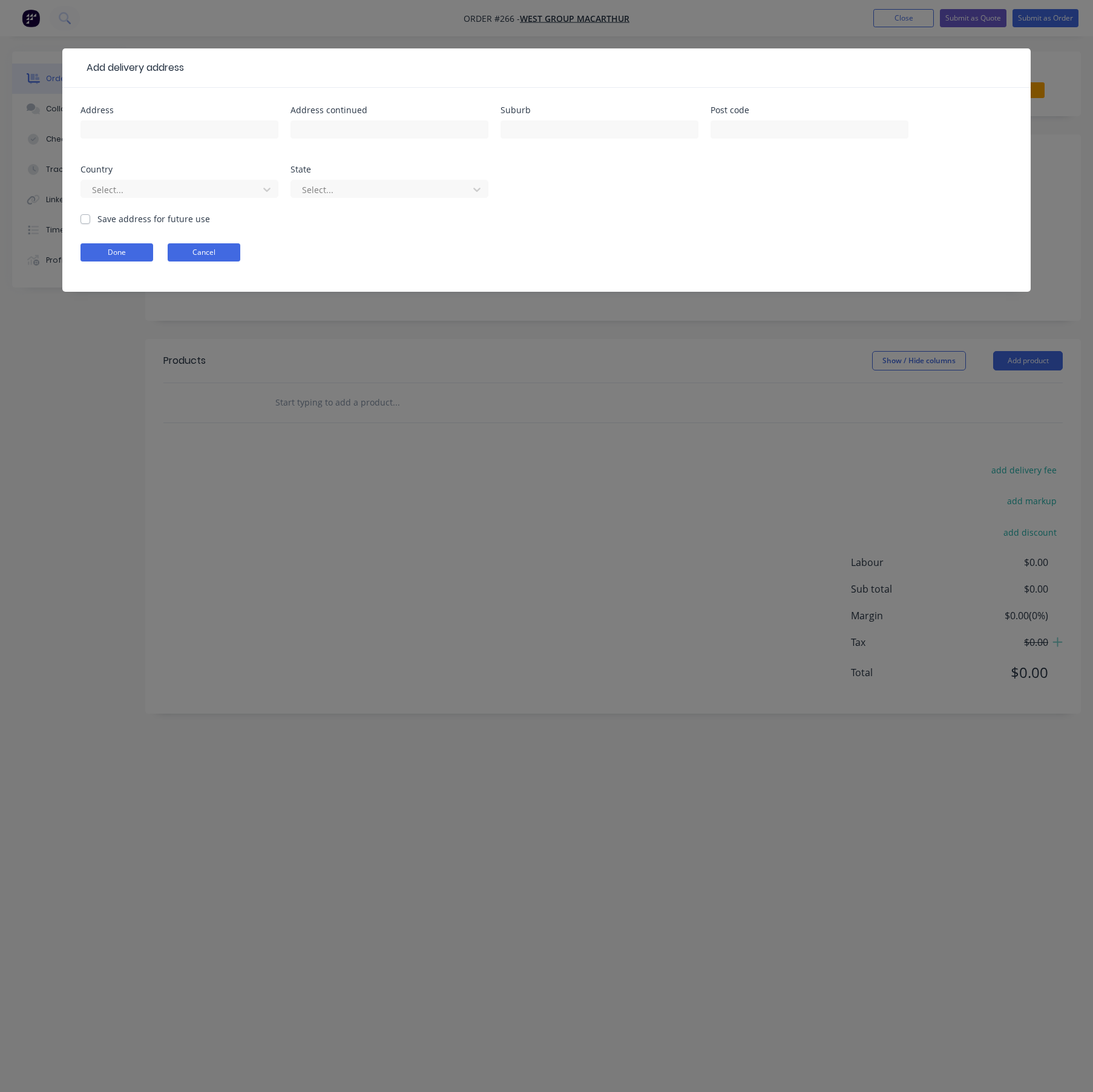
click at [199, 249] on button "Cancel" at bounding box center [204, 252] width 73 height 18
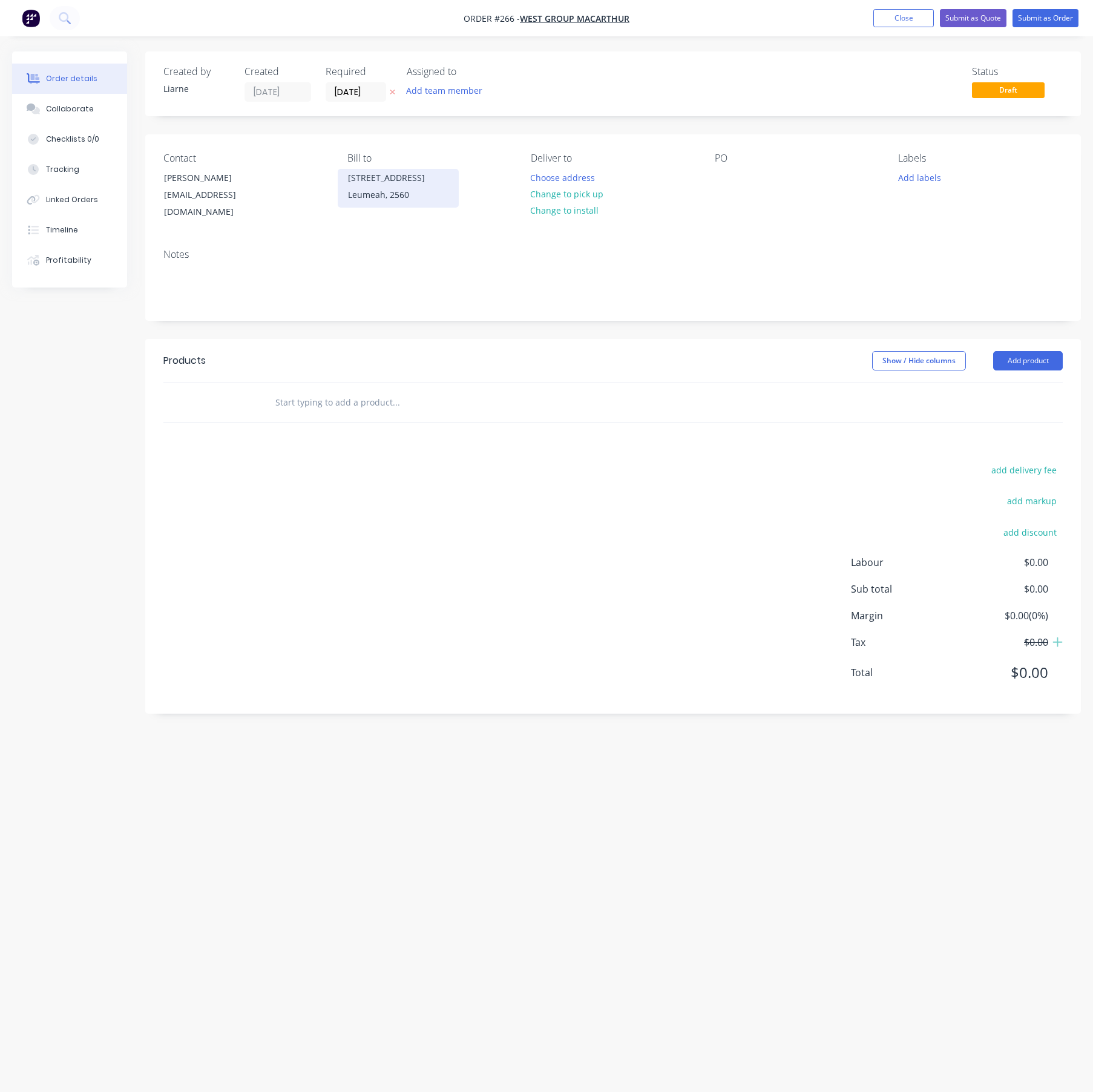
click at [411, 193] on div "Leumeah, 2560" at bounding box center [398, 195] width 101 height 17
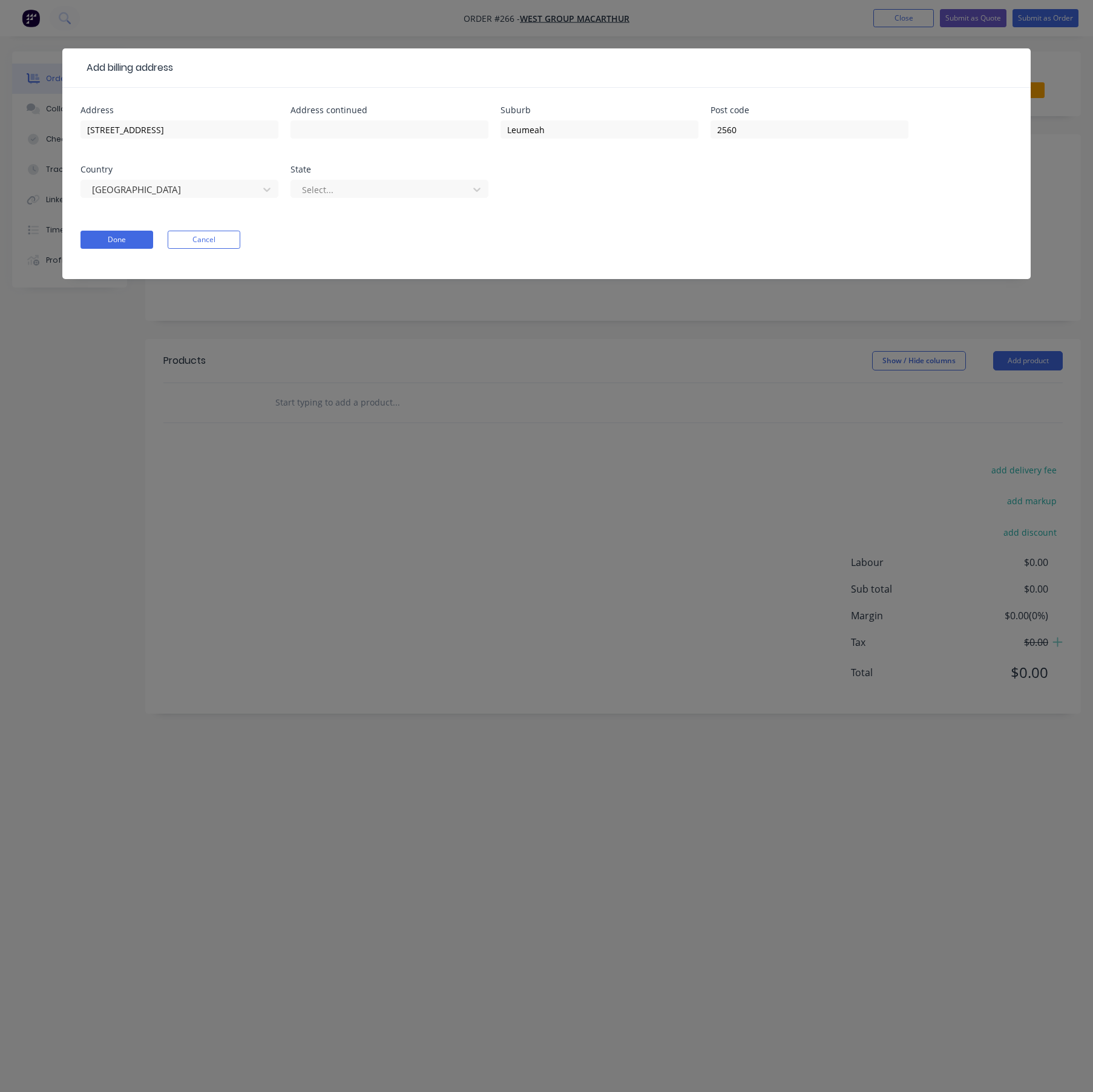
click at [735, 18] on div "Add billing address Address [STREET_ADDRESS] Select... Done Cancel" at bounding box center [546, 546] width 1093 height 1092
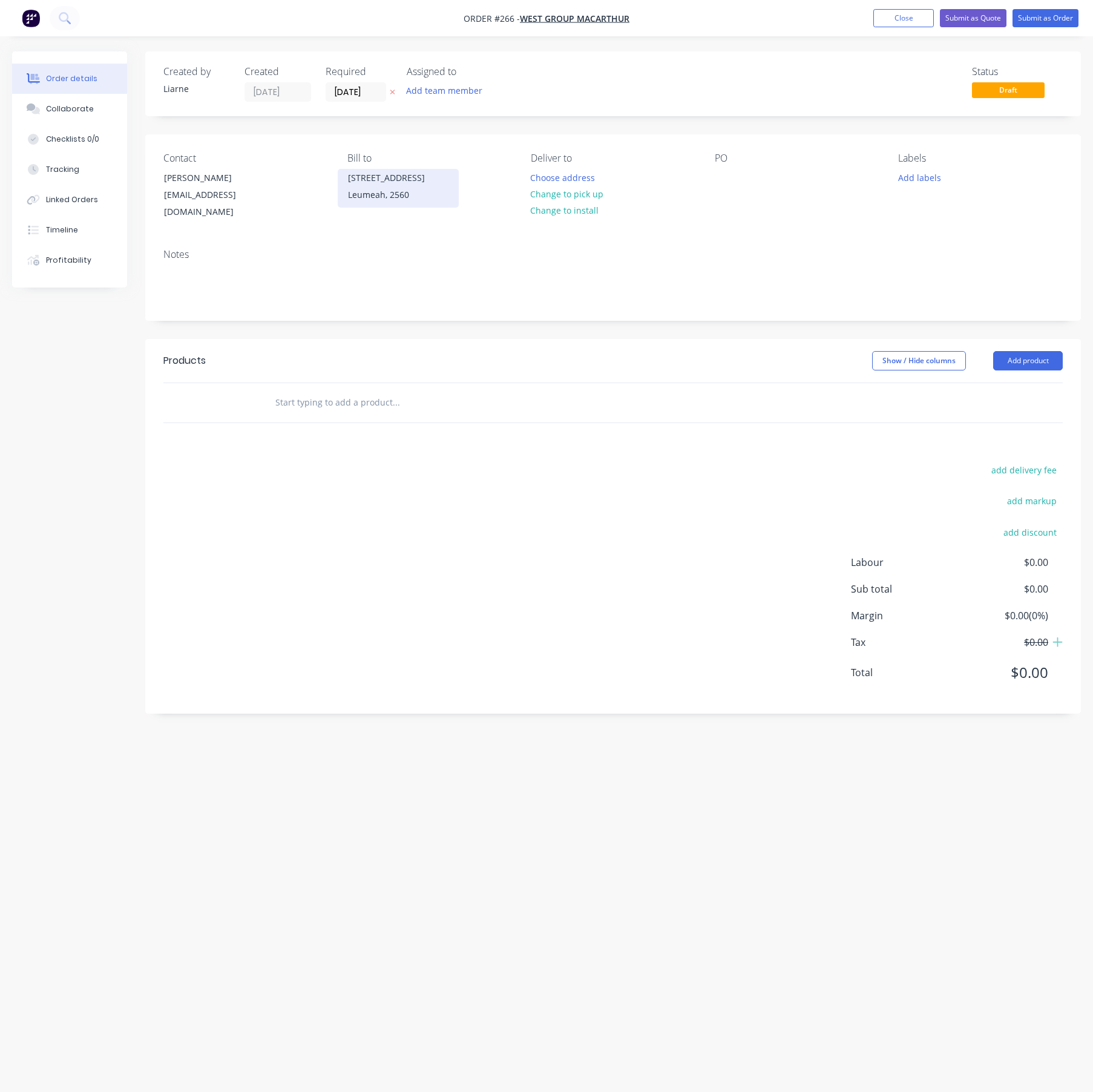
click at [397, 191] on div "Leumeah, 2560" at bounding box center [398, 195] width 101 height 17
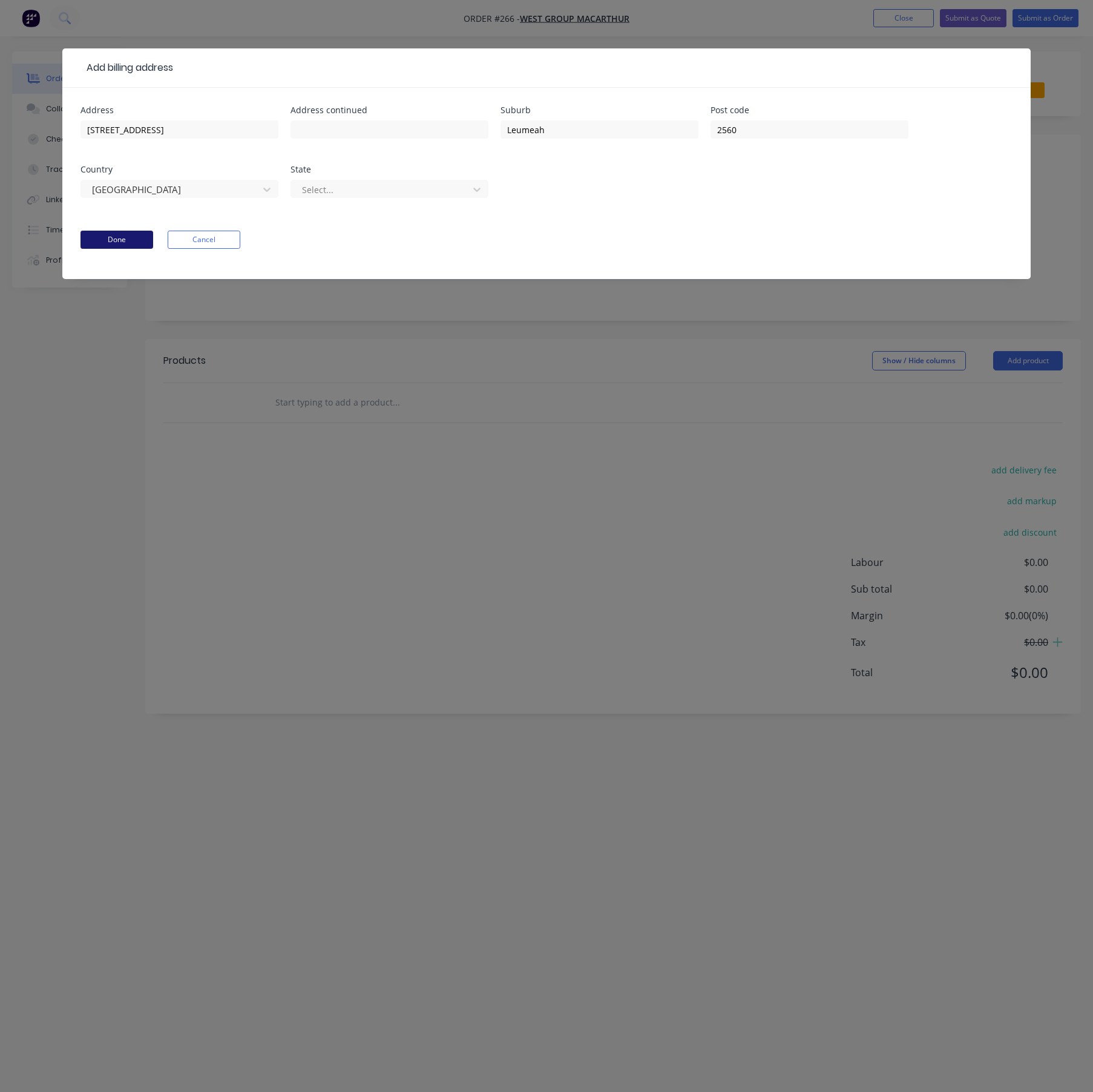
click at [126, 236] on button "Done" at bounding box center [116, 240] width 73 height 18
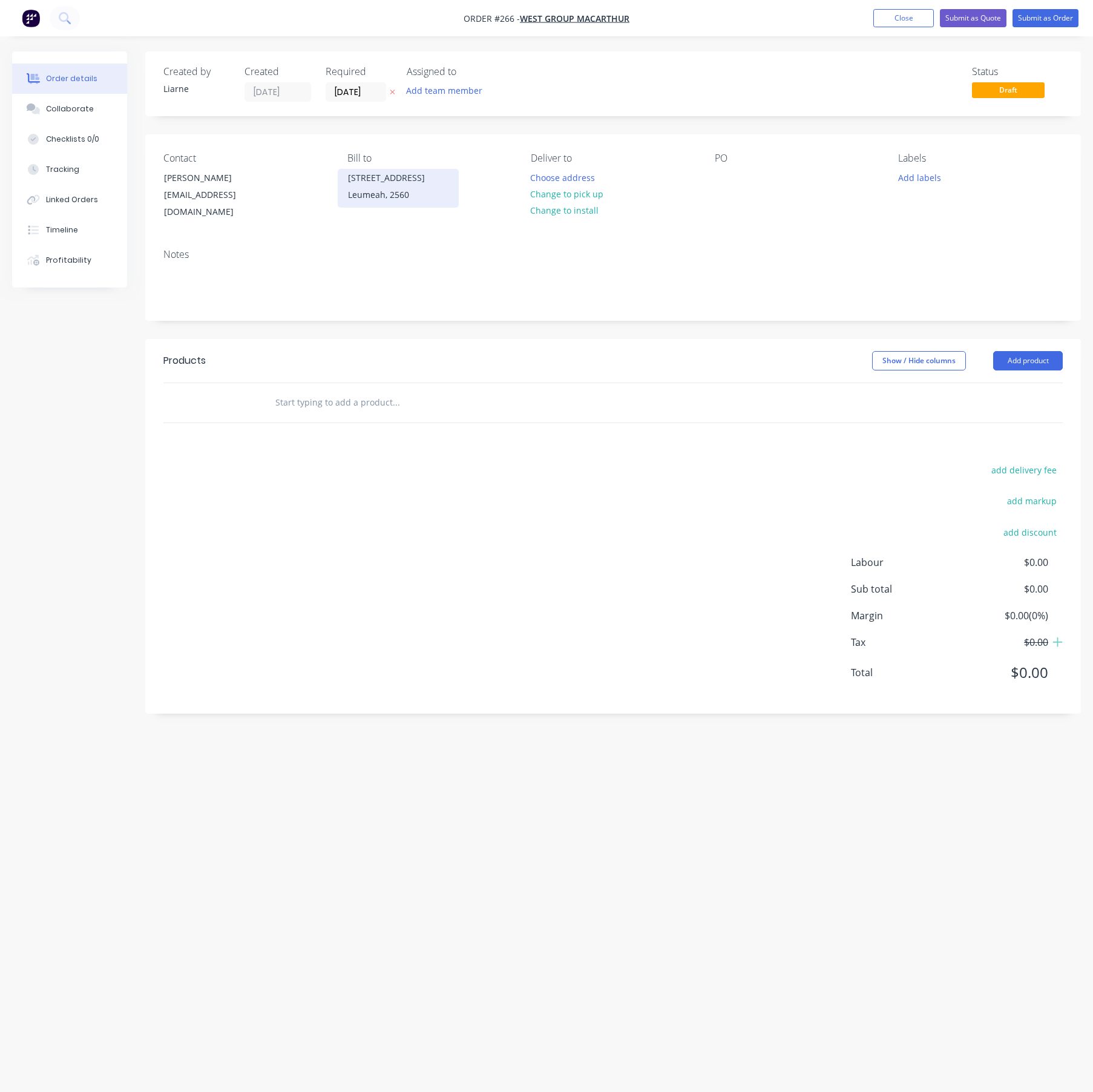
click at [365, 196] on div "Leumeah, 2560" at bounding box center [398, 195] width 101 height 17
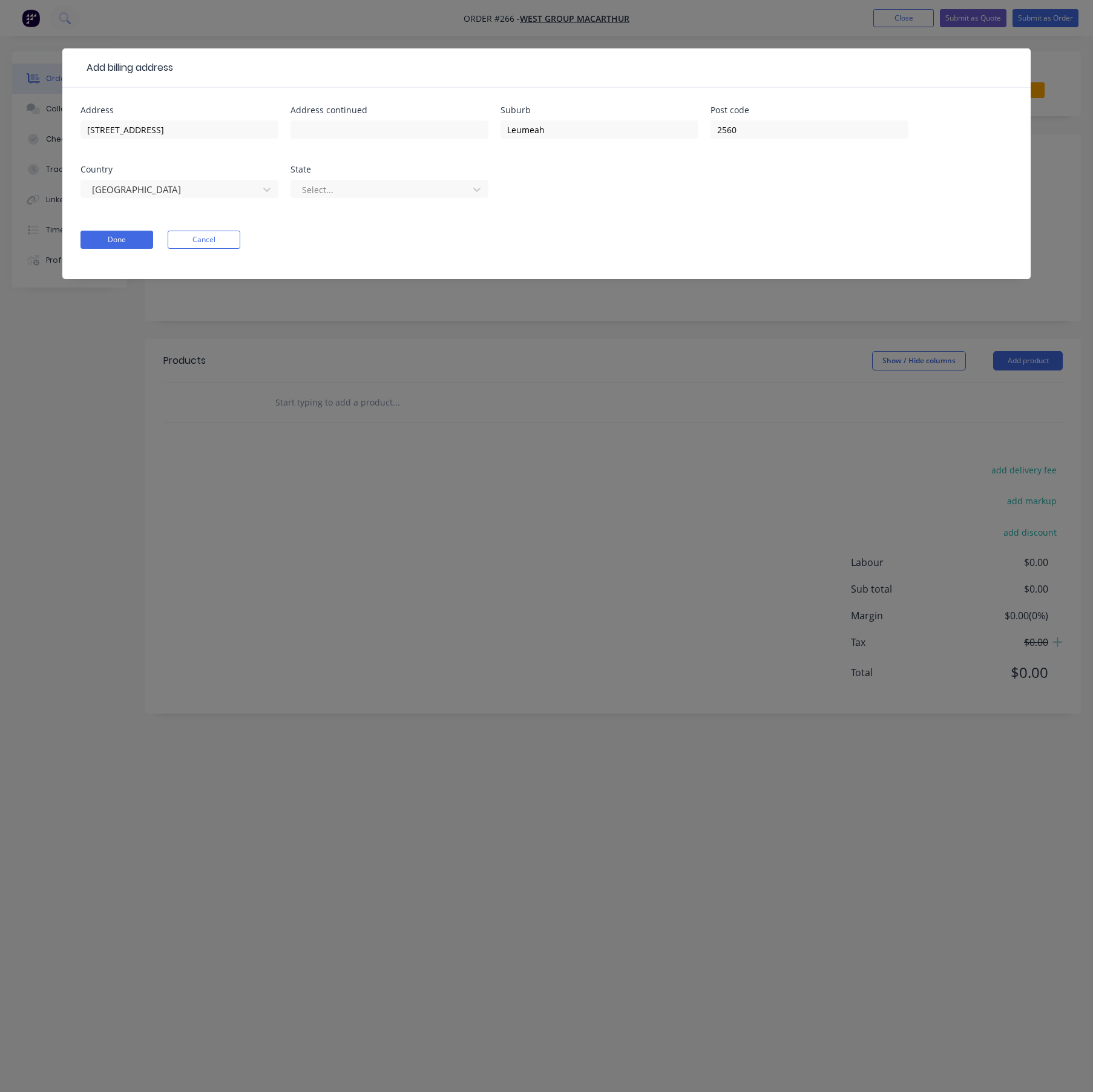
click at [916, 15] on div "Add billing address Address [STREET_ADDRESS] Select... Done Cancel" at bounding box center [546, 546] width 1093 height 1092
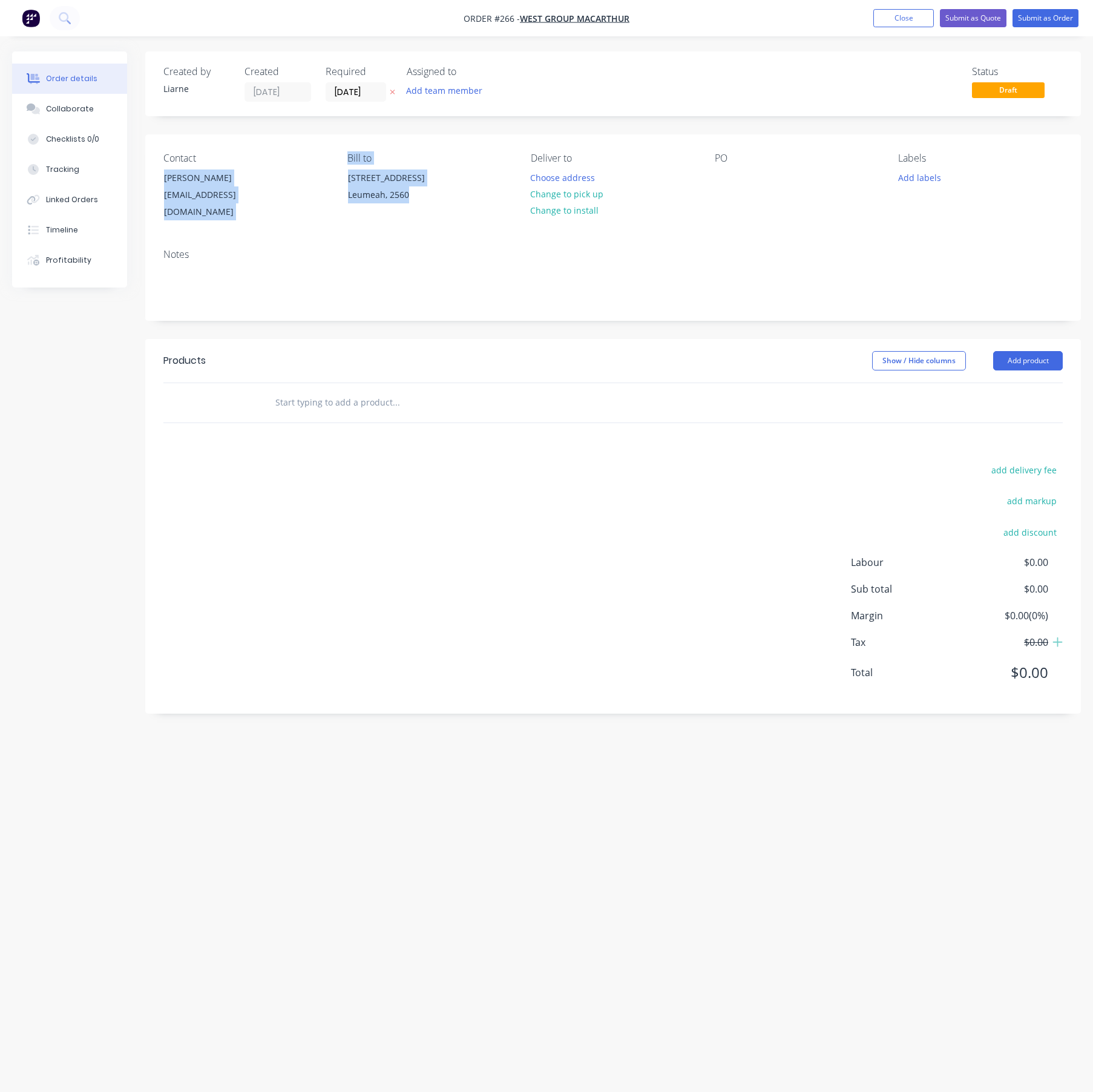
drag, startPoint x: 420, startPoint y: 193, endPoint x: 291, endPoint y: 148, distance: 136.6
click at [291, 149] on div "Contact [PERSON_NAME] [EMAIL_ADDRESS][DOMAIN_NAME] Bill to [STREET_ADDRESS] Del…" at bounding box center [613, 187] width 936 height 105
click at [396, 214] on div "Contact [PERSON_NAME] [EMAIL_ADDRESS][DOMAIN_NAME] Bill to [STREET_ADDRESS] Del…" at bounding box center [613, 187] width 936 height 105
drag, startPoint x: 418, startPoint y: 199, endPoint x: 347, endPoint y: 174, distance: 75.3
click at [347, 174] on div "[STREET_ADDRESS]" at bounding box center [398, 188] width 121 height 39
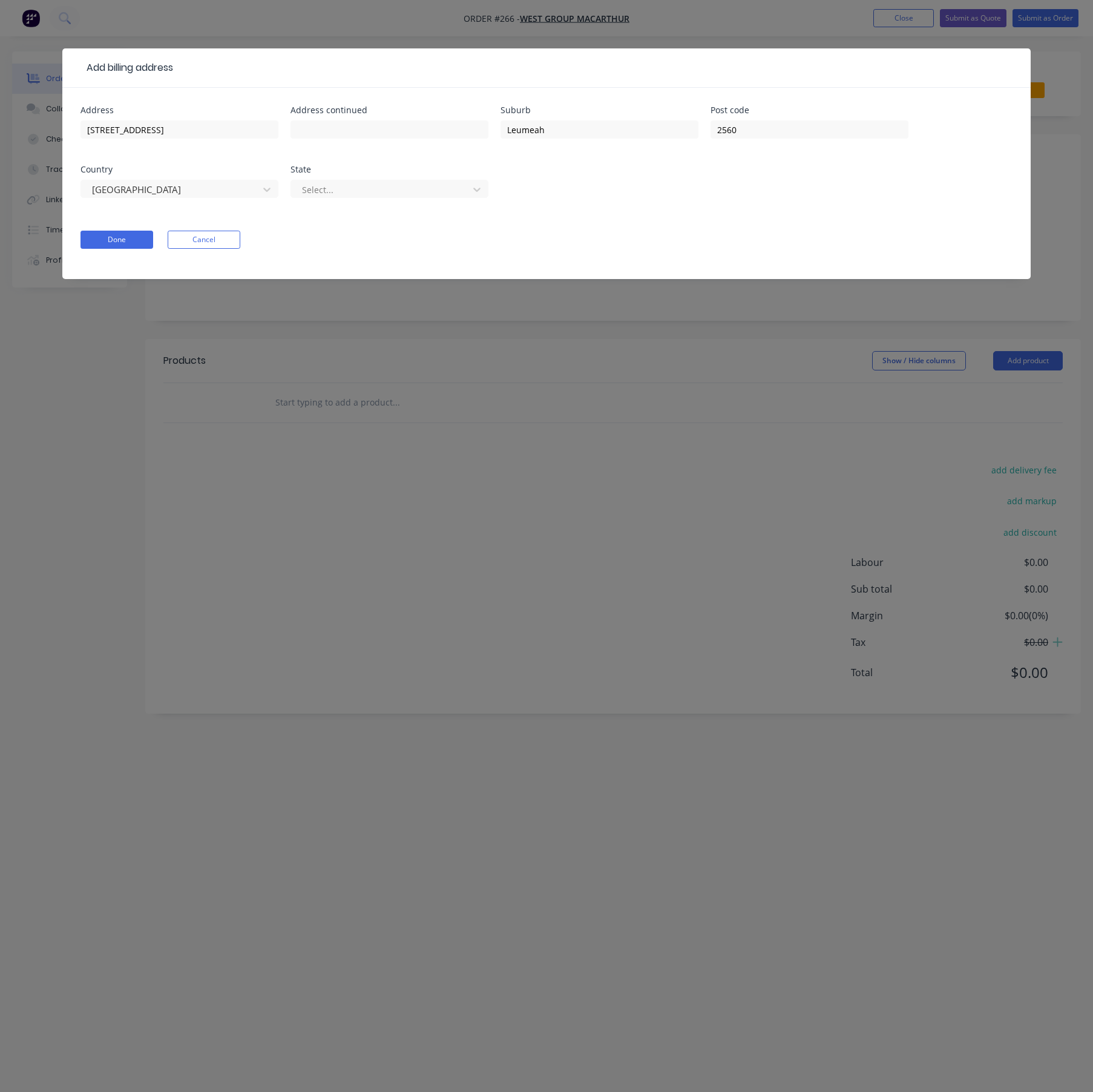
click at [578, 443] on div "Add billing address Address [STREET_ADDRESS] Select... Done Cancel" at bounding box center [546, 546] width 1093 height 1092
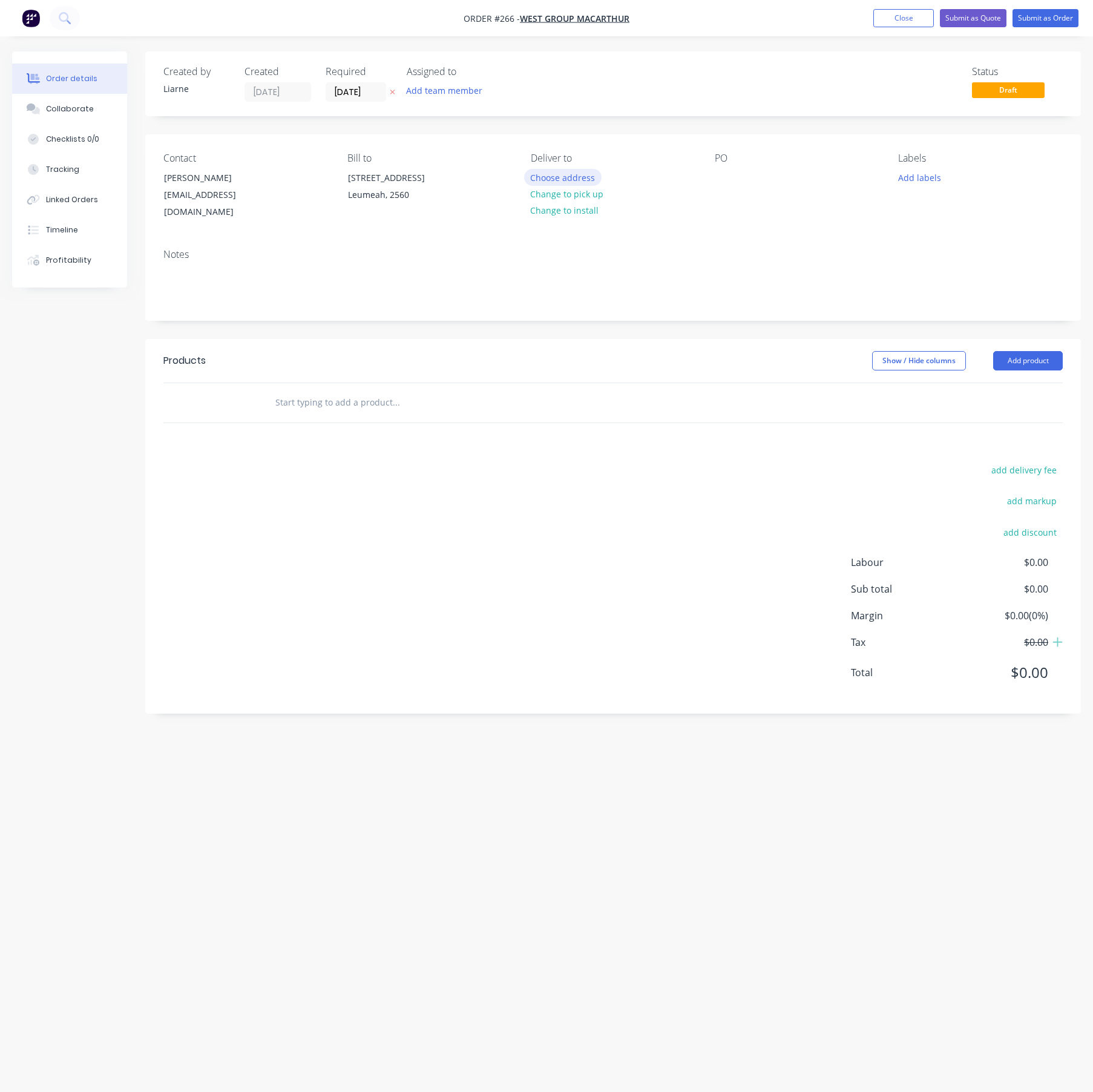
click at [554, 177] on button "Choose address" at bounding box center [563, 177] width 77 height 16
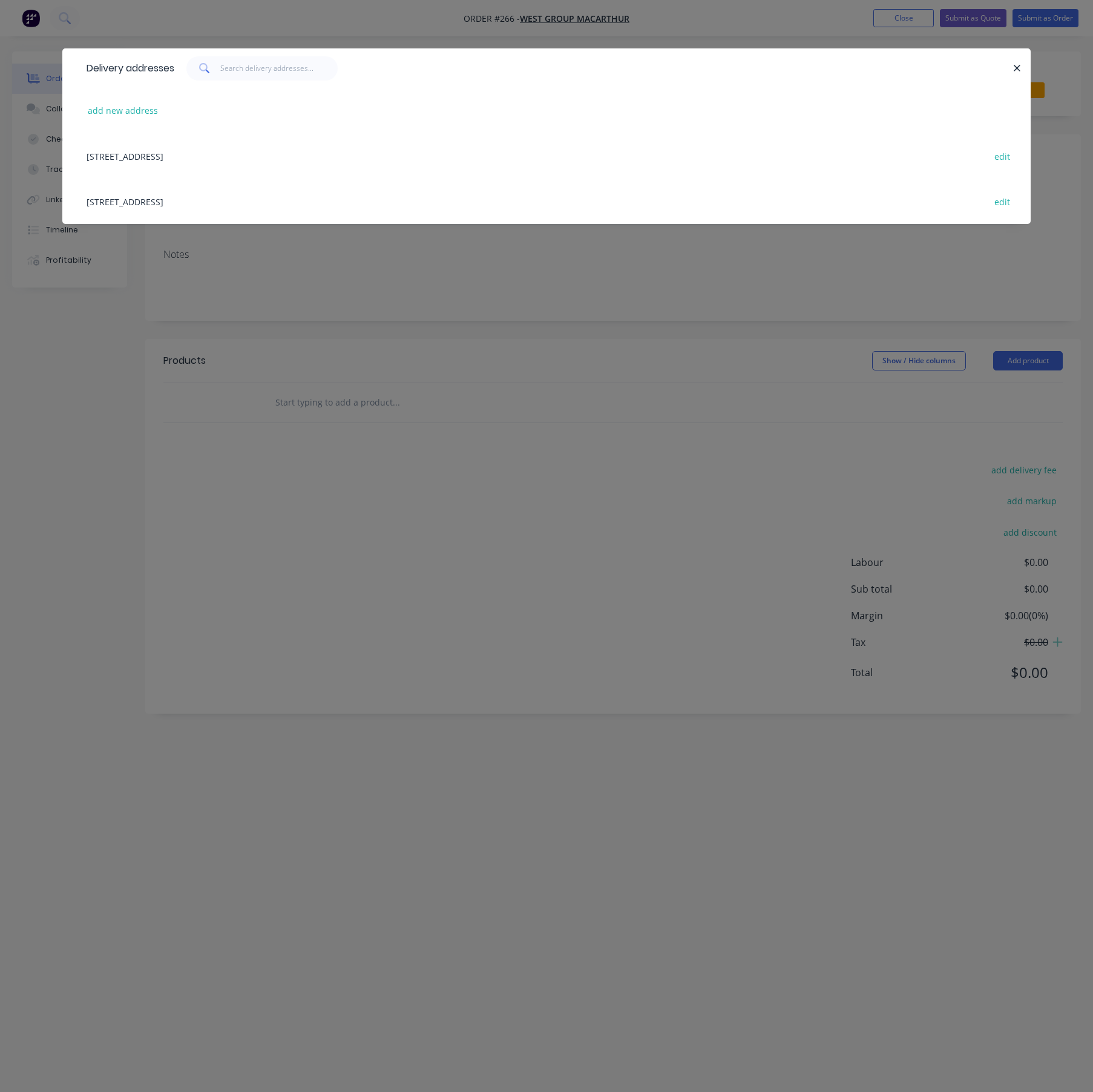
click at [209, 202] on div "[STREET_ADDRESS] edit" at bounding box center [546, 201] width 932 height 45
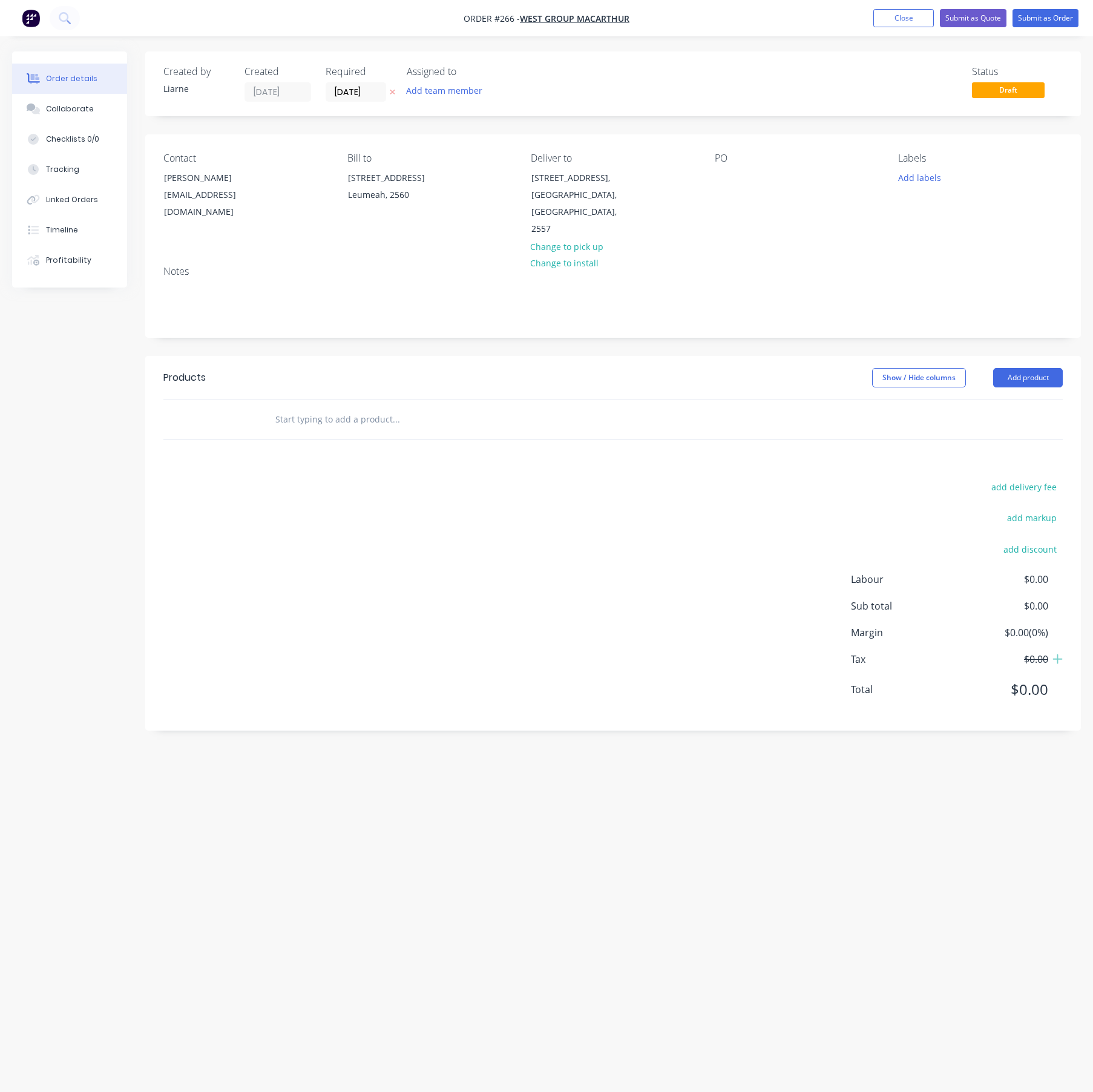
click at [717, 166] on div "PO" at bounding box center [797, 195] width 165 height 85
click at [717, 176] on div at bounding box center [724, 177] width 20 height 18
click at [756, 180] on div "Q5406" at bounding box center [737, 177] width 45 height 18
click at [224, 256] on div "Notes" at bounding box center [613, 296] width 936 height 81
click at [74, 96] on button "Collaborate" at bounding box center [69, 109] width 115 height 30
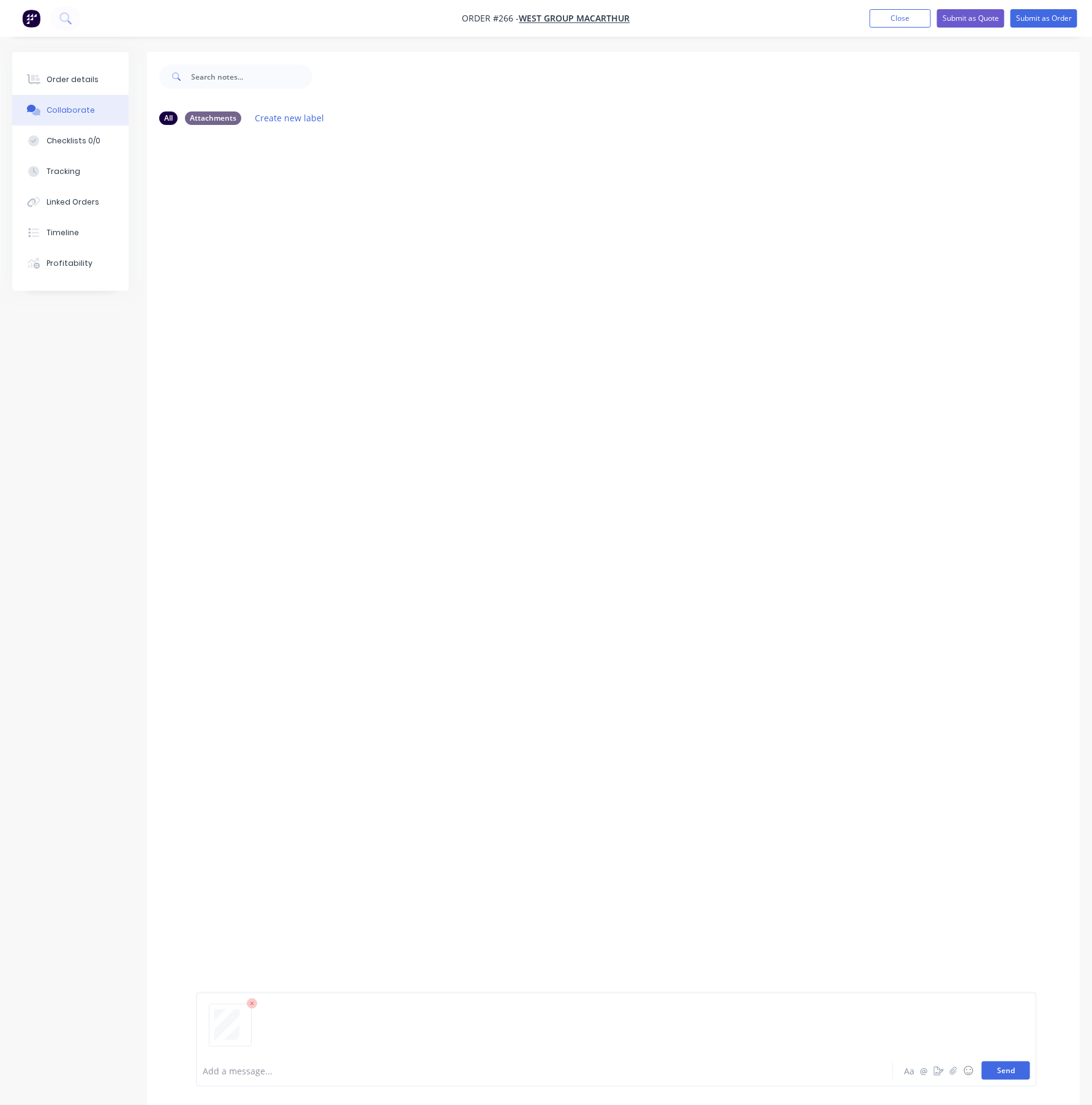
click at [1025, 1069] on button "Send" at bounding box center [1006, 1070] width 48 height 19
click at [72, 75] on div "Order details" at bounding box center [72, 80] width 52 height 11
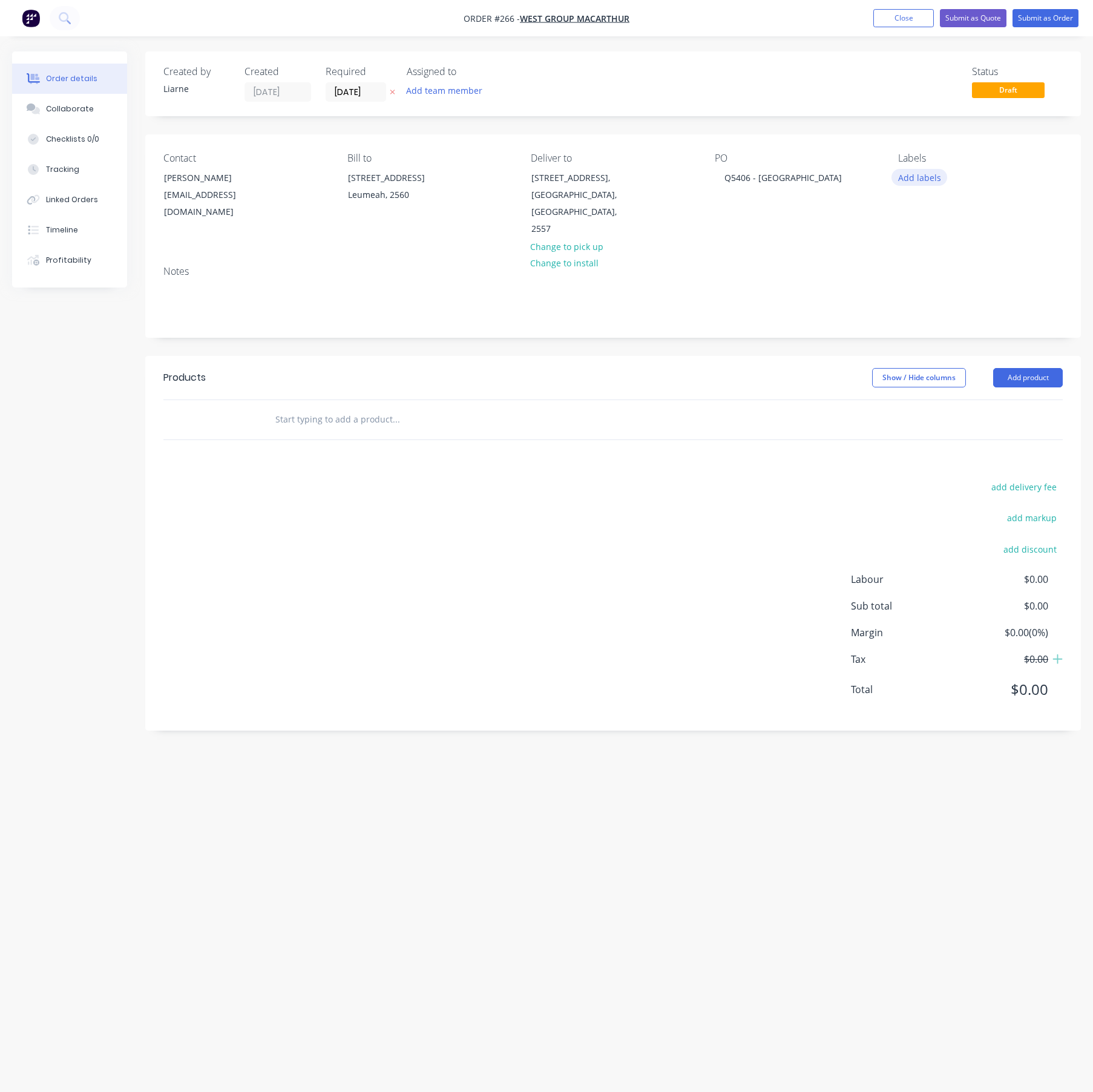
click at [903, 173] on button "Add labels" at bounding box center [919, 177] width 55 height 16
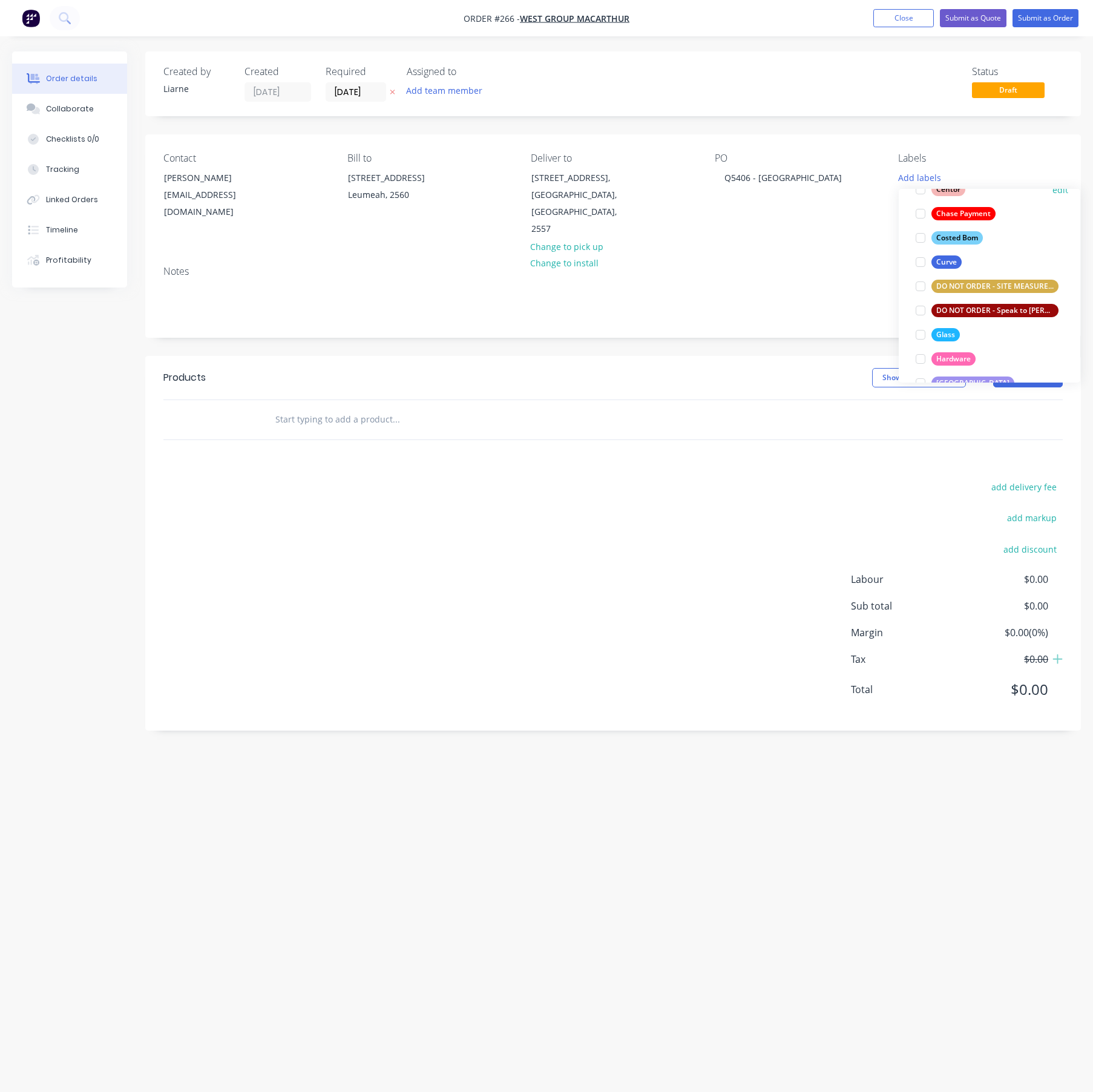
scroll to position [182, 0]
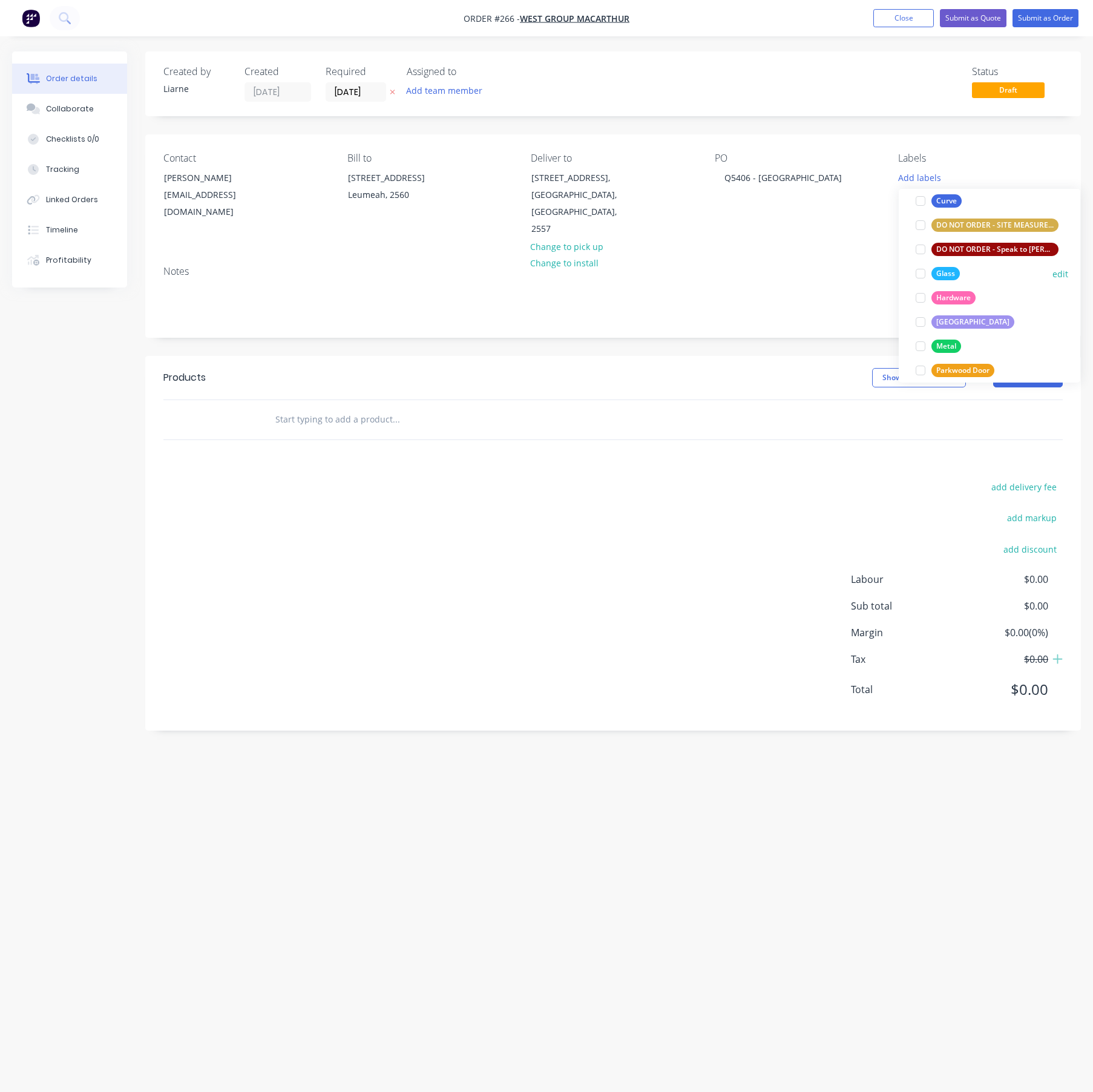
click at [925, 276] on div at bounding box center [920, 274] width 24 height 24
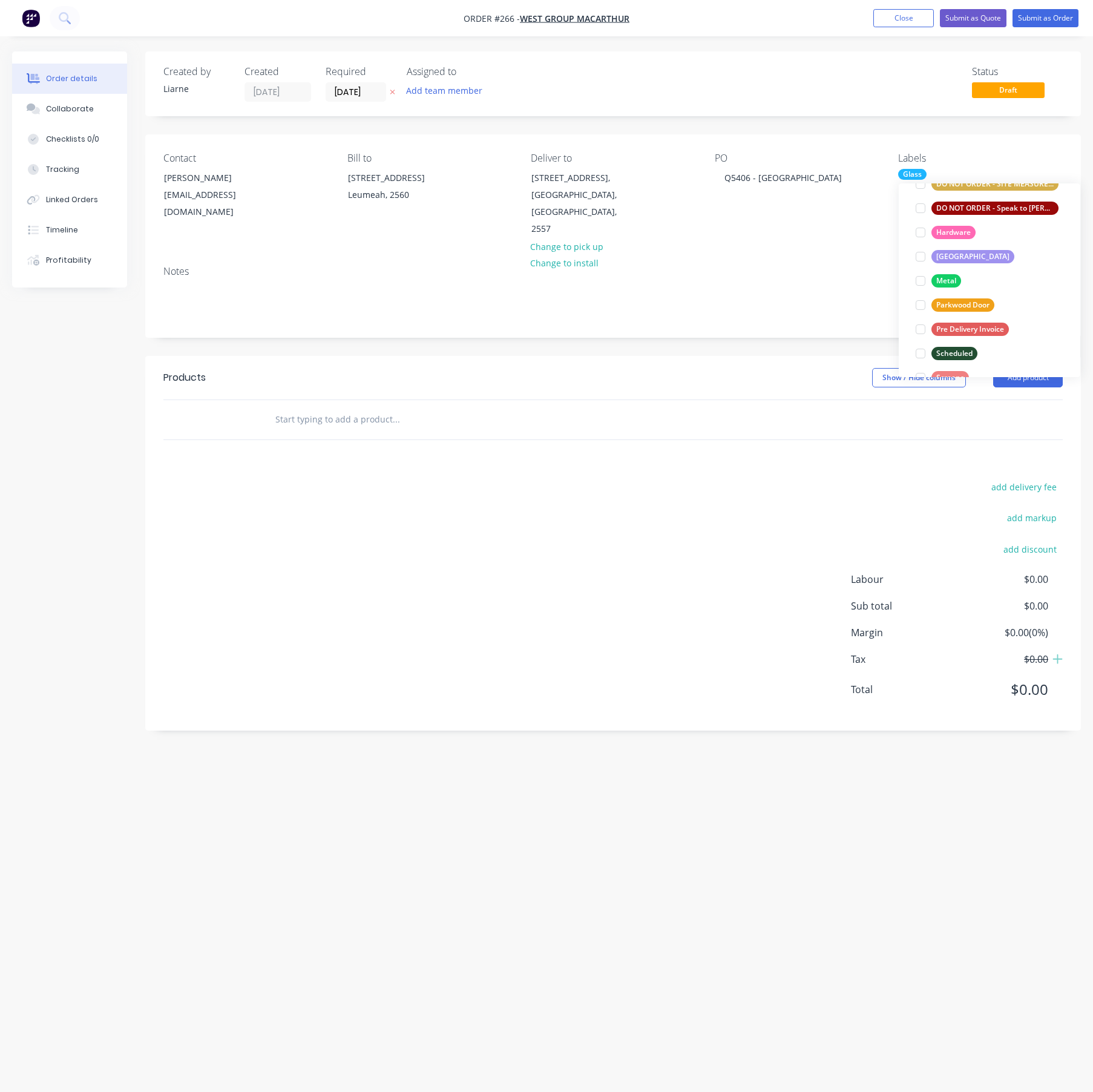
scroll to position [284, 0]
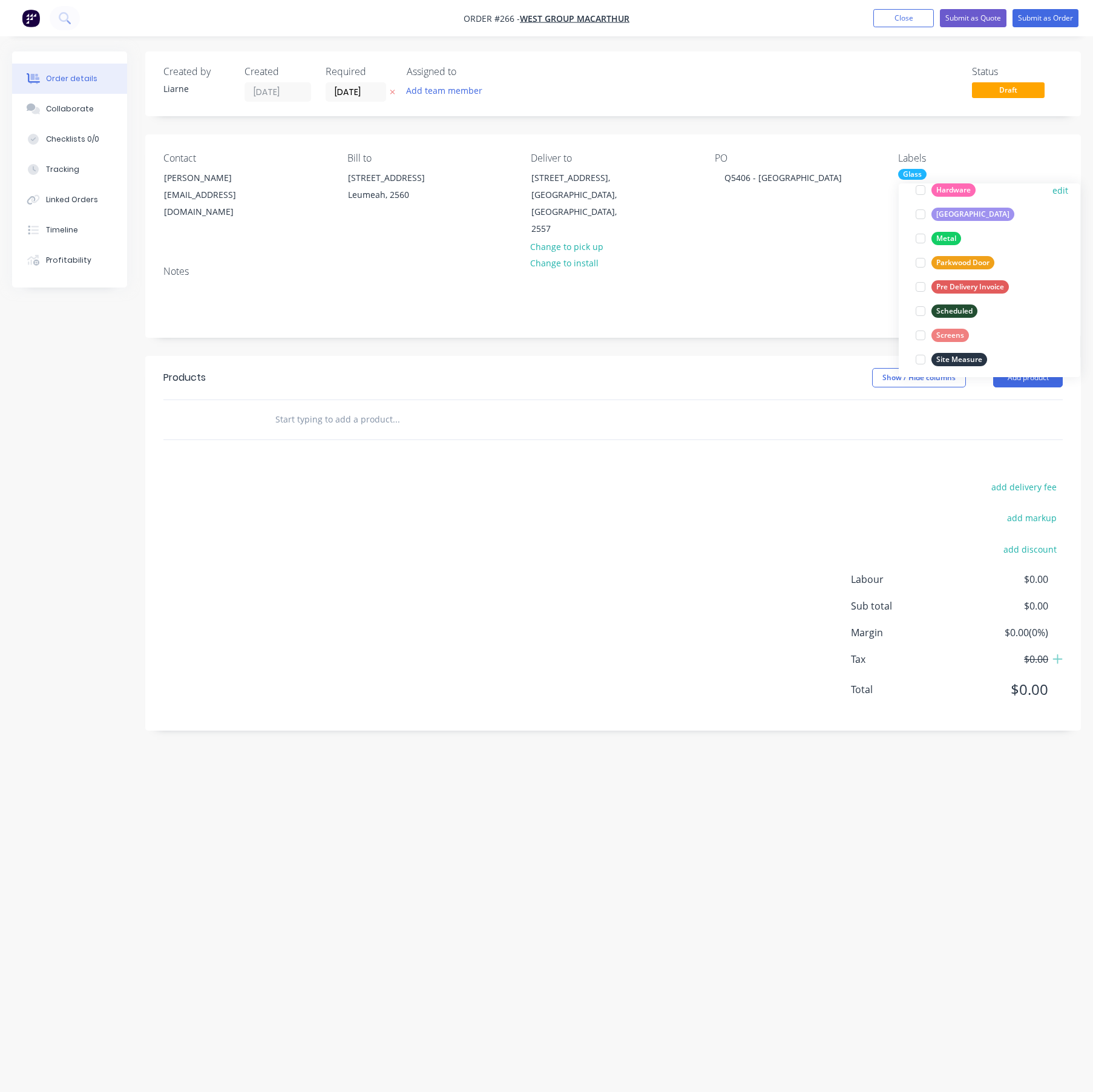
click at [920, 190] on div at bounding box center [920, 190] width 24 height 24
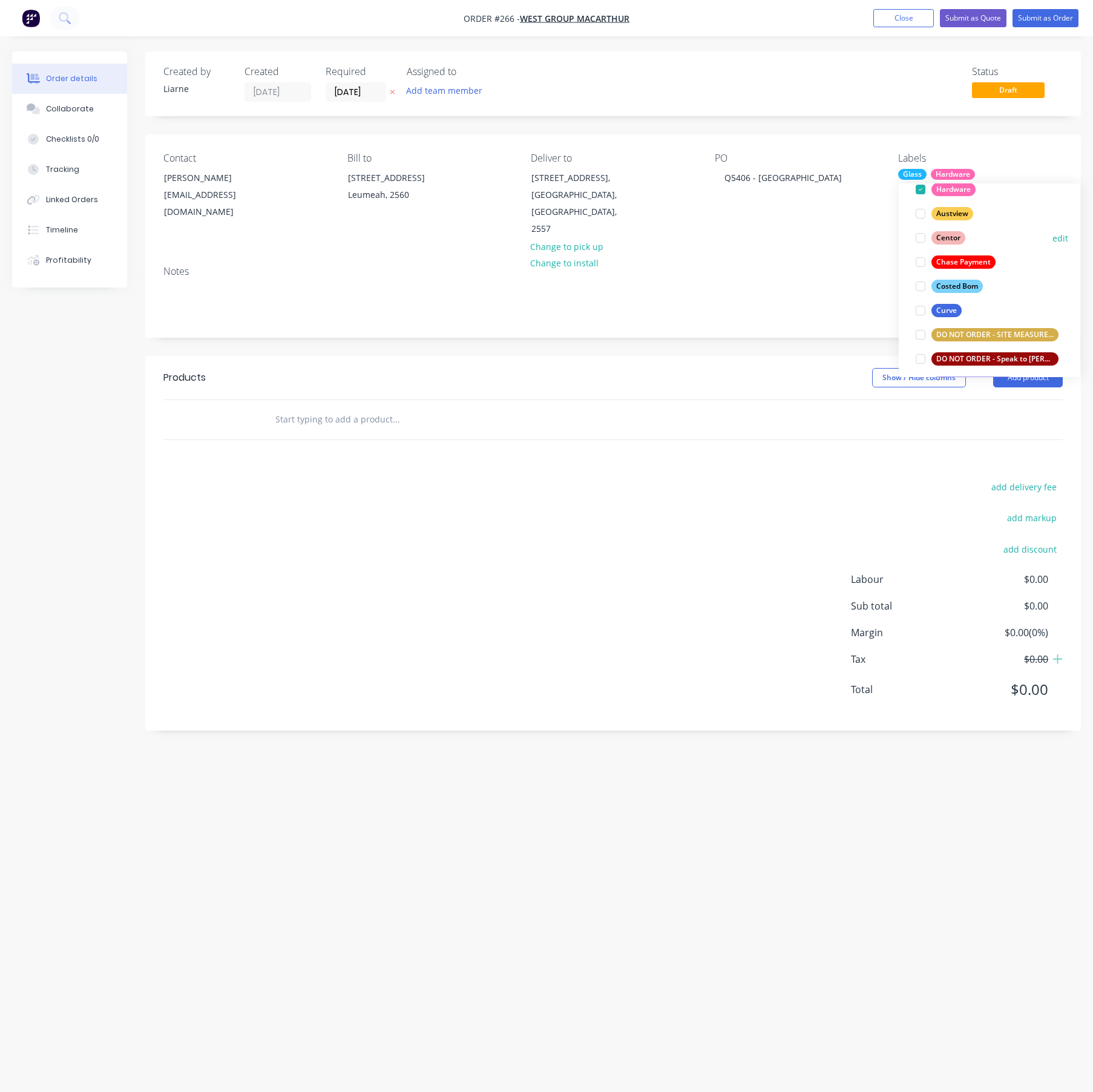
scroll to position [206, 0]
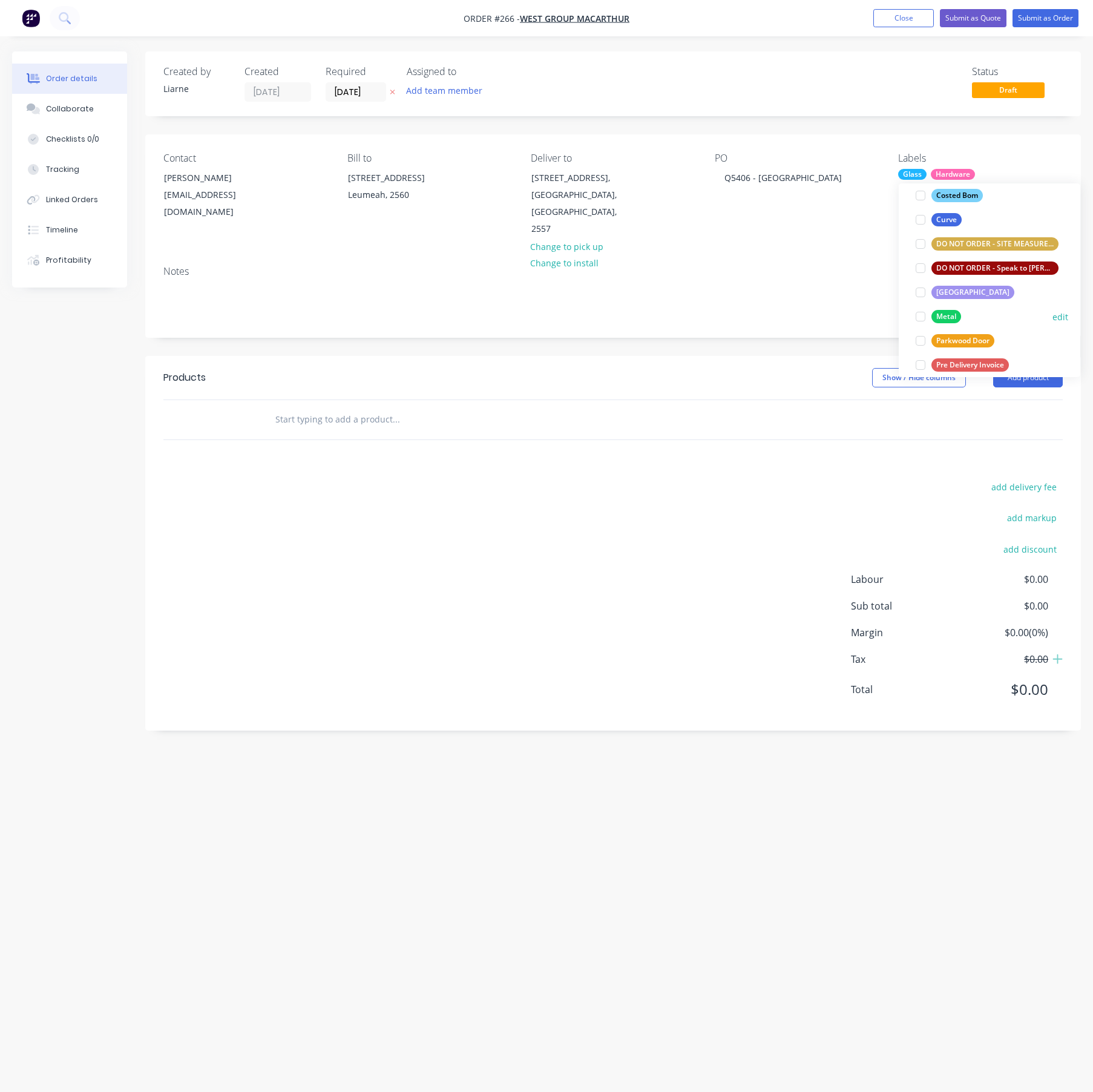
click at [921, 318] on div at bounding box center [920, 316] width 24 height 24
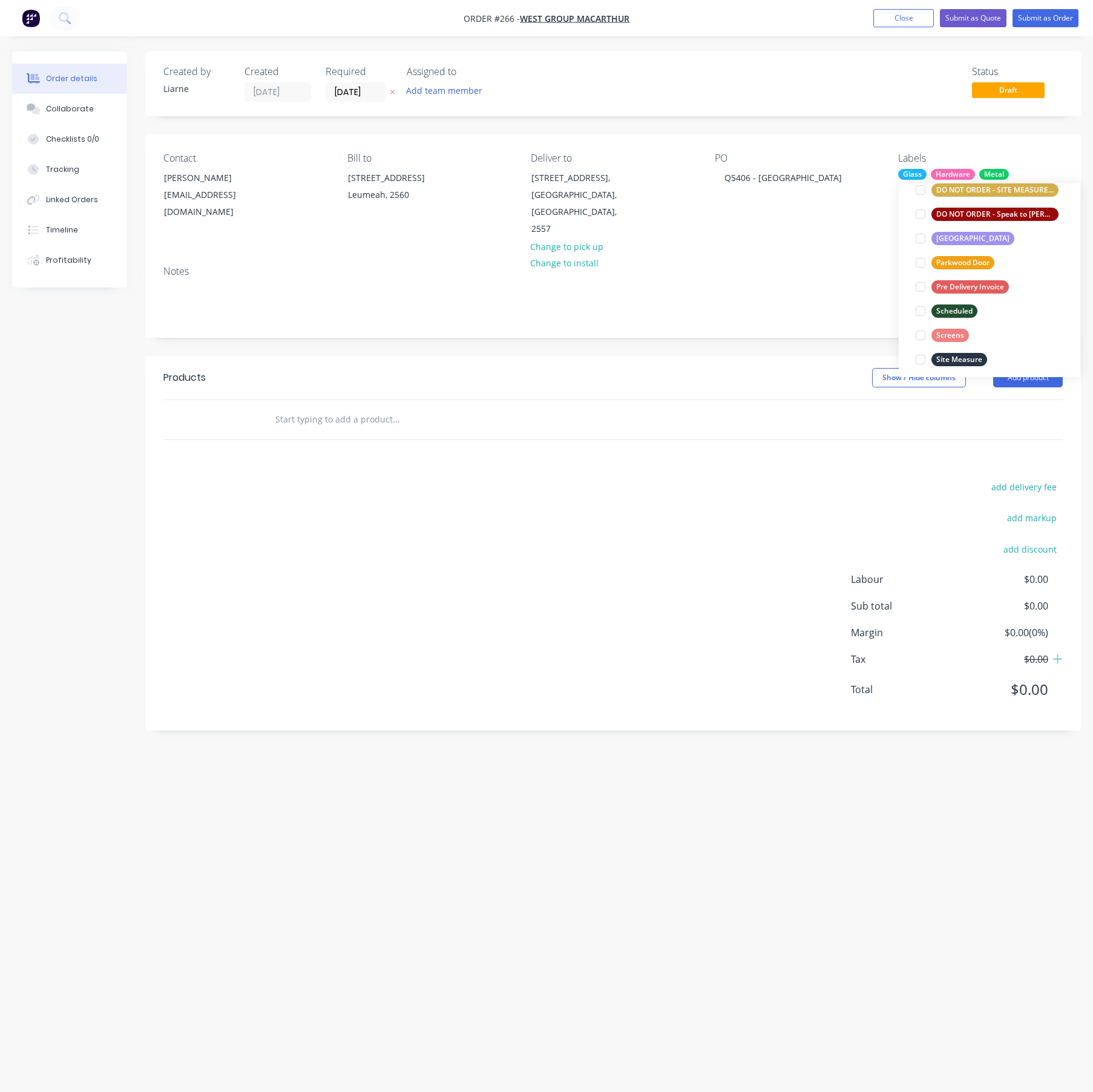
scroll to position [315, 0]
click at [921, 280] on div at bounding box center [920, 280] width 24 height 24
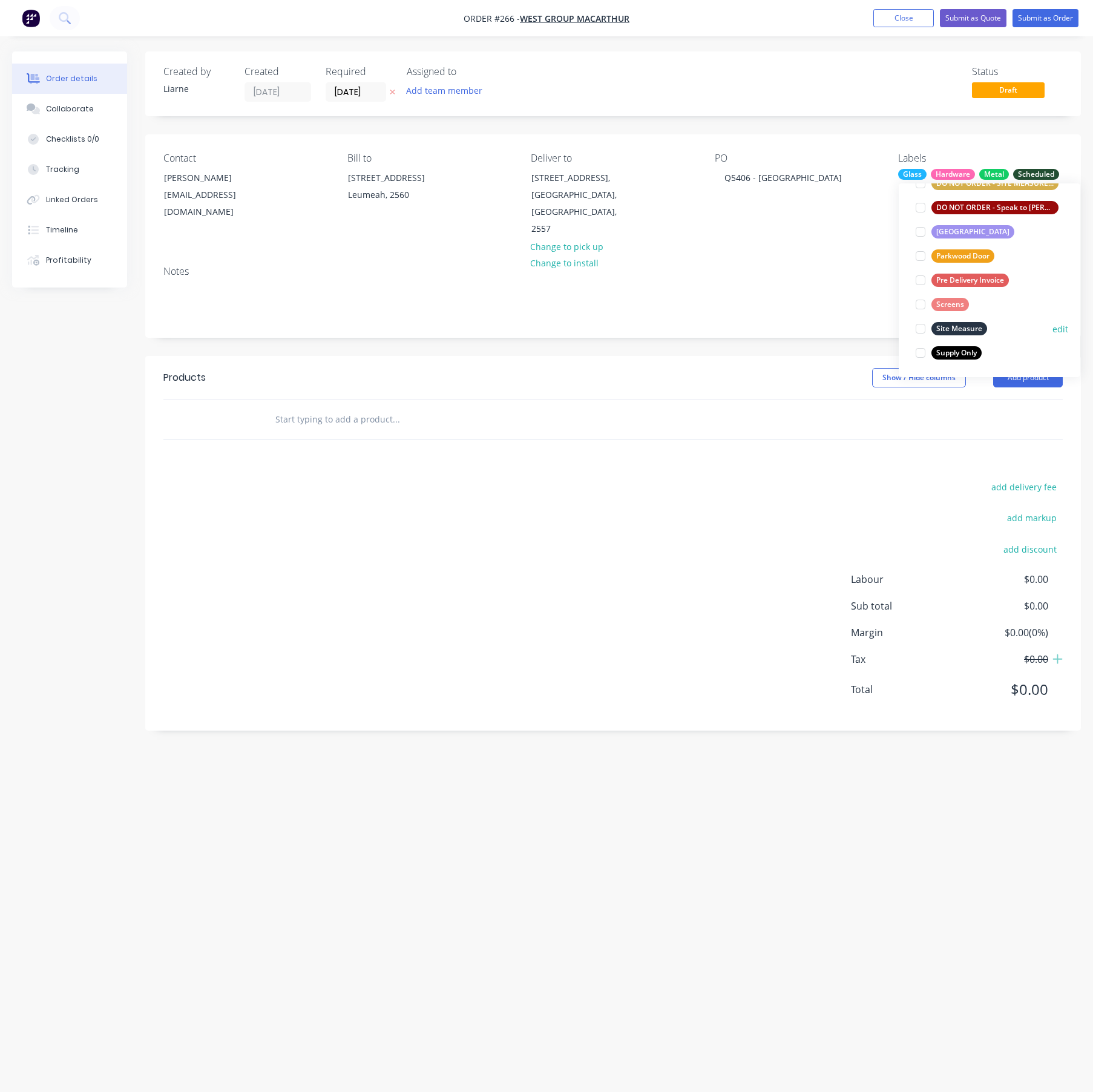
click at [924, 325] on div at bounding box center [920, 329] width 24 height 24
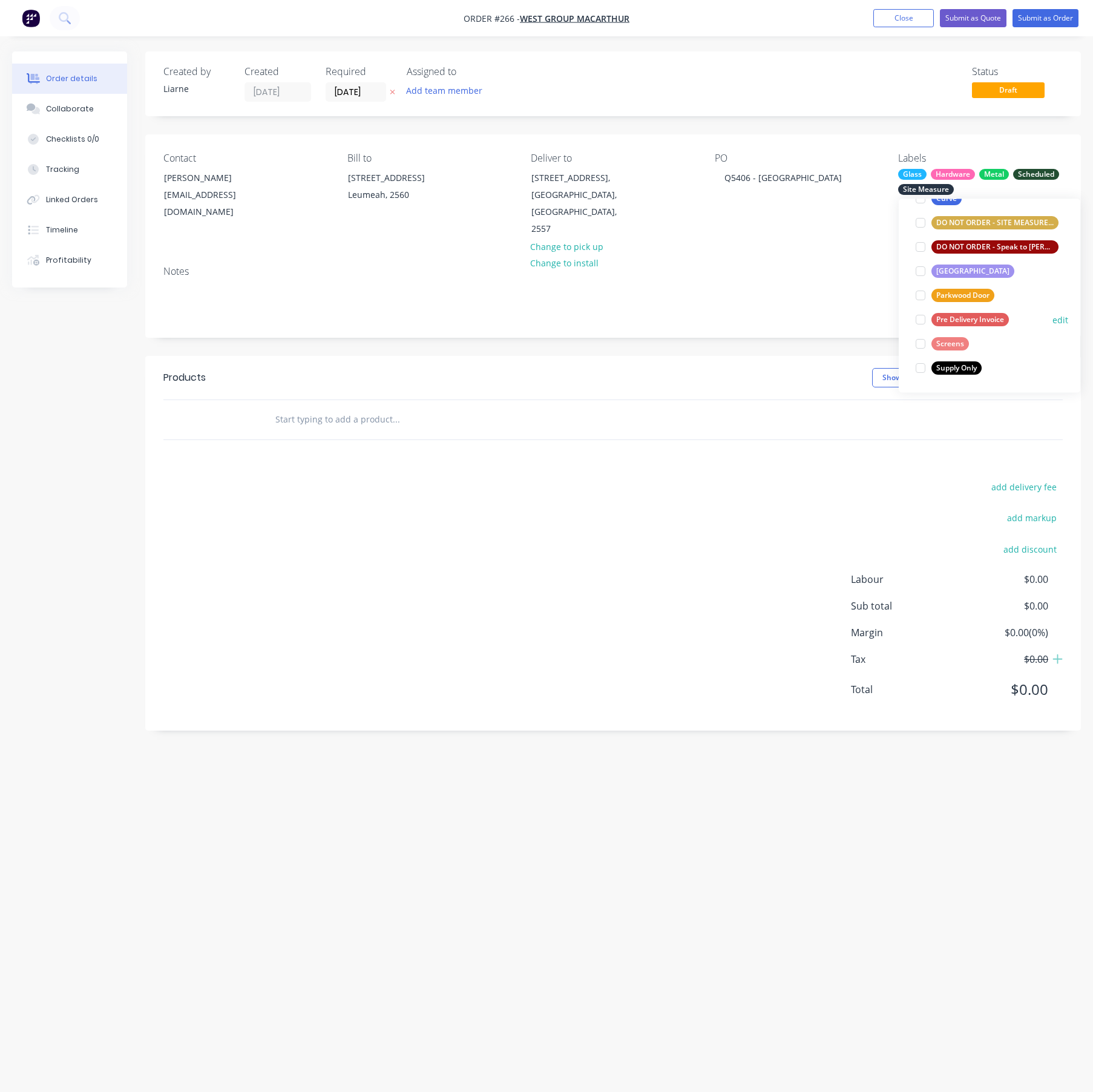
click at [922, 319] on div at bounding box center [920, 320] width 24 height 24
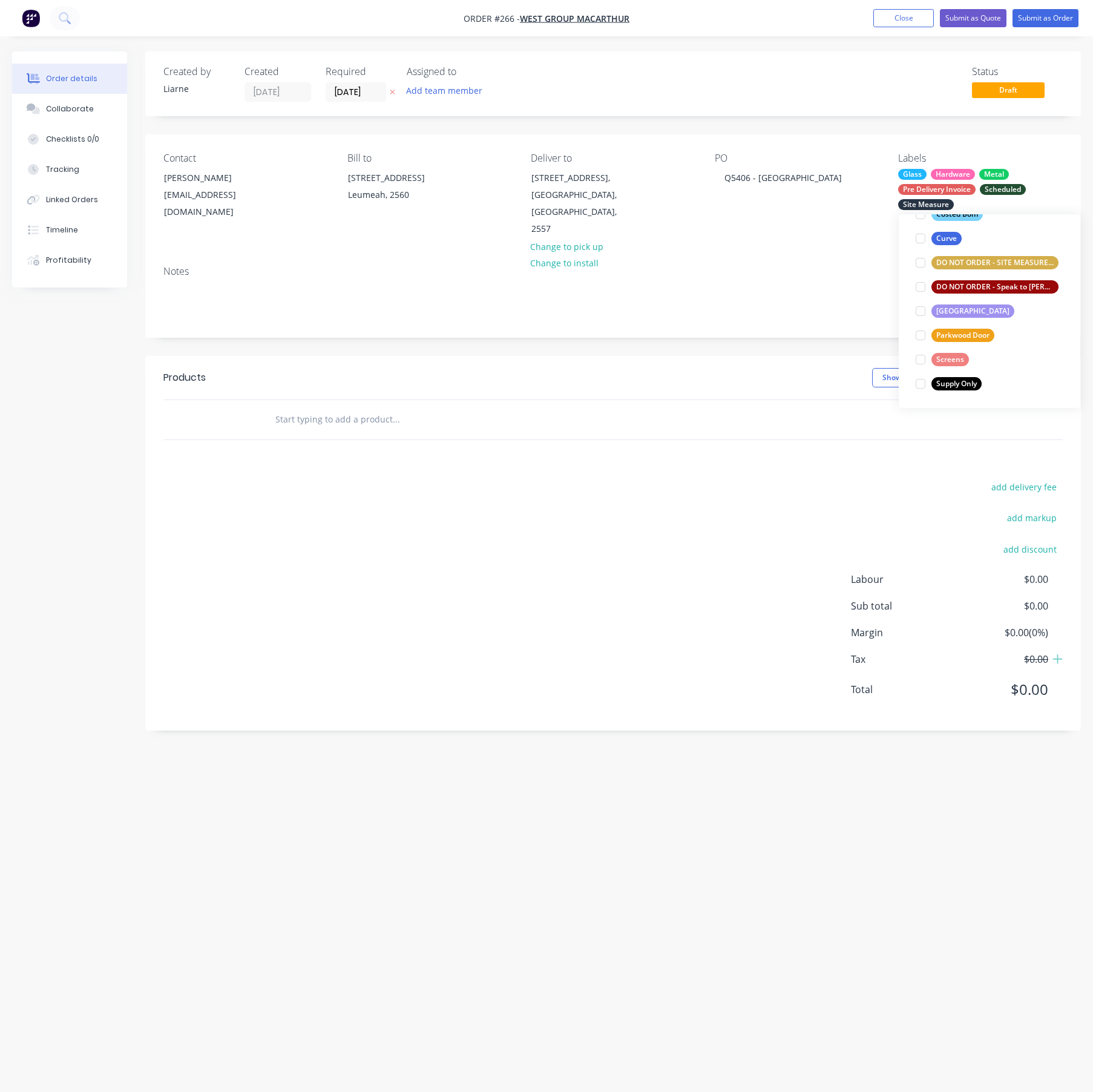
click at [342, 407] on input "text" at bounding box center [396, 419] width 242 height 24
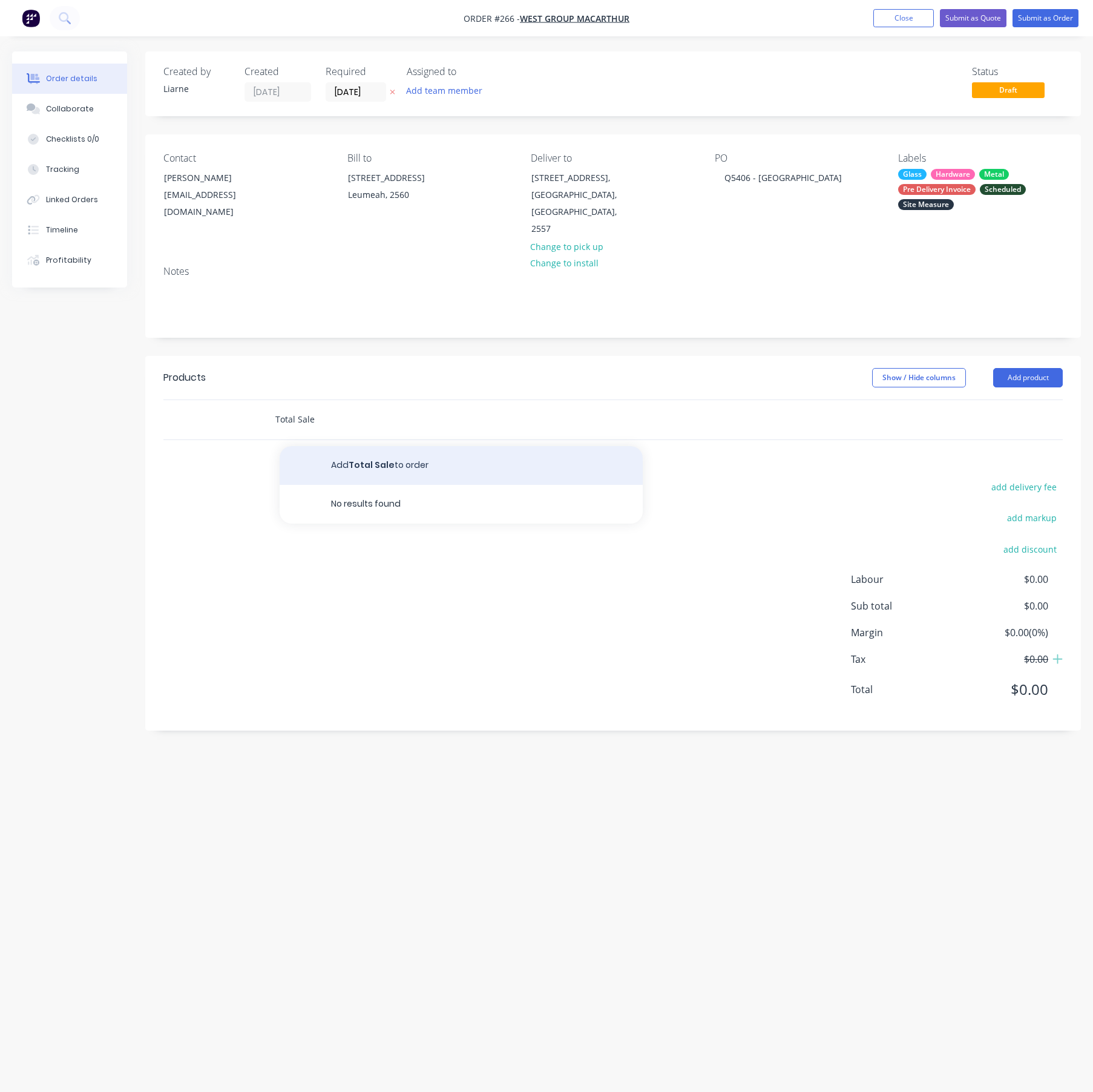
type input "Total Sale"
click at [385, 446] on button "Add Total Sale to order" at bounding box center [461, 466] width 363 height 39
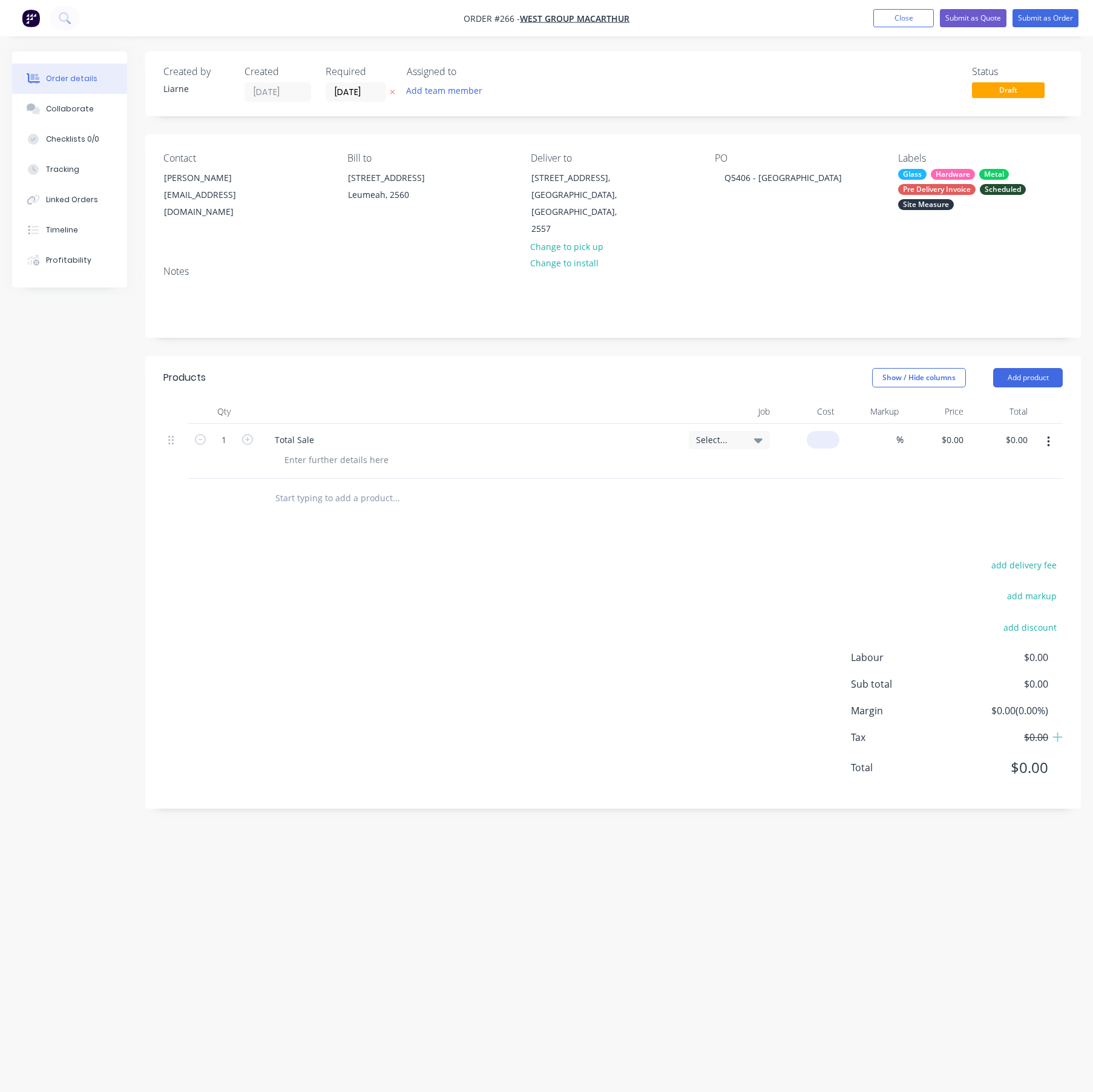
click at [815, 424] on div "$0.00" at bounding box center [807, 451] width 65 height 55
type input "$61,772.46"
click at [1037, 368] on button "Add product" at bounding box center [1028, 378] width 69 height 20
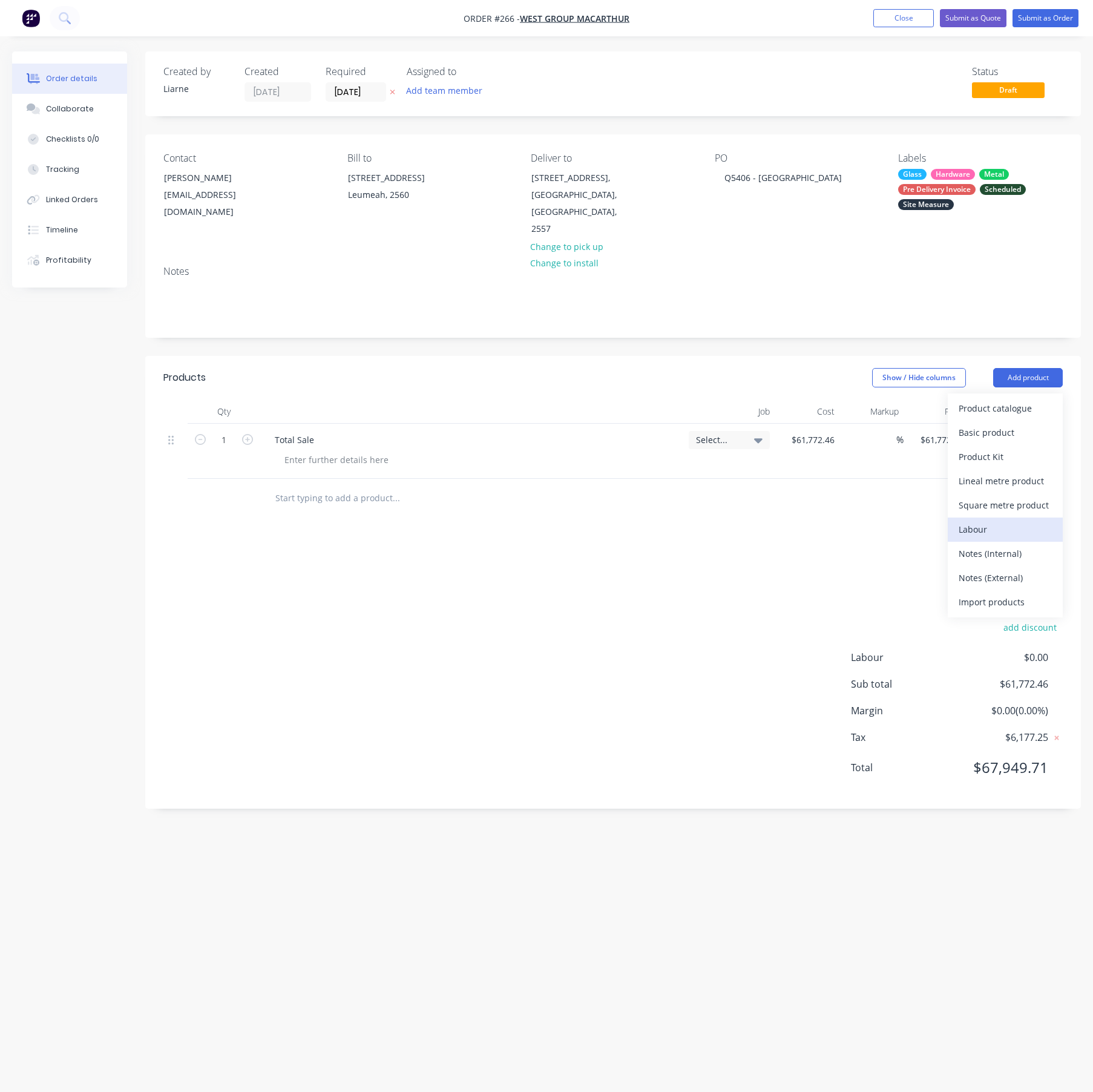
click at [984, 521] on div "Labour" at bounding box center [1005, 529] width 93 height 18
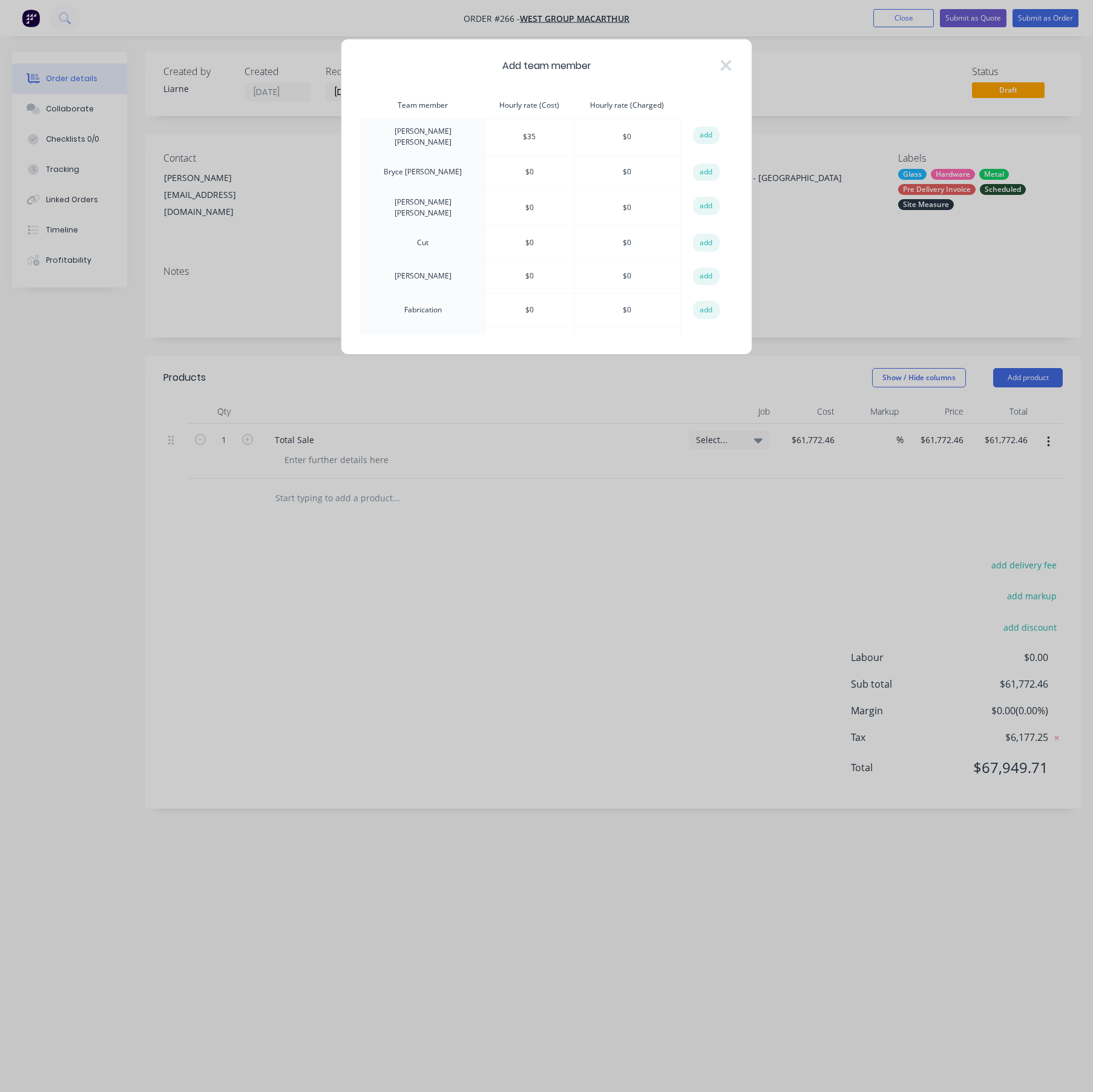
click at [703, 241] on button "add" at bounding box center [707, 243] width 27 height 18
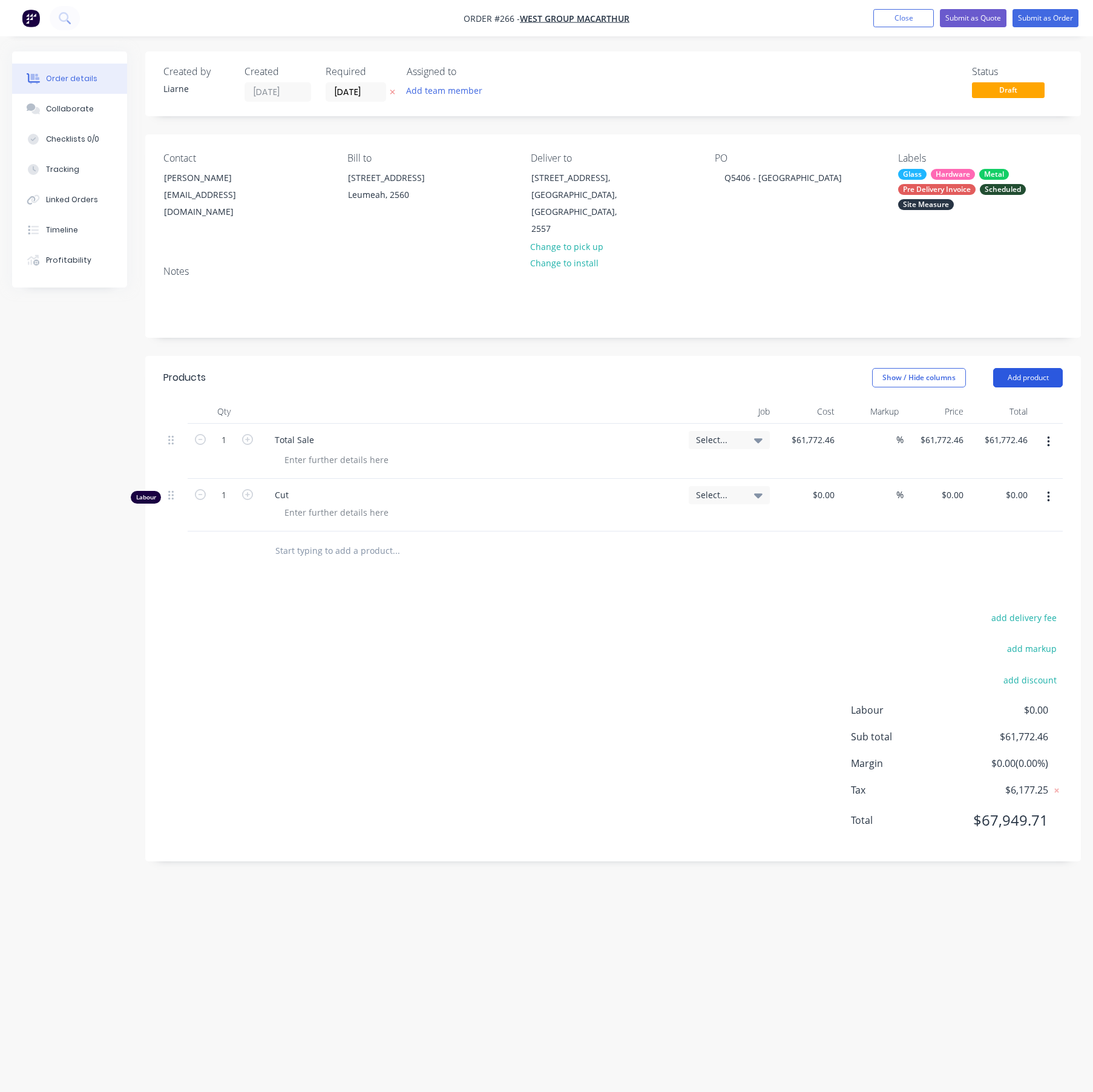
click at [1021, 368] on button "Add product" at bounding box center [1028, 378] width 69 height 20
click at [974, 521] on div "Labour" at bounding box center [1005, 529] width 93 height 18
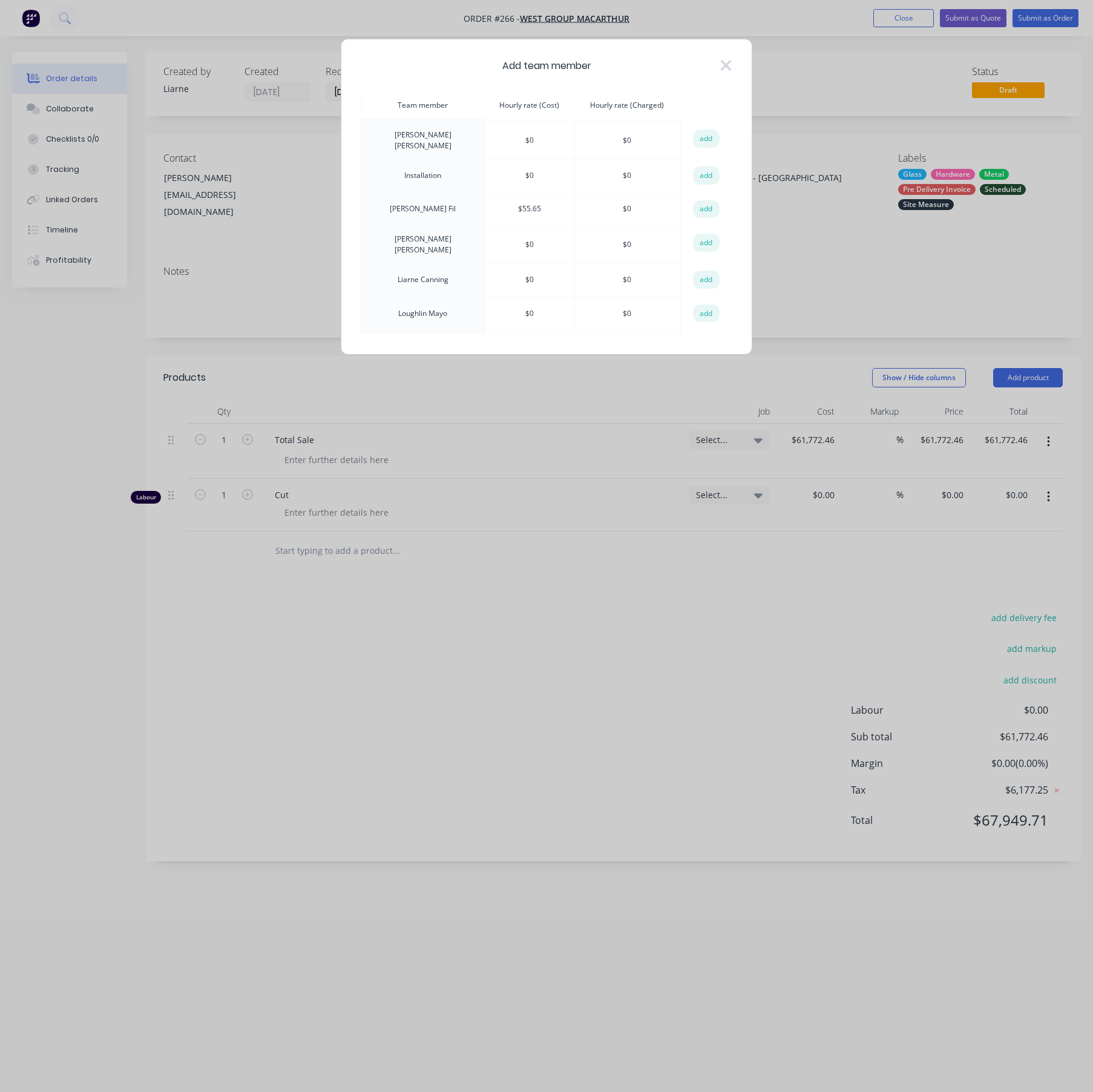
scroll to position [363, 0]
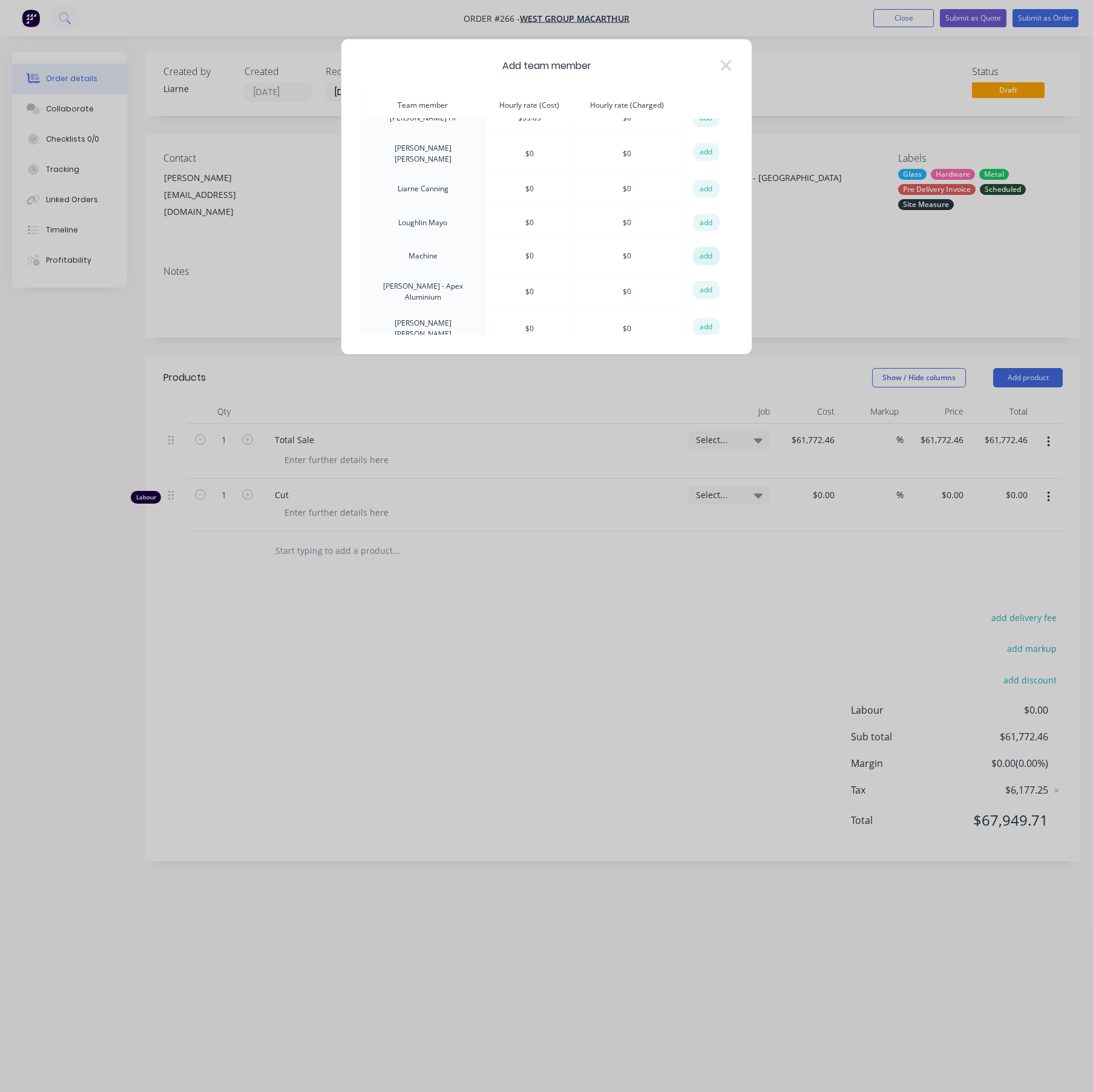
click at [698, 255] on button "add" at bounding box center [707, 256] width 27 height 18
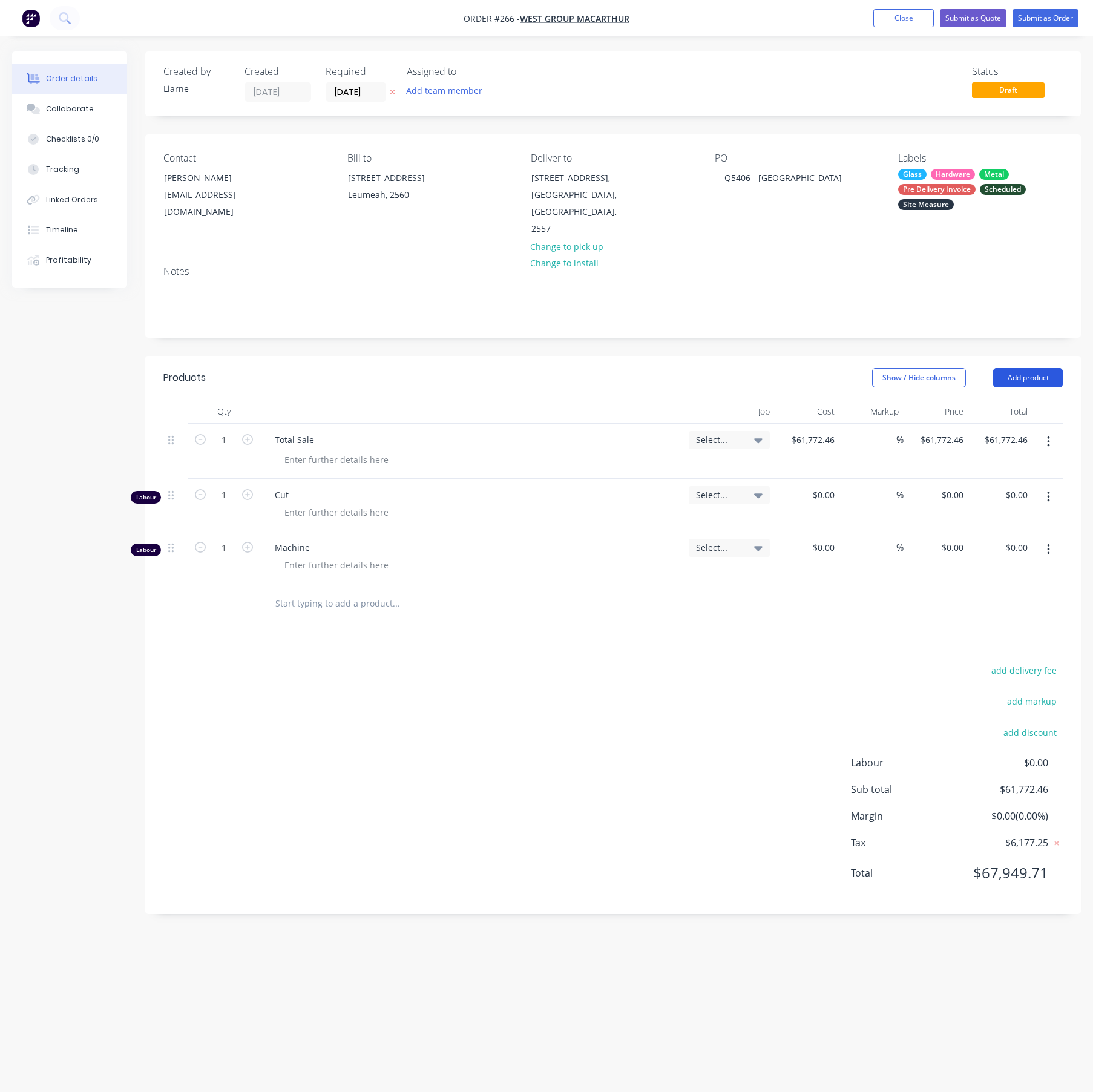
click at [1024, 368] on button "Add product" at bounding box center [1028, 378] width 69 height 20
click at [999, 521] on div "Labour" at bounding box center [1005, 529] width 93 height 18
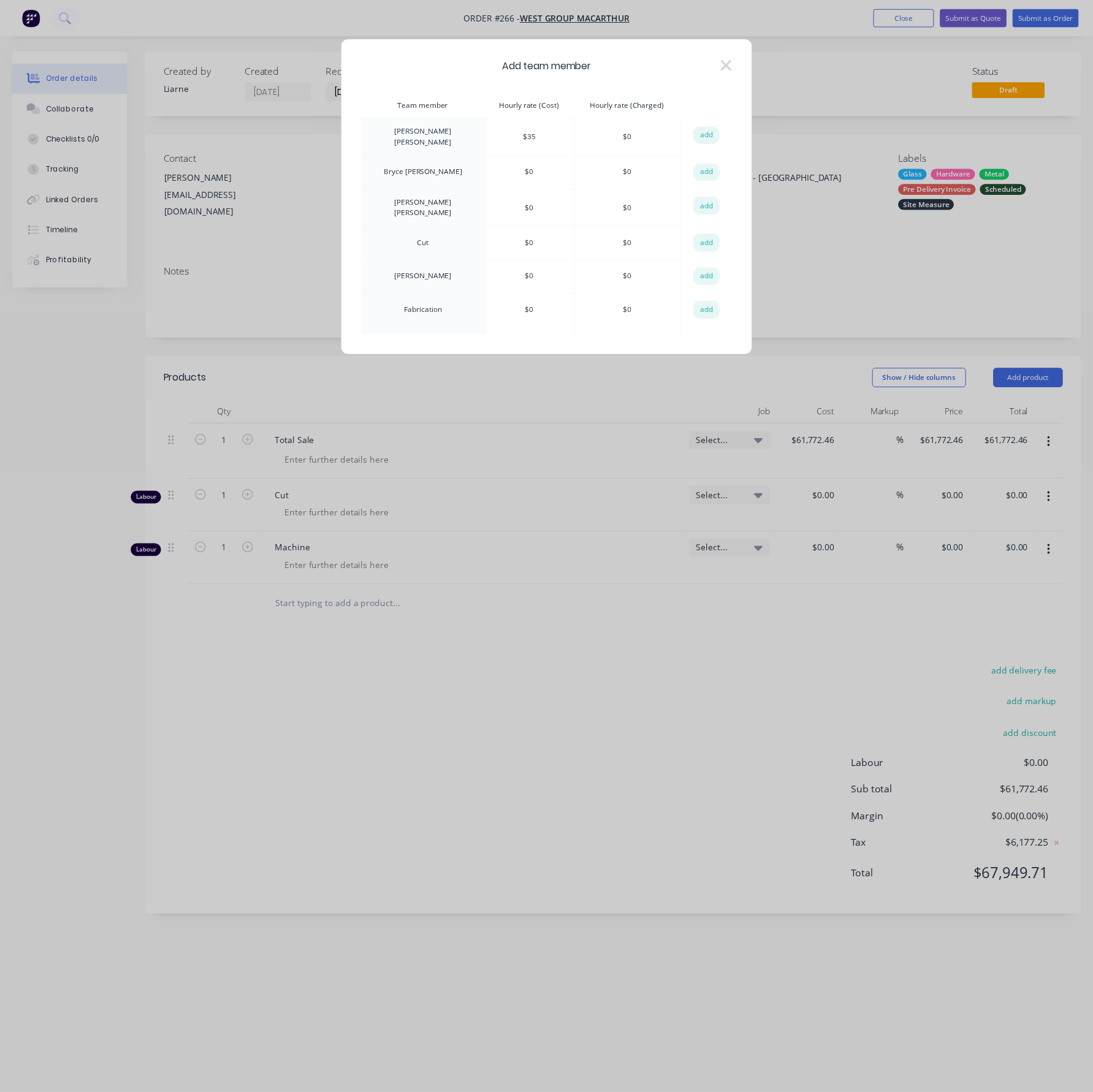
scroll to position [92, 0]
click at [708, 222] on button "add" at bounding box center [716, 222] width 27 height 19
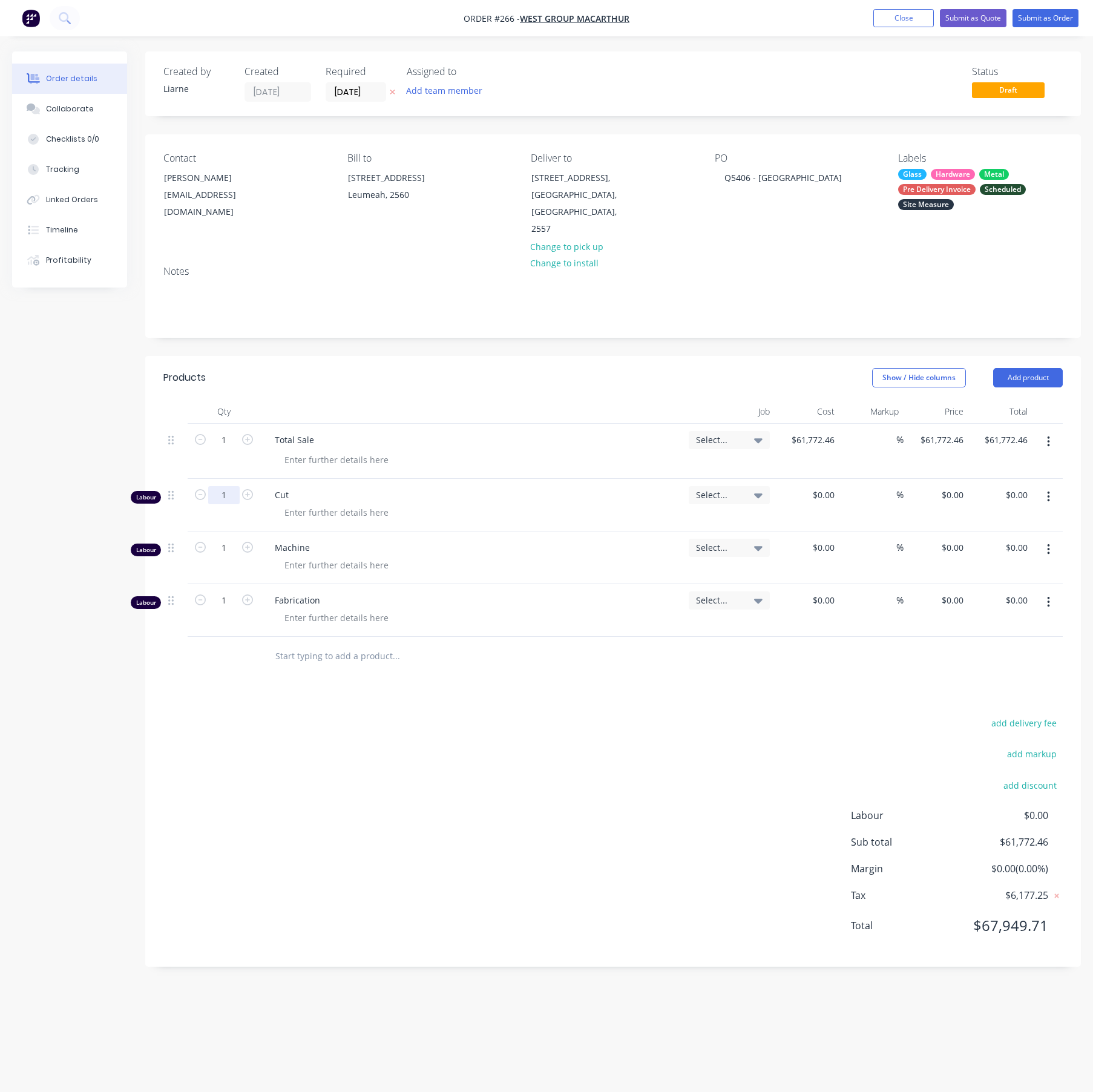
click at [224, 486] on input "1" at bounding box center [224, 495] width 32 height 18
type input "20"
type input "$0.00"
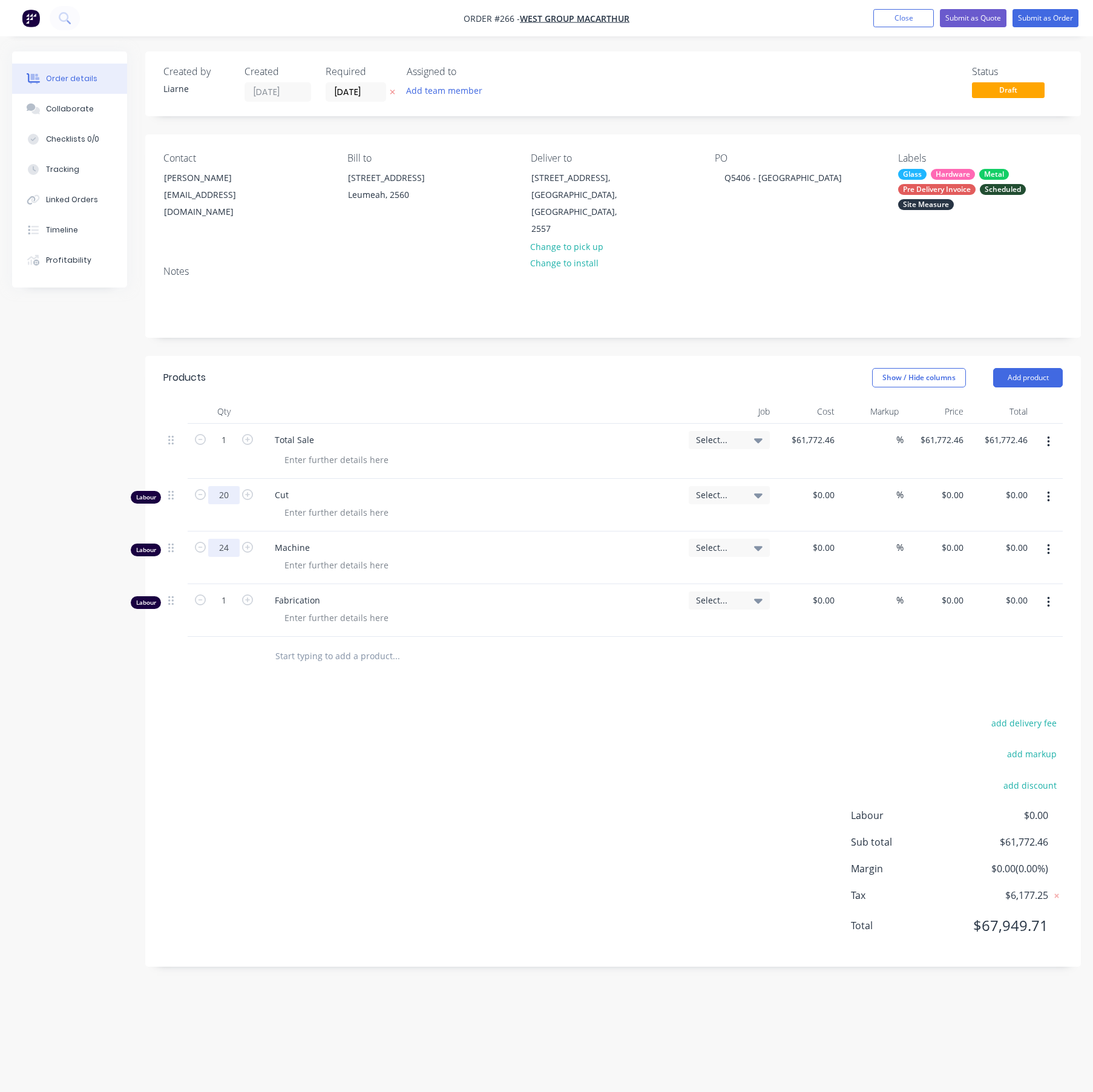
type input "24"
type input "$0.00"
type input "14.75"
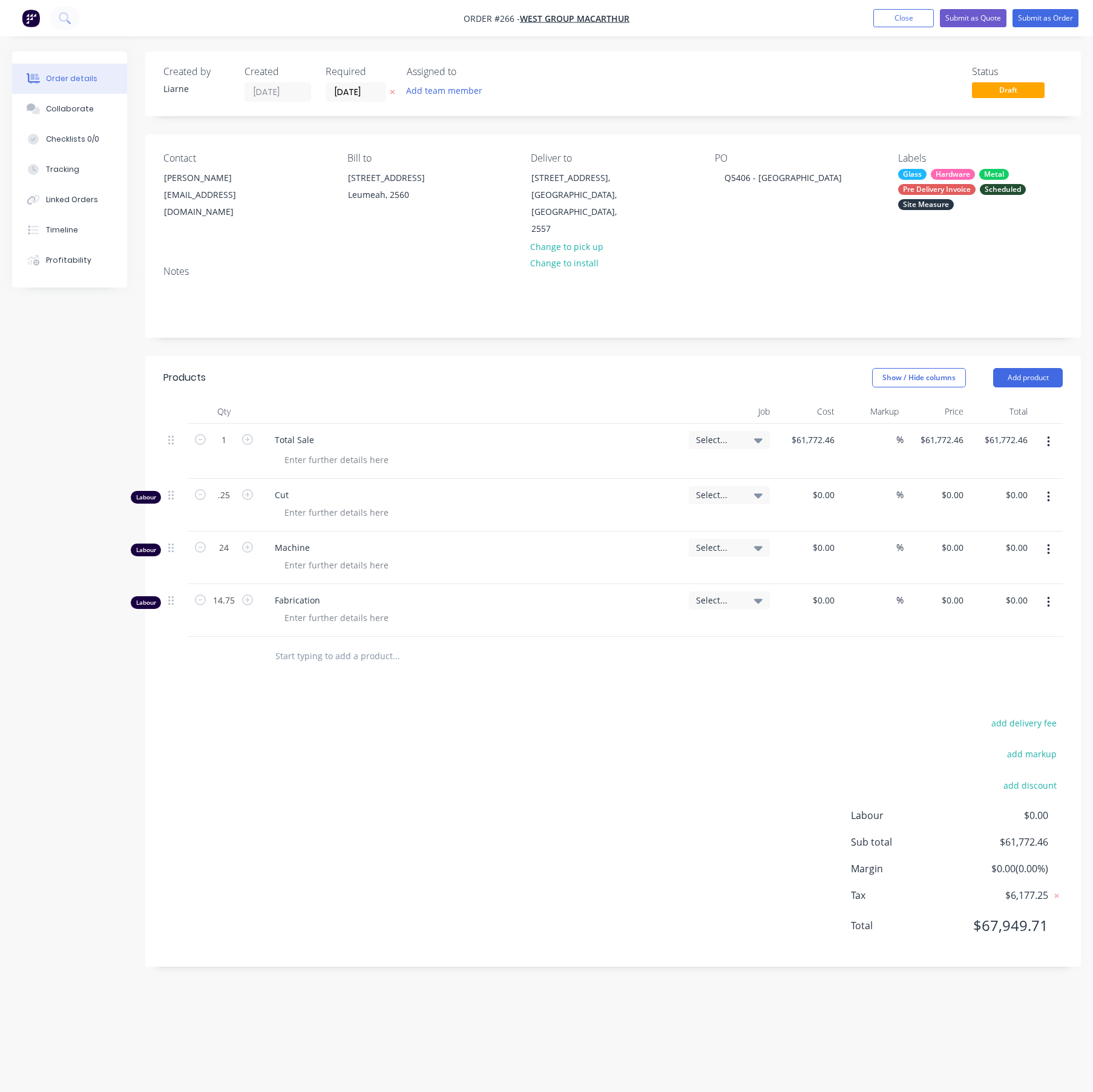
type input "0.25"
type input "$0.00"
type input "."
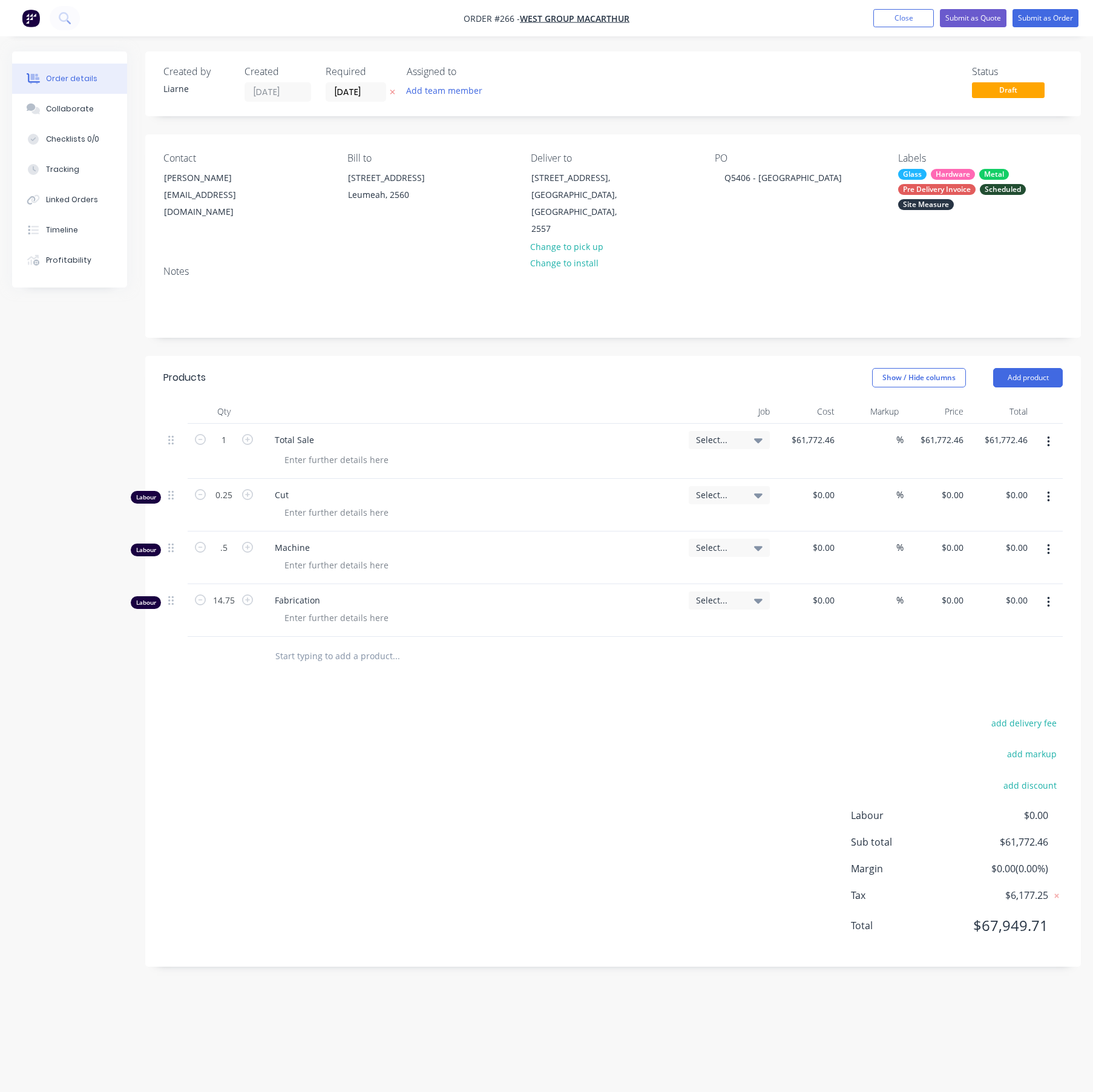
type input "0.5"
click at [1037, 13] on button "Submit as Order" at bounding box center [1045, 18] width 66 height 18
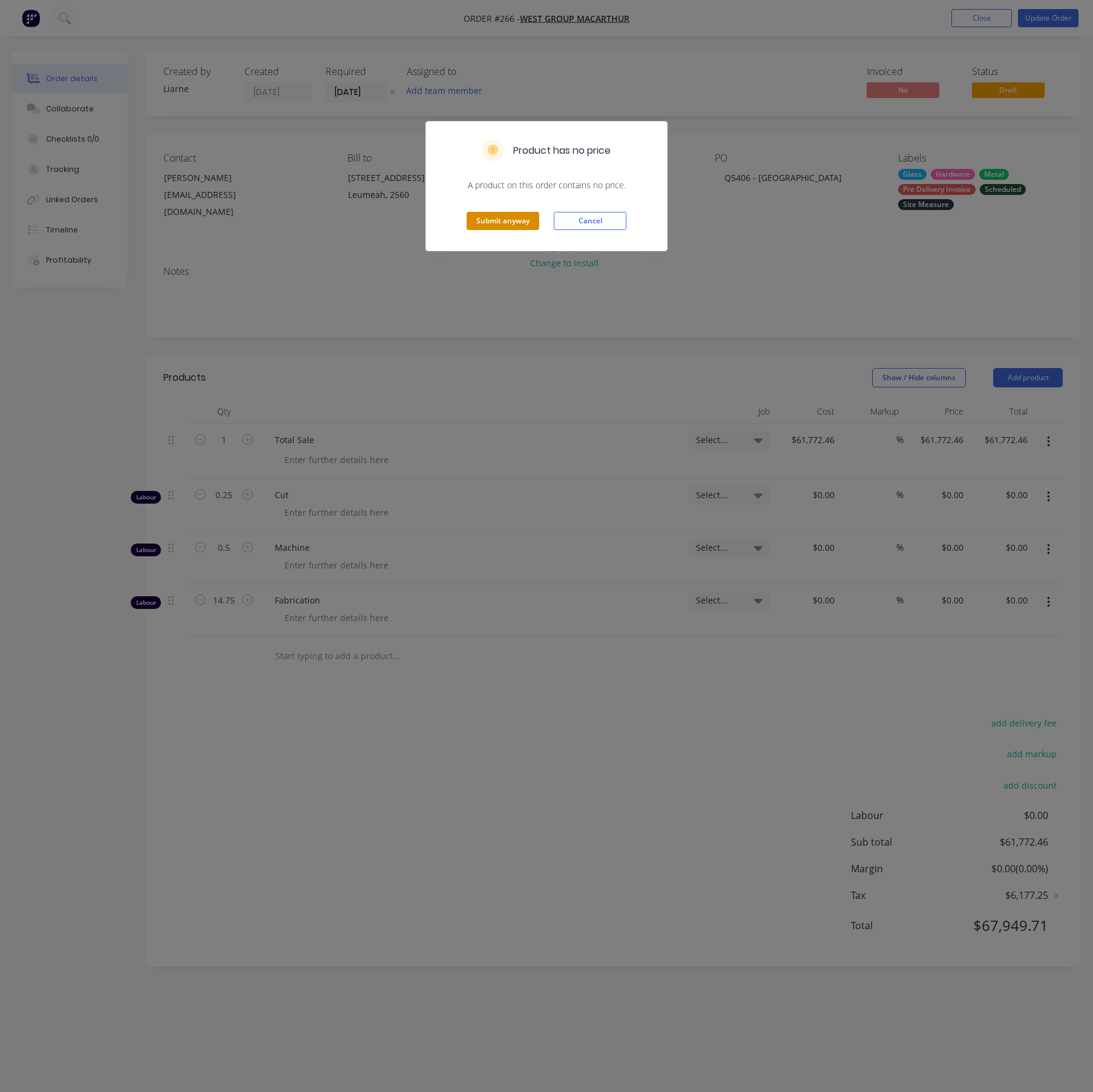
click at [485, 219] on button "Submit anyway" at bounding box center [502, 221] width 73 height 18
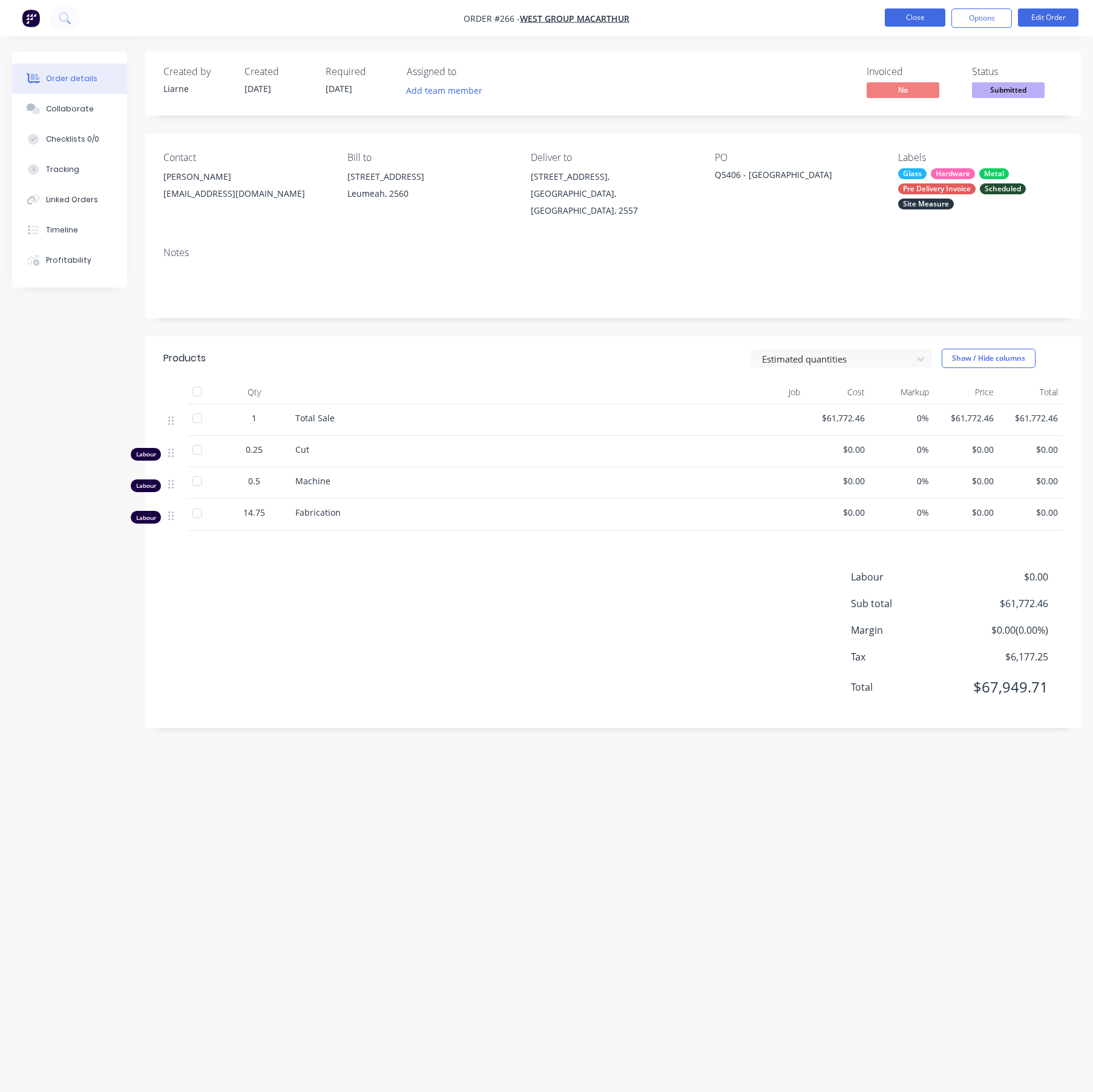
click at [935, 19] on button "Close" at bounding box center [914, 18] width 60 height 18
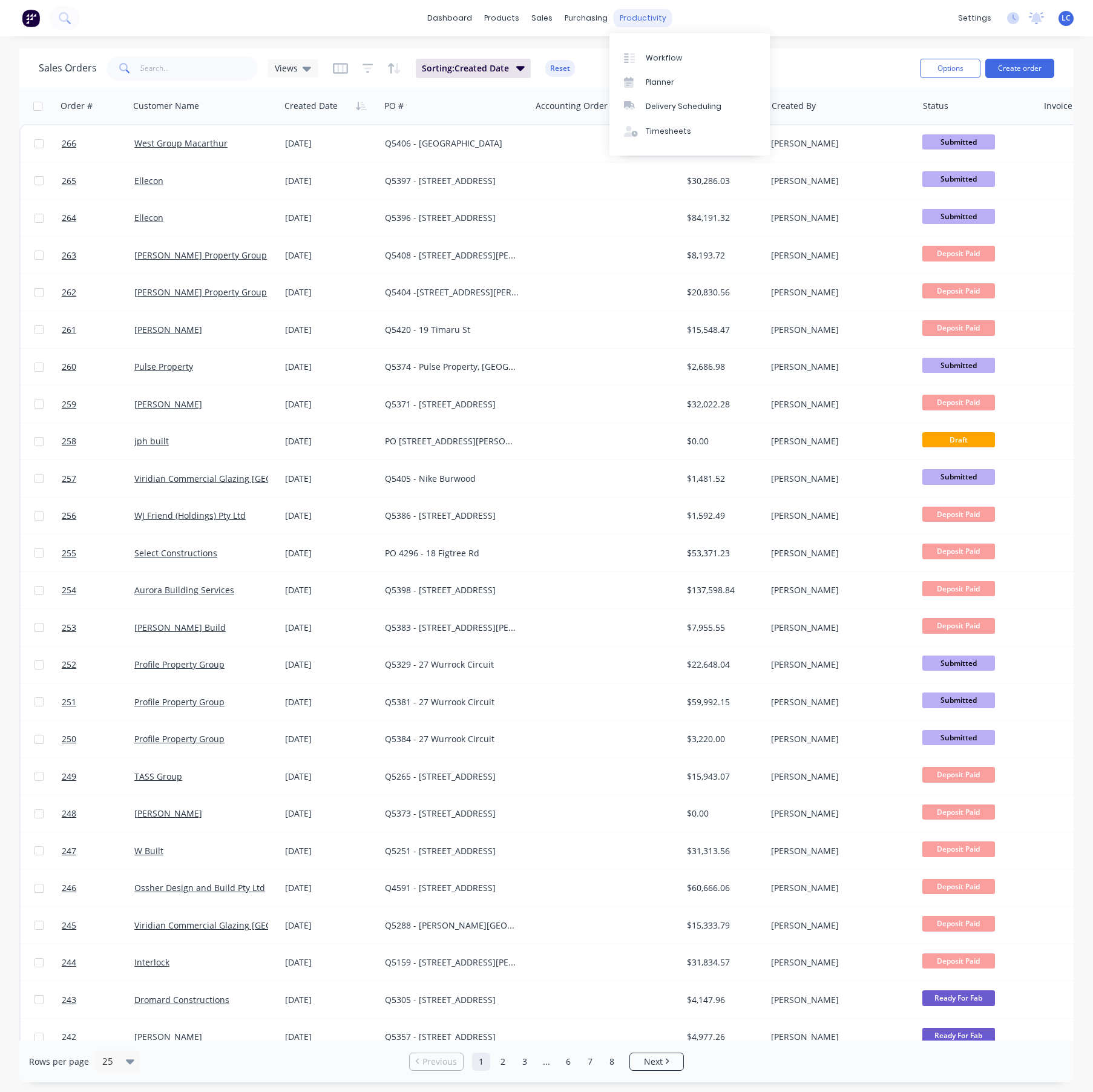
click at [646, 12] on div "productivity" at bounding box center [643, 18] width 59 height 18
click at [653, 55] on div "Workflow" at bounding box center [664, 58] width 37 height 11
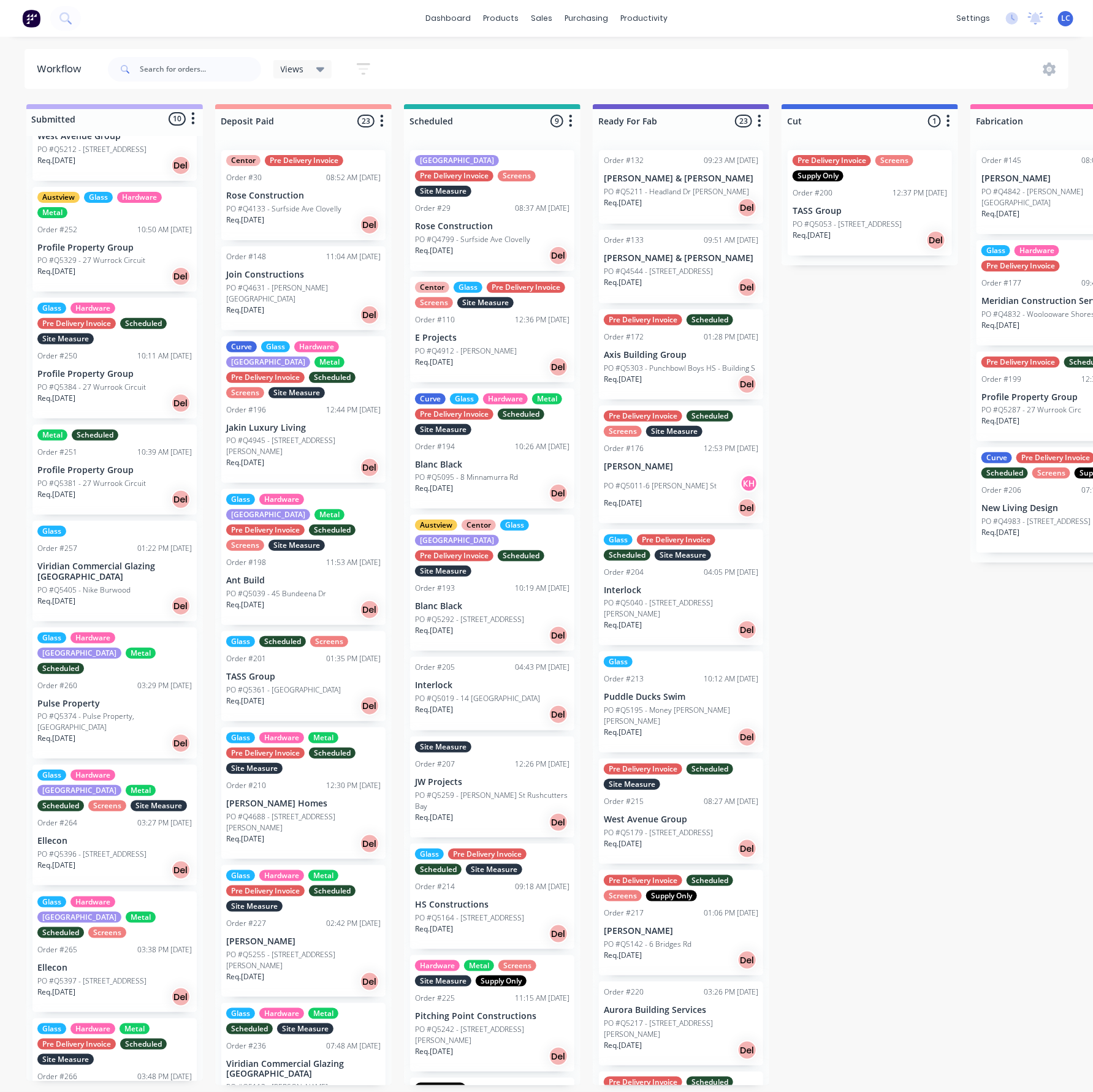
scroll to position [7, 0]
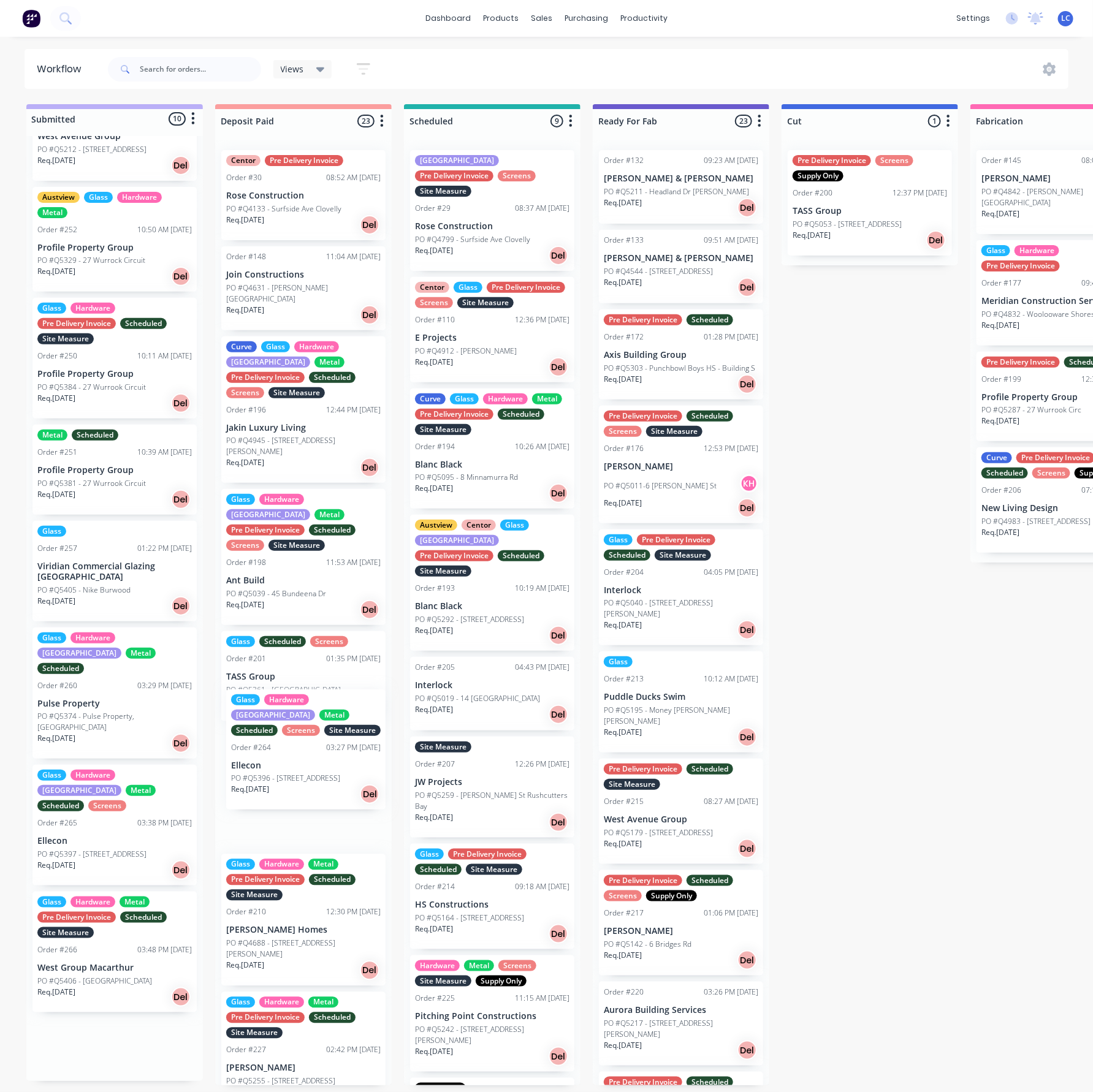
drag, startPoint x: 94, startPoint y: 800, endPoint x: 291, endPoint y: 769, distance: 199.4
click at [291, 769] on div "Submitted 10 Status colour #BAAFF7 hex #BAAFF7 Save Cancel Summaries Total orde…" at bounding box center [1102, 594] width 2222 height 981
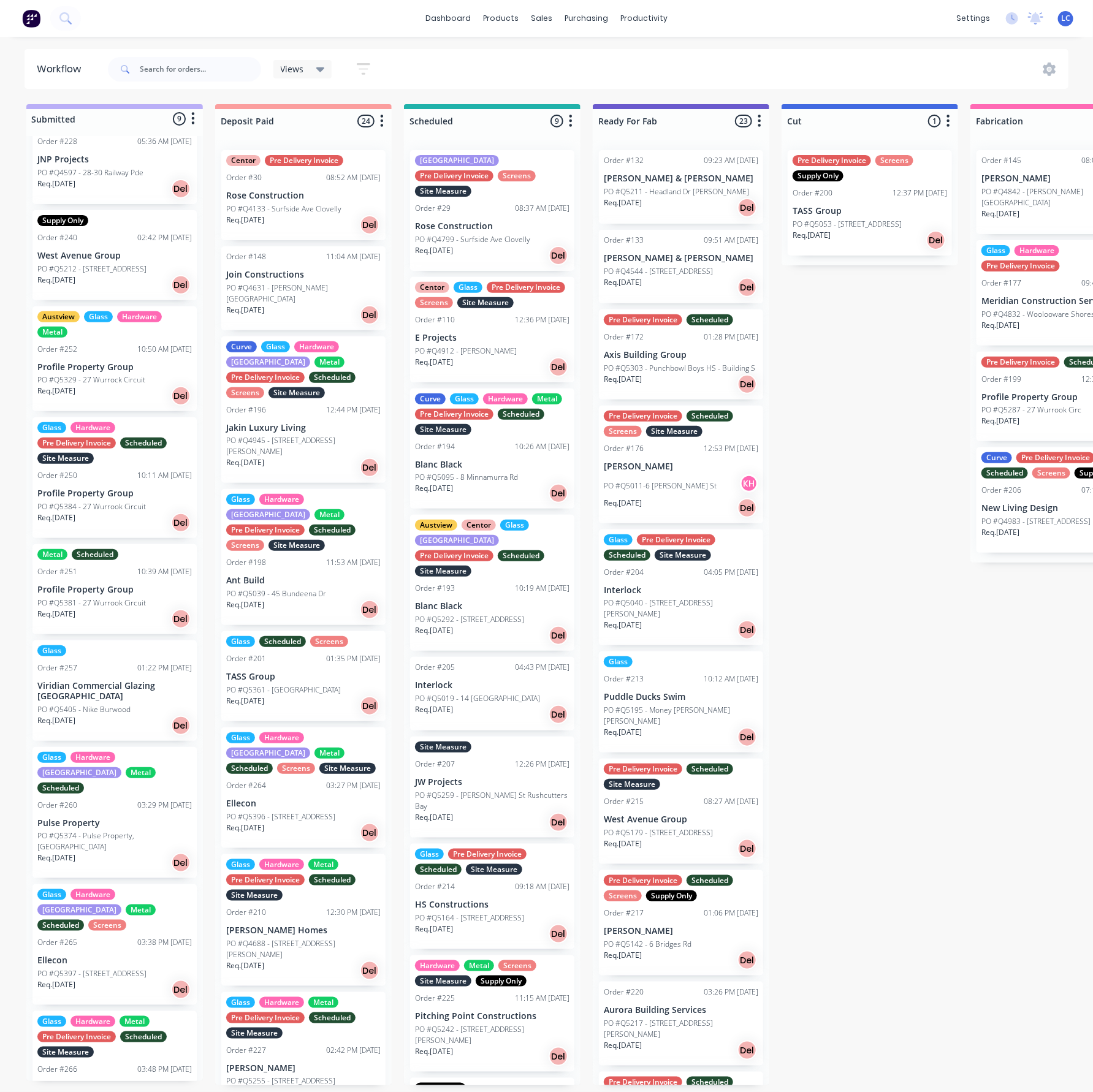
scroll to position [83, 0]
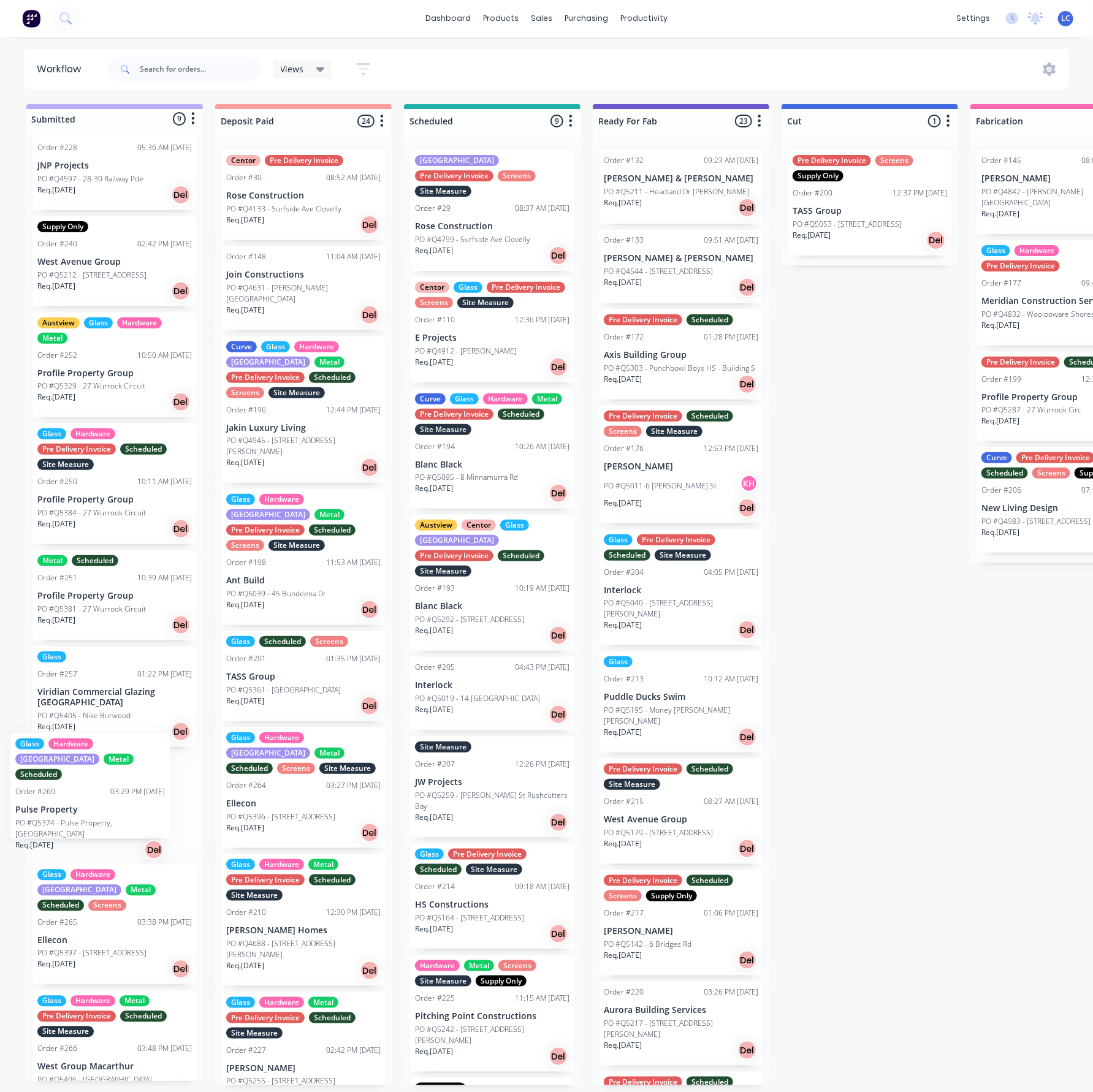
drag, startPoint x: 83, startPoint y: 785, endPoint x: 64, endPoint y: 788, distance: 19.2
click at [64, 788] on div "DO NOT ORDER - Speak to [PERSON_NAME] Hardware Metal Pre Delivery Invoice Sched…" at bounding box center [115, 608] width 177 height 945
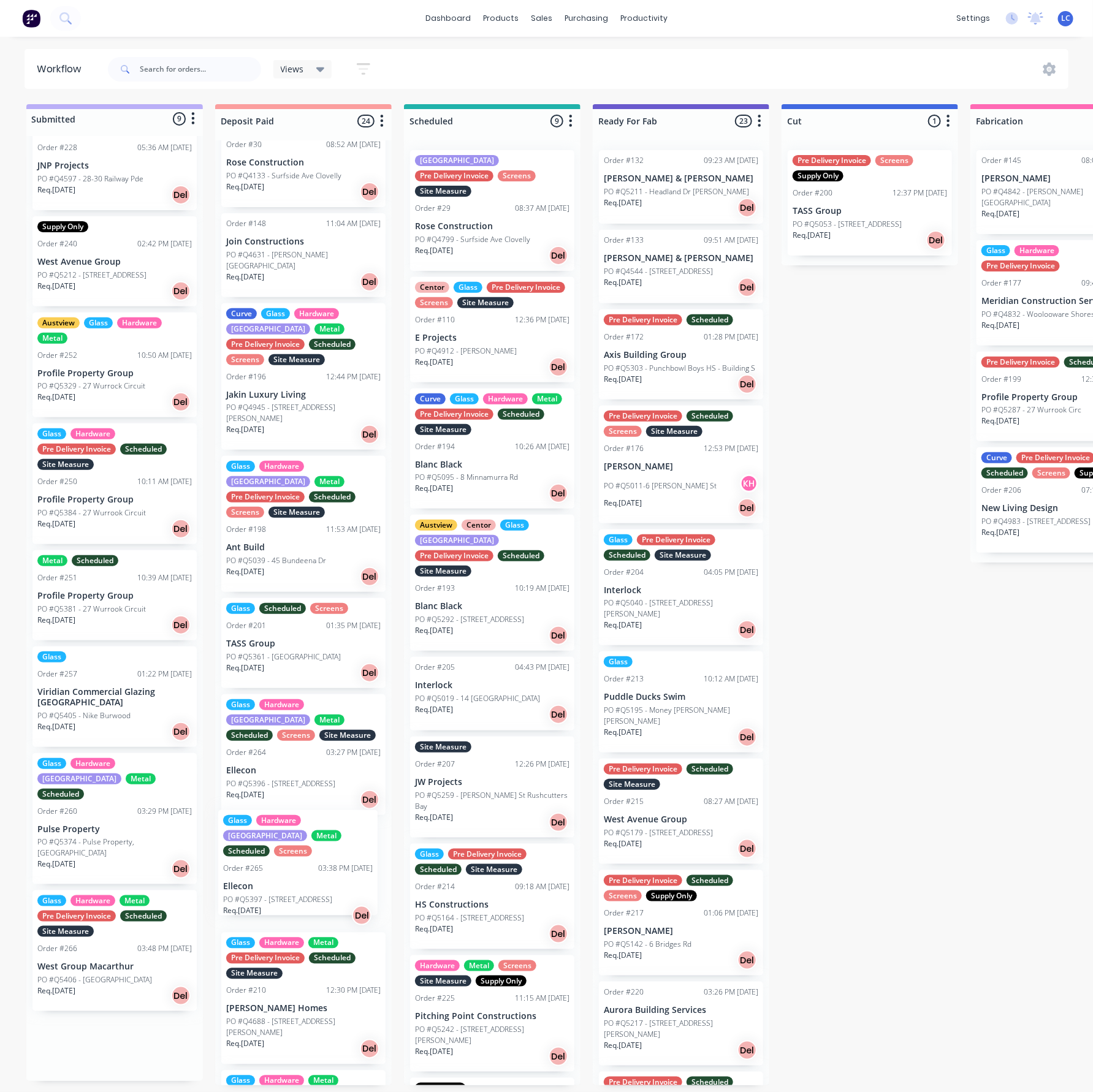
scroll to position [43, 0]
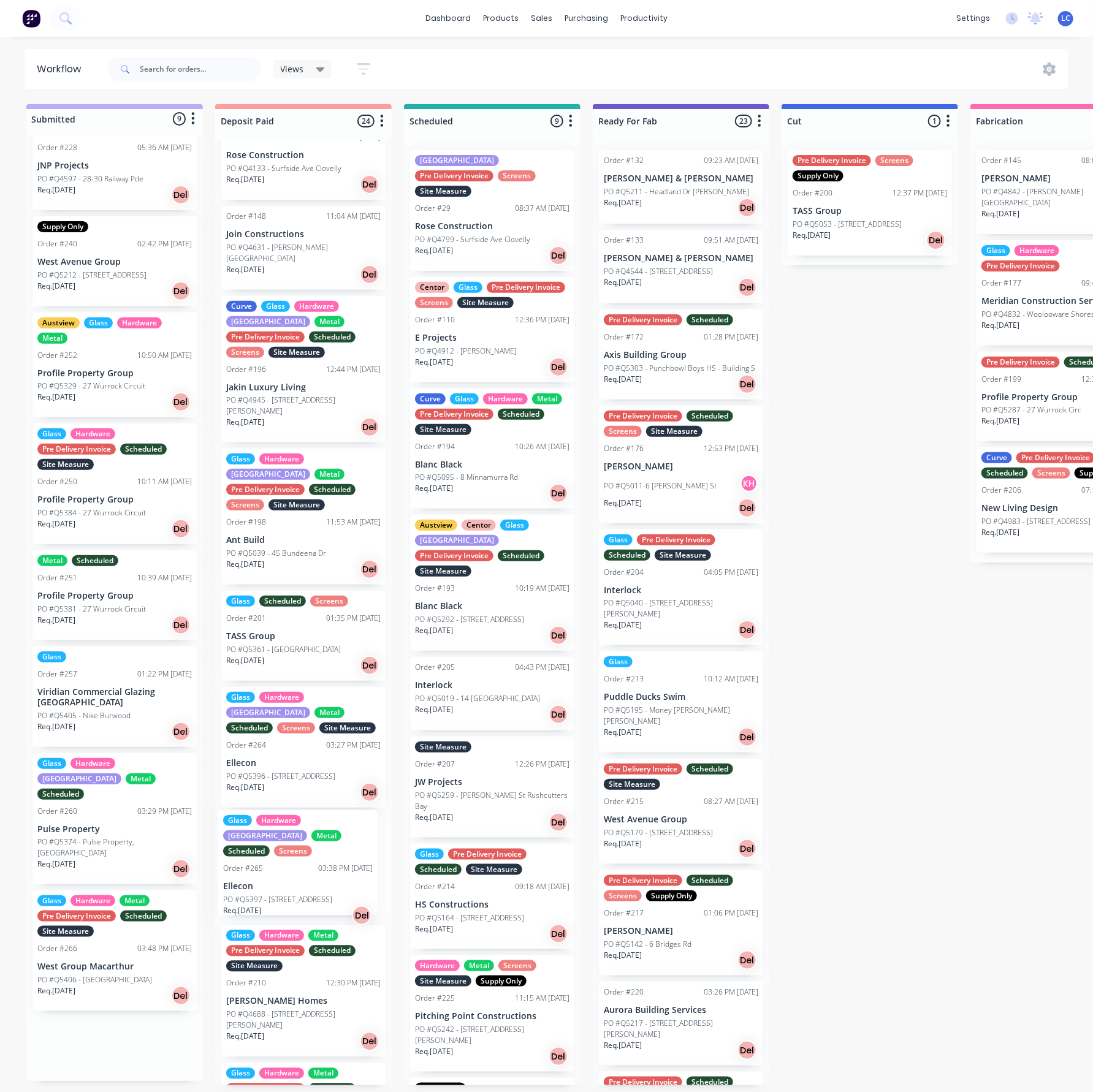
drag, startPoint x: 56, startPoint y: 891, endPoint x: 240, endPoint y: 856, distance: 187.3
click at [240, 856] on div "Submitted 9 Status colour #BAAFF7 hex #BAAFF7 Save Cancel Summaries Total order…" at bounding box center [1102, 594] width 2222 height 981
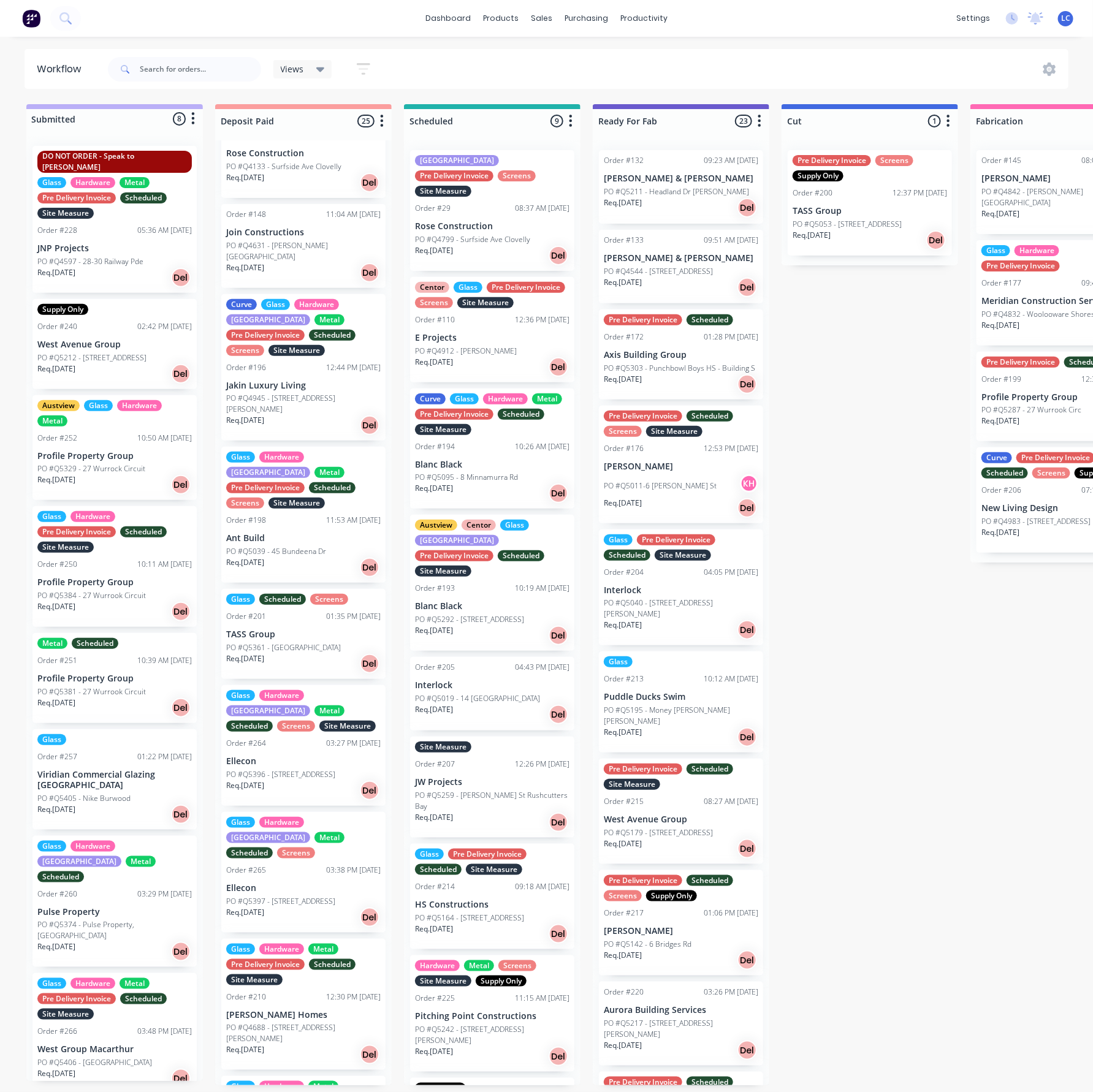
scroll to position [0, 0]
